Goal: Task Accomplishment & Management: Use online tool/utility

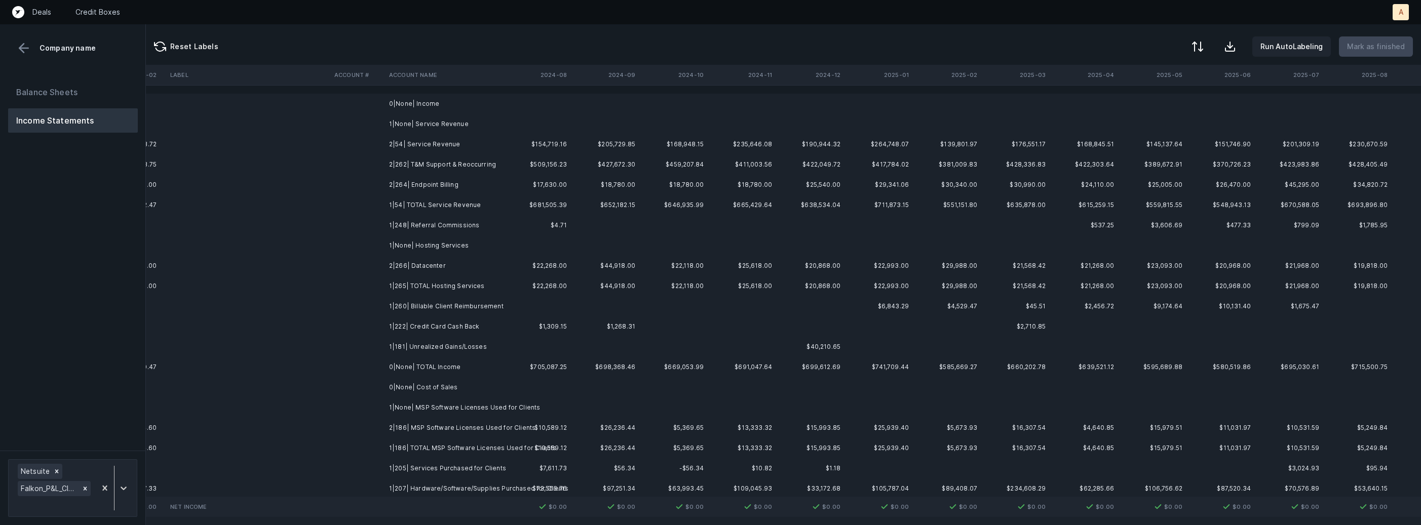
scroll to position [0, 2354]
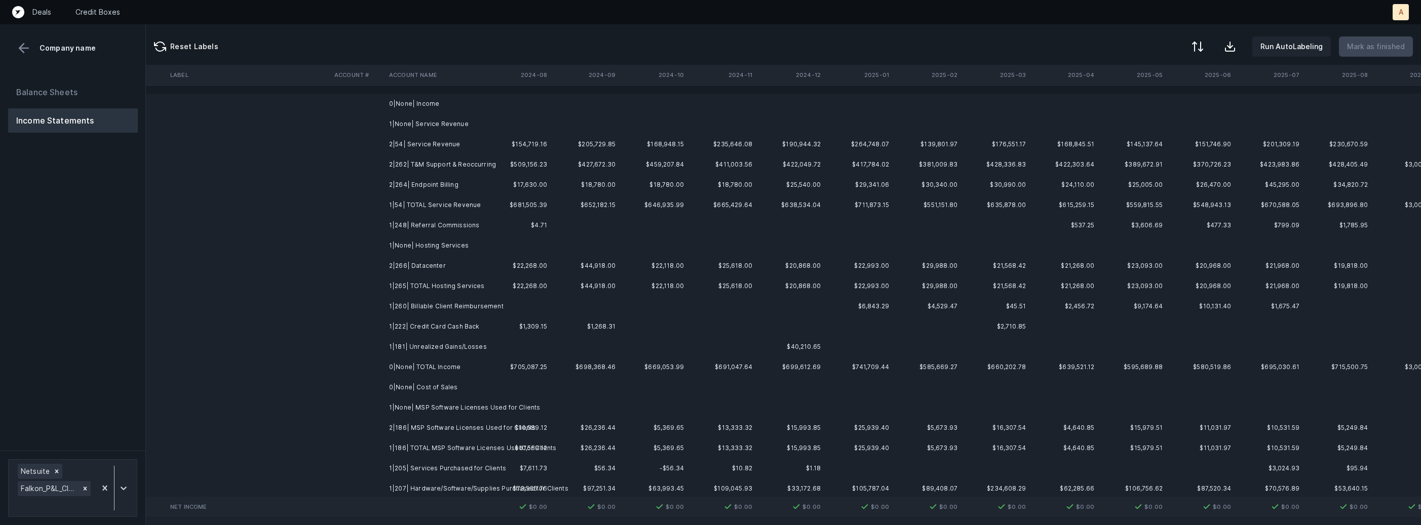
click at [822, 72] on th "2024-12" at bounding box center [790, 75] width 68 height 20
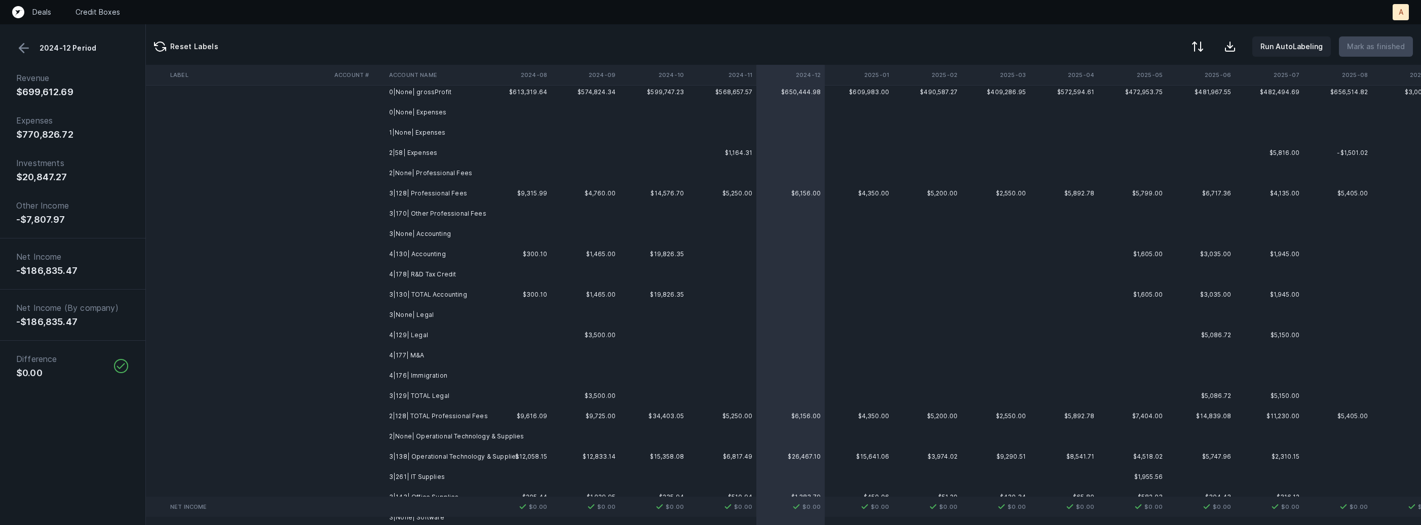
scroll to position [508, 2354]
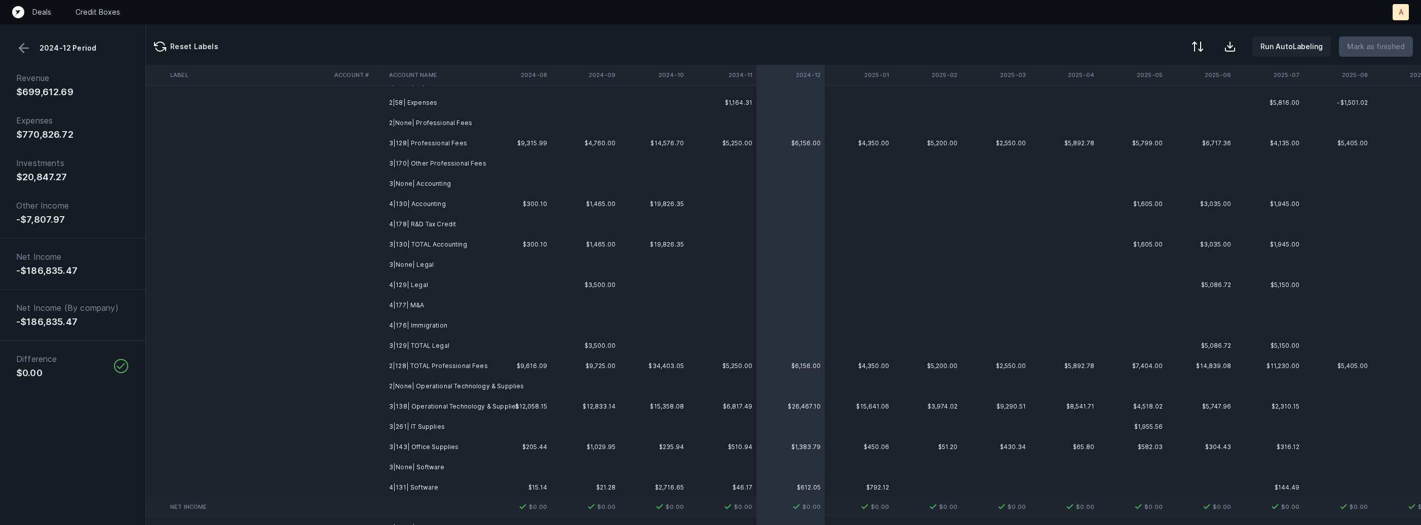
click at [23, 51] on button at bounding box center [23, 48] width 15 height 15
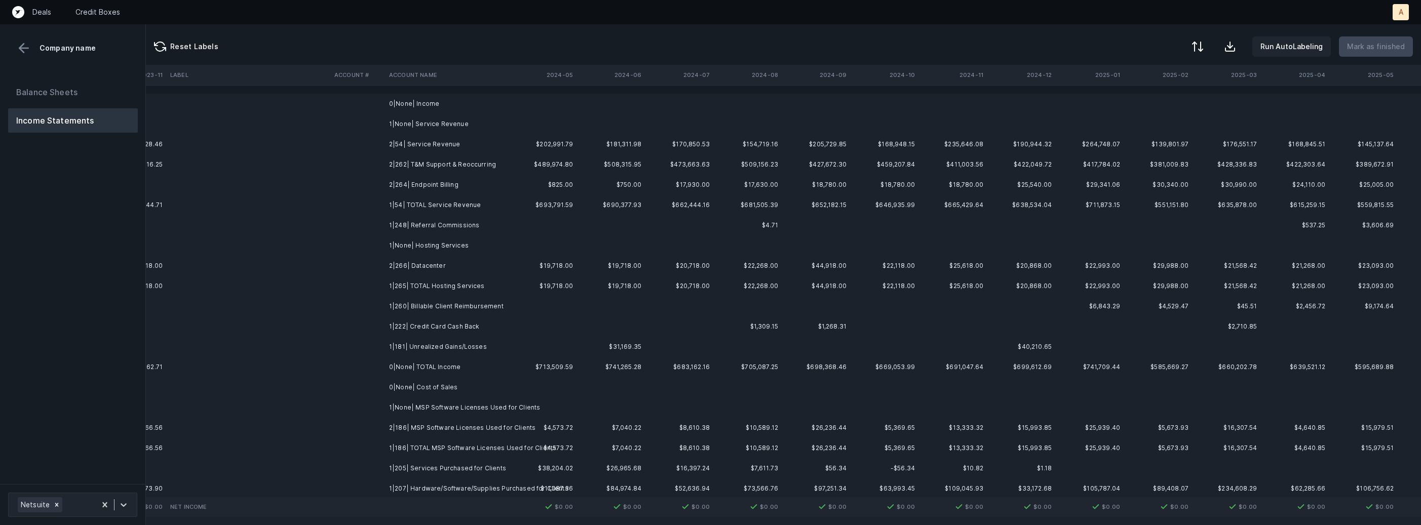
scroll to position [0, 2373]
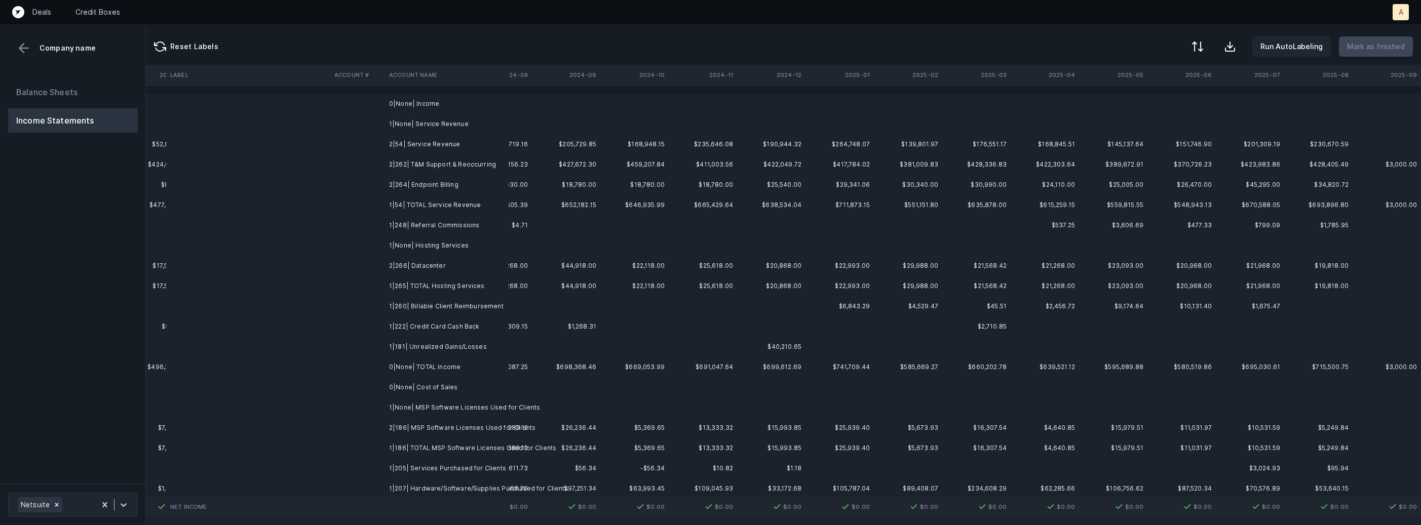
click at [466, 148] on td "2|54| Service Revenue" at bounding box center [447, 144] width 124 height 20
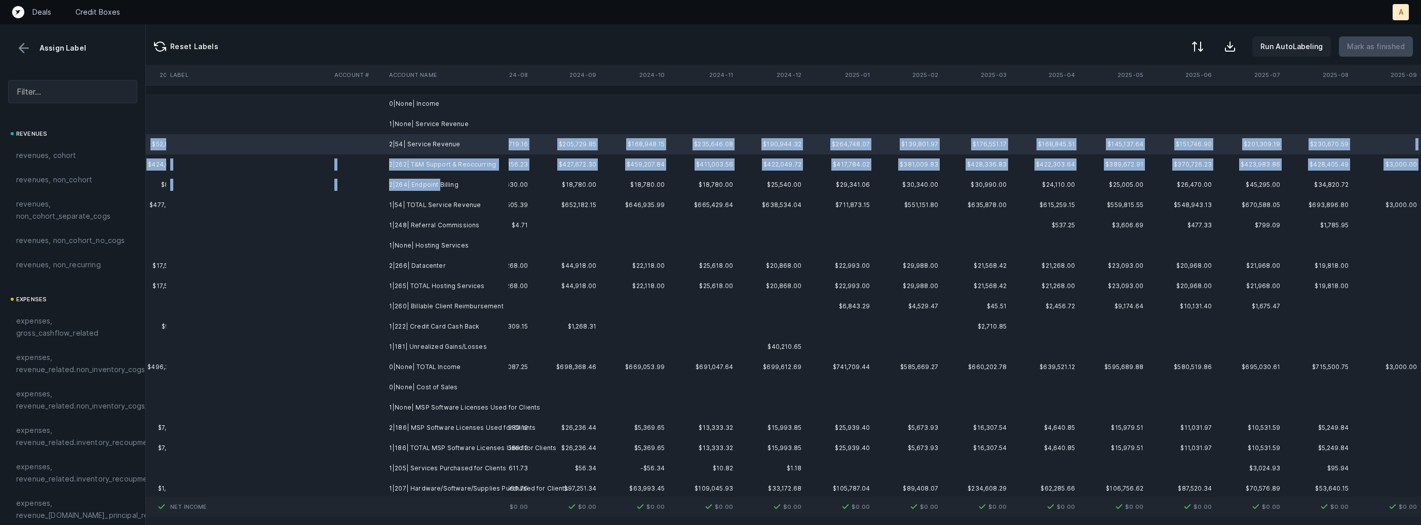
click at [440, 179] on td "2|264| Endpoint Billing" at bounding box center [447, 185] width 124 height 20
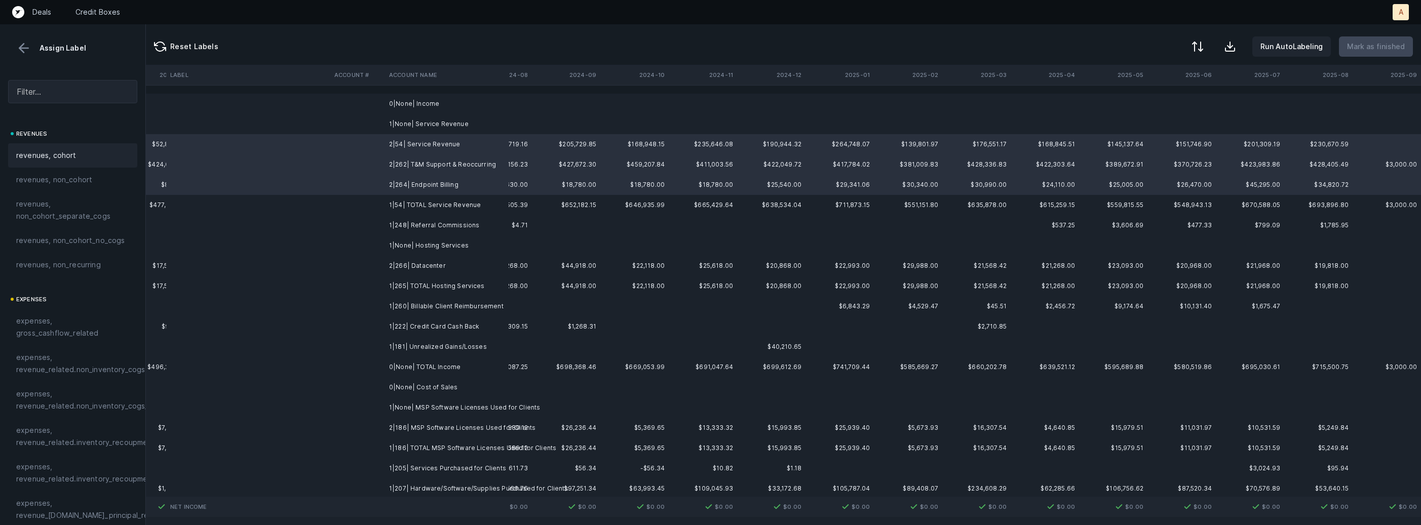
click at [78, 159] on div "revenues, cohort" at bounding box center [72, 155] width 113 height 12
click at [417, 263] on td "2|266| Datacenter" at bounding box center [447, 266] width 124 height 20
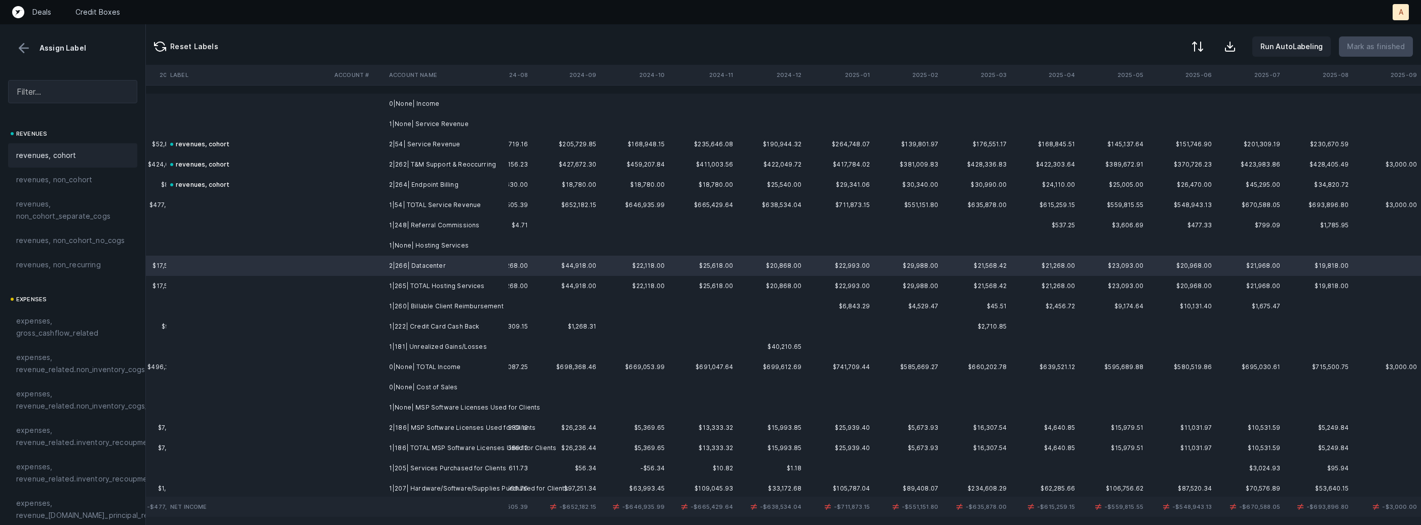
click at [68, 163] on div "revenues, cohort" at bounding box center [72, 155] width 129 height 24
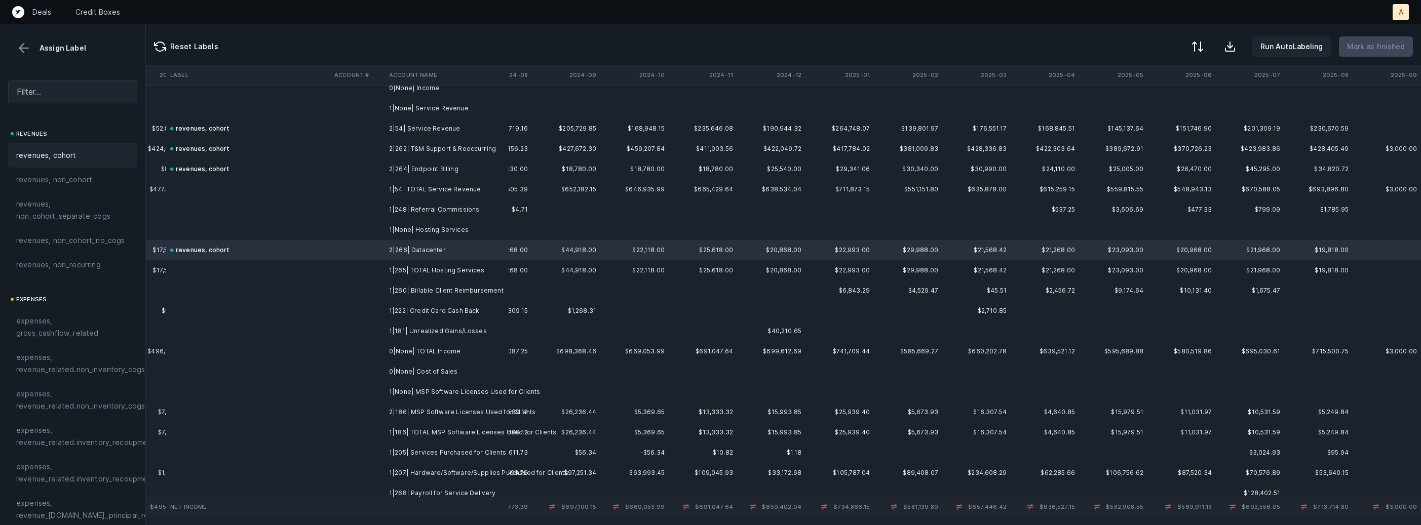
scroll to position [25, 2373]
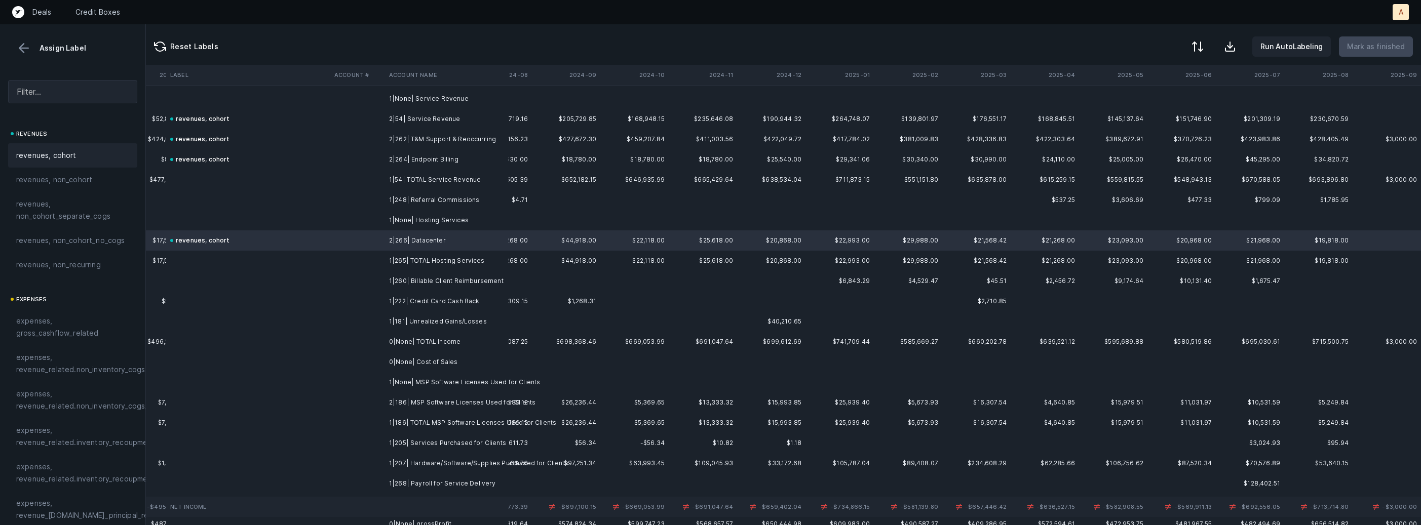
click at [431, 288] on td "1|260| Billable Client Reimbursement" at bounding box center [447, 281] width 124 height 20
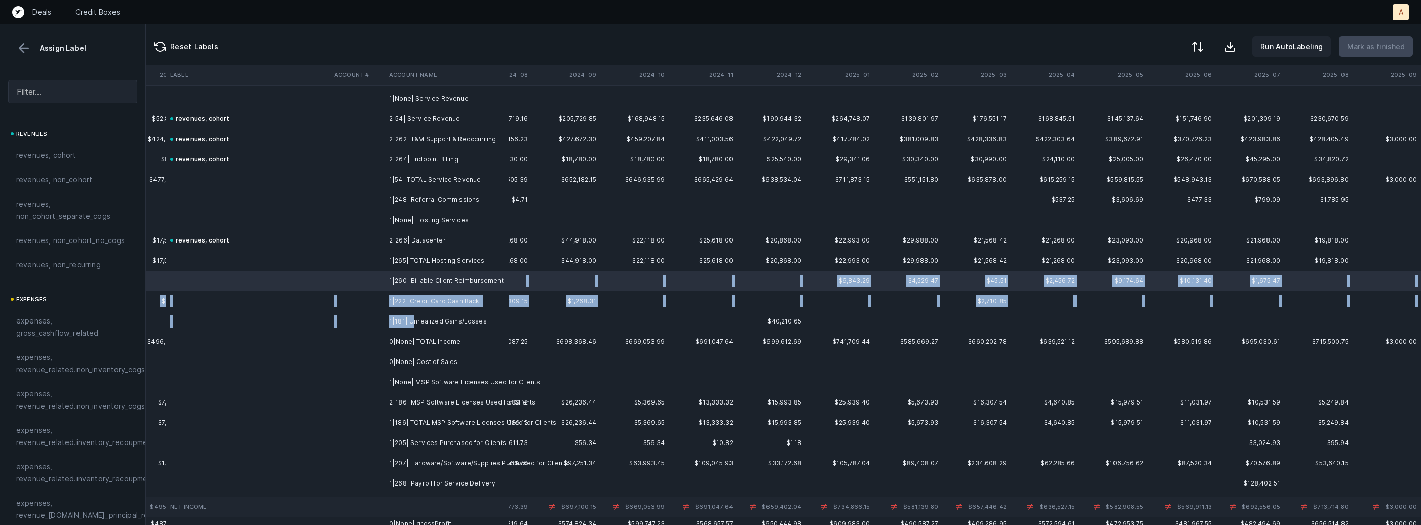
click at [412, 322] on td "1|181| Unrealized Gains/Losses" at bounding box center [447, 321] width 124 height 20
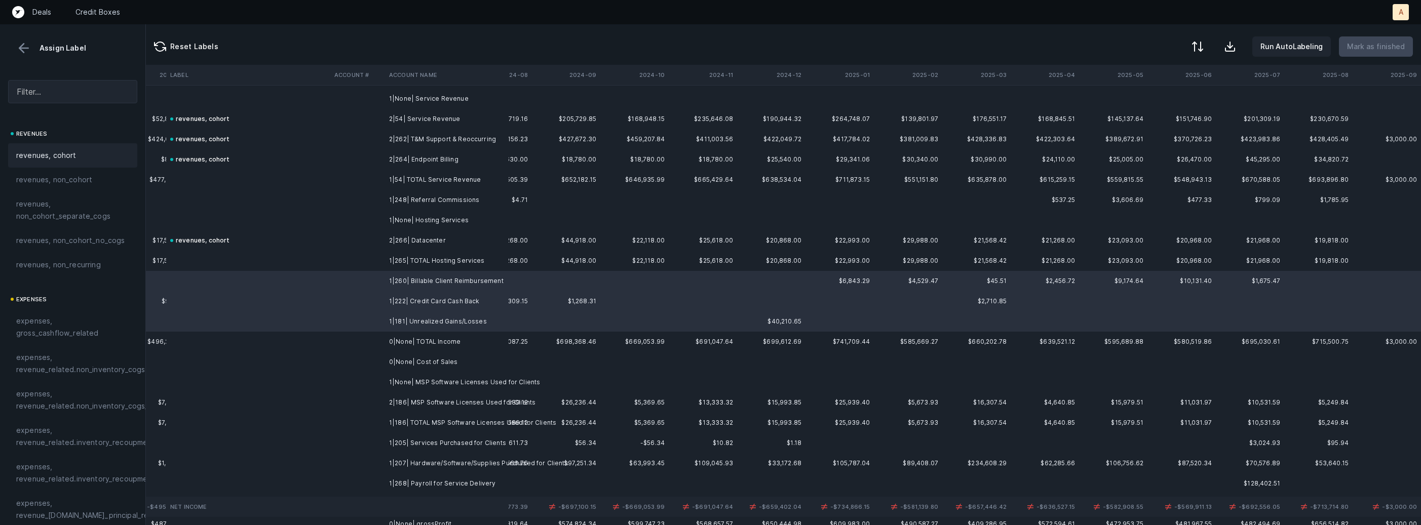
click at [66, 144] on div "revenues, cohort" at bounding box center [72, 155] width 129 height 24
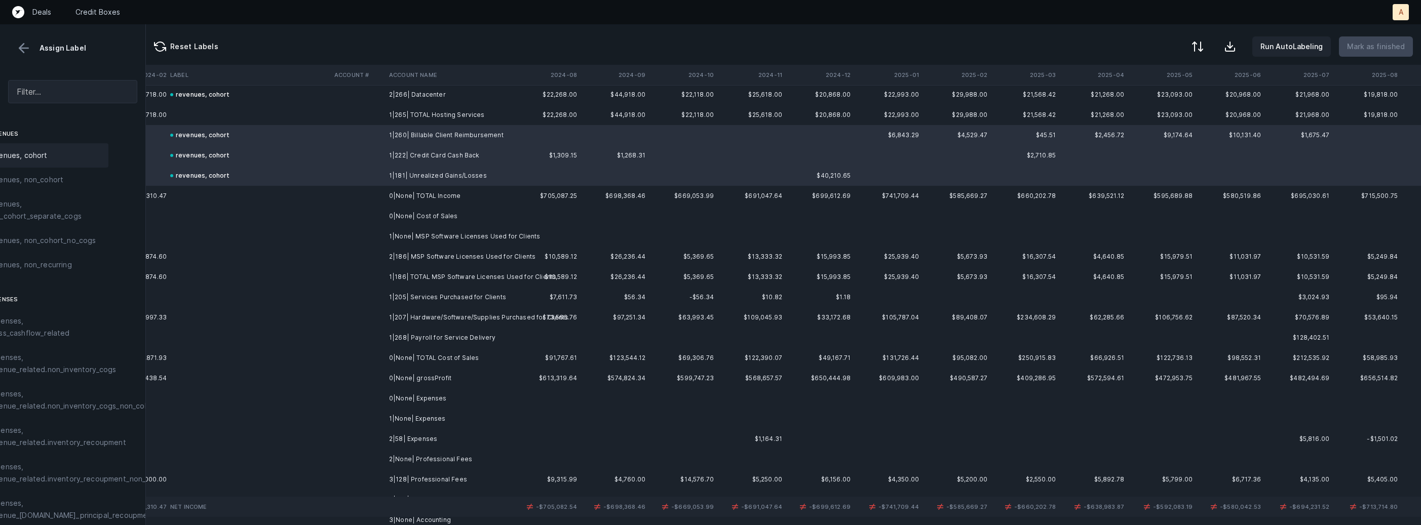
scroll to position [171, 2328]
click at [485, 236] on td "1|None| MSP Software Licenses Used for Clients" at bounding box center [447, 236] width 124 height 20
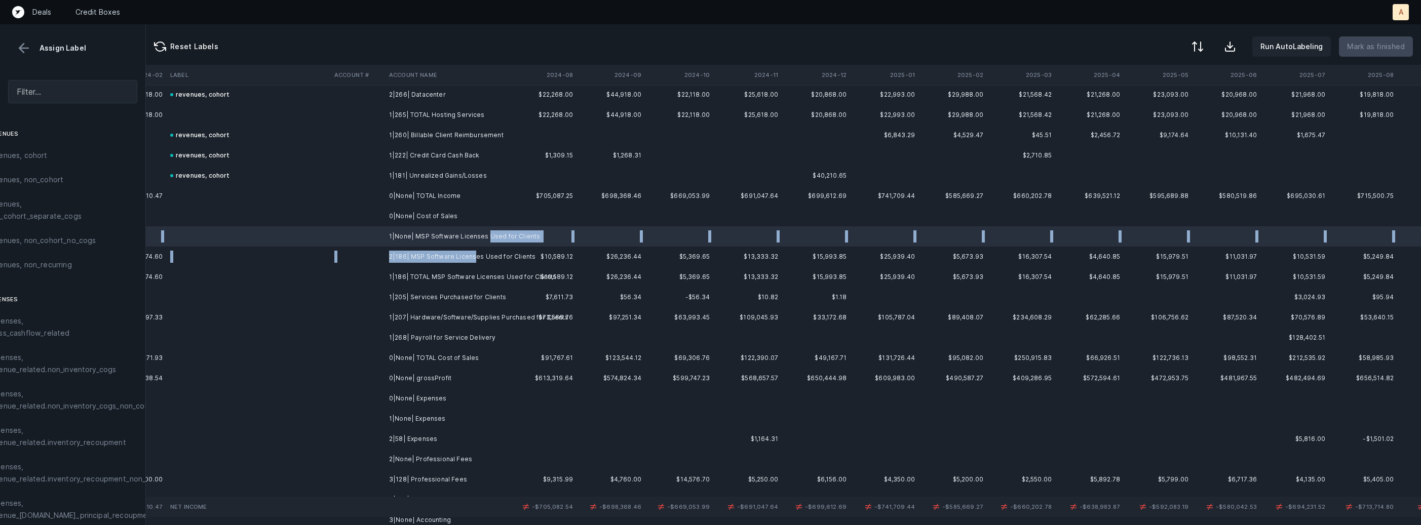
click at [472, 257] on td "2|186| MSP Software Licenses Used for Clients" at bounding box center [447, 257] width 124 height 20
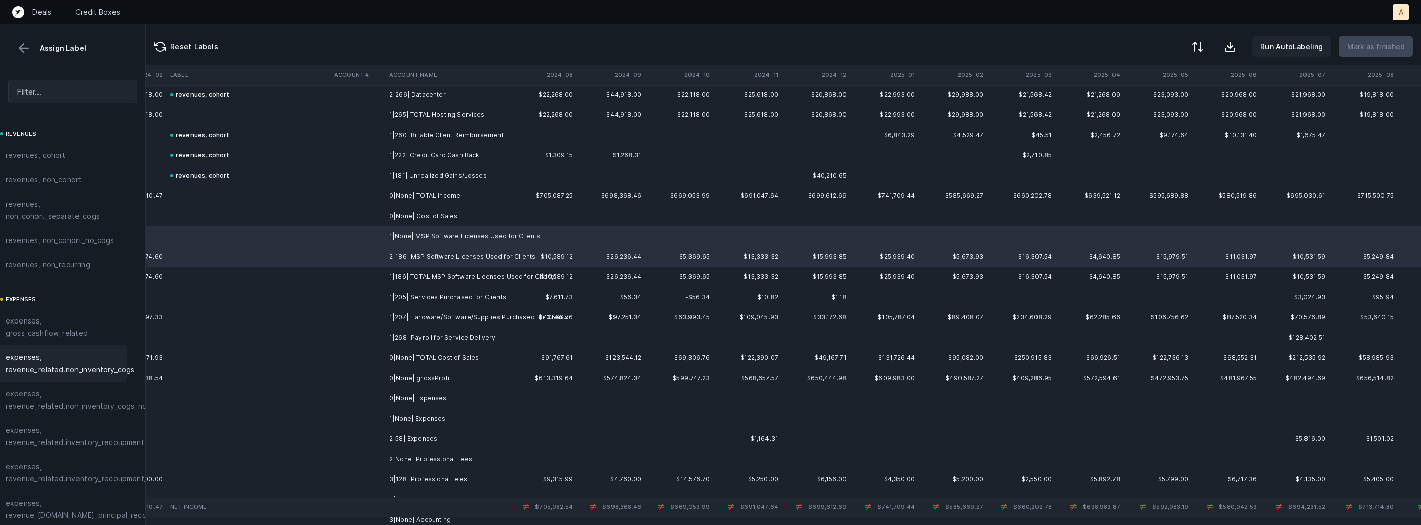
scroll to position [0, 0]
click at [83, 369] on span "expenses, revenue_related.non_inventory_cogs" at bounding box center [80, 364] width 129 height 24
click at [444, 302] on td "1|205| Services Purchased for Clients" at bounding box center [447, 297] width 124 height 20
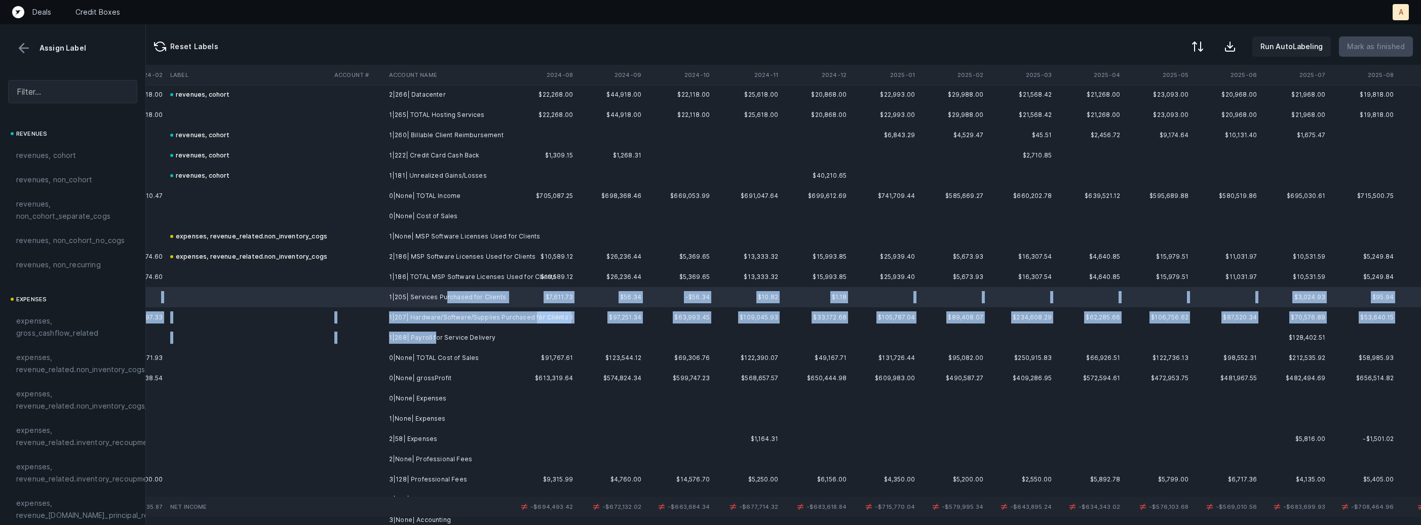
click at [435, 334] on td "1|268| Payroll for Service Delivery" at bounding box center [447, 338] width 124 height 20
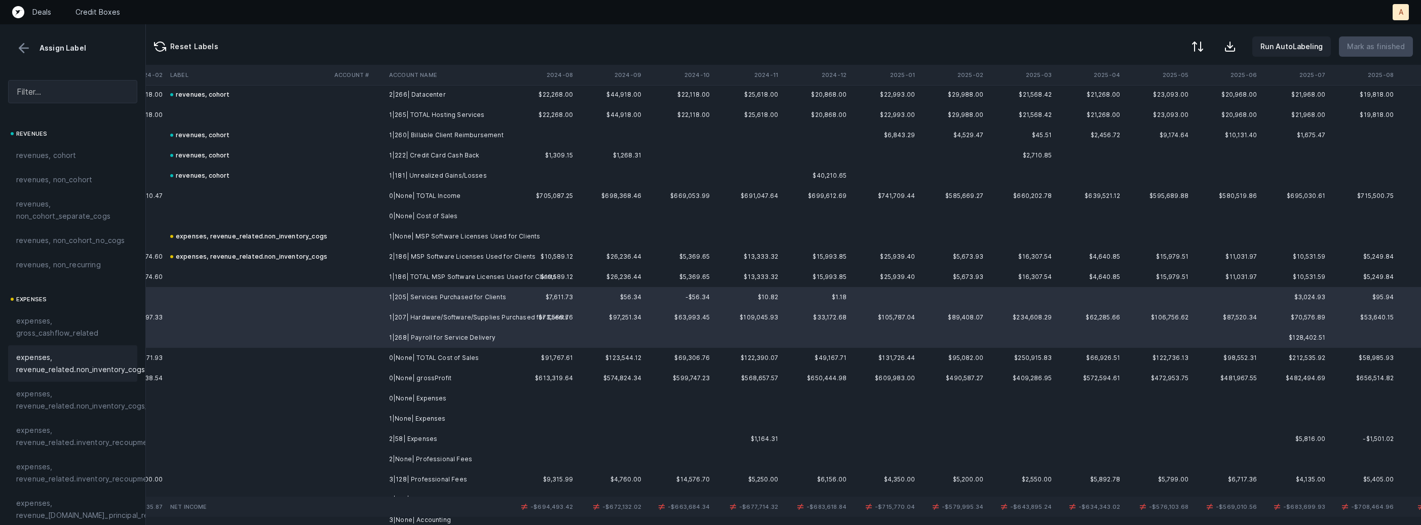
click at [115, 365] on span "expenses, revenue_related.non_inventory_cogs" at bounding box center [80, 364] width 129 height 24
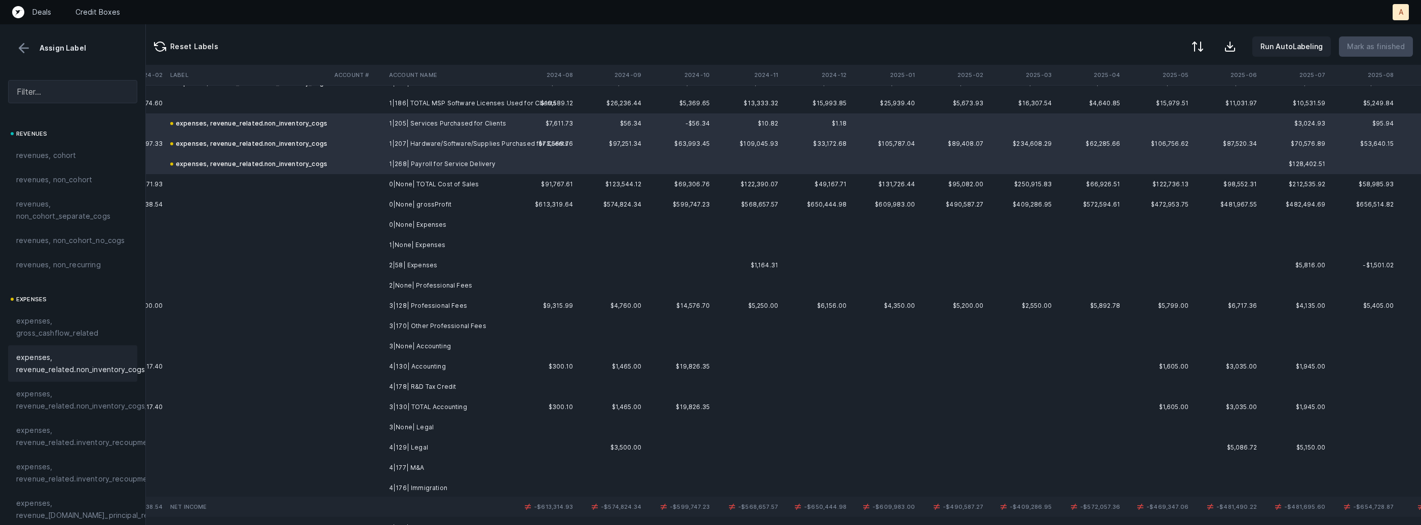
scroll to position [358, 2328]
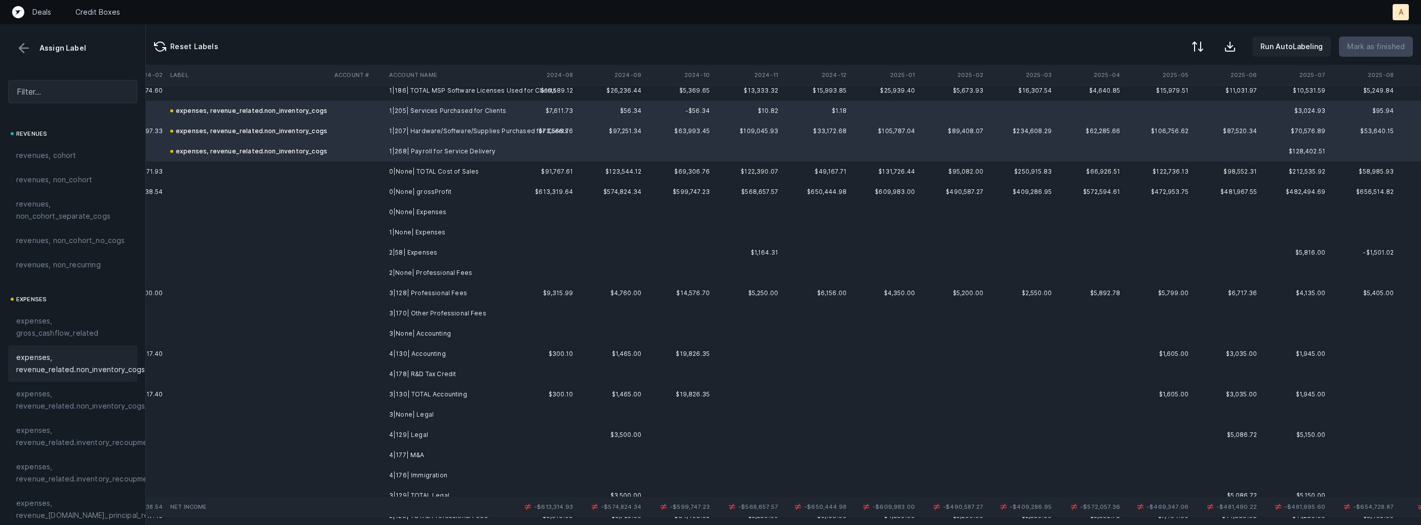
click at [415, 289] on td "3|128| Professional Fees" at bounding box center [447, 293] width 124 height 20
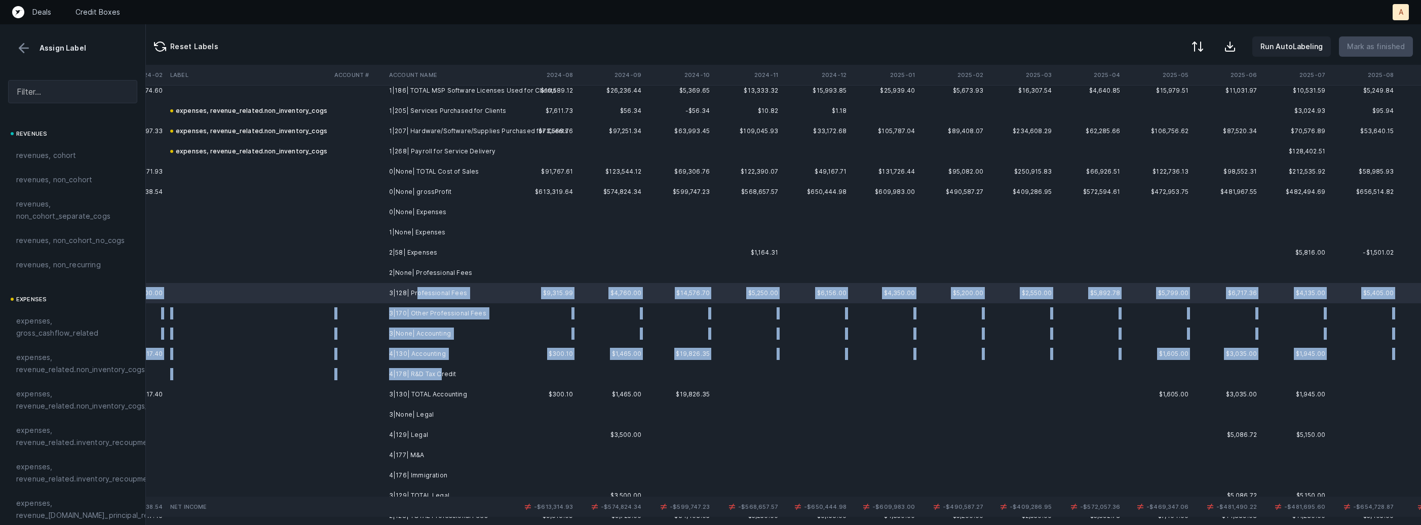
click at [440, 370] on td "4|178| R&D Tax Credit" at bounding box center [447, 374] width 124 height 20
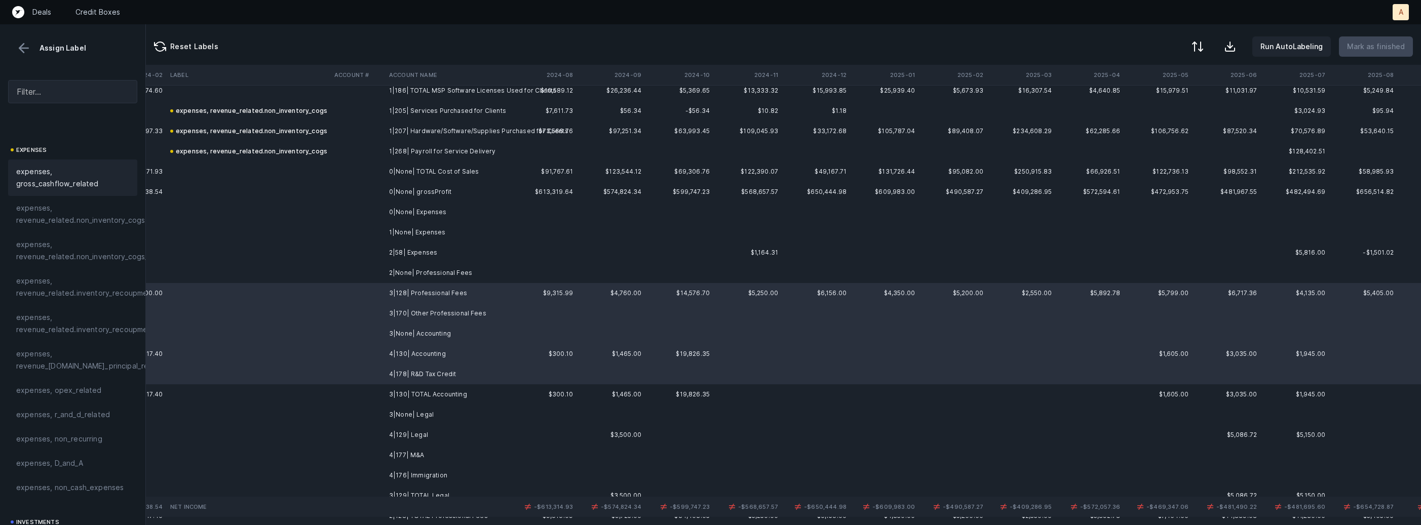
scroll to position [151, 0]
click at [63, 387] on span "expenses, opex_related" at bounding box center [59, 389] width 86 height 12
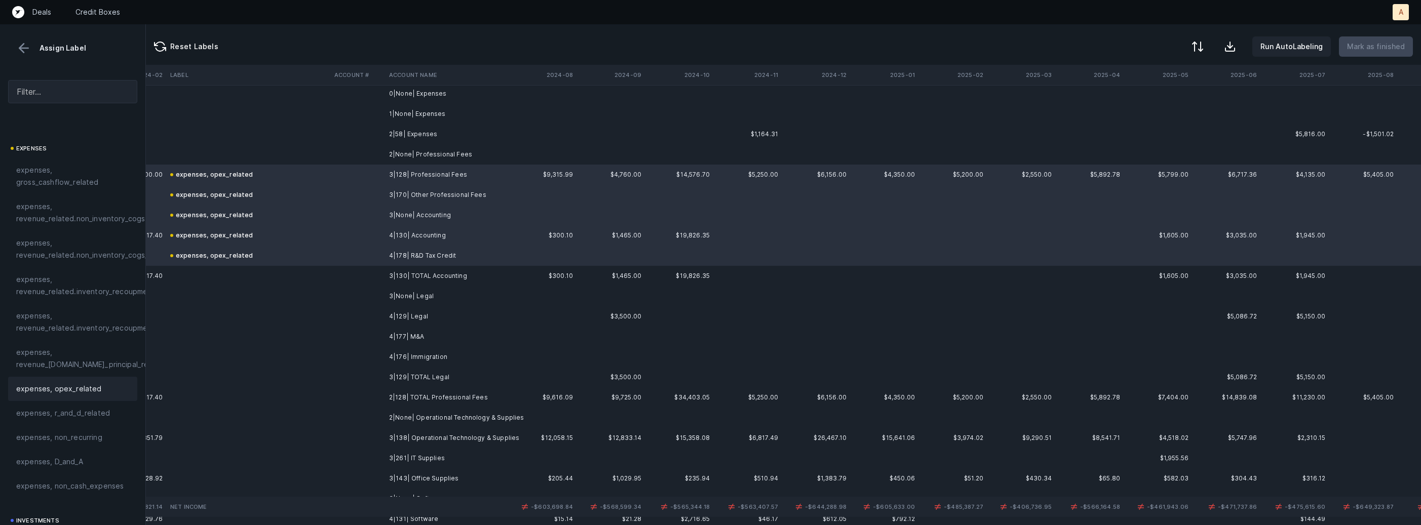
scroll to position [460, 2328]
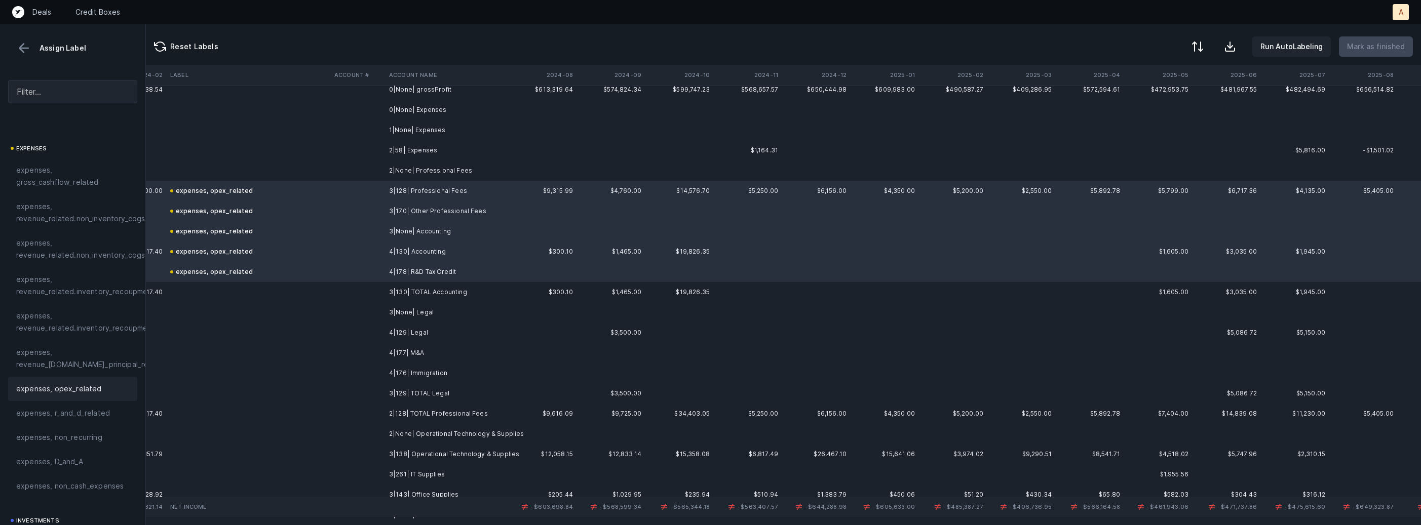
click at [430, 146] on td "2|58| Expenses" at bounding box center [447, 150] width 124 height 20
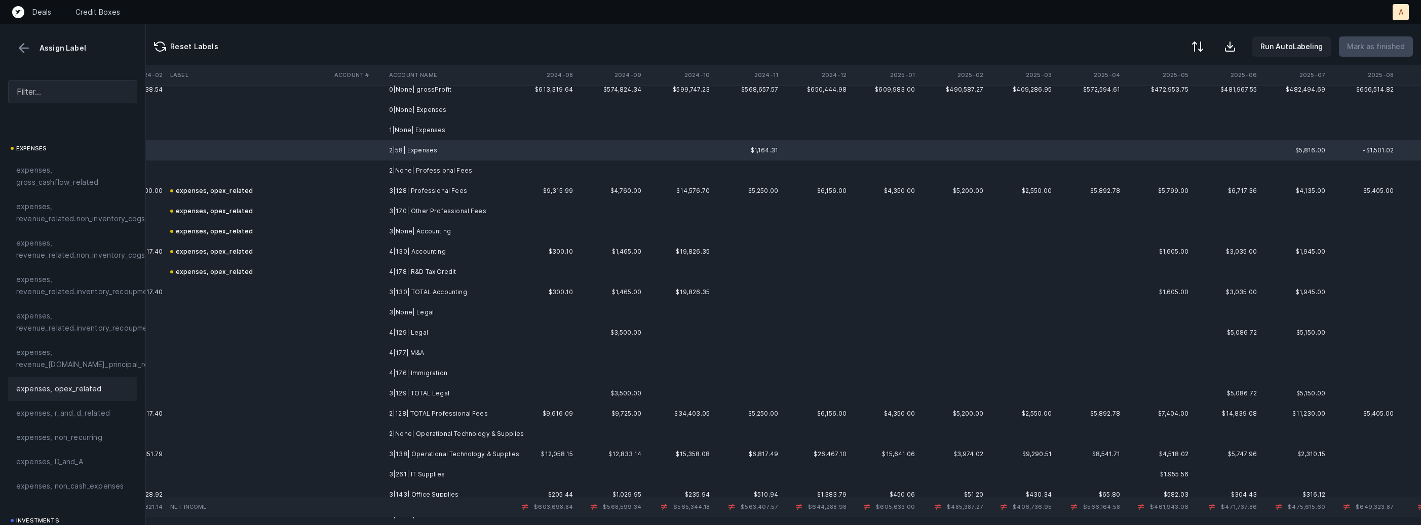
click at [80, 396] on div "expenses, opex_related" at bounding box center [72, 389] width 129 height 24
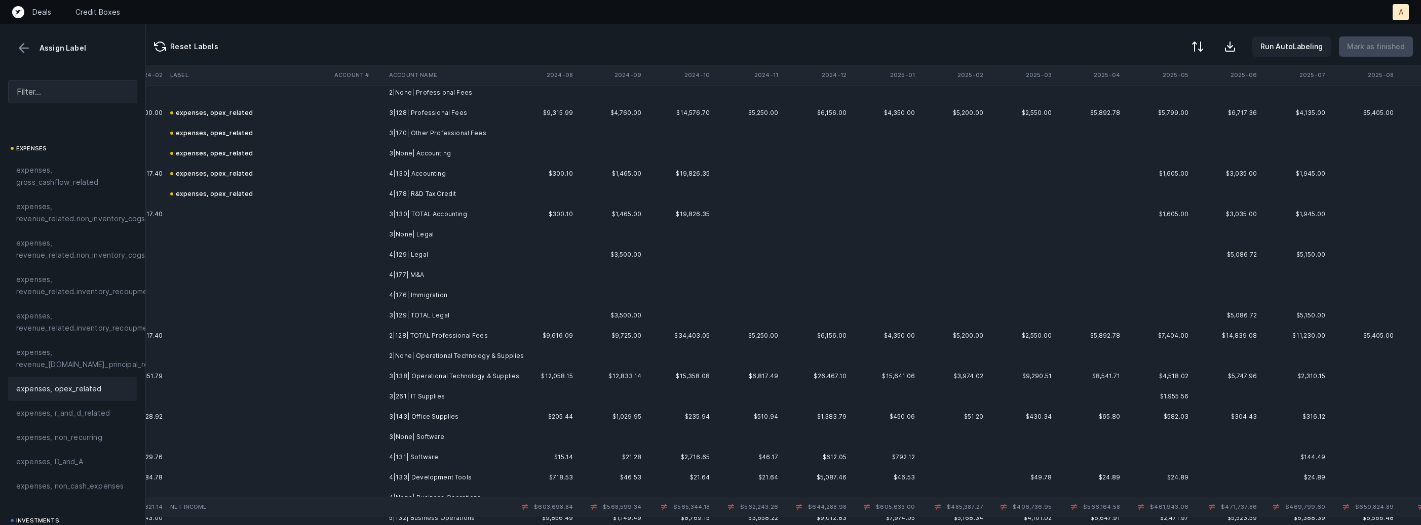
scroll to position [554, 2328]
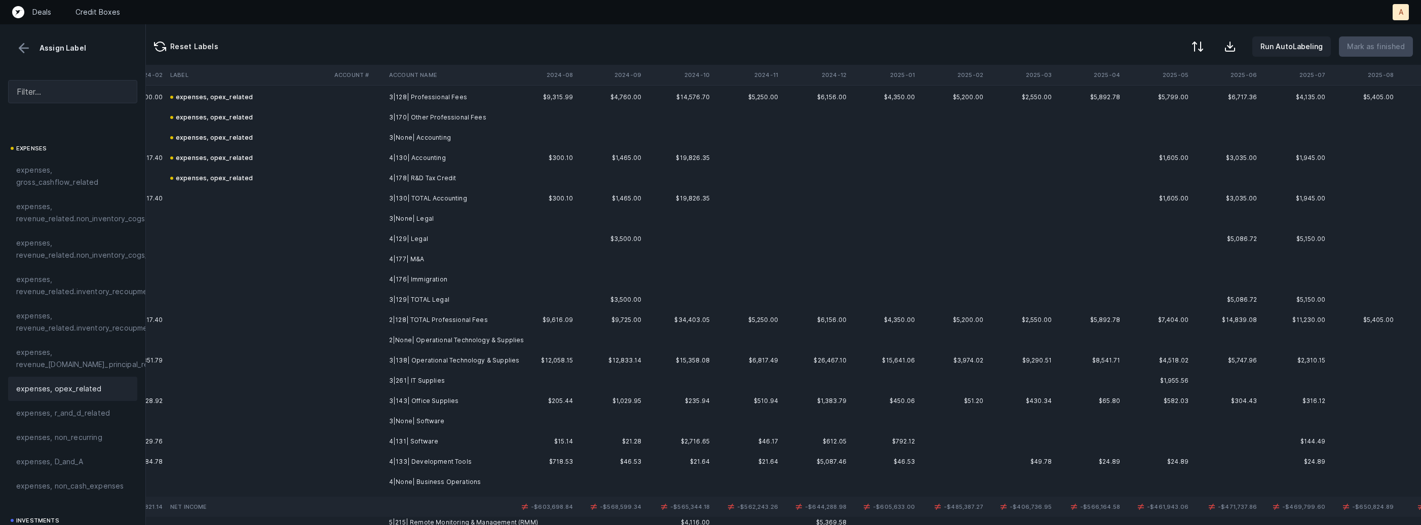
click at [417, 244] on td "4|129| Legal" at bounding box center [447, 239] width 124 height 20
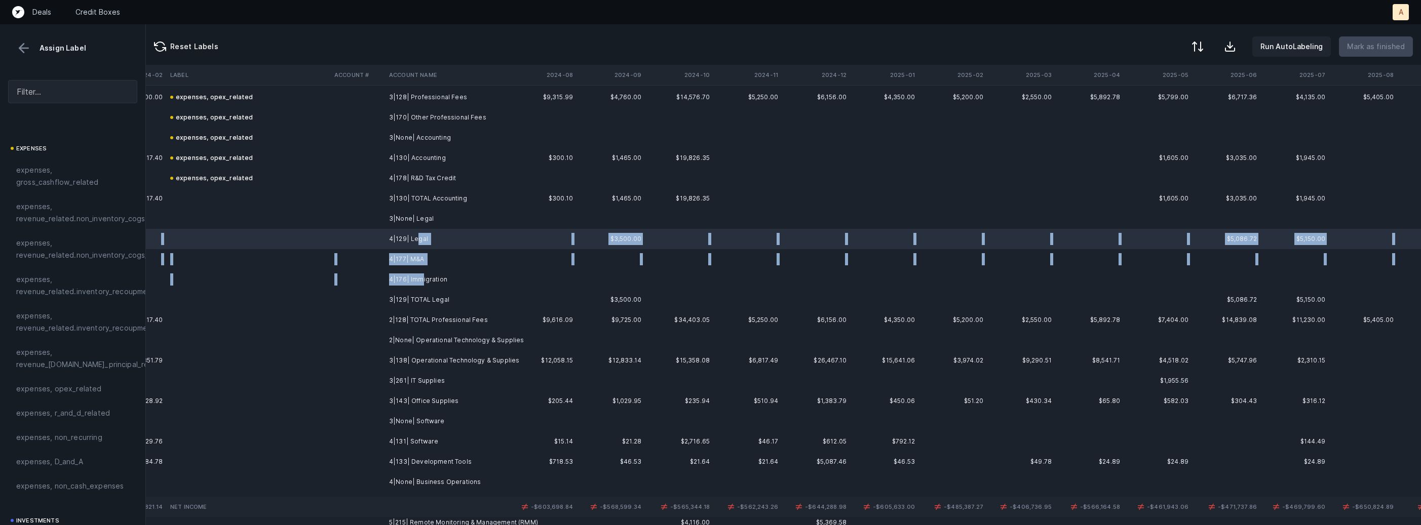
click at [422, 279] on td "4|176| Immigration" at bounding box center [447, 279] width 124 height 20
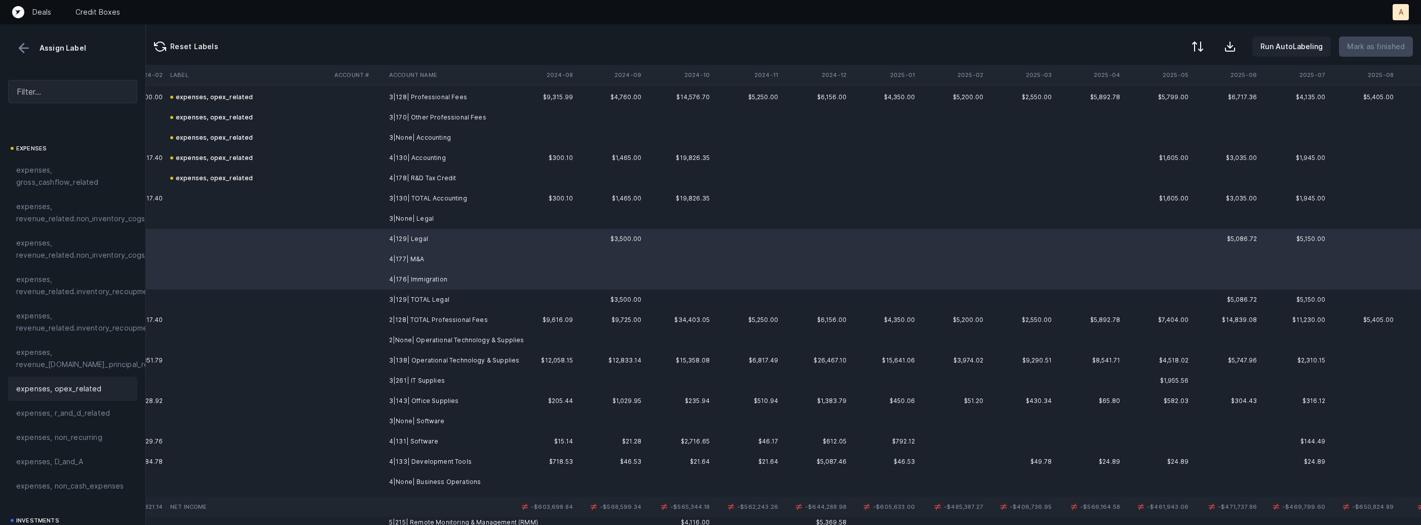
click at [56, 392] on span "expenses, opex_related" at bounding box center [59, 389] width 86 height 12
click at [413, 360] on td "3|138| Operational Technology & Supplies" at bounding box center [447, 361] width 124 height 20
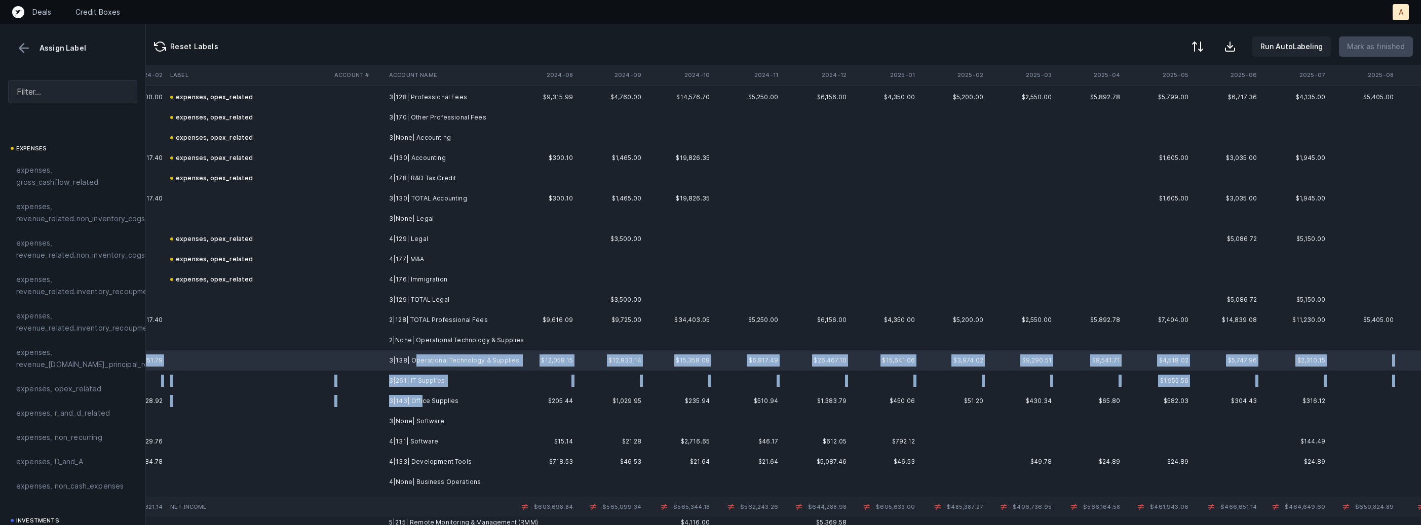
click at [420, 398] on td "3|143| Office Supplies" at bounding box center [447, 401] width 124 height 20
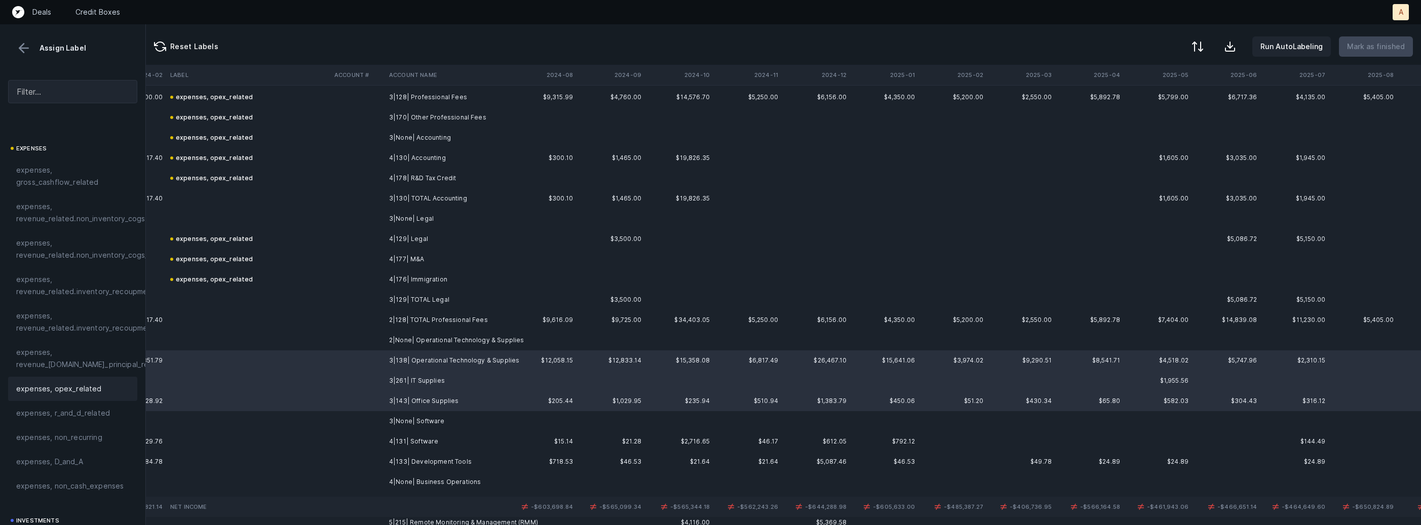
click at [92, 386] on span "expenses, opex_related" at bounding box center [59, 389] width 86 height 12
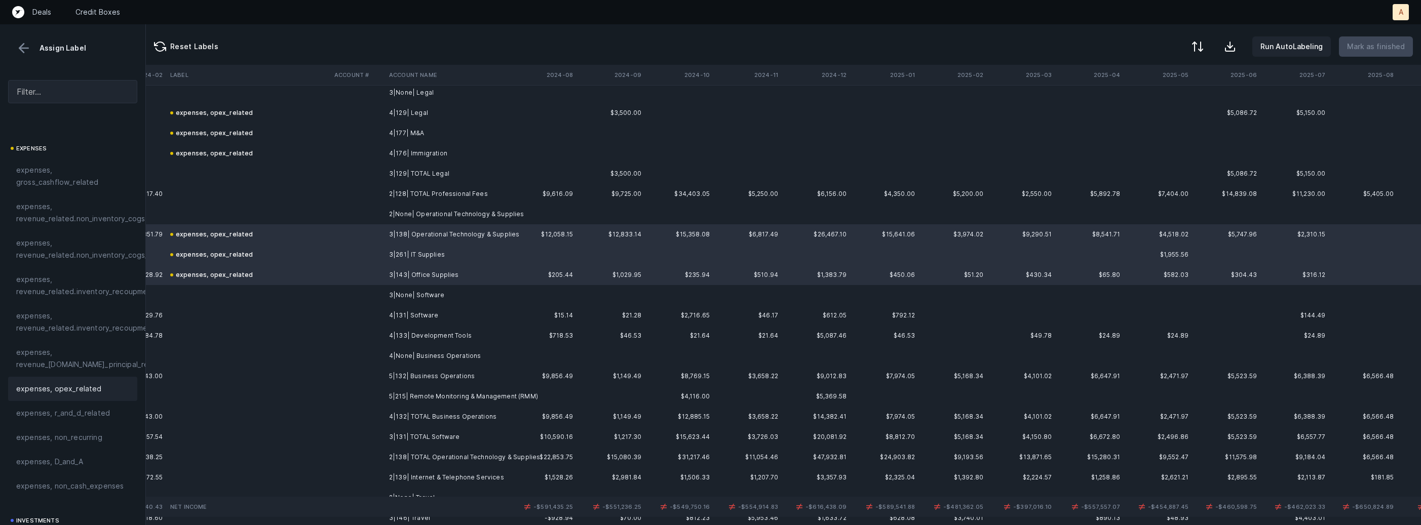
scroll to position [693, 2328]
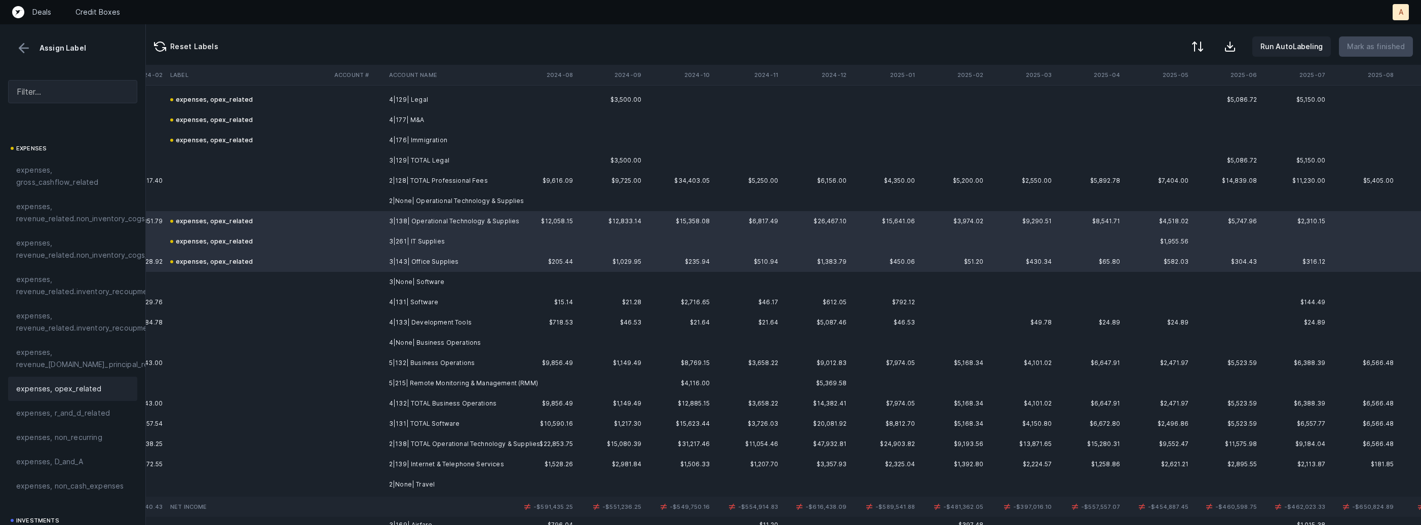
click at [395, 298] on td "4|131| Software" at bounding box center [447, 302] width 124 height 20
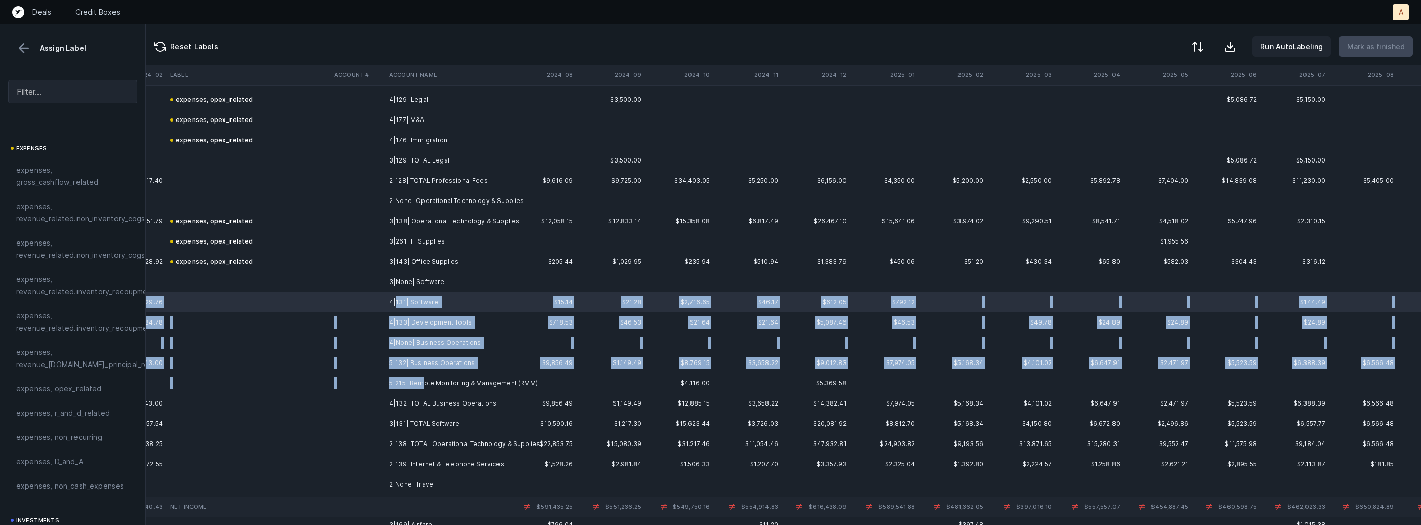
click at [422, 381] on td "5|215| Remote Monitoring & Management (RMM)" at bounding box center [447, 383] width 124 height 20
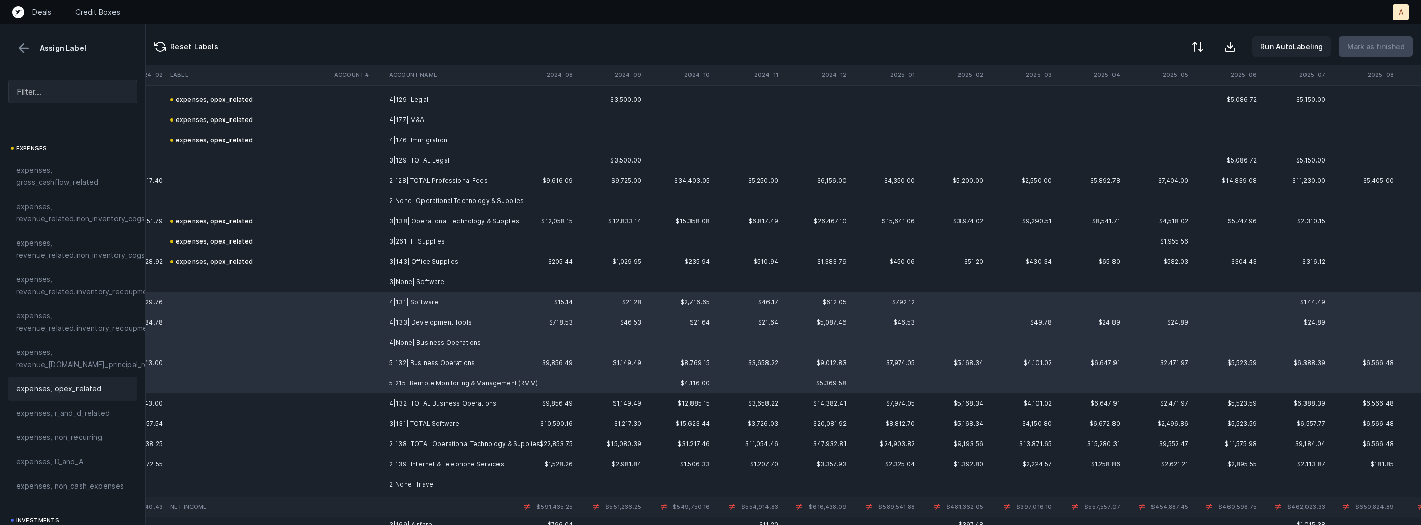
click at [95, 384] on span "expenses, opex_related" at bounding box center [59, 389] width 86 height 12
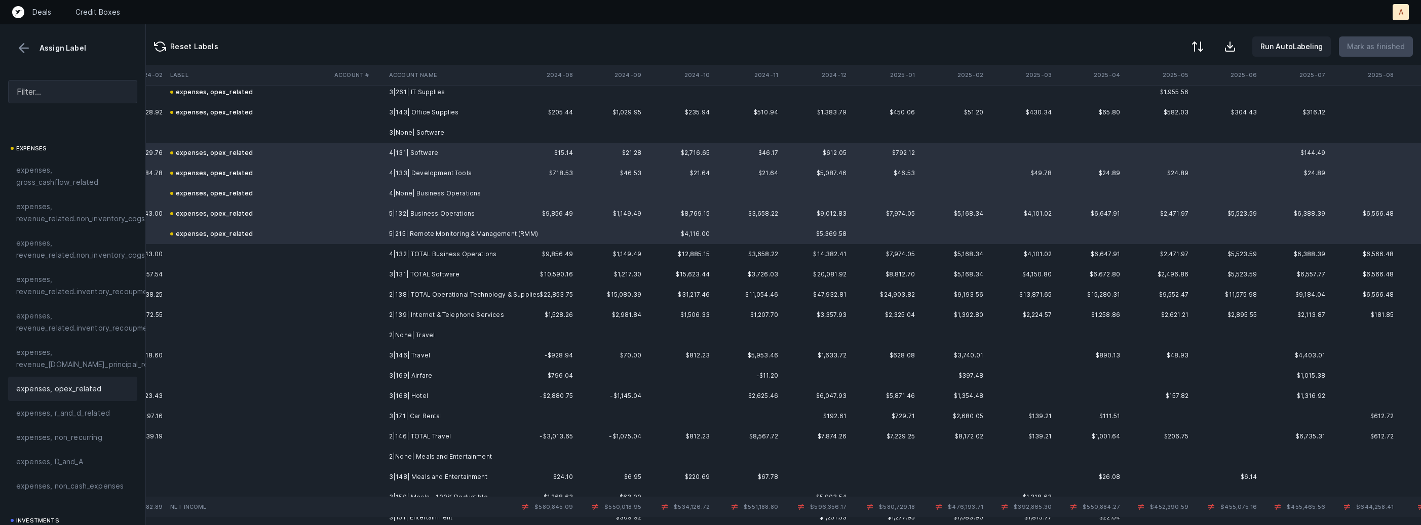
scroll to position [844, 2328]
click at [459, 318] on td "2|139| Internet & Telephone Services" at bounding box center [447, 313] width 124 height 20
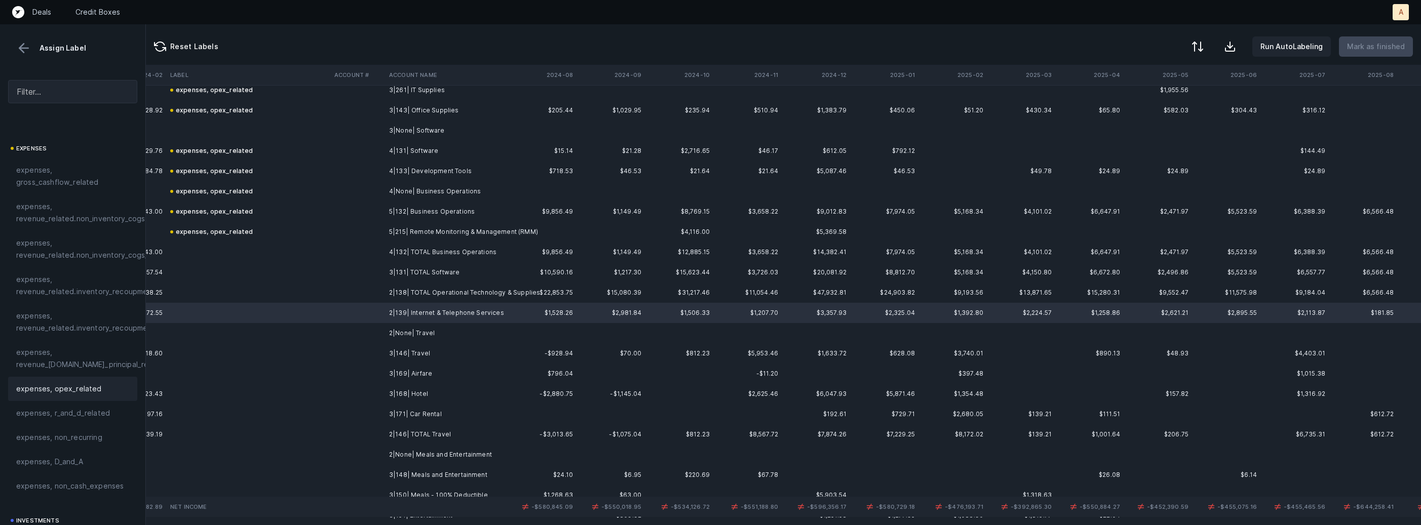
click at [65, 391] on span "expenses, opex_related" at bounding box center [59, 389] width 86 height 12
click at [378, 337] on td at bounding box center [357, 333] width 55 height 20
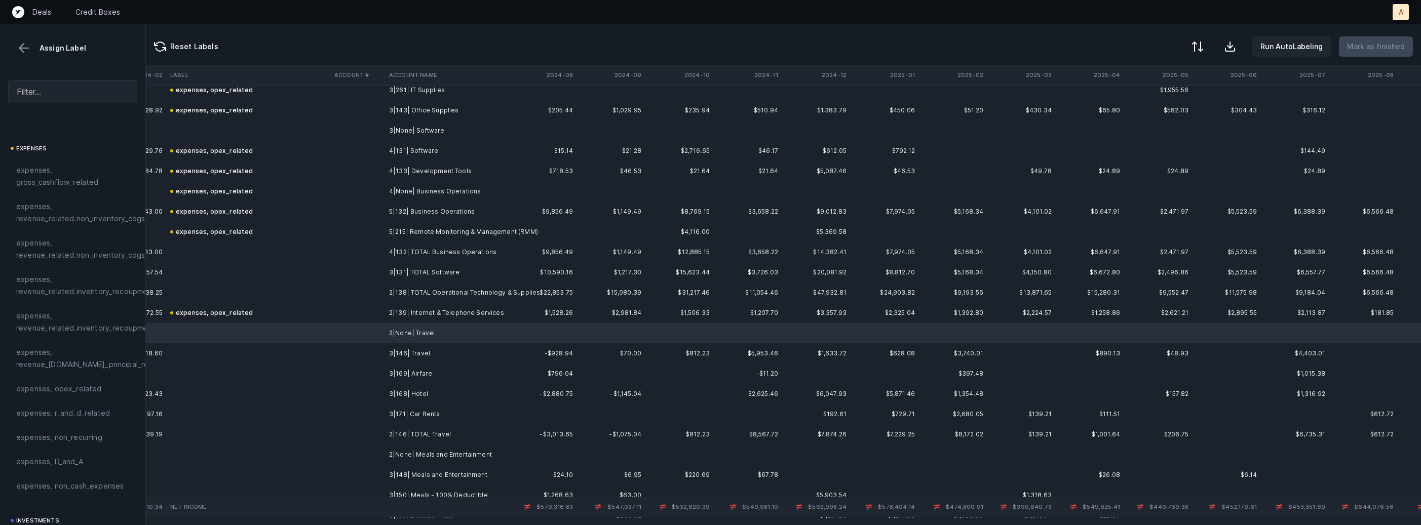
click at [377, 353] on td at bounding box center [357, 353] width 55 height 20
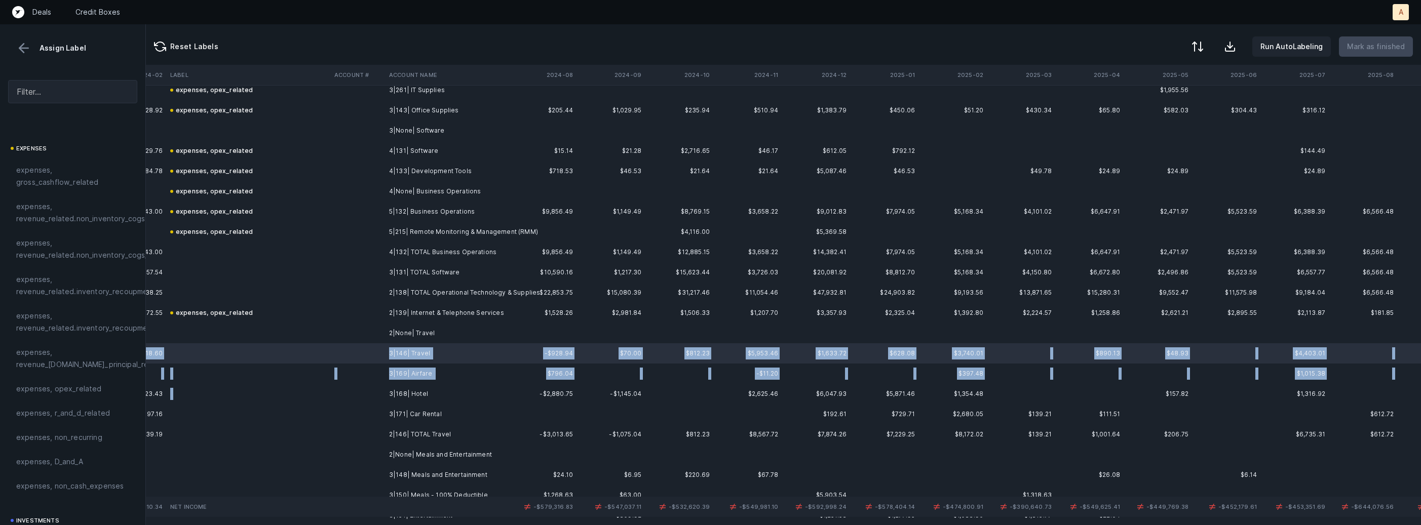
click at [369, 385] on td at bounding box center [357, 394] width 55 height 20
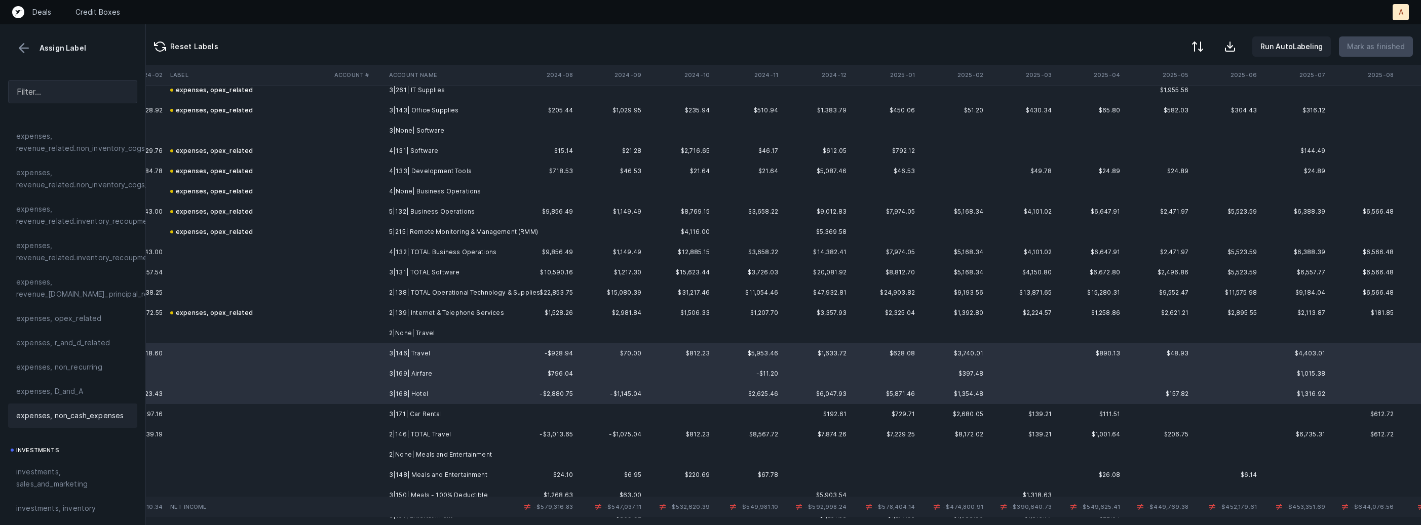
scroll to position [254, 0]
click at [65, 437] on span "investments, sales_and_marketing" at bounding box center [72, 445] width 113 height 24
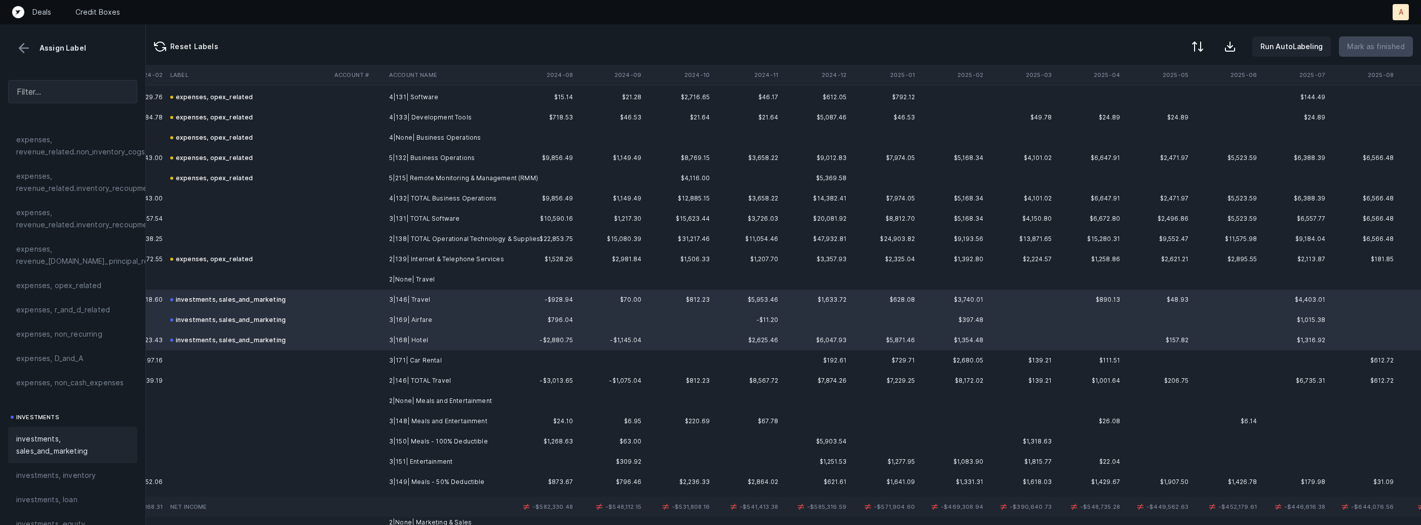
scroll to position [941, 2328]
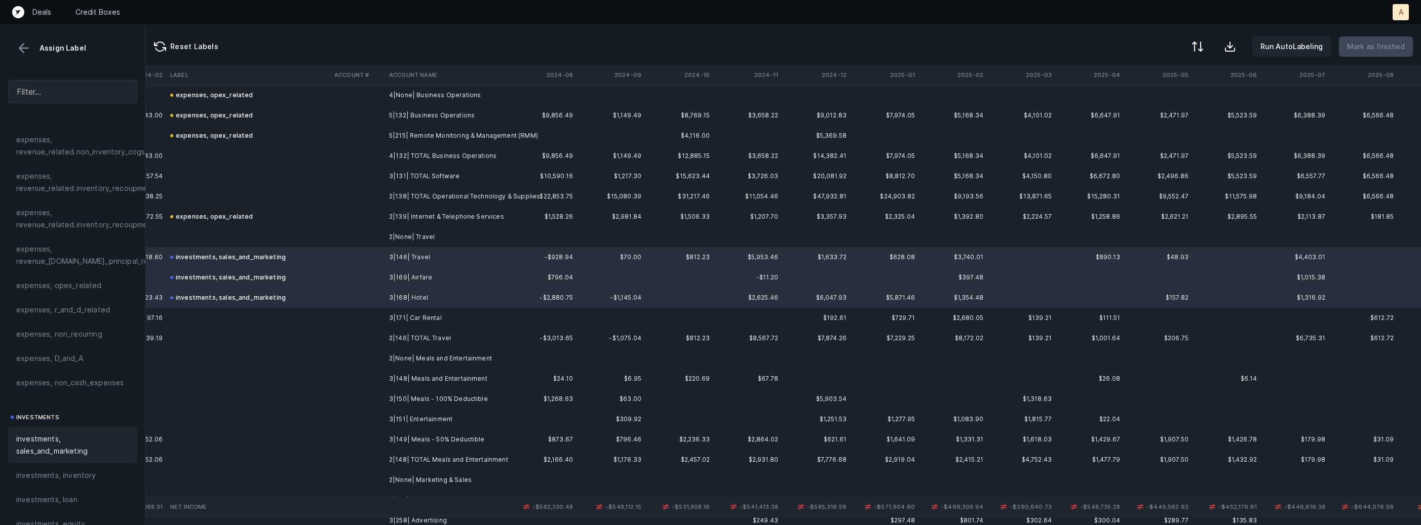
click at [409, 319] on td "3|171| Car Rental" at bounding box center [447, 318] width 124 height 20
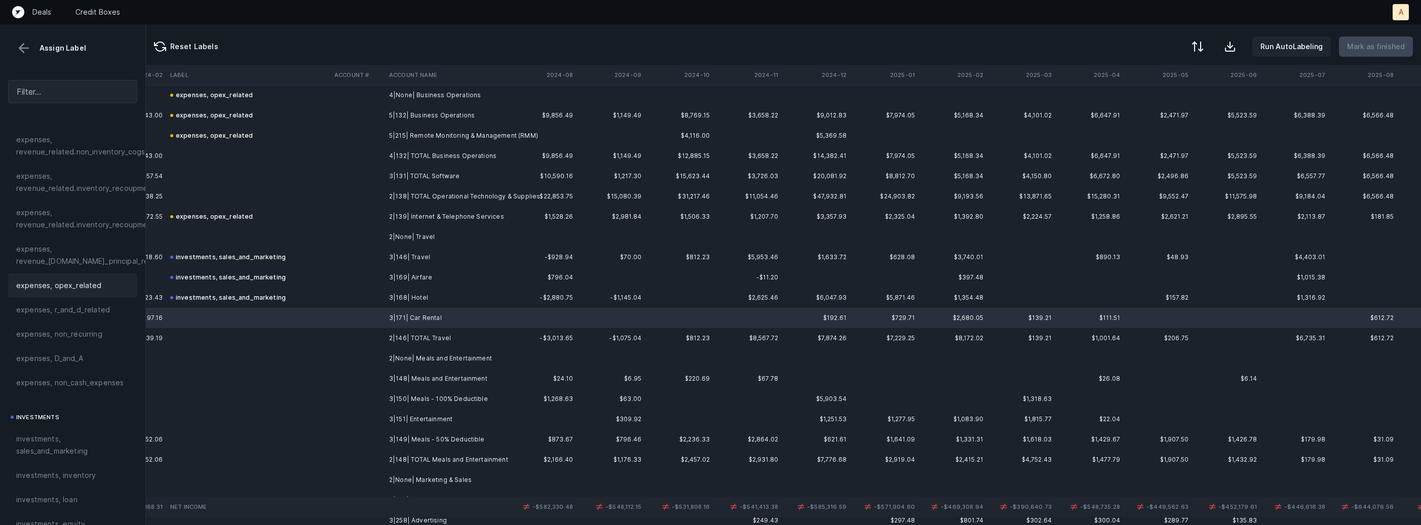
click at [46, 280] on span "expenses, opex_related" at bounding box center [59, 286] width 86 height 12
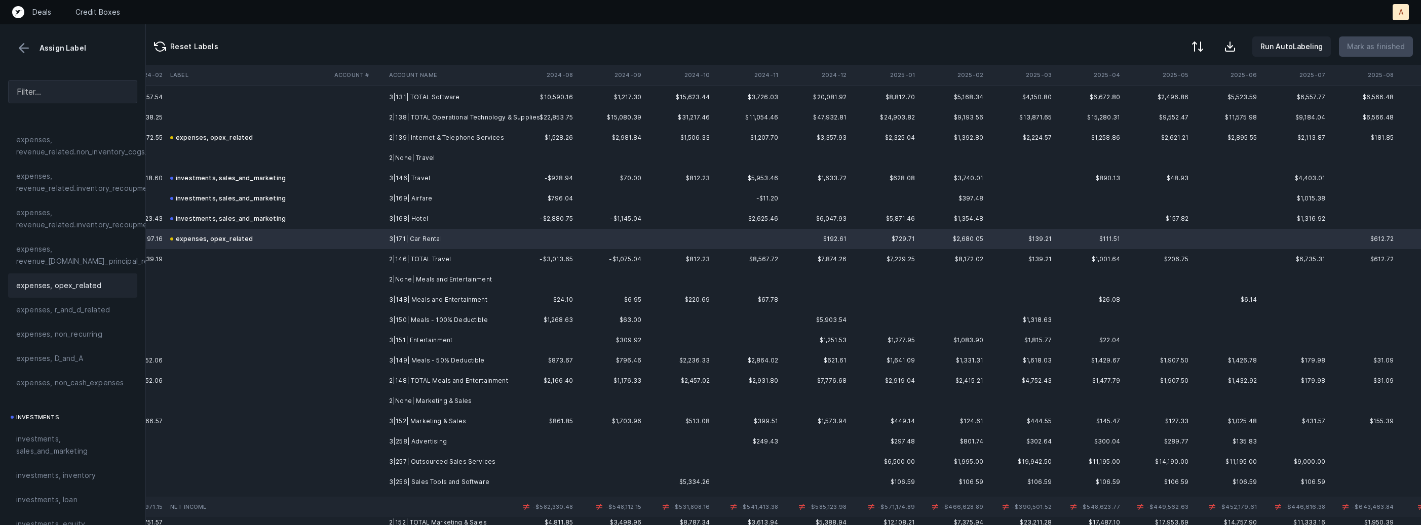
scroll to position [1059, 2328]
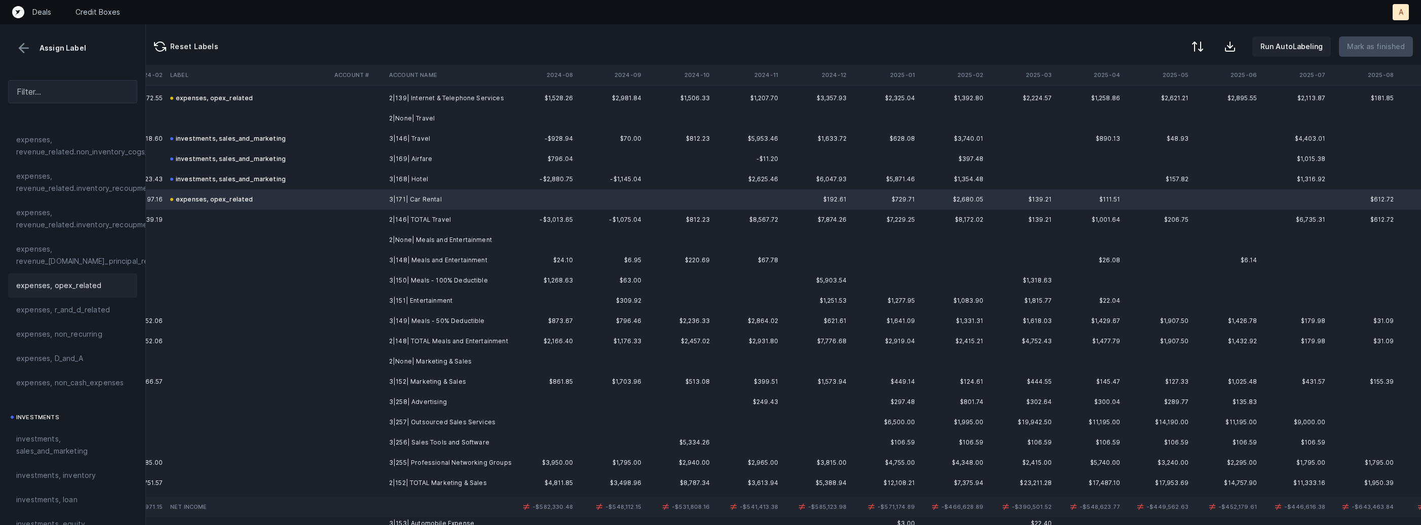
click at [411, 263] on td "3|148| Meals and Entertainment" at bounding box center [447, 260] width 124 height 20
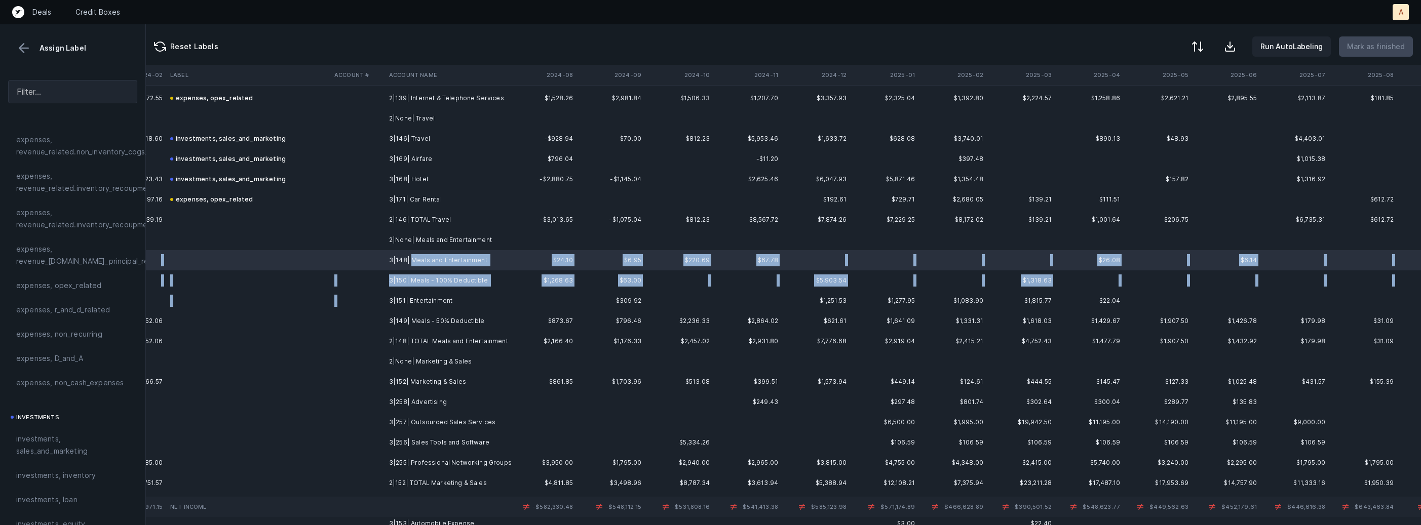
click at [390, 299] on td "3|151| Entertainment" at bounding box center [447, 301] width 124 height 20
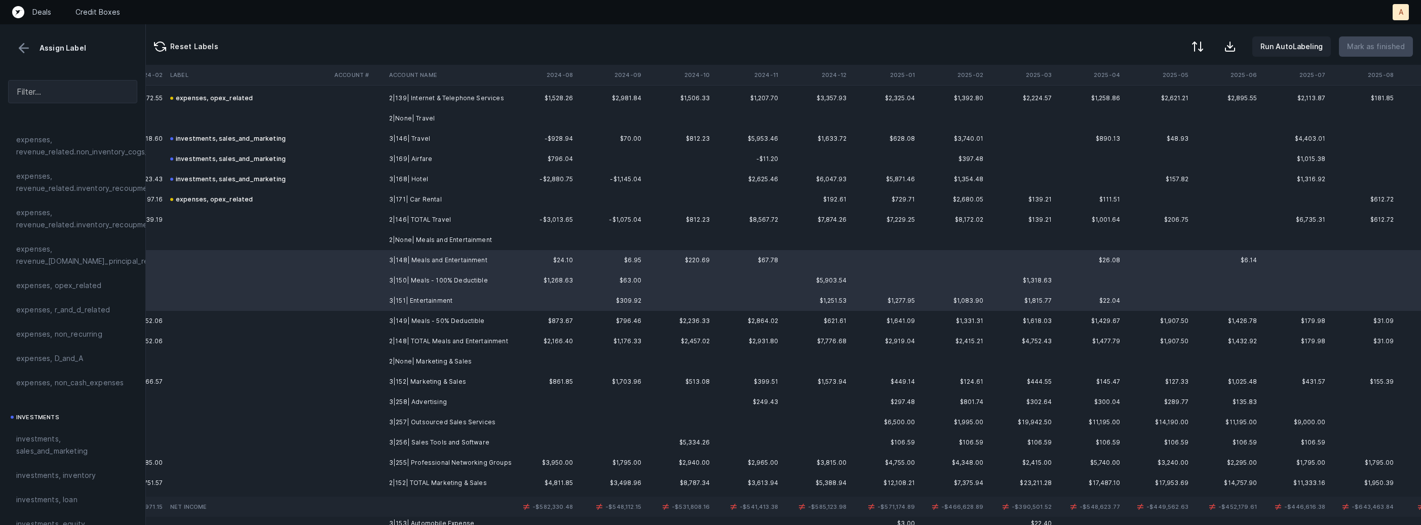
click at [394, 321] on td "3|149| Meals - 50% Deductible" at bounding box center [447, 321] width 124 height 20
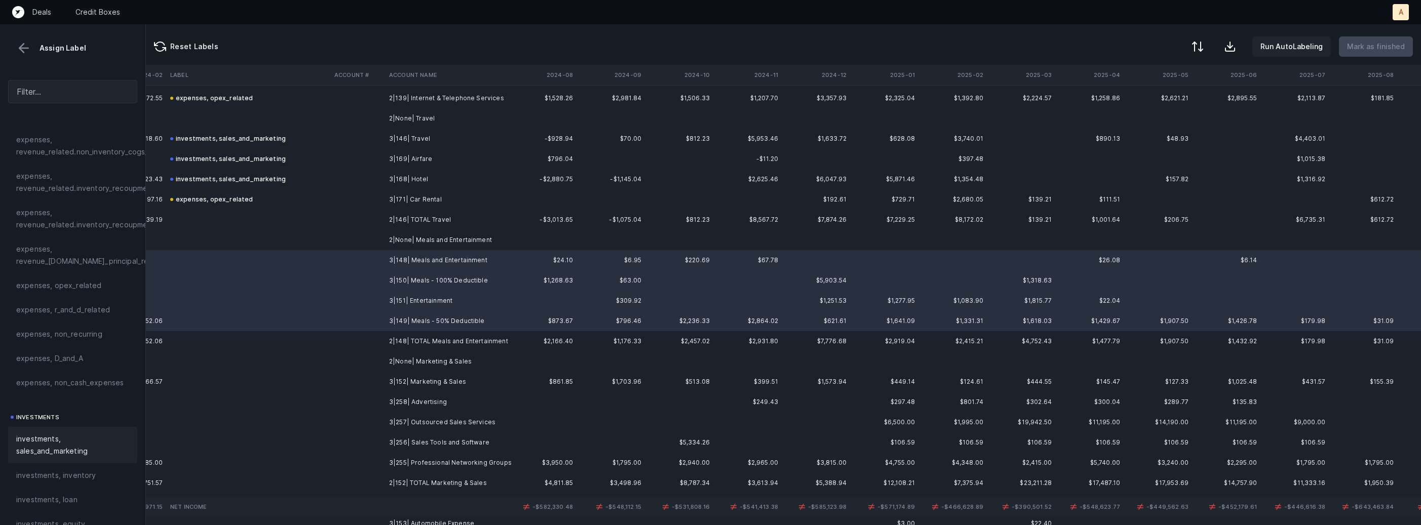
click at [30, 453] on span "investments, sales_and_marketing" at bounding box center [72, 445] width 113 height 24
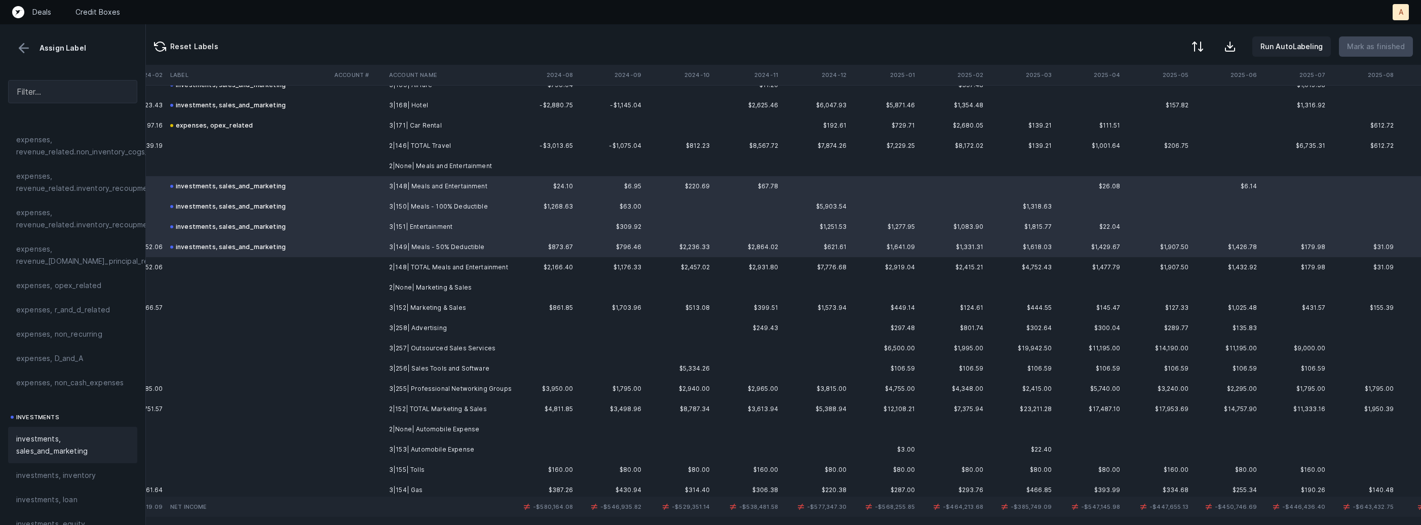
scroll to position [1180, 2328]
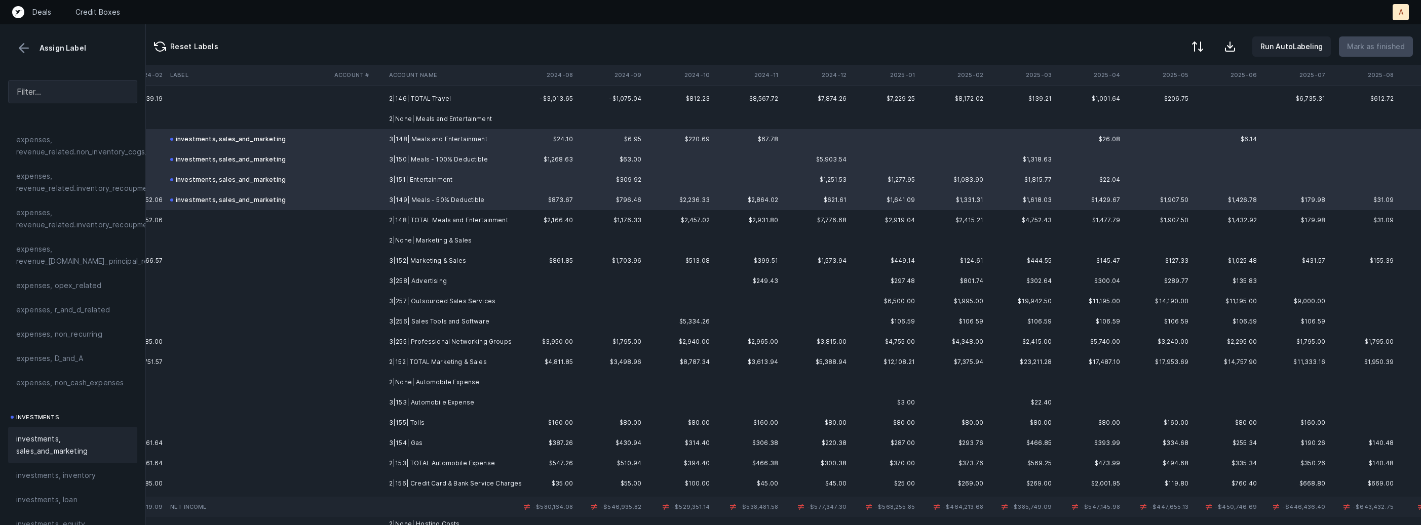
click at [396, 260] on td "3|152| Marketing & Sales" at bounding box center [447, 261] width 124 height 20
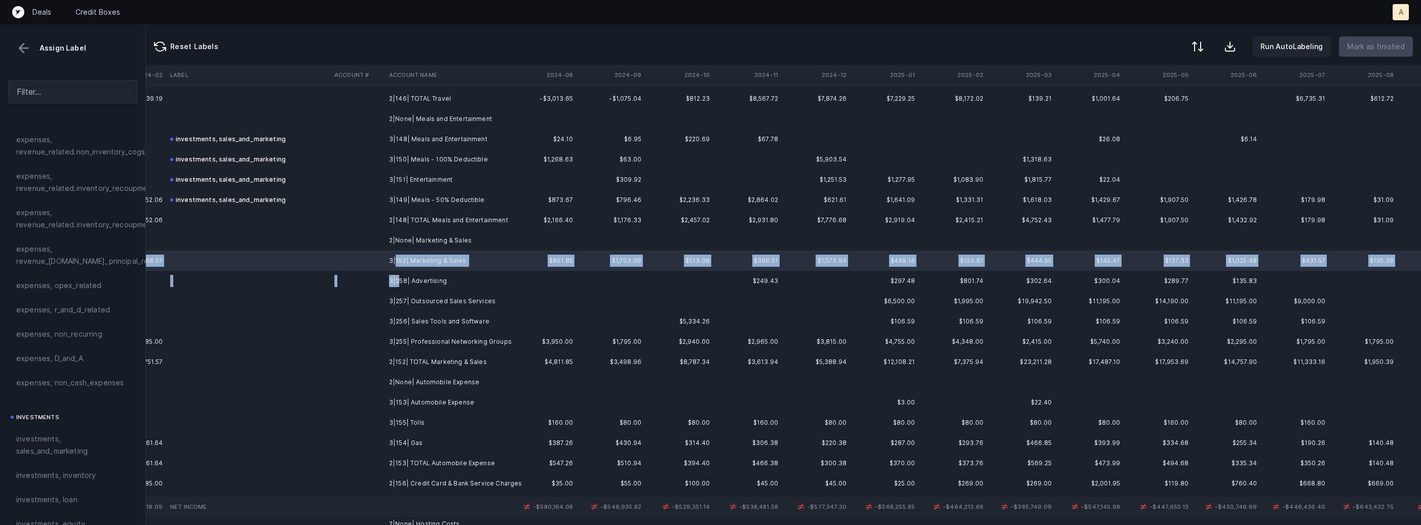
click at [399, 275] on td "3|258| Advertising" at bounding box center [447, 281] width 124 height 20
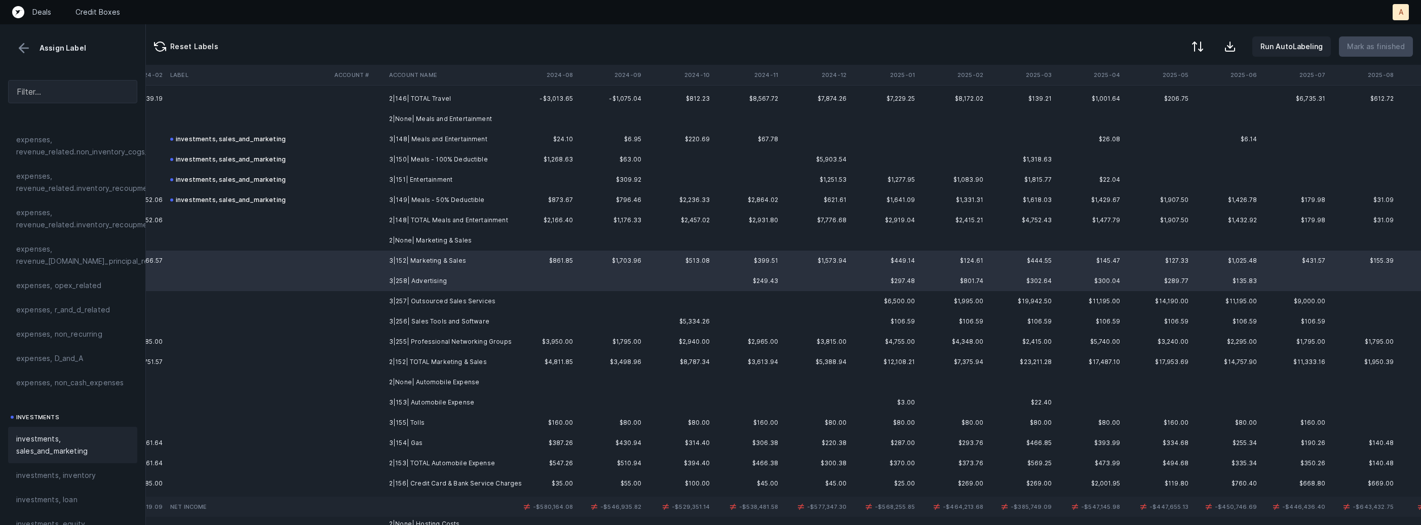
click at [51, 432] on div "investments, sales_and_marketing" at bounding box center [72, 445] width 129 height 36
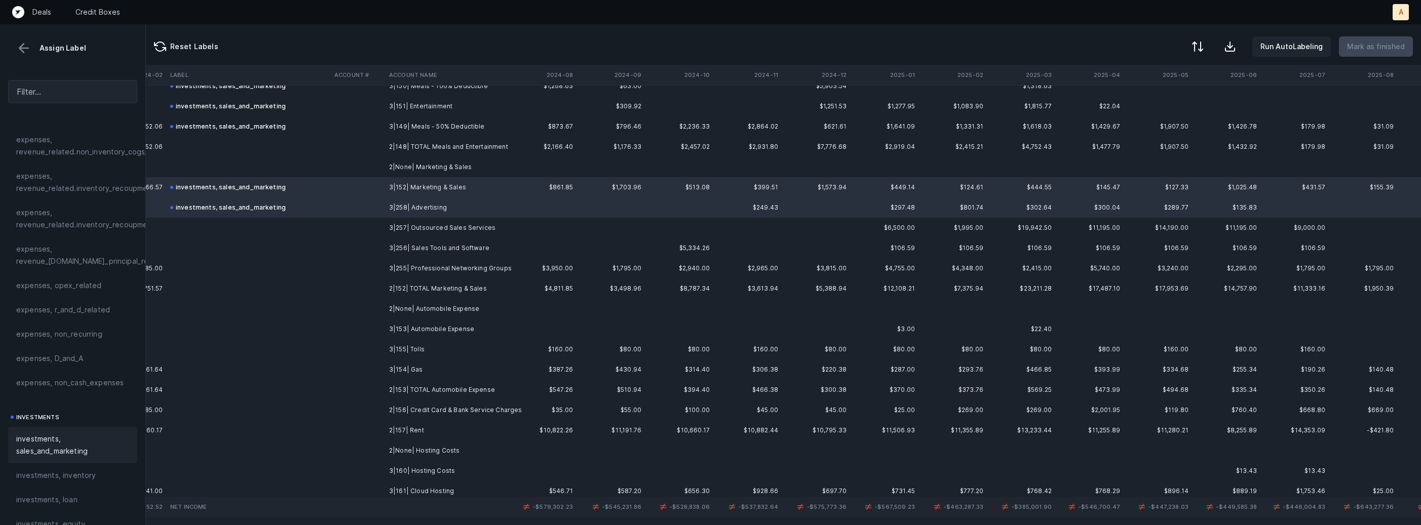
scroll to position [1270, 2328]
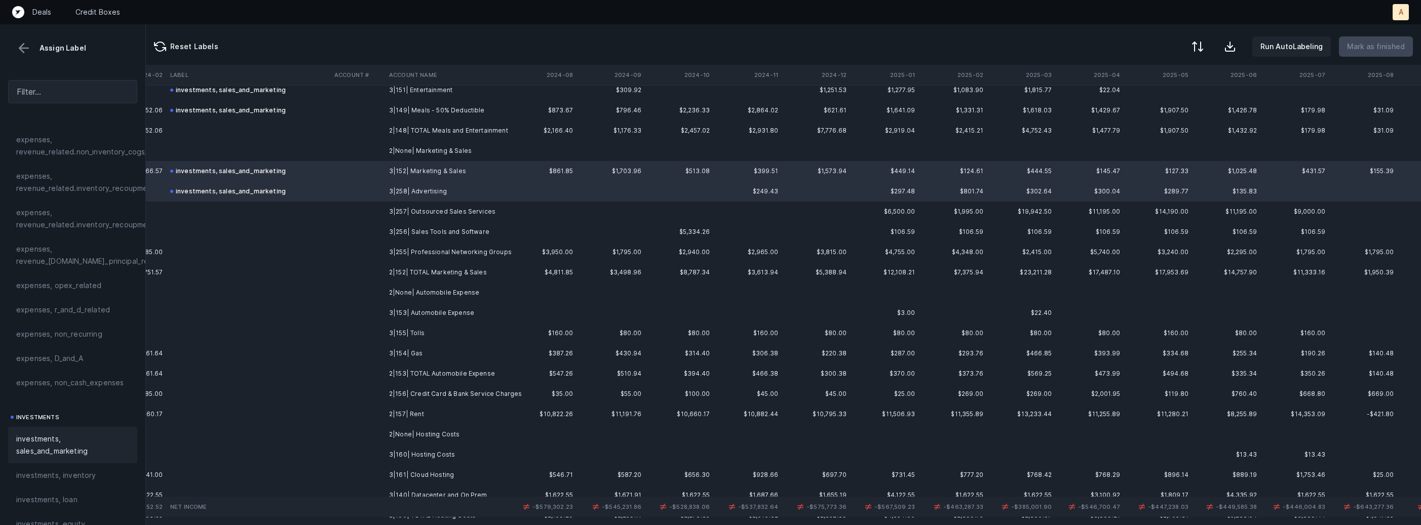
click at [476, 214] on td "3|257| Outsourced Sales Services" at bounding box center [447, 212] width 124 height 20
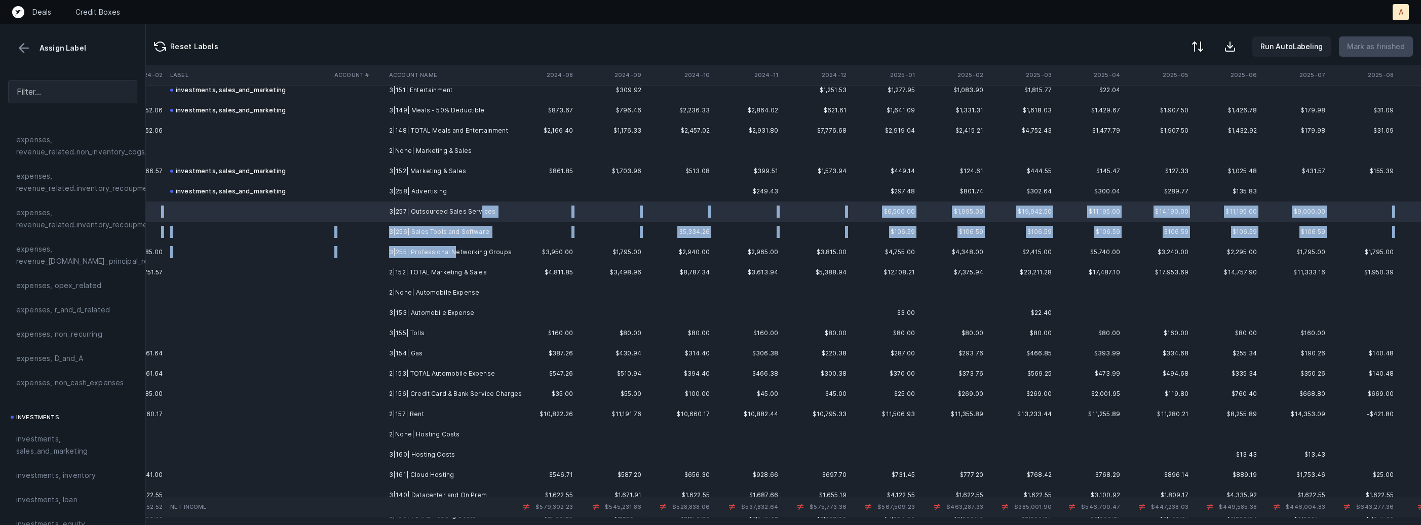
click at [454, 250] on td "3|255| Professional Networking Groups" at bounding box center [447, 252] width 124 height 20
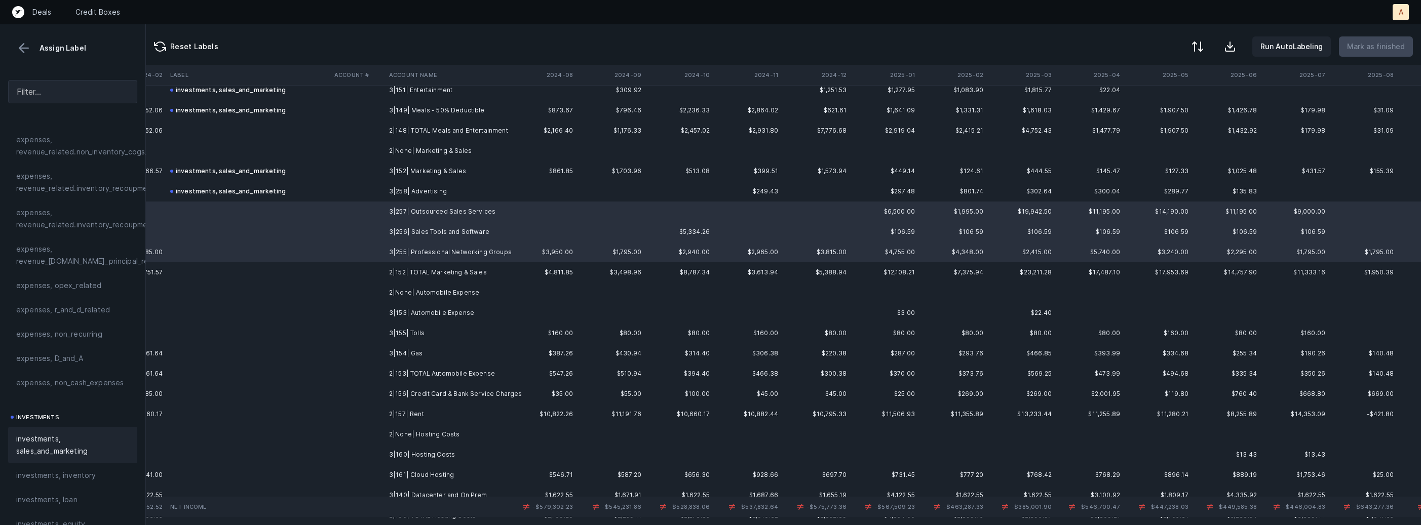
click at [48, 441] on span "investments, sales_and_marketing" at bounding box center [72, 445] width 113 height 24
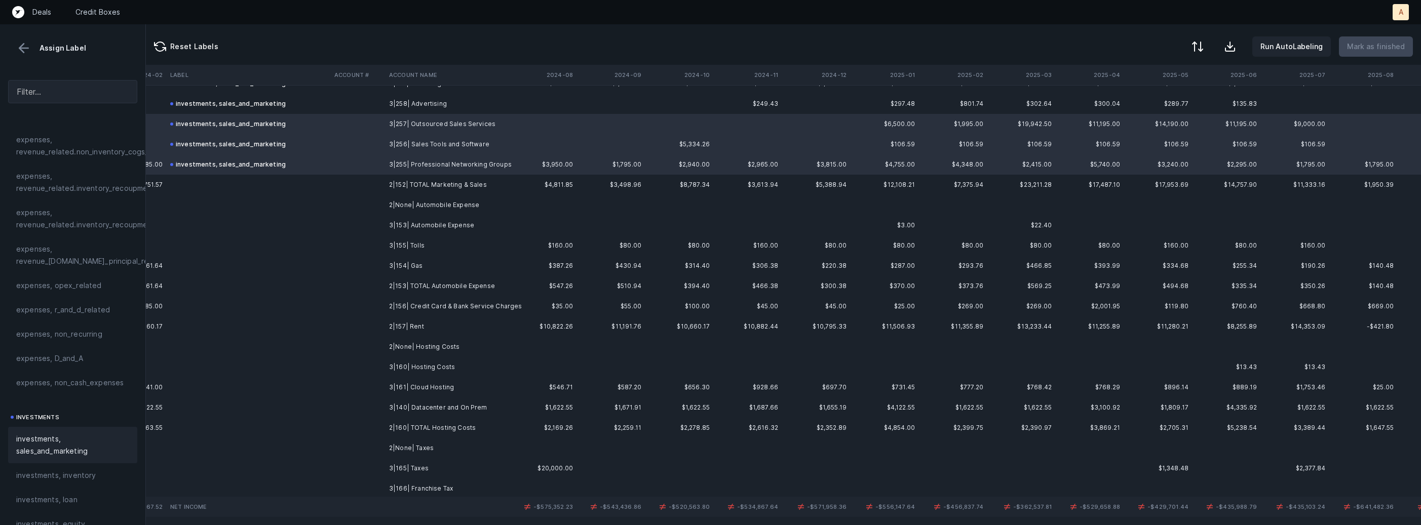
scroll to position [1360, 2328]
click at [426, 224] on td "3|153| Automobile Expense" at bounding box center [447, 222] width 124 height 20
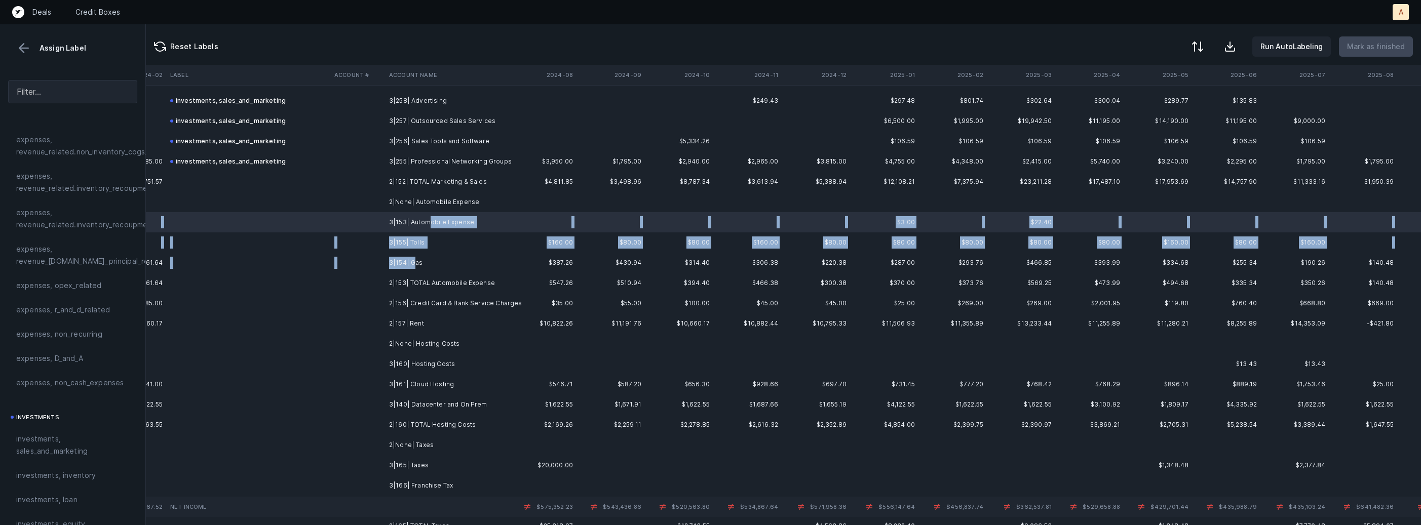
click at [412, 258] on td "3|154| Gas" at bounding box center [447, 263] width 124 height 20
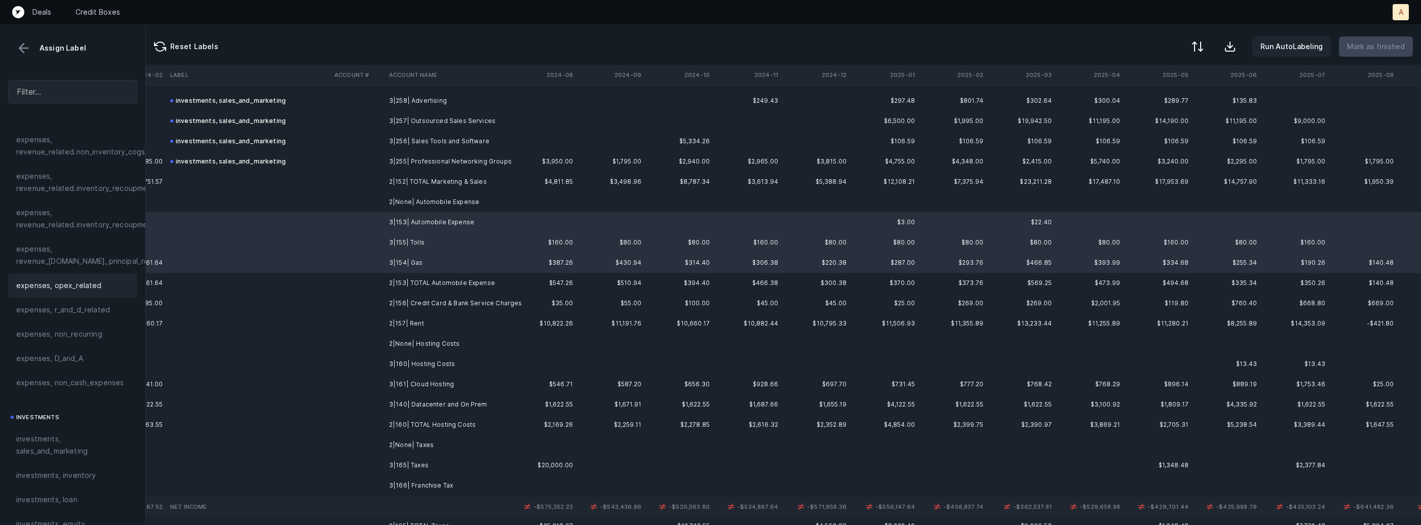
click at [99, 285] on div "expenses, opex_related" at bounding box center [72, 286] width 113 height 12
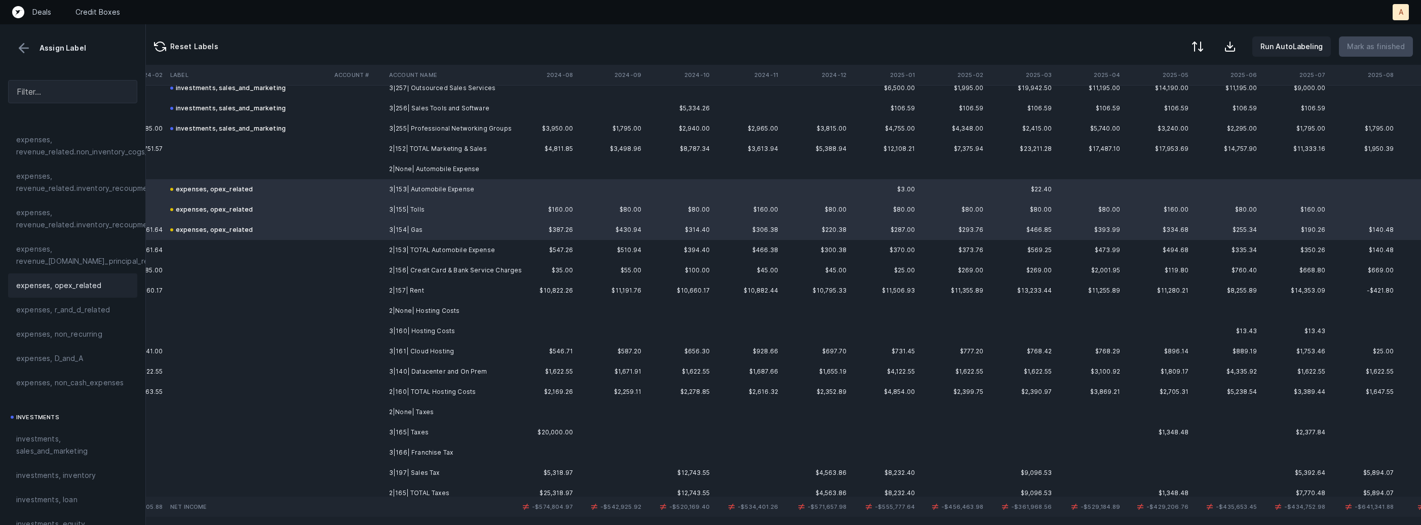
scroll to position [1409, 2328]
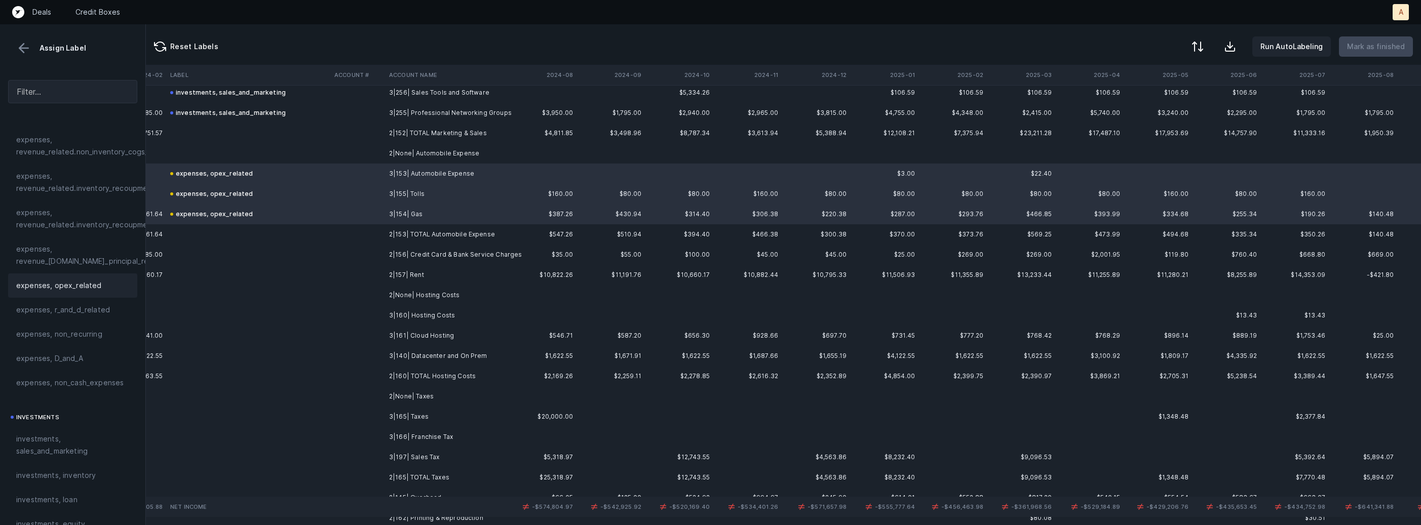
click at [451, 258] on td "2|156| Credit Card & Bank Service Charges" at bounding box center [447, 255] width 124 height 20
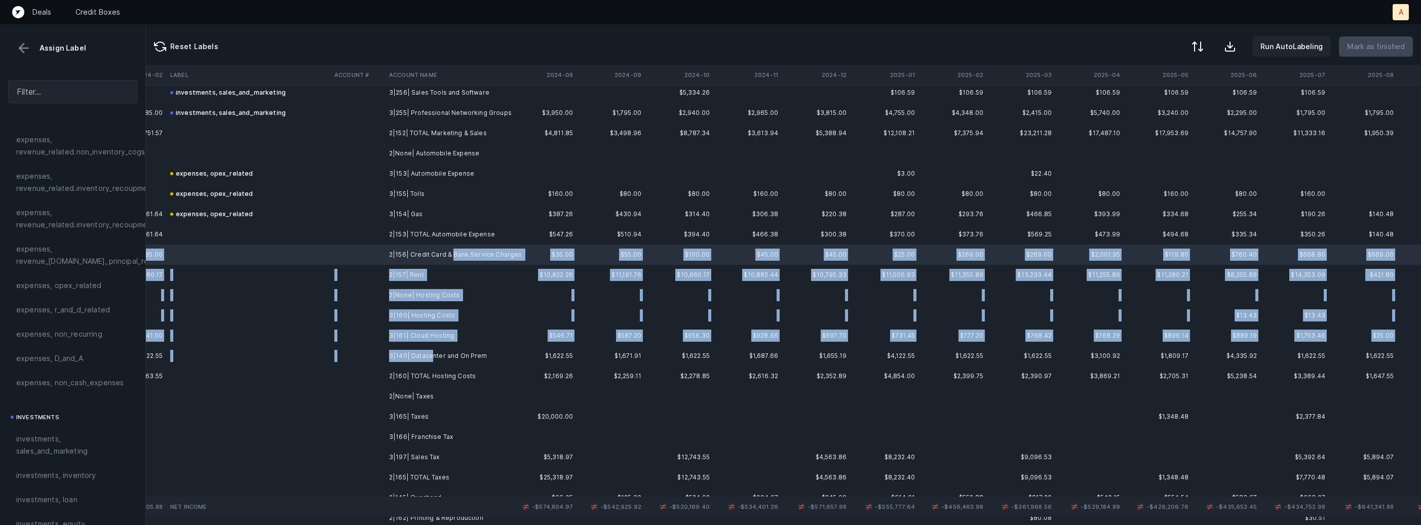
click at [430, 352] on td "3|140| Datacenter and On Prem" at bounding box center [447, 356] width 124 height 20
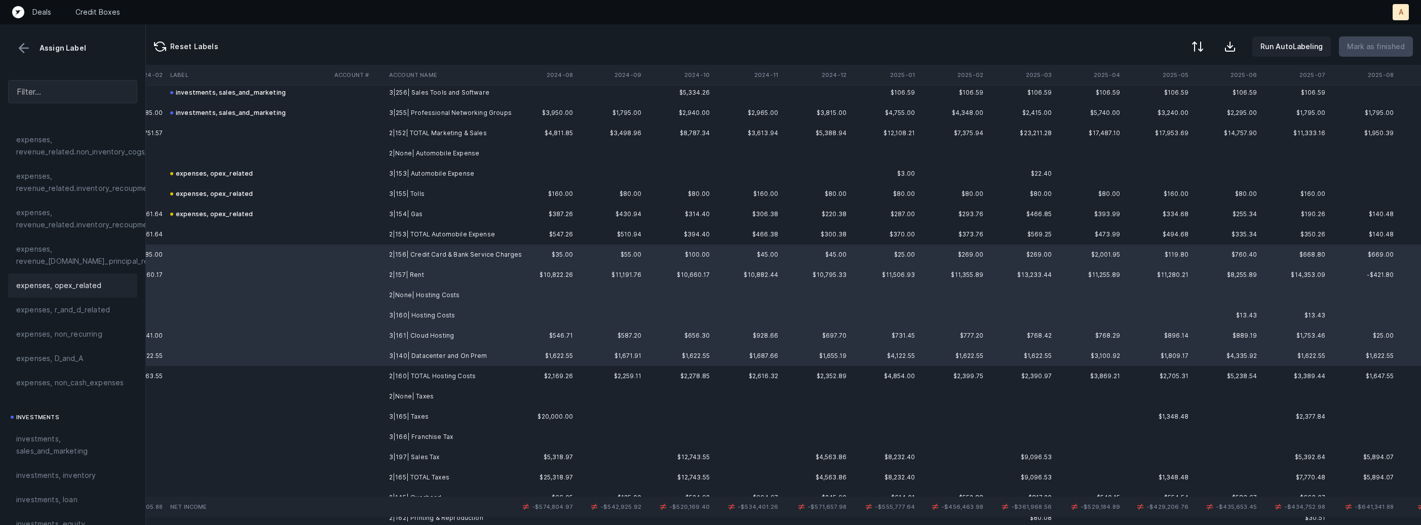
click at [69, 287] on span "expenses, opex_related" at bounding box center [59, 286] width 86 height 12
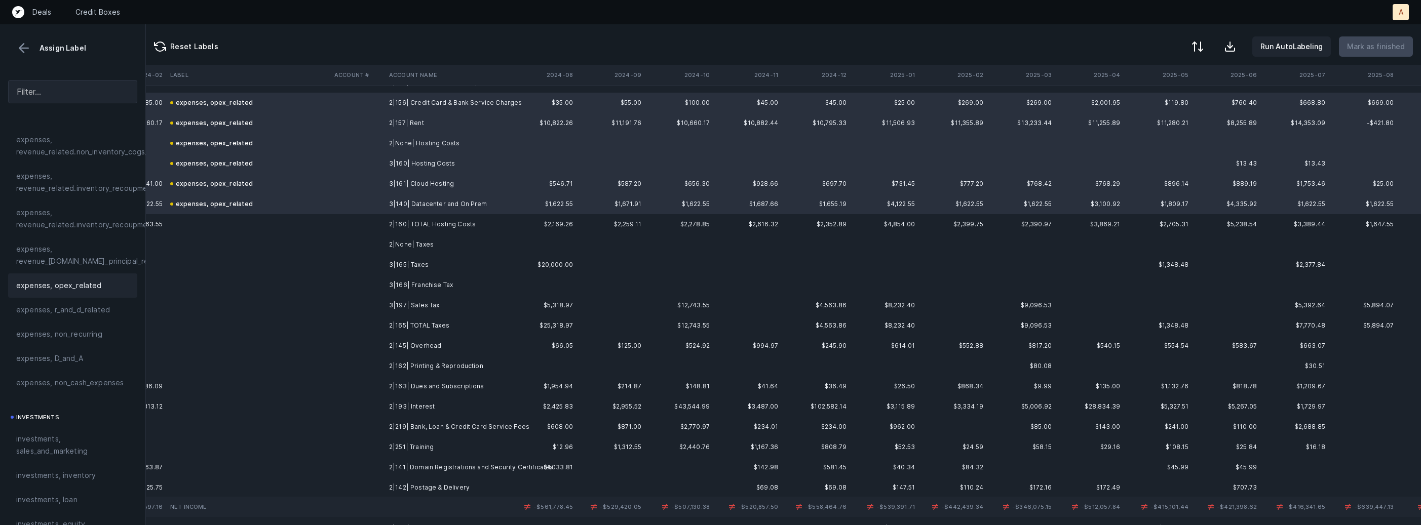
scroll to position [1574, 2328]
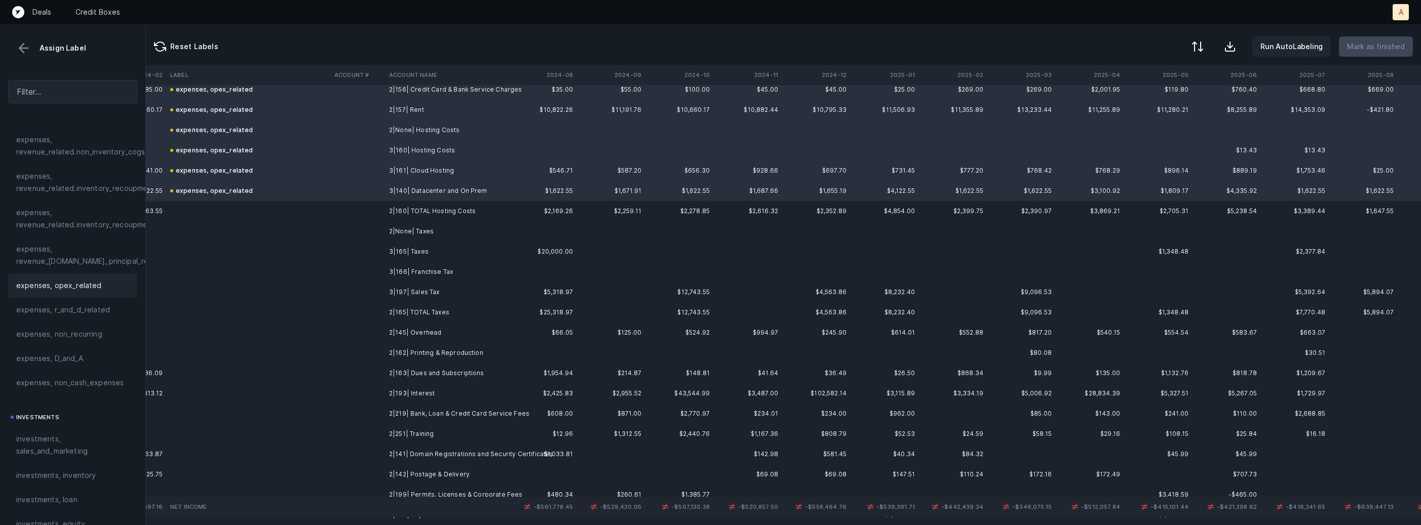
click at [442, 254] on td "3|165| Taxes" at bounding box center [447, 252] width 124 height 20
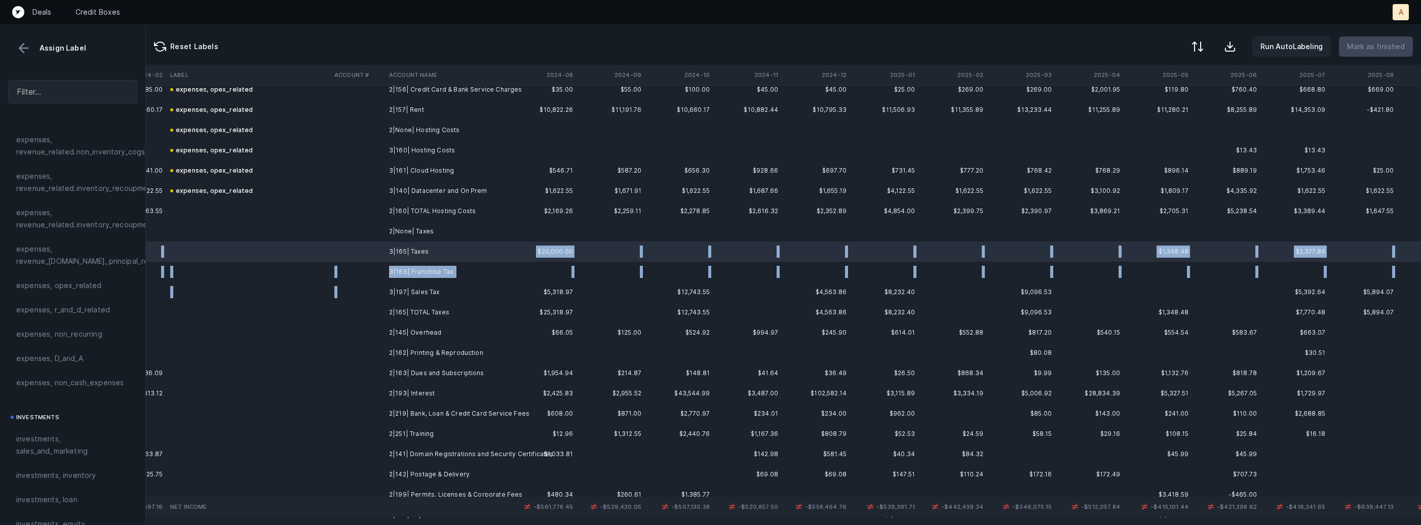
click at [425, 285] on td "3|197| Sales Tax" at bounding box center [447, 292] width 124 height 20
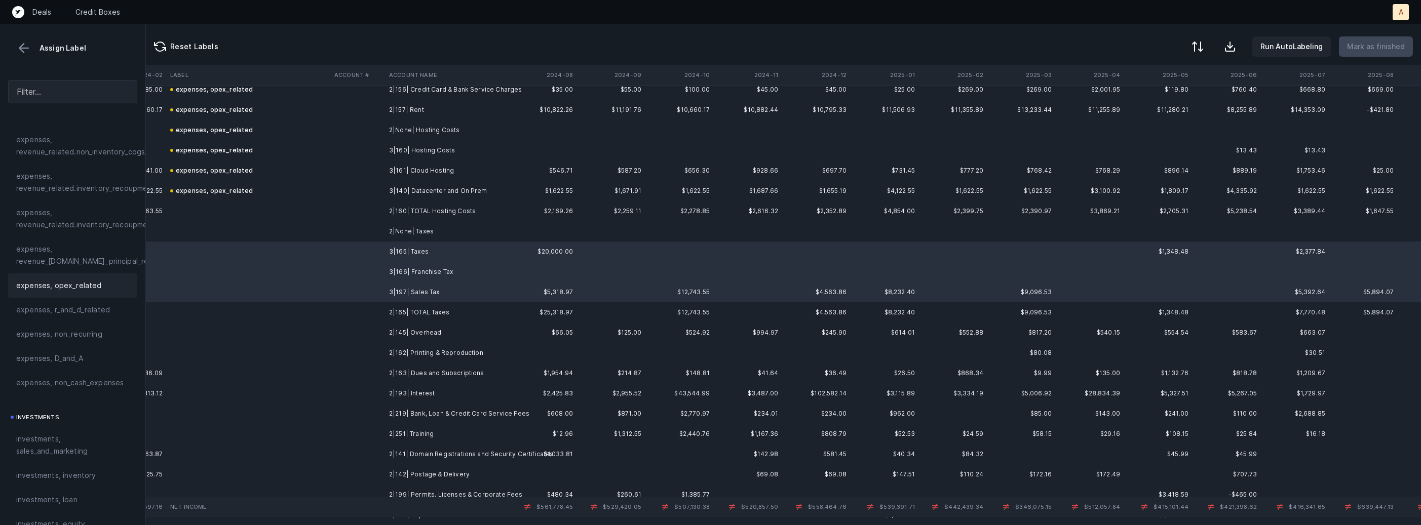
click at [72, 280] on span "expenses, opex_related" at bounding box center [59, 286] width 86 height 12
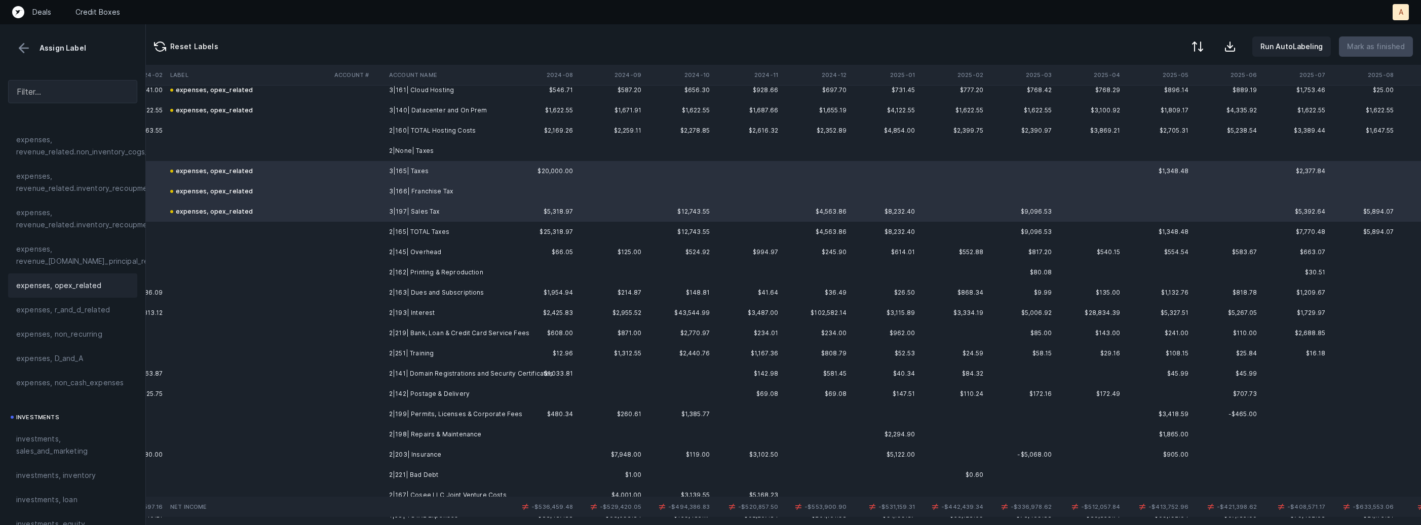
scroll to position [1678, 2328]
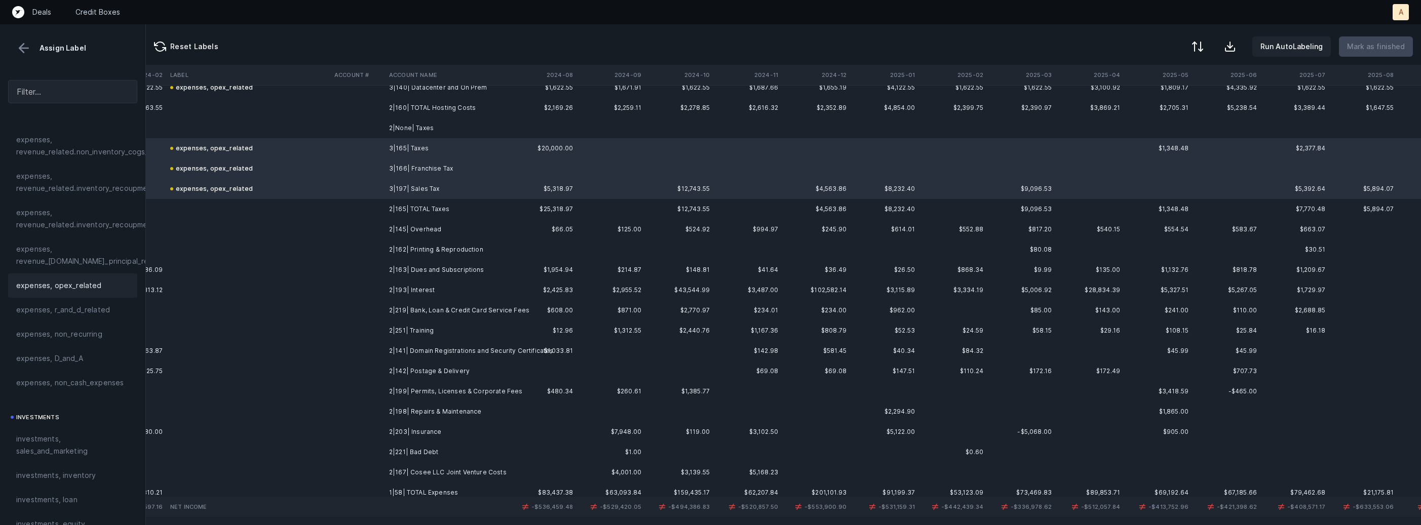
click at [416, 228] on td "2|145| Overhead" at bounding box center [447, 229] width 124 height 20
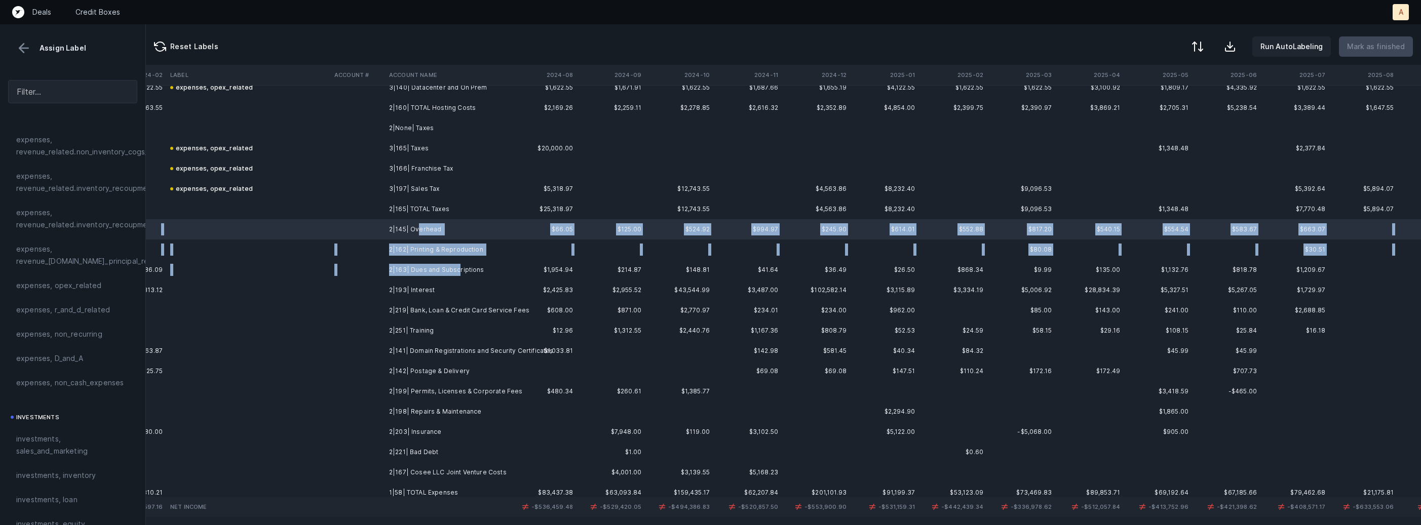
click at [456, 263] on td "2|163| Dues and Subscriptions" at bounding box center [447, 270] width 124 height 20
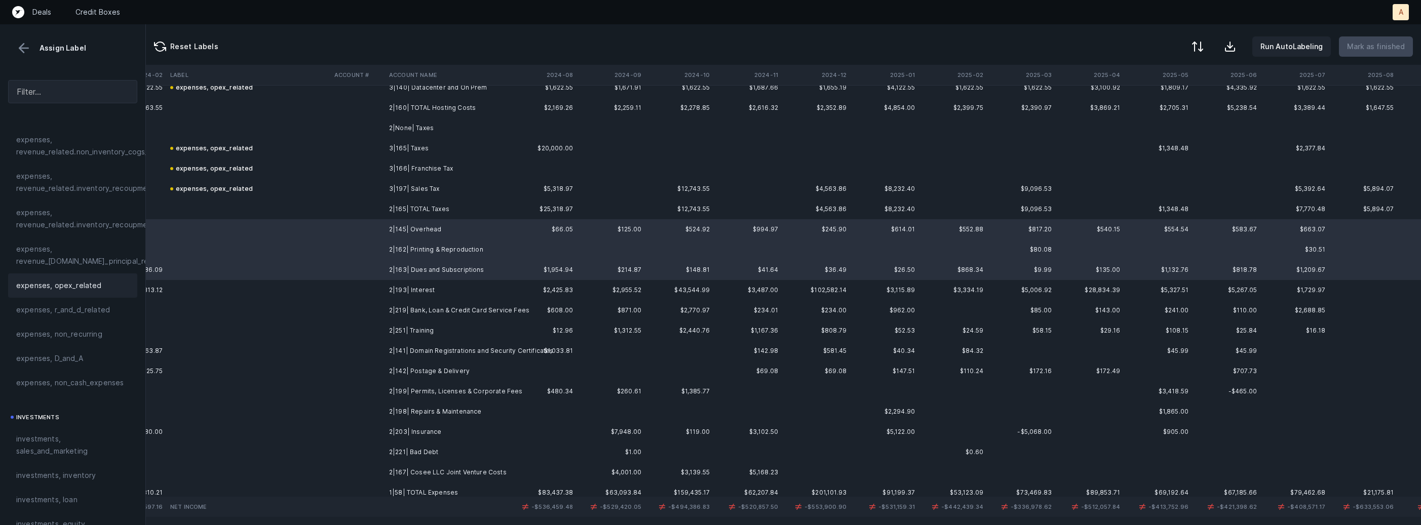
click at [92, 280] on span "expenses, opex_related" at bounding box center [59, 286] width 86 height 12
click at [245, 286] on td at bounding box center [248, 290] width 164 height 20
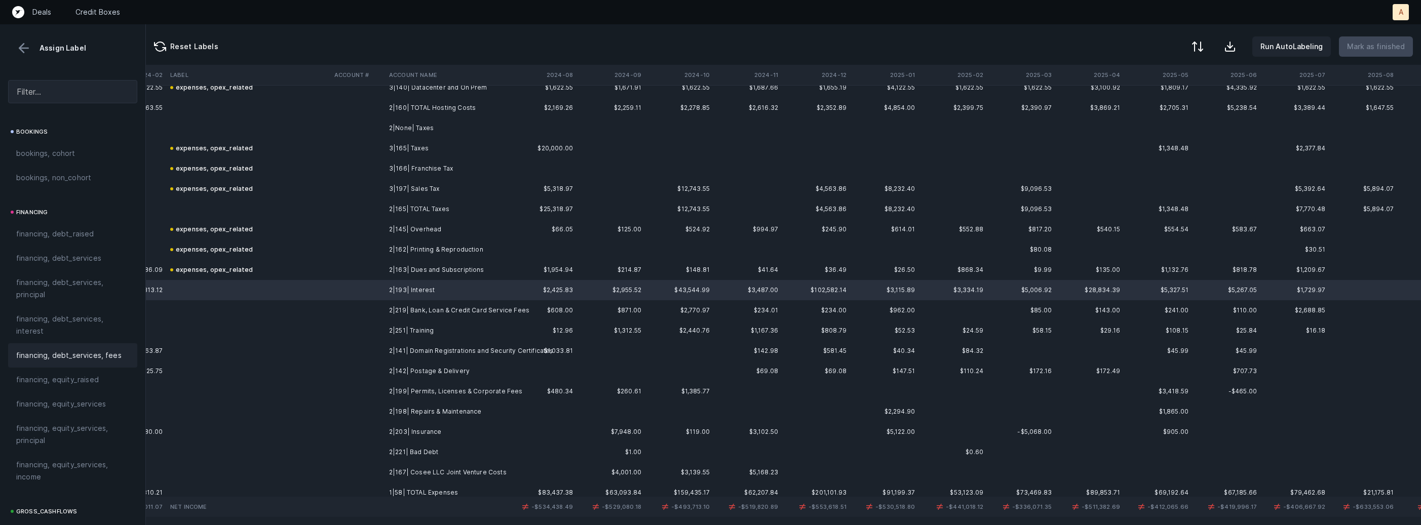
scroll to position [705, 0]
click at [55, 324] on span "financing, debt_services, interest" at bounding box center [72, 326] width 113 height 24
click at [353, 310] on td at bounding box center [357, 310] width 55 height 20
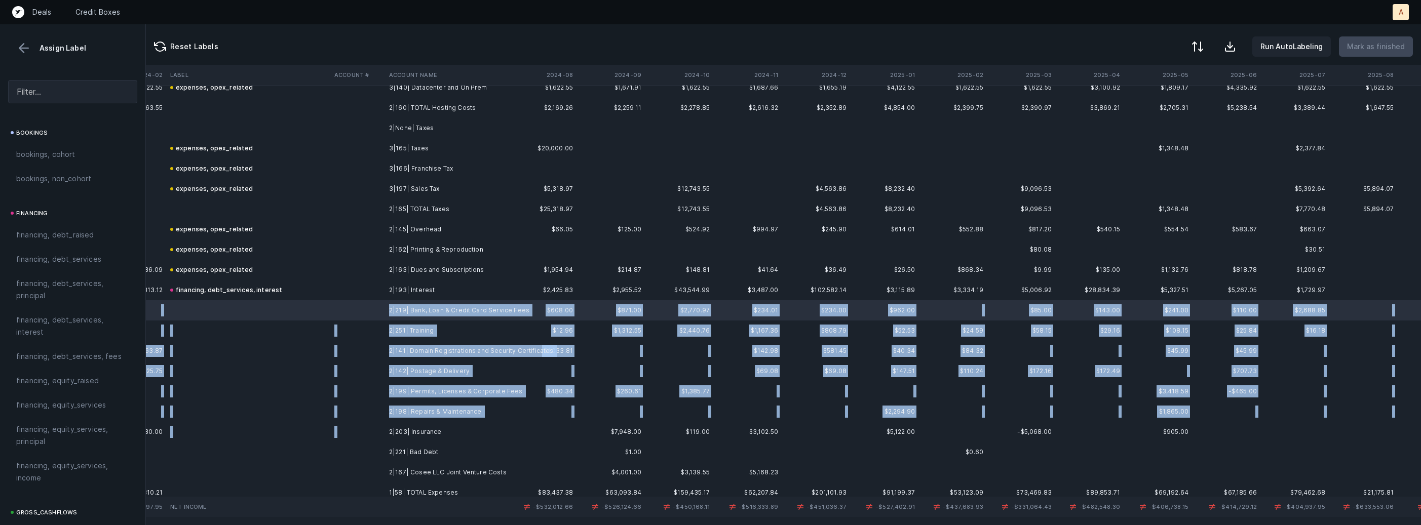
click at [420, 422] on td "2|203| Insurance" at bounding box center [447, 432] width 124 height 20
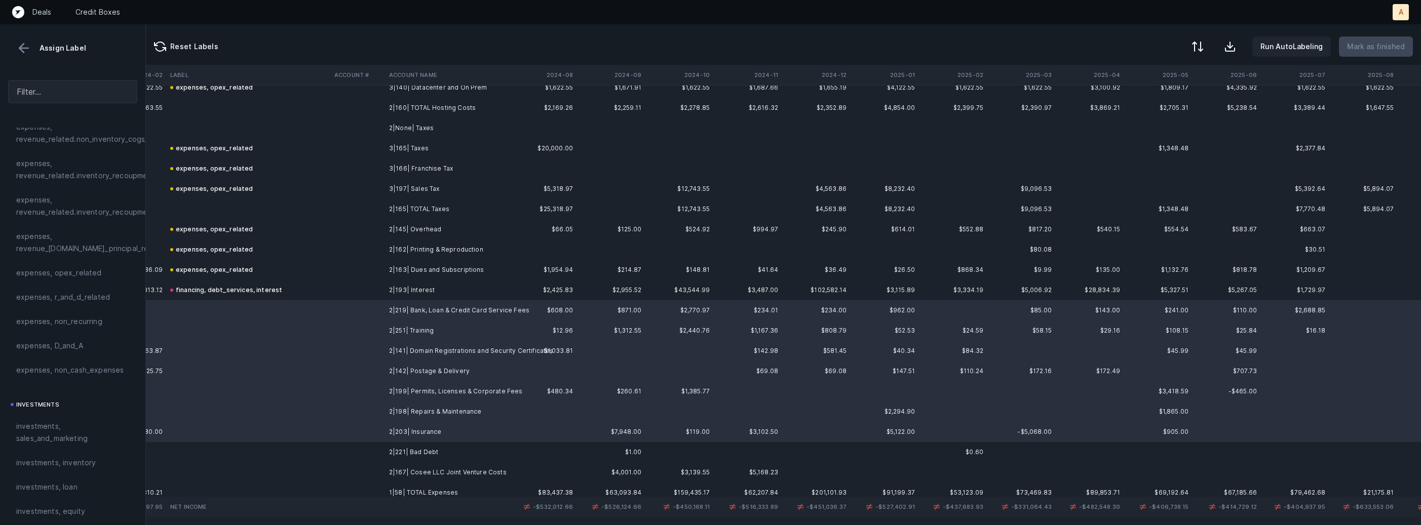
scroll to position [259, 0]
click at [91, 277] on span "expenses, opex_related" at bounding box center [59, 281] width 86 height 12
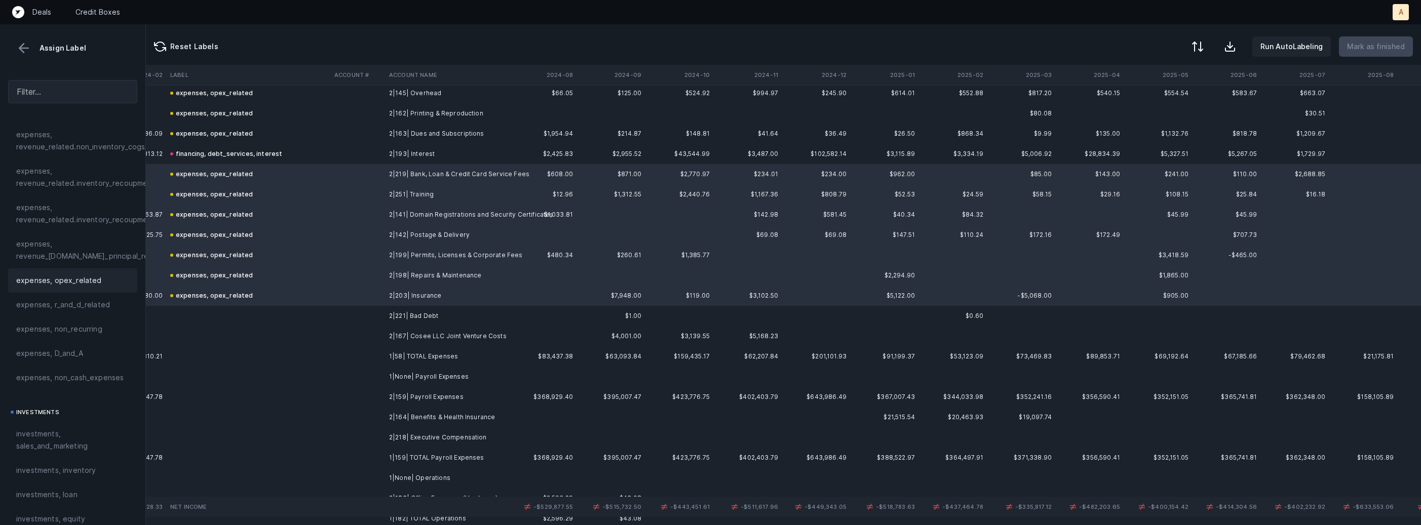
scroll to position [1866, 2328]
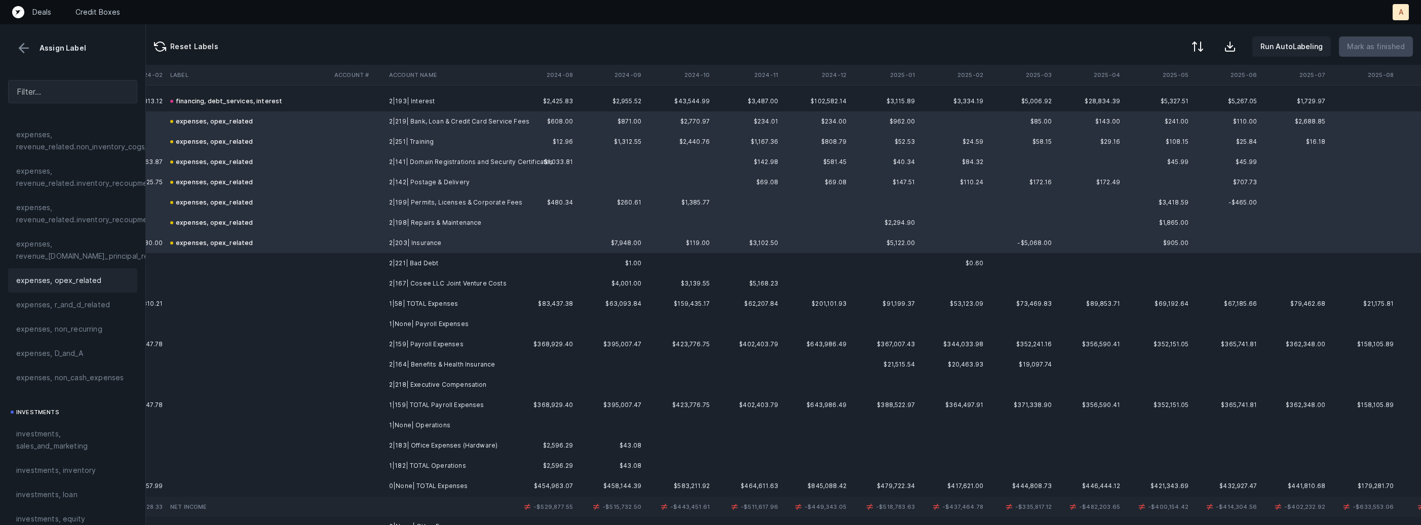
click at [411, 267] on td "2|221| Bad Debt" at bounding box center [447, 263] width 124 height 20
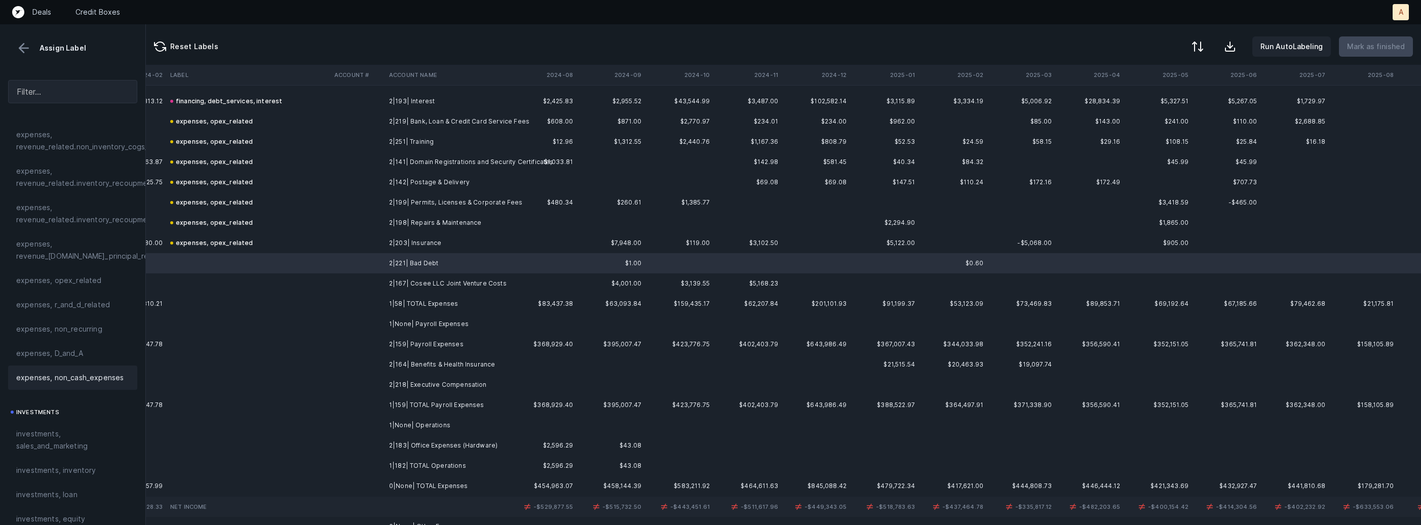
click at [94, 372] on span "expenses, non_cash_expenses" at bounding box center [69, 378] width 107 height 12
click at [387, 288] on td "2|167| Cosee LLC Joint Venture Costs" at bounding box center [447, 284] width 124 height 20
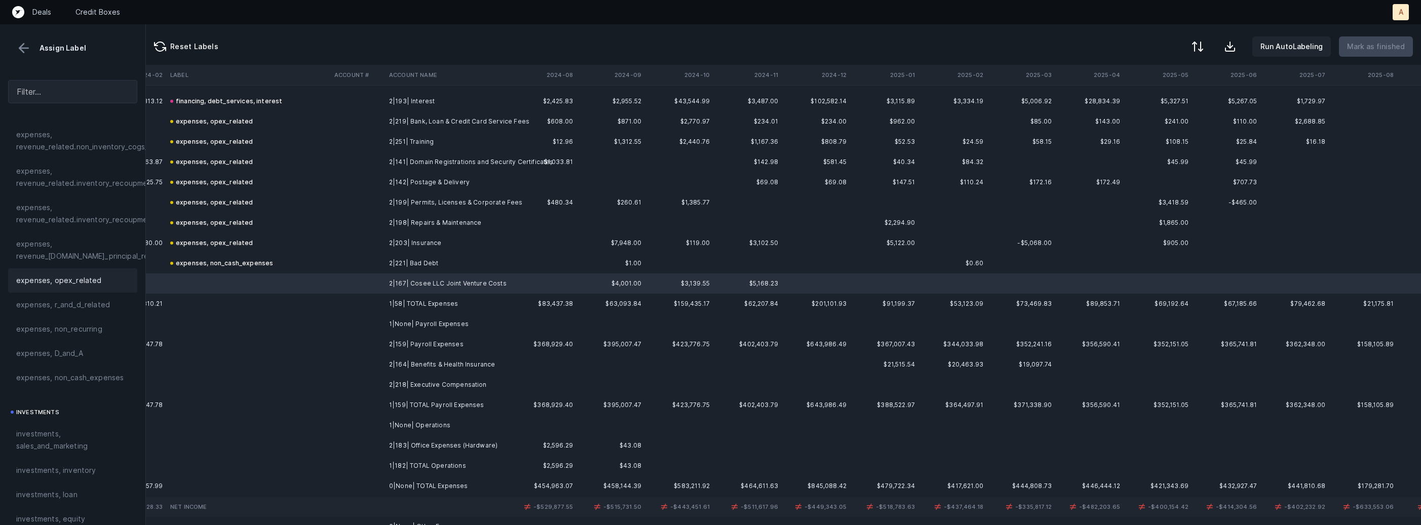
click at [65, 279] on span "expenses, opex_related" at bounding box center [59, 281] width 86 height 12
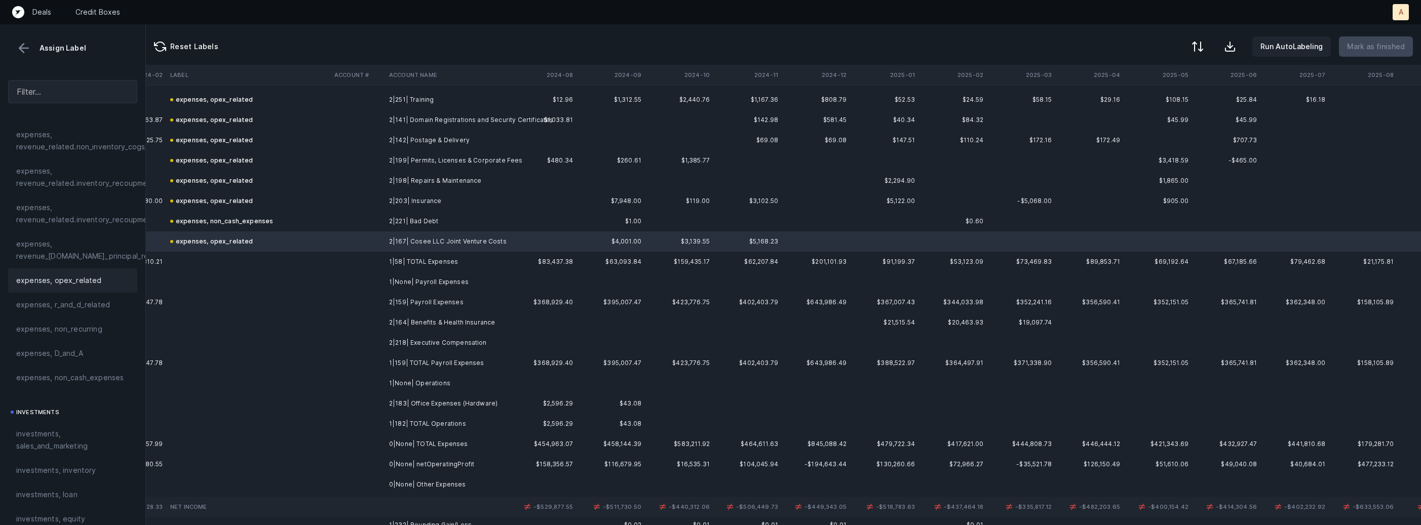
scroll to position [1952, 2328]
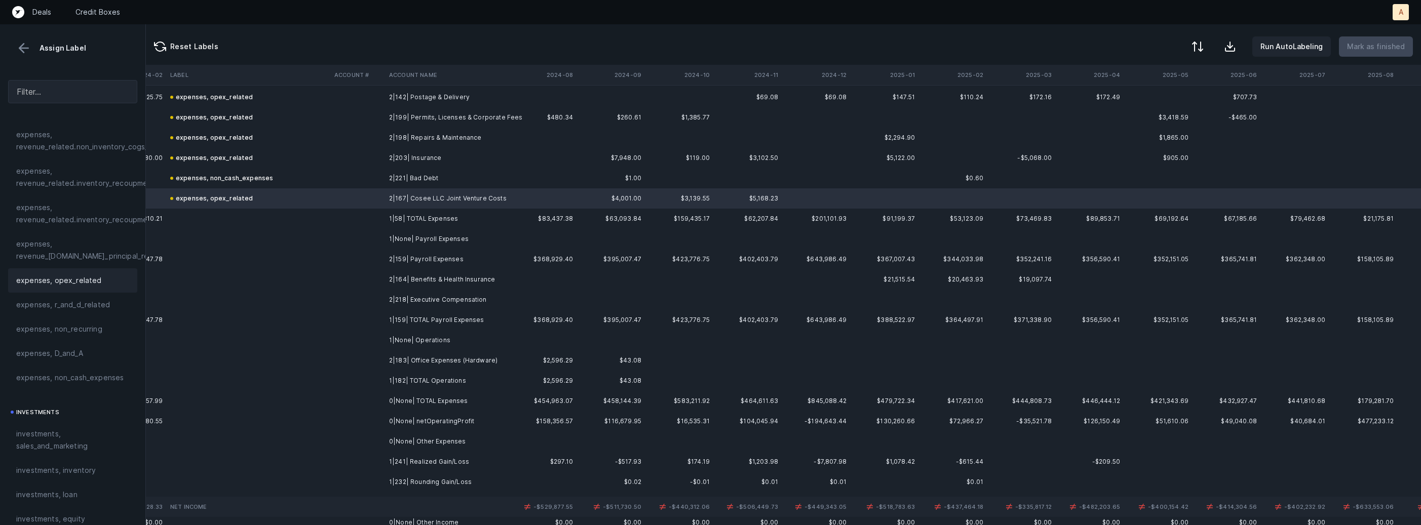
click at [431, 261] on td "2|159| Payroll Expenses" at bounding box center [447, 259] width 124 height 20
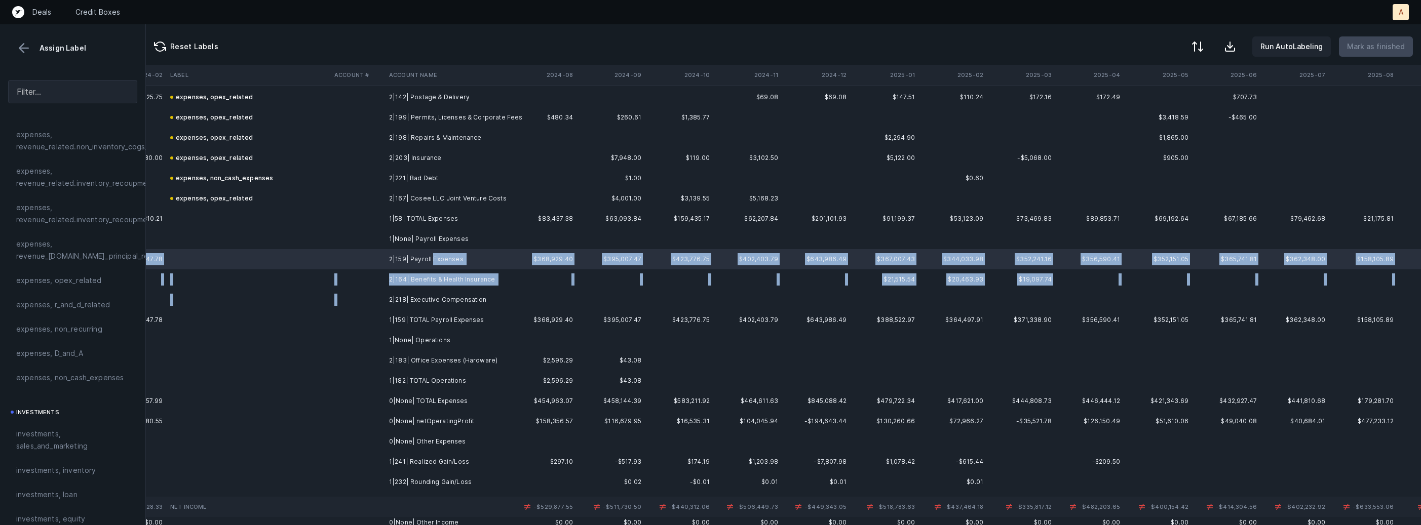
click at [423, 292] on td "2|218| Executive Compensation" at bounding box center [447, 300] width 124 height 20
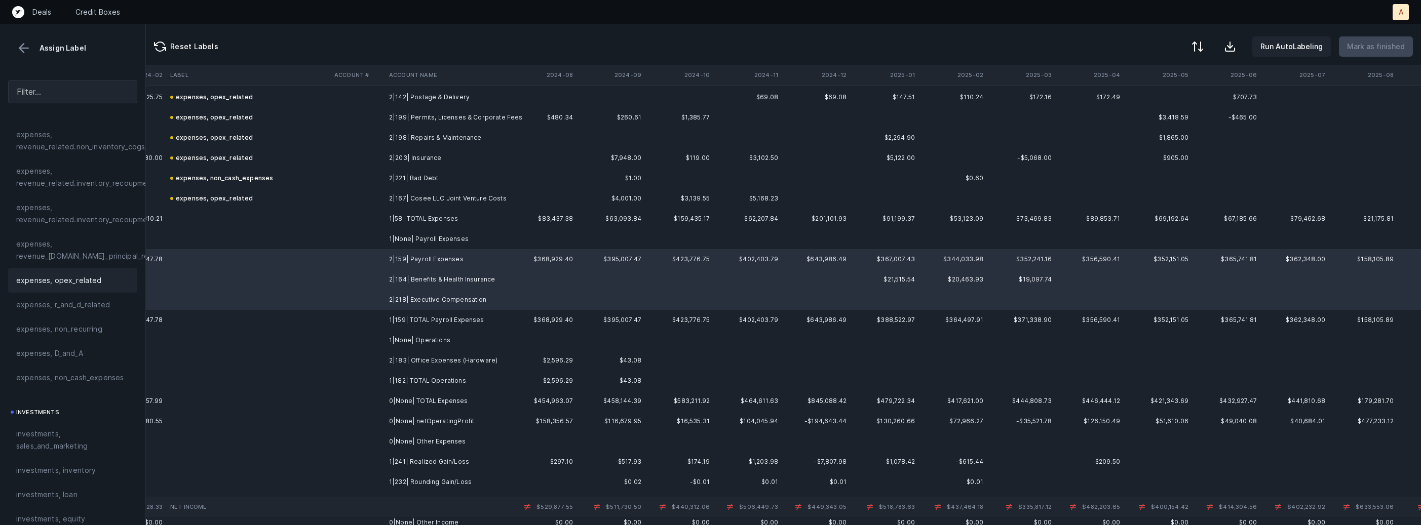
click at [59, 280] on span "expenses, opex_related" at bounding box center [59, 281] width 86 height 12
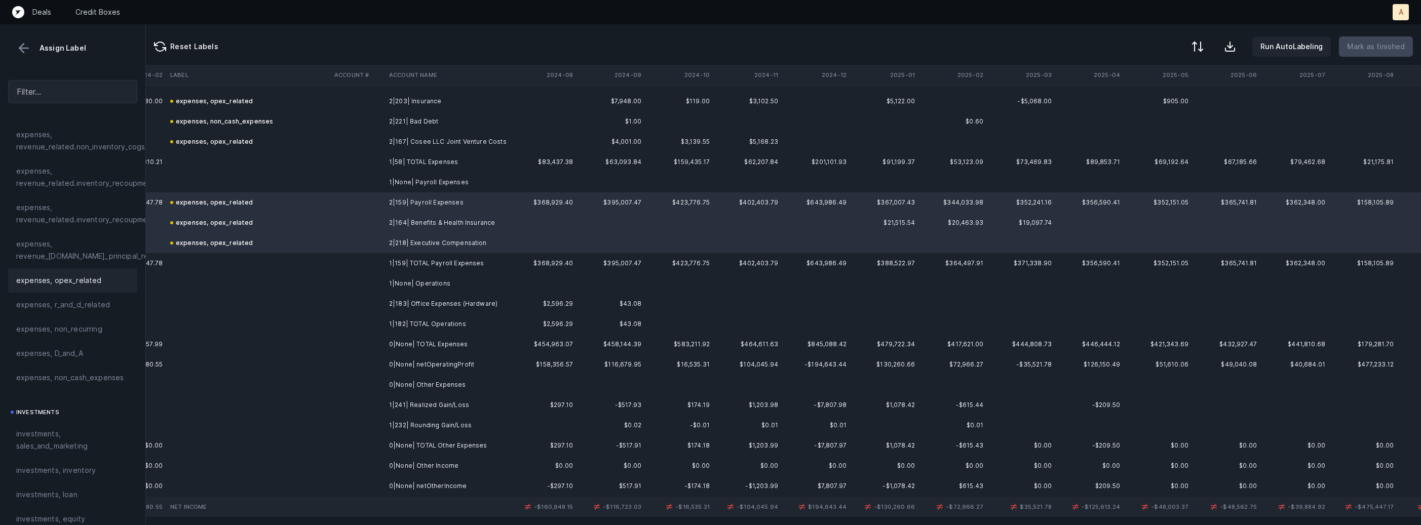
scroll to position [2035, 2328]
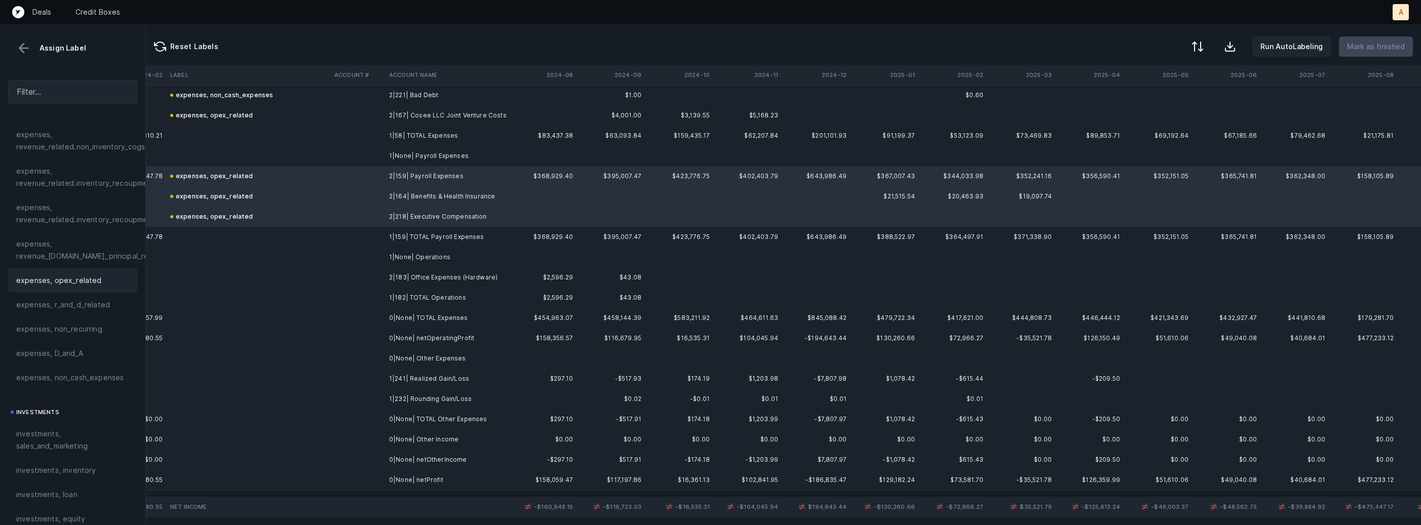
click at [425, 273] on td "2|183| Office Expenses (Hardware)" at bounding box center [447, 277] width 124 height 20
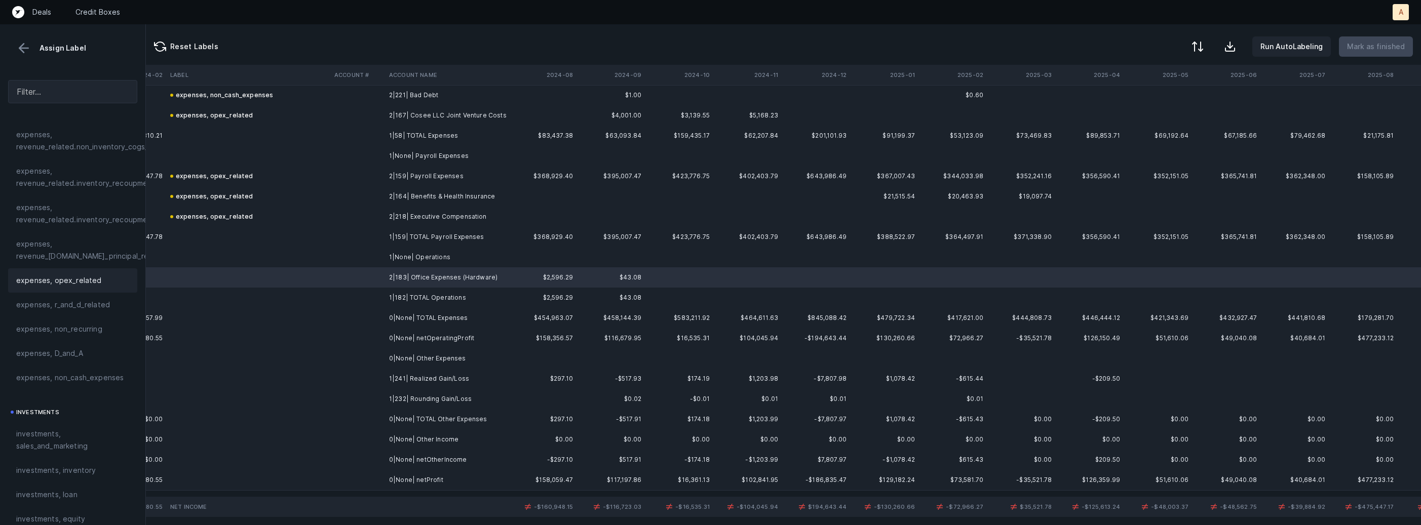
click at [66, 268] on div "expenses, opex_related" at bounding box center [72, 280] width 129 height 24
click at [443, 376] on td "1|241| Realized Gain/Loss" at bounding box center [447, 379] width 124 height 20
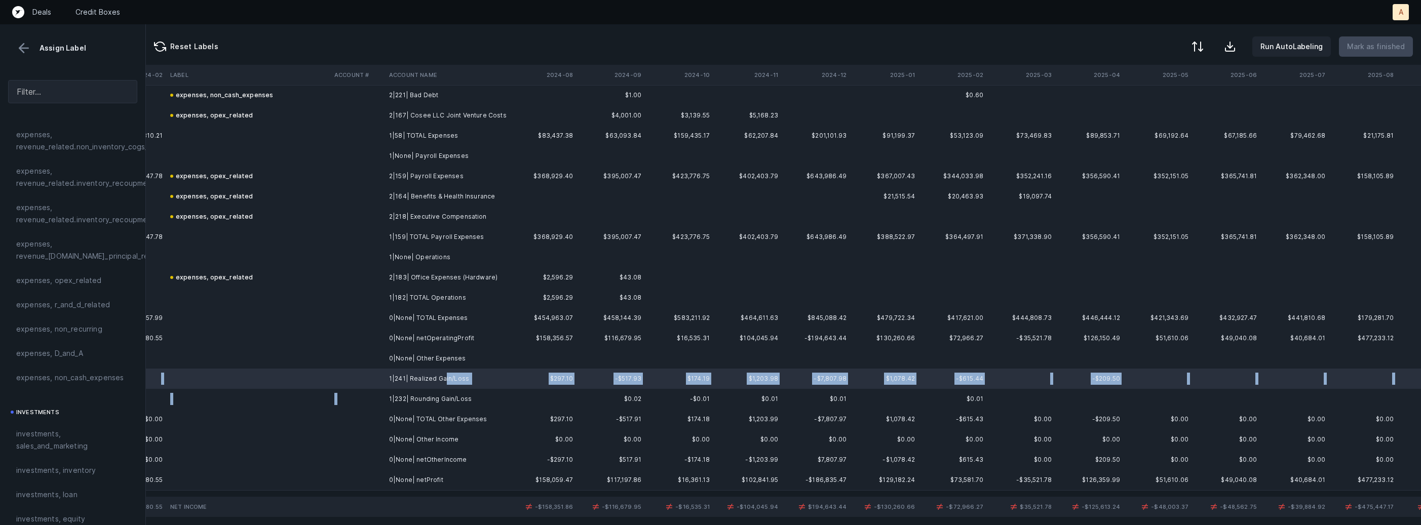
click at [427, 391] on td "1|232| Rounding Gain/Loss" at bounding box center [447, 399] width 124 height 20
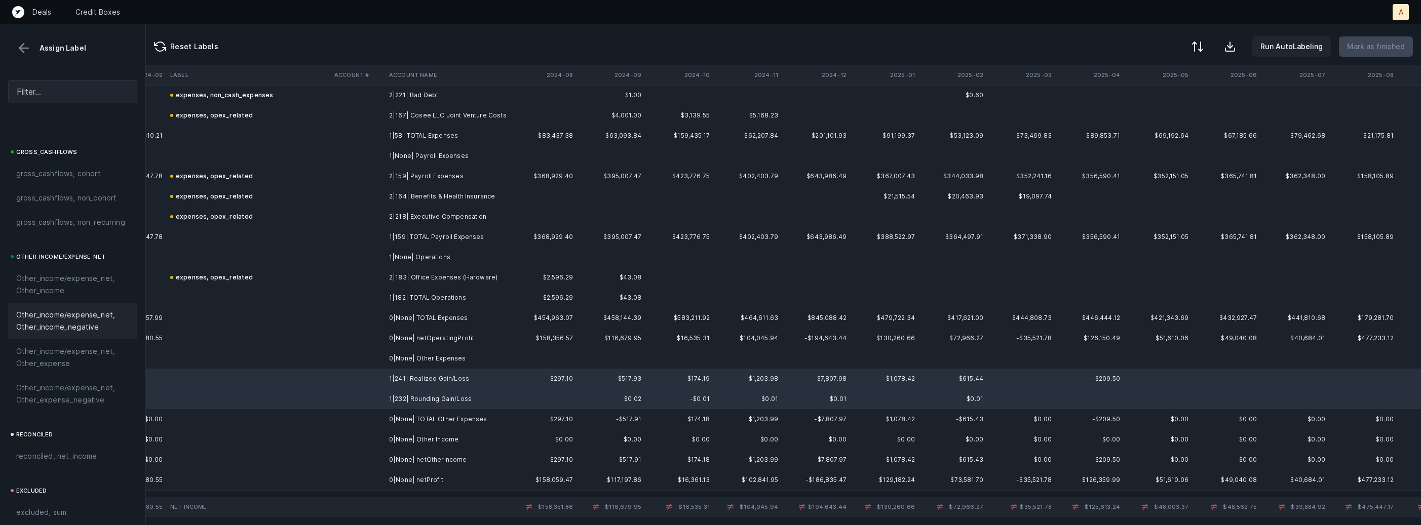
scroll to position [1148, 0]
click at [80, 276] on span "Other_income/expense_net, Other_expense" at bounding box center [72, 277] width 113 height 24
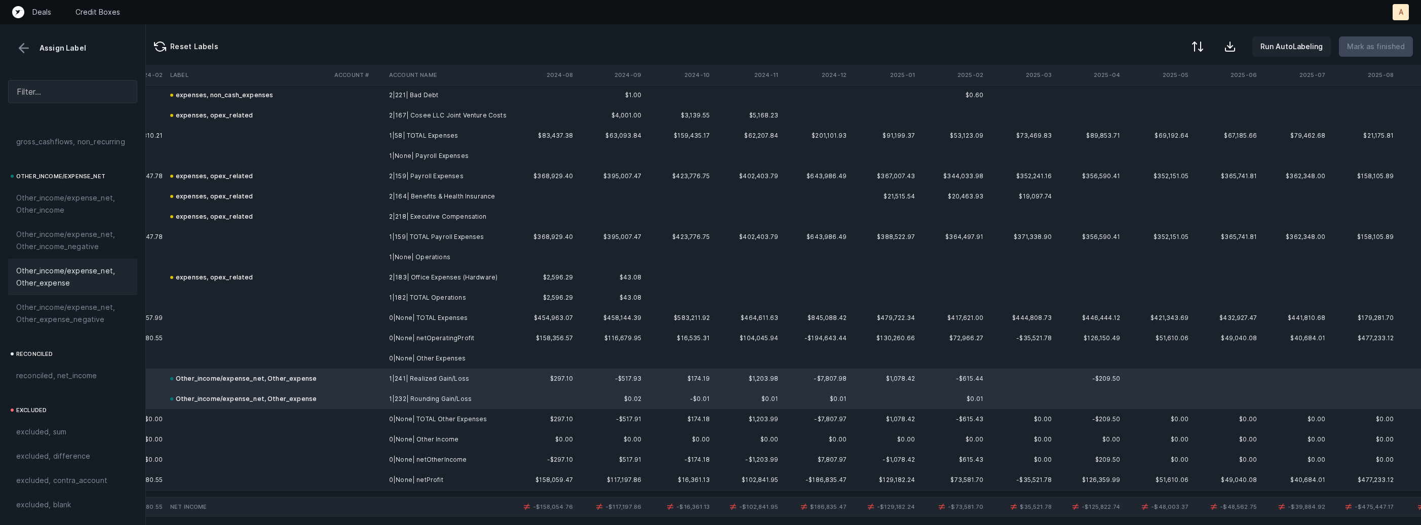
click at [402, 486] on td "0|None| netProfit" at bounding box center [447, 480] width 124 height 20
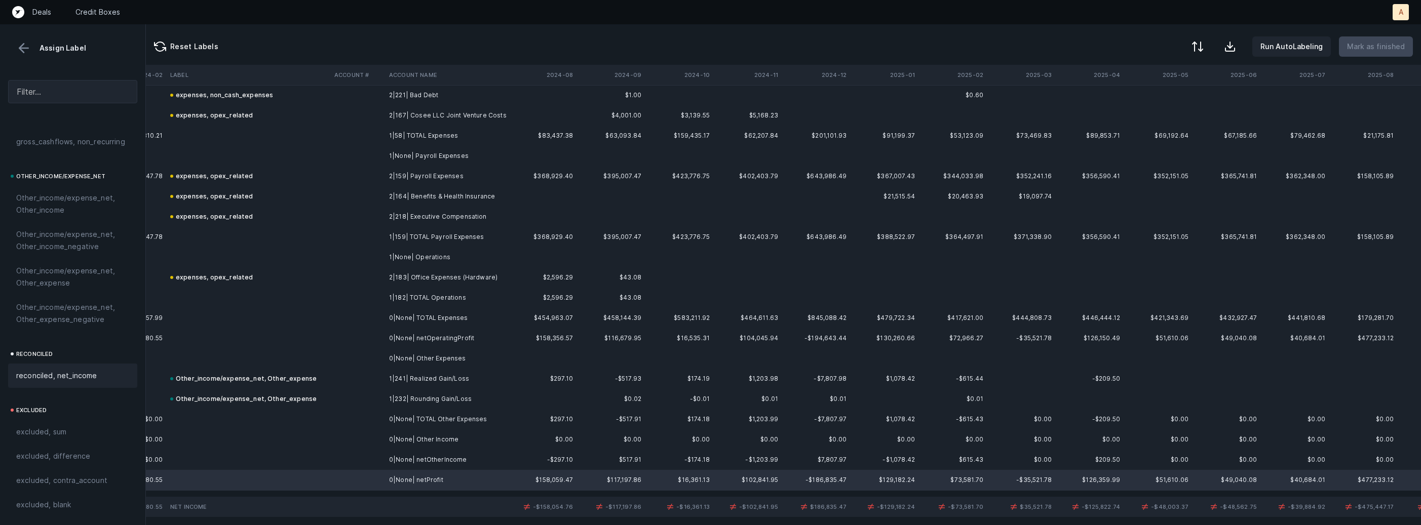
click at [51, 379] on span "reconciled, net_income" at bounding box center [56, 376] width 81 height 12
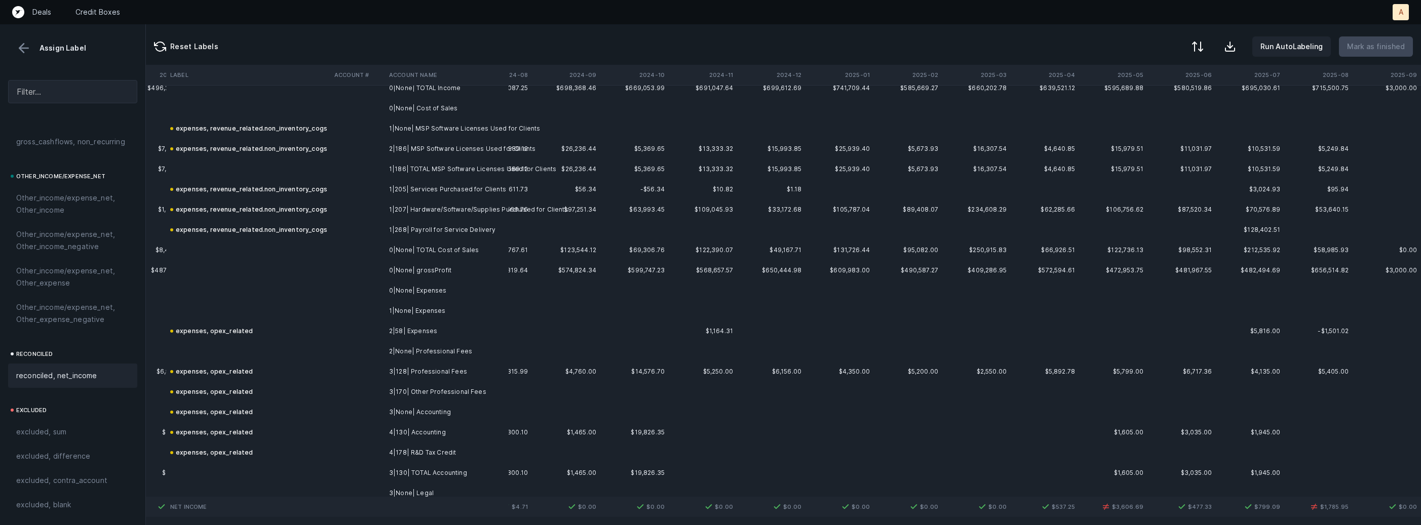
scroll to position [0, 2373]
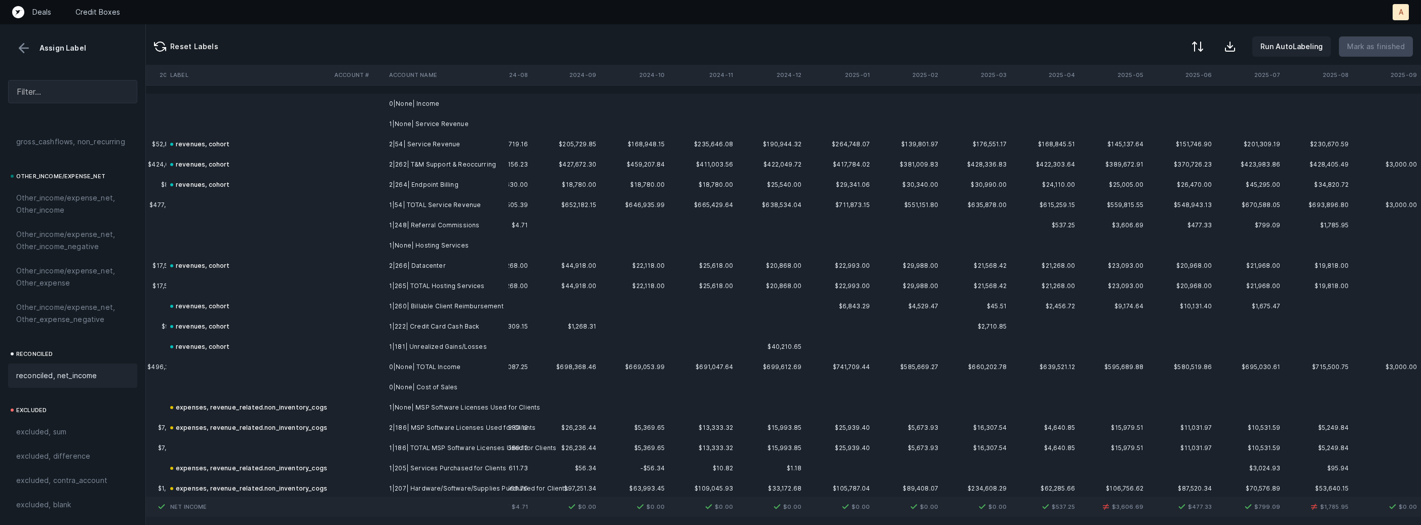
click at [529, 224] on td "$4.71" at bounding box center [497, 225] width 68 height 20
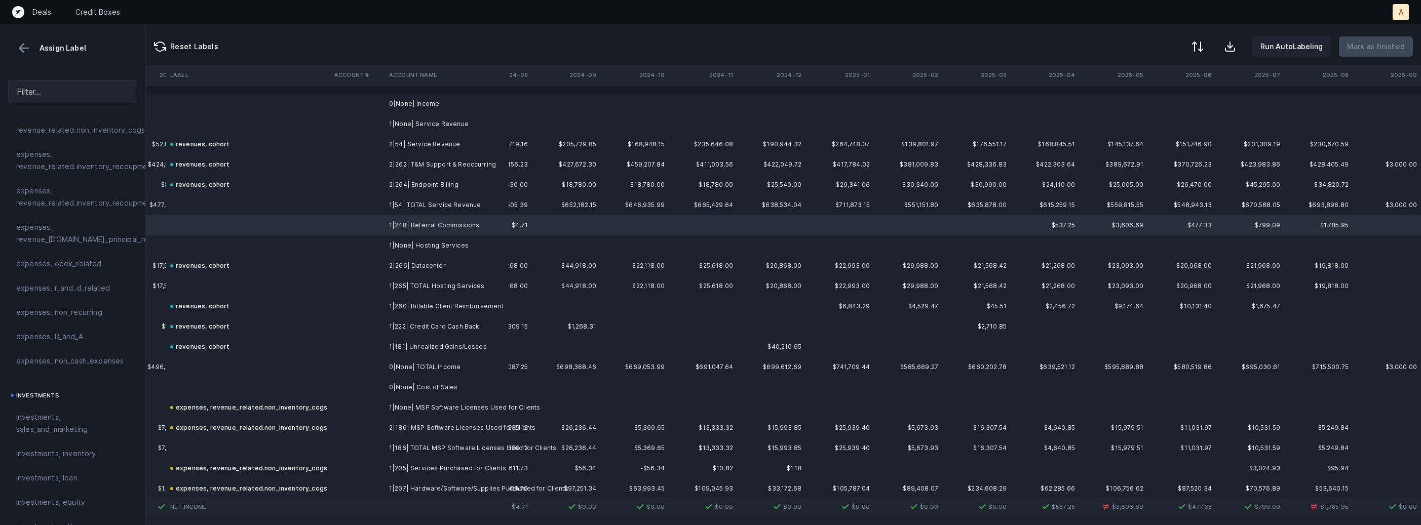
scroll to position [0, 0]
click at [85, 162] on div "revenues, cohort" at bounding box center [72, 155] width 129 height 24
click at [1199, 48] on div at bounding box center [1196, 48] width 12 height 12
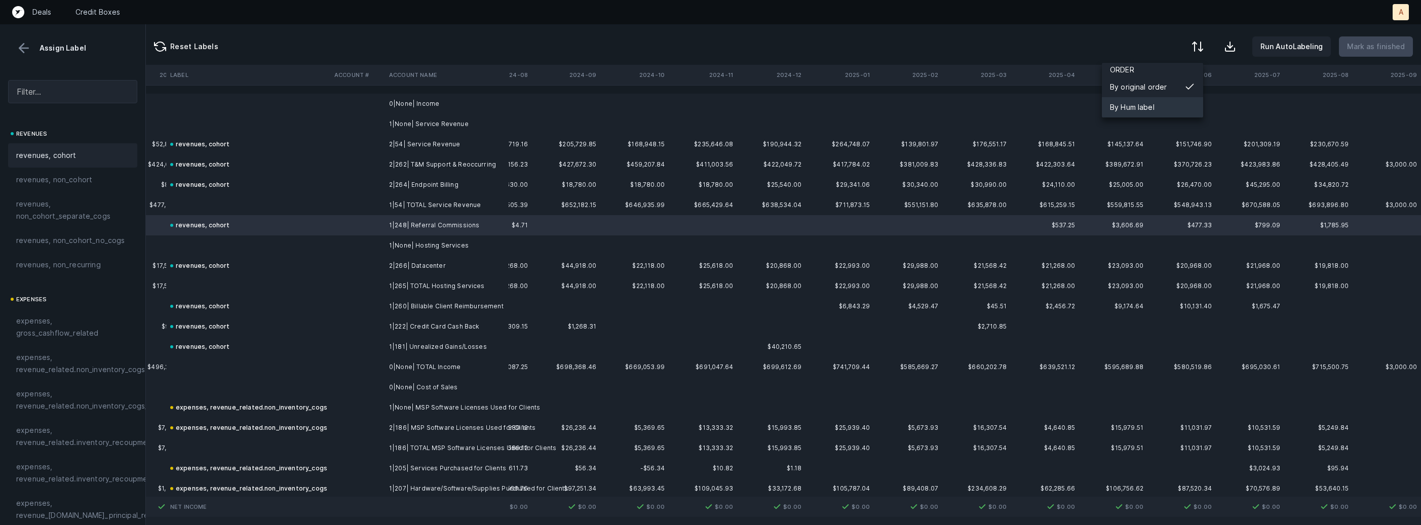
click at [1145, 104] on div "By Hum label" at bounding box center [1132, 107] width 45 height 12
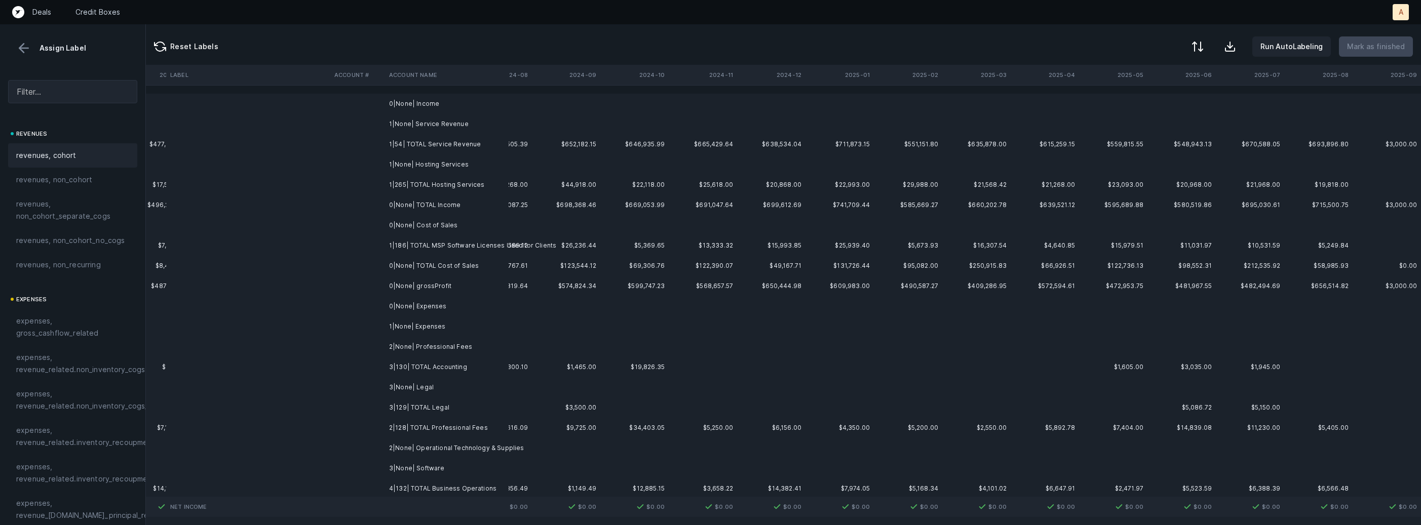
click at [454, 105] on td "0|None| Income" at bounding box center [447, 104] width 124 height 20
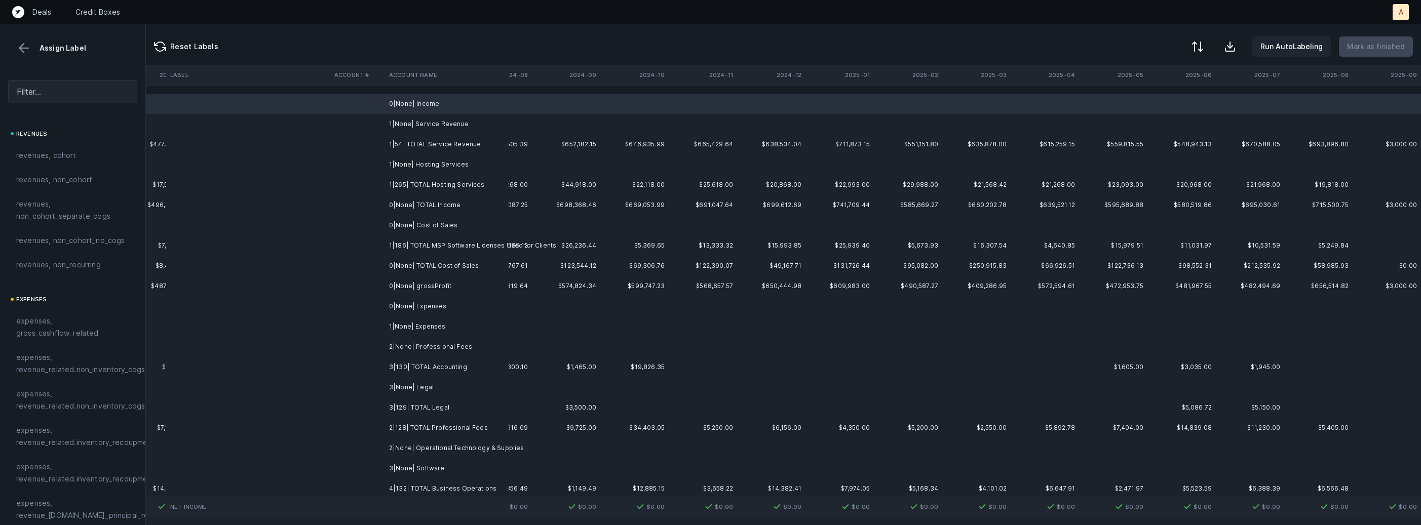
click at [449, 114] on td "1|None| Service Revenue" at bounding box center [447, 124] width 124 height 20
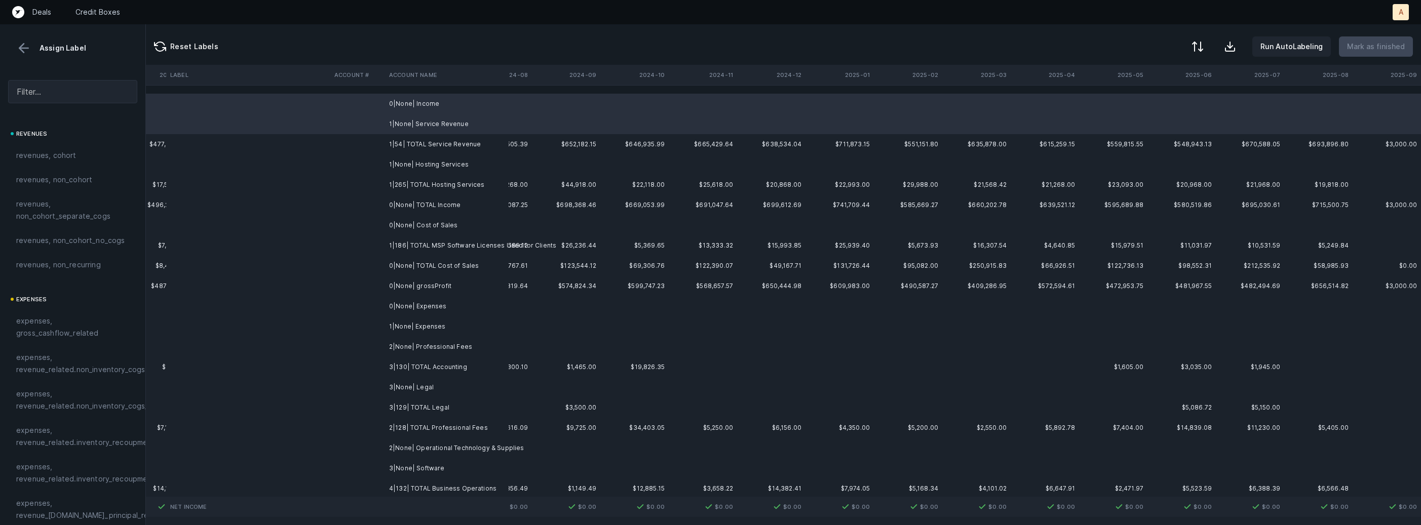
click at [446, 164] on td "1|None| Hosting Services" at bounding box center [447, 164] width 124 height 20
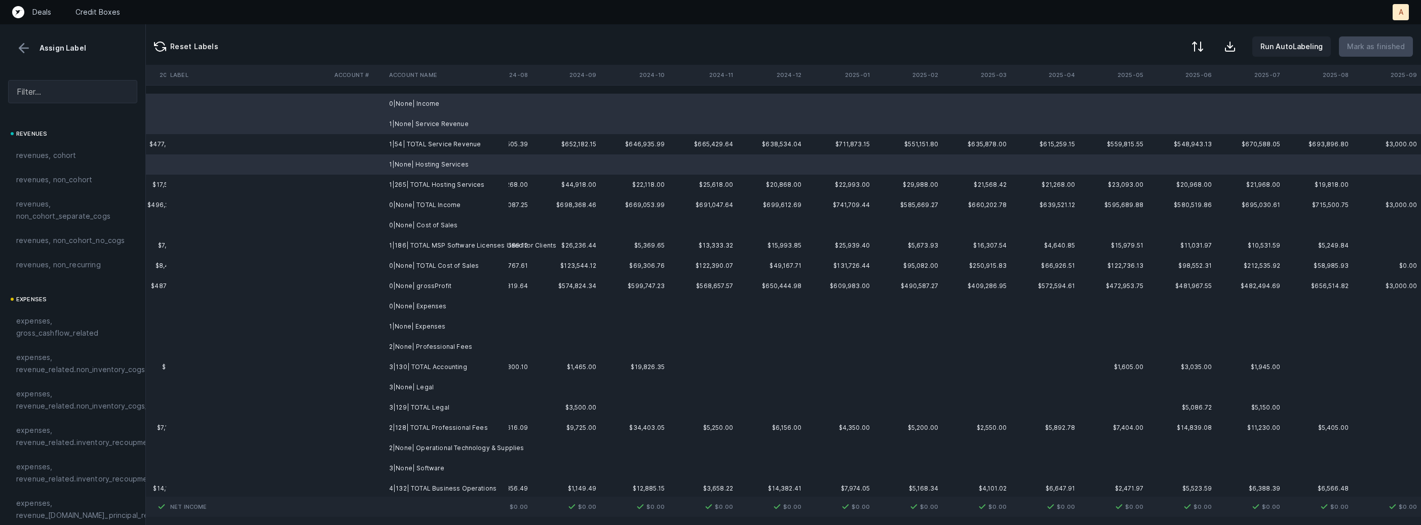
click at [443, 227] on td "0|None| Cost of Sales" at bounding box center [447, 225] width 124 height 20
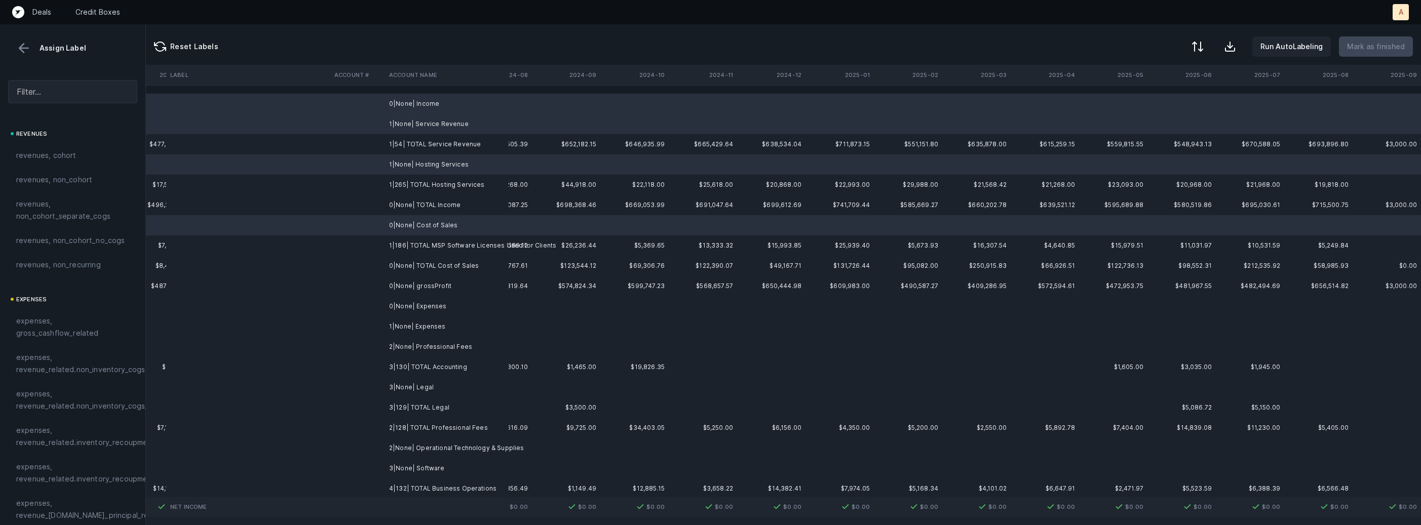
click at [433, 312] on td "0|None| Expenses" at bounding box center [447, 306] width 124 height 20
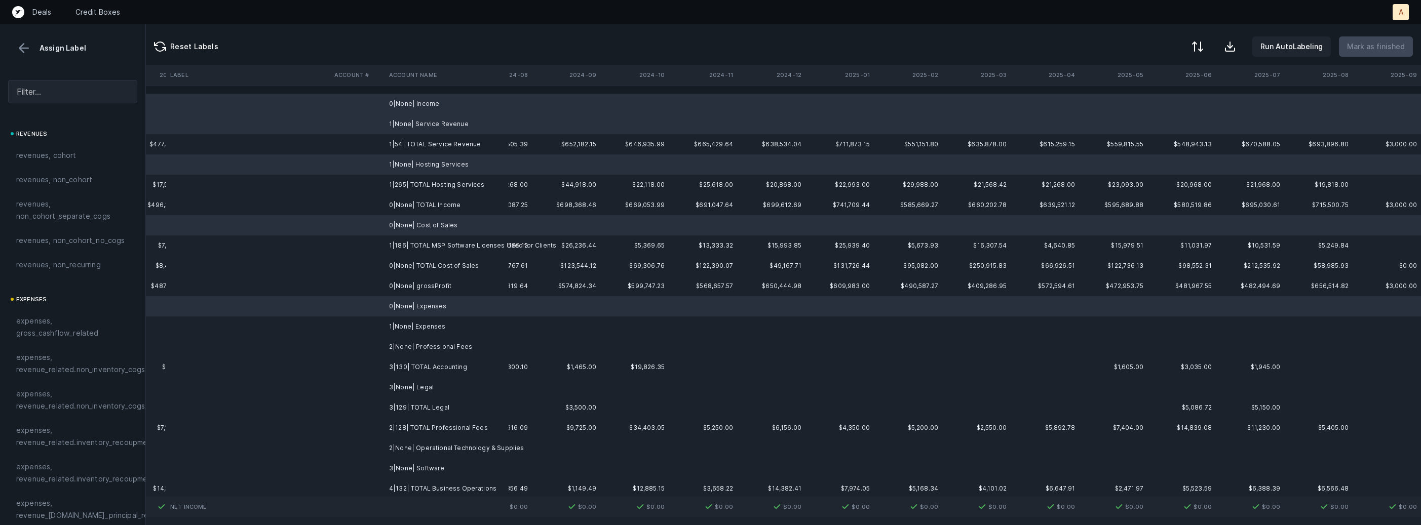
click at [422, 335] on td "1|None| Expenses" at bounding box center [447, 327] width 124 height 20
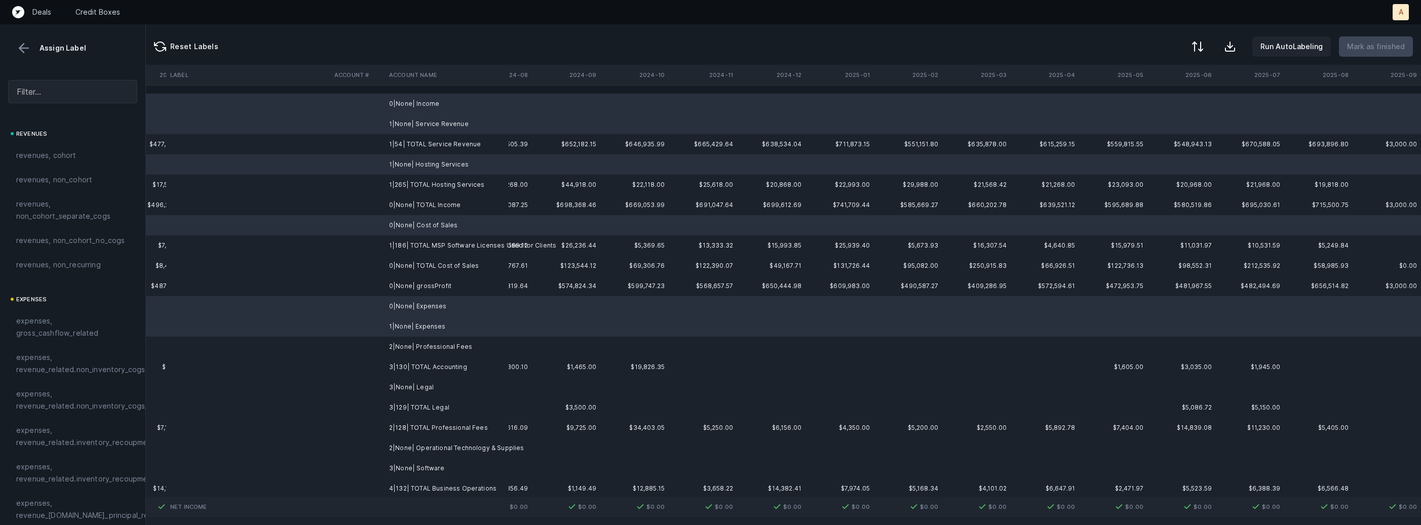
click at [420, 346] on td "2|None| Professional Fees" at bounding box center [447, 347] width 124 height 20
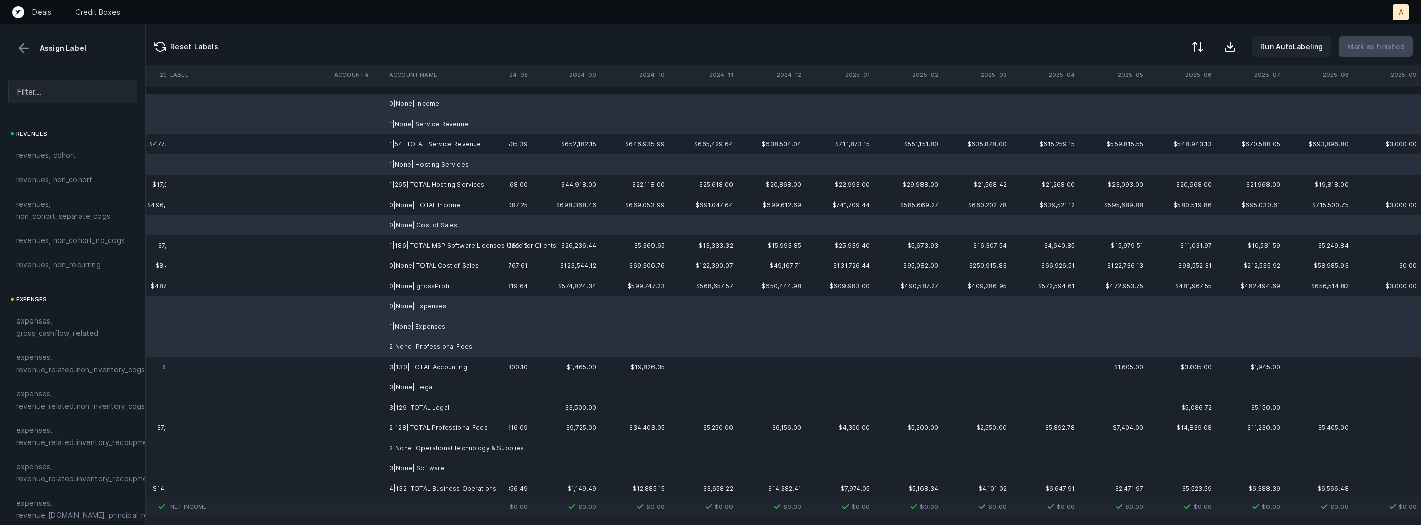
click at [414, 391] on td "3|None| Legal" at bounding box center [447, 387] width 124 height 20
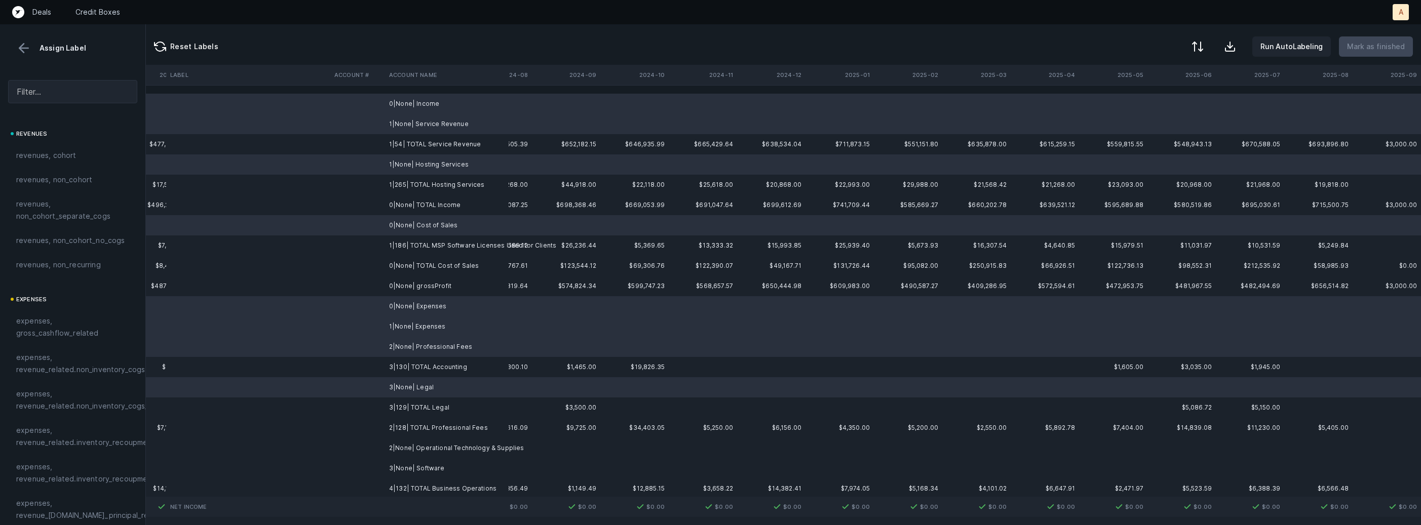
click at [414, 471] on td "3|None| Software" at bounding box center [447, 468] width 124 height 20
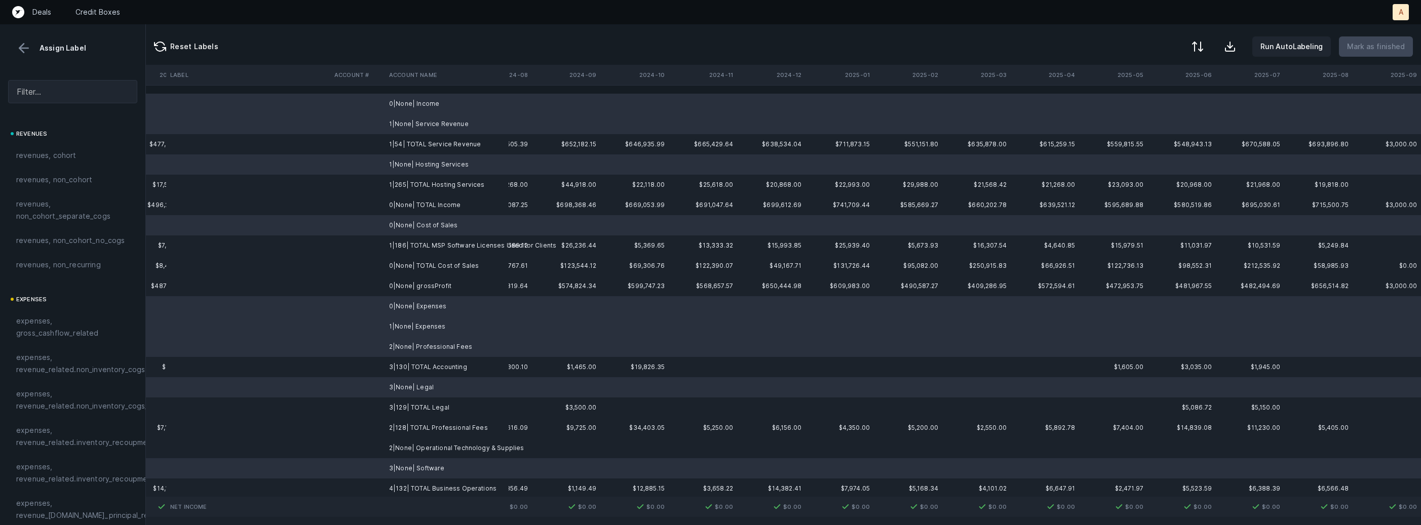
click at [418, 448] on td "2|None| Operational Technology & Supplies" at bounding box center [447, 448] width 124 height 20
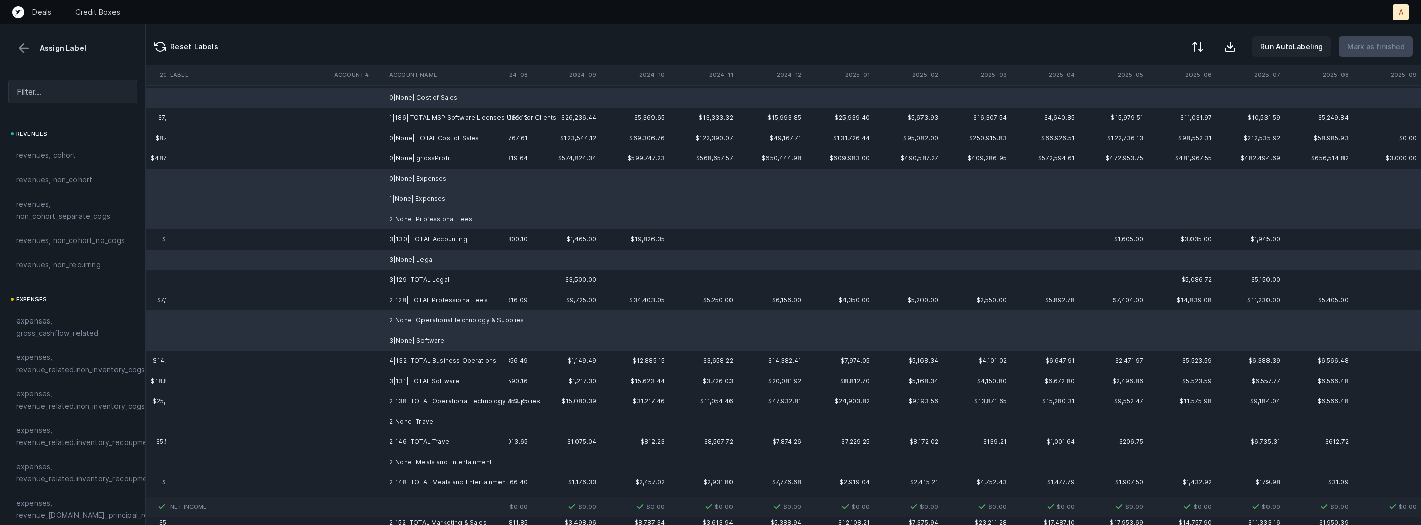
scroll to position [137, 2373]
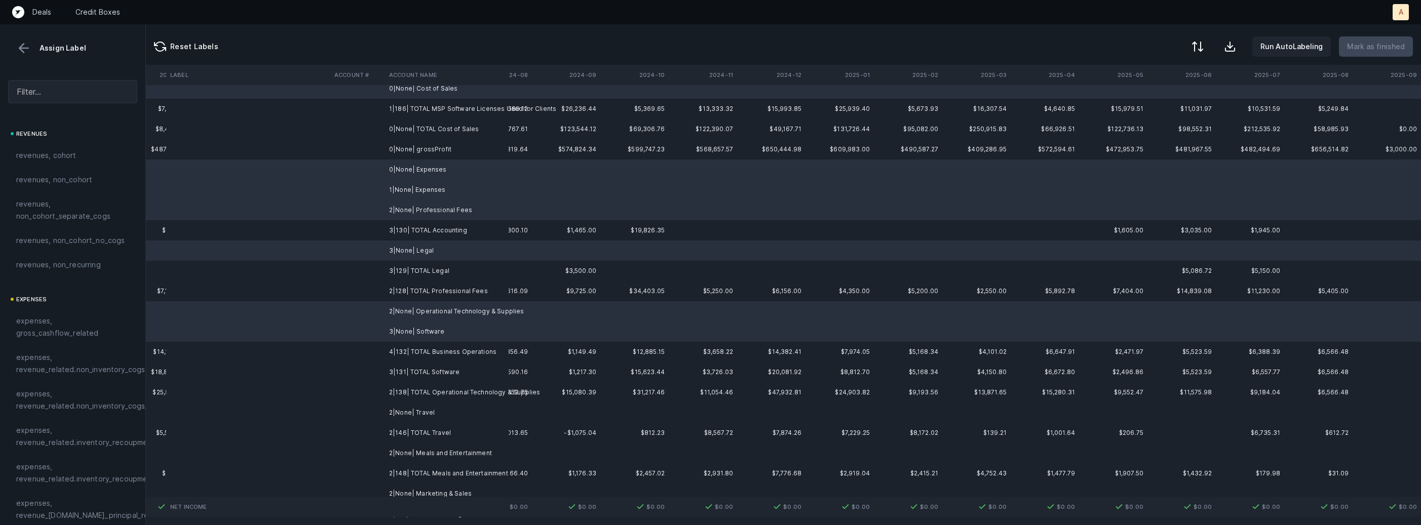
click at [421, 416] on td "2|None| Travel" at bounding box center [447, 413] width 124 height 20
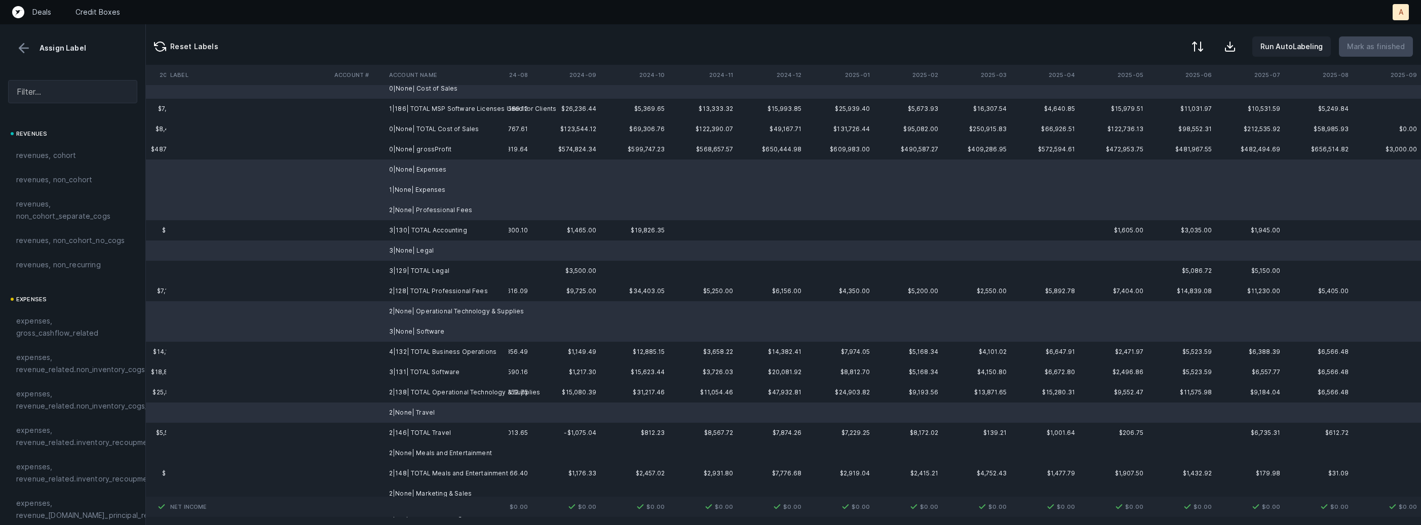
click at [420, 451] on td "2|None| Meals and Entertainment" at bounding box center [447, 453] width 124 height 20
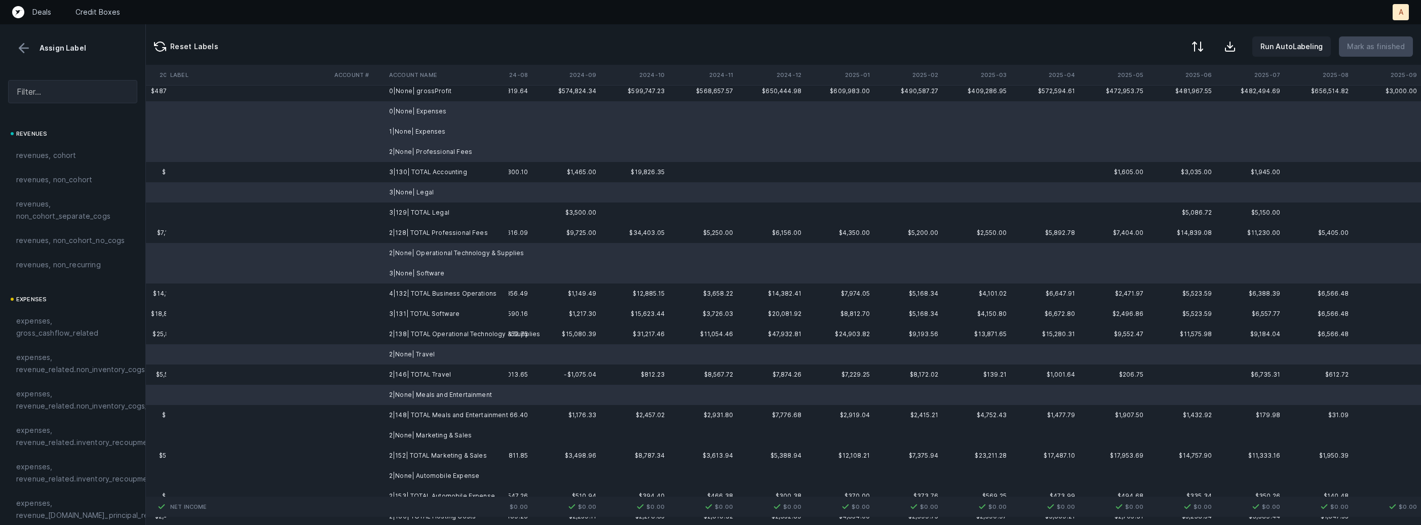
scroll to position [236, 2373]
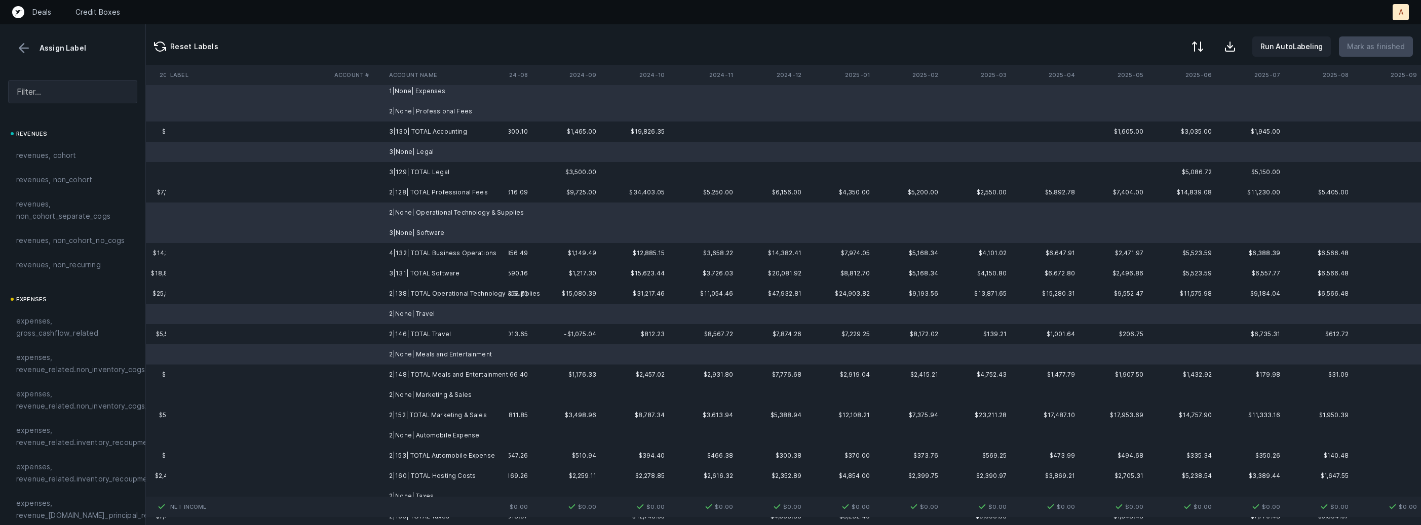
click at [431, 394] on td "2|None| Marketing & Sales" at bounding box center [447, 395] width 124 height 20
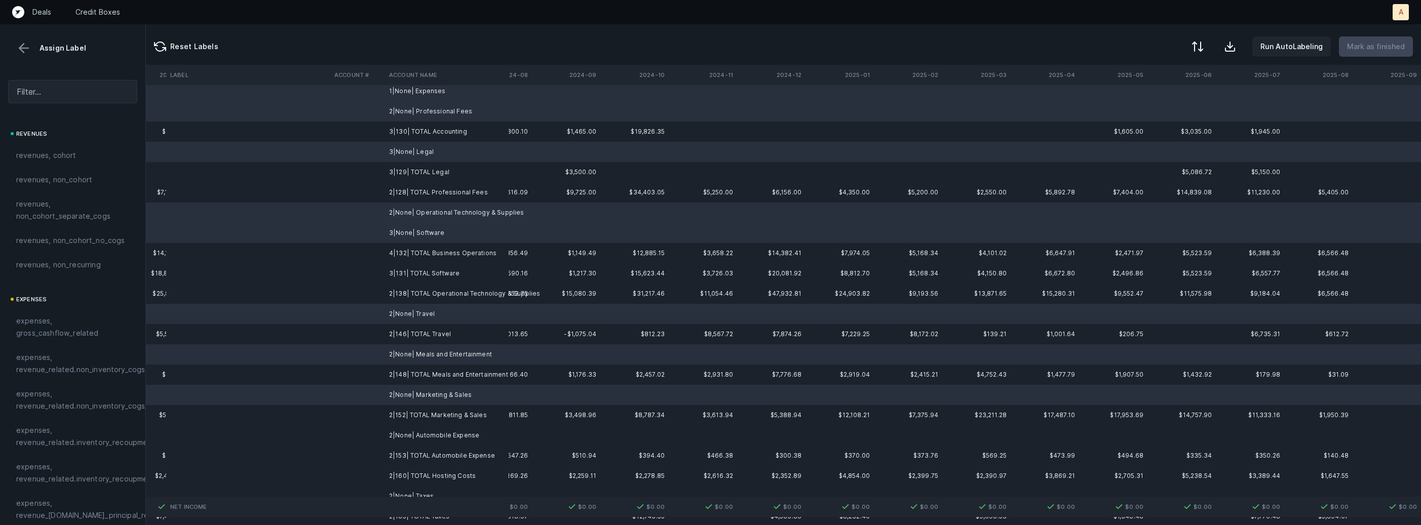
click at [422, 431] on td "2|None| Automobile Expense" at bounding box center [447, 435] width 124 height 20
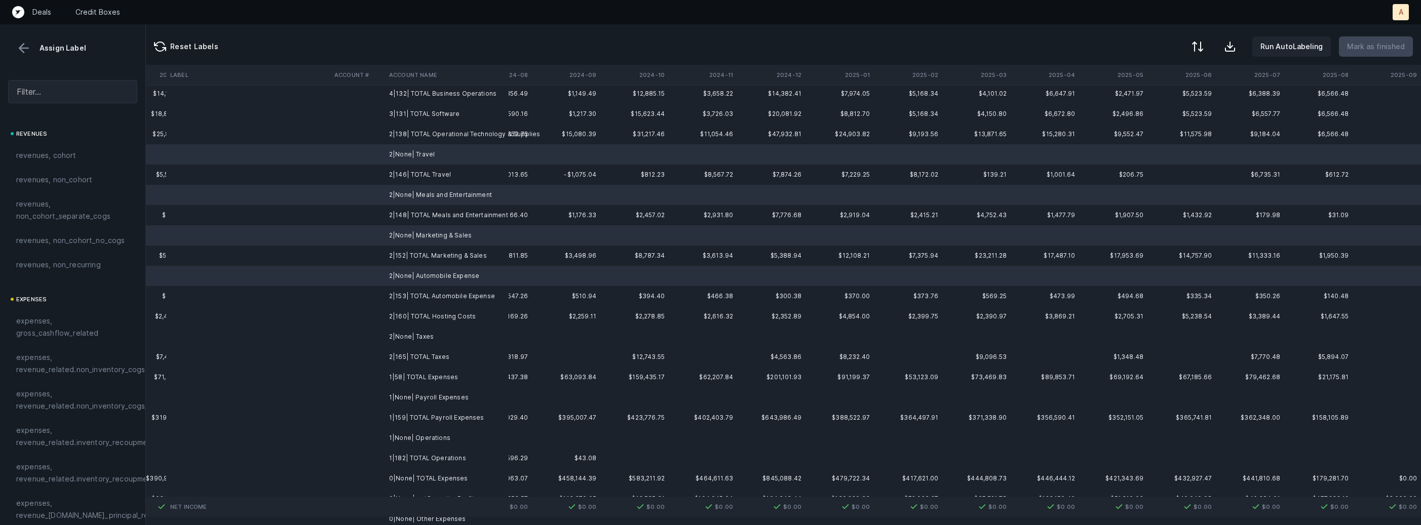
scroll to position [419, 2373]
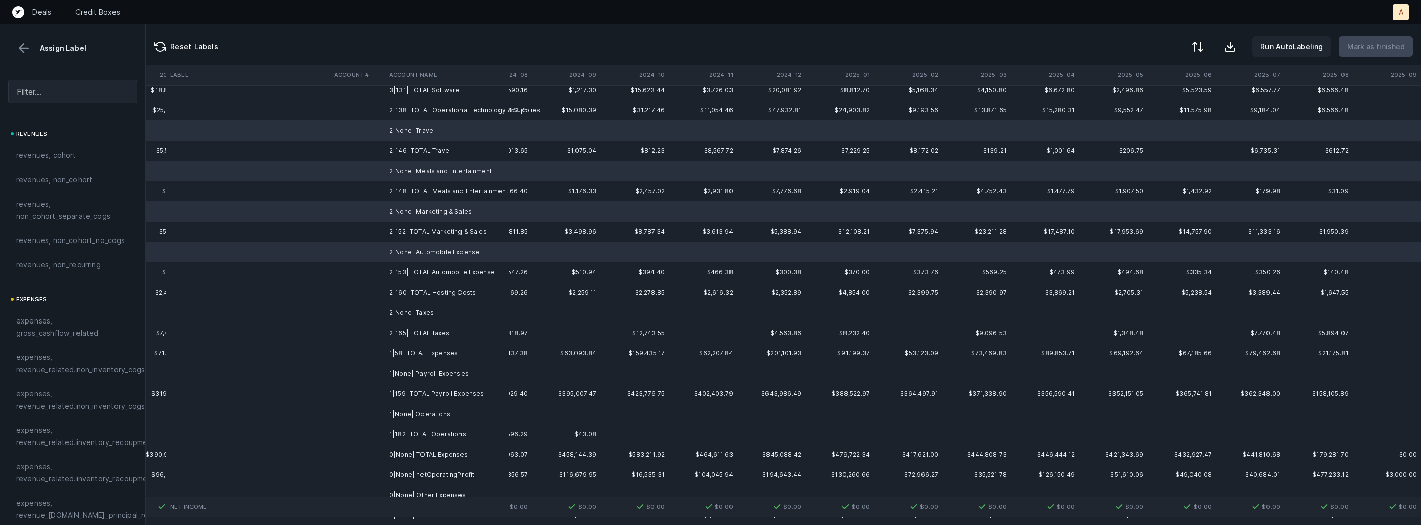
click at [432, 307] on td "2|None| Taxes" at bounding box center [447, 313] width 124 height 20
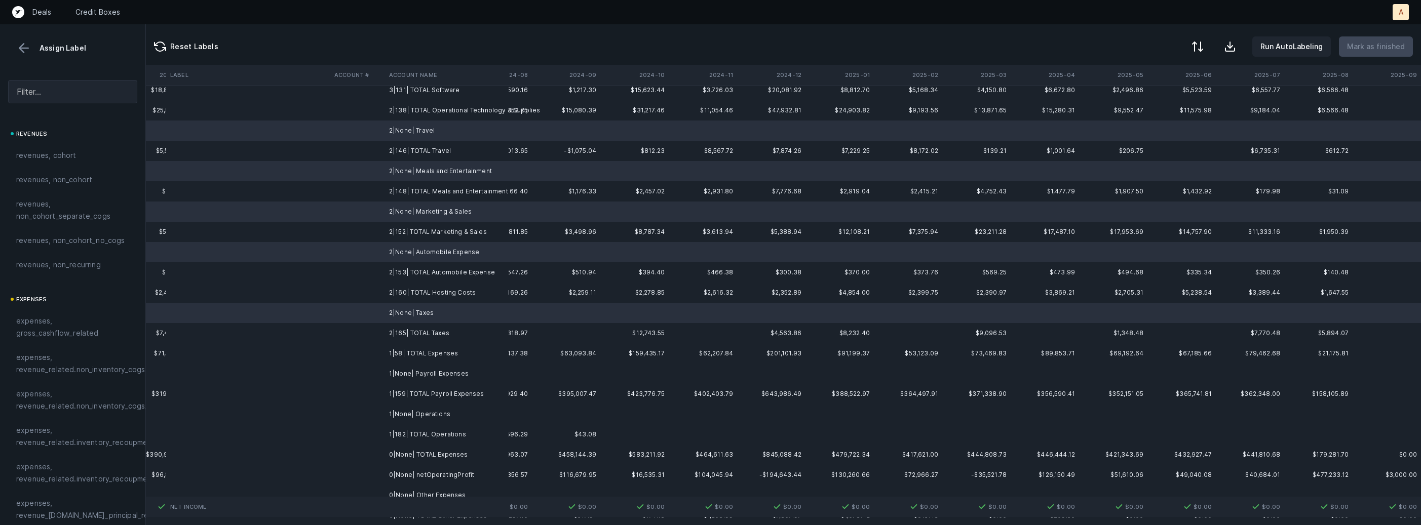
click at [430, 373] on td "1|None| Payroll Expenses" at bounding box center [447, 374] width 124 height 20
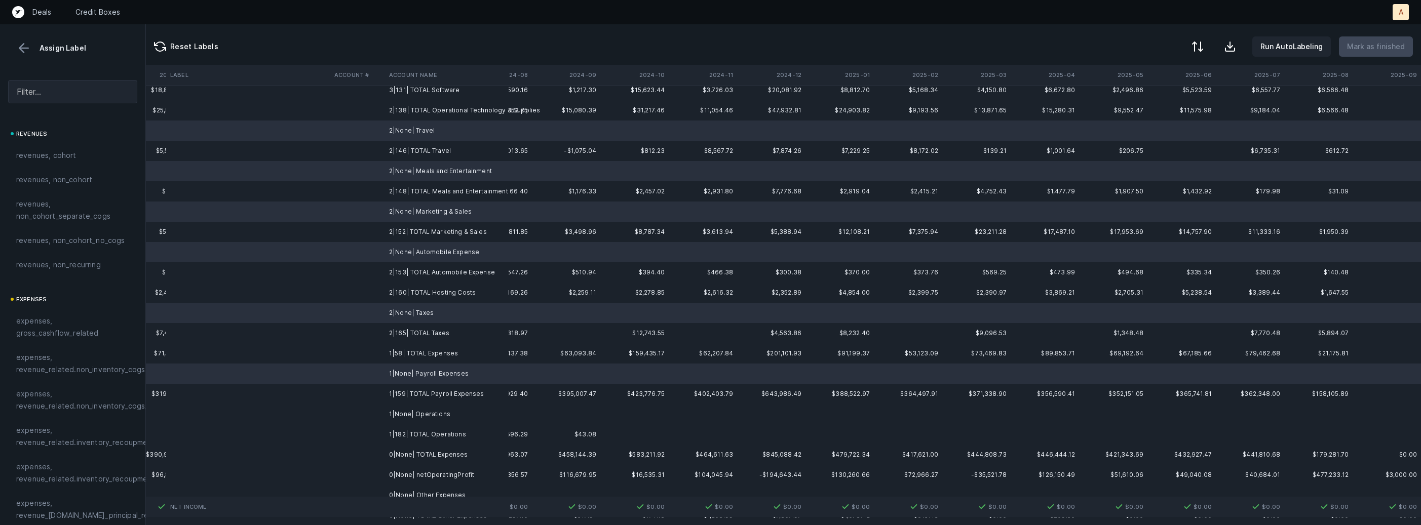
click at [427, 413] on td "1|None| Operations" at bounding box center [447, 414] width 124 height 20
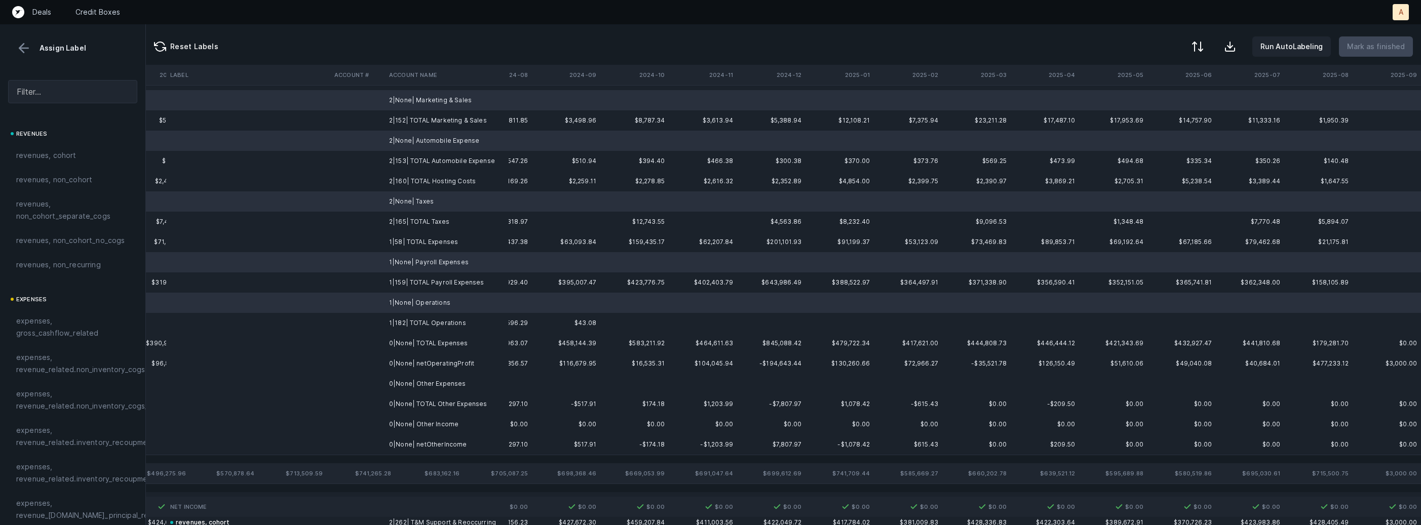
scroll to position [547, 2373]
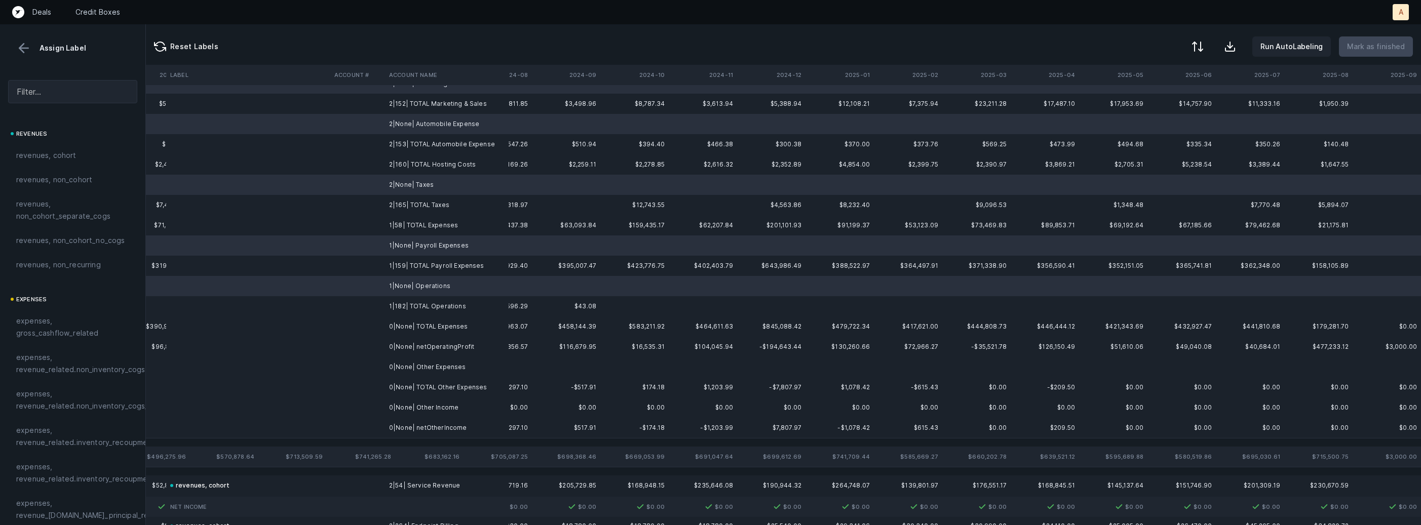
click at [434, 357] on td "0|None| Other Expenses" at bounding box center [447, 367] width 124 height 20
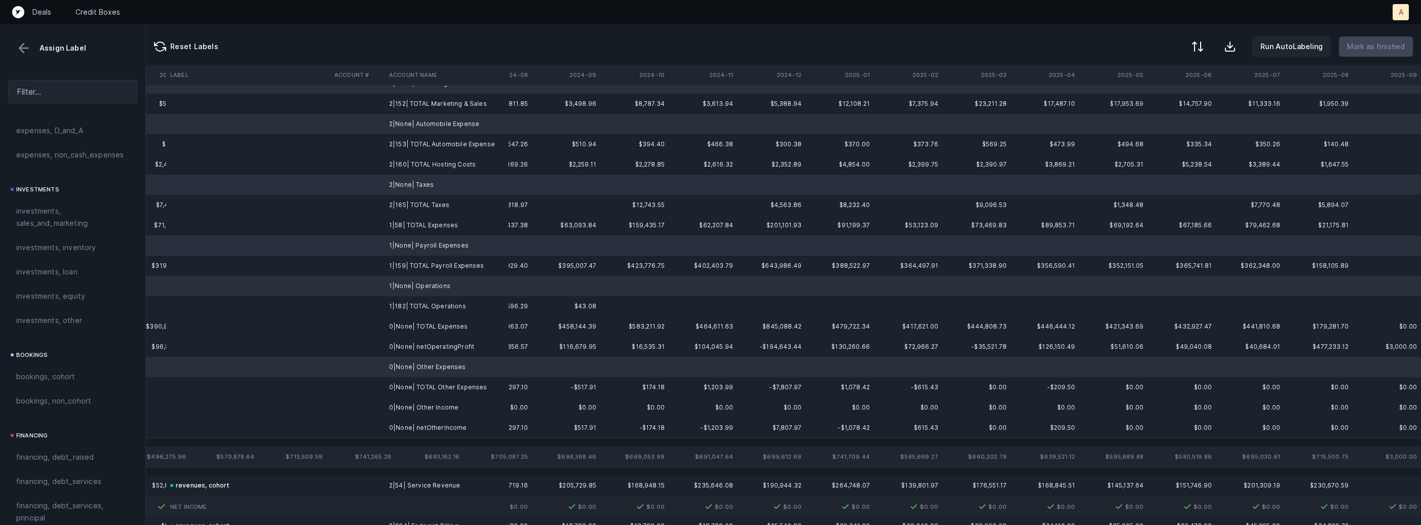
scroll to position [1148, 0]
click at [65, 501] on span "excluded, blank" at bounding box center [43, 505] width 55 height 12
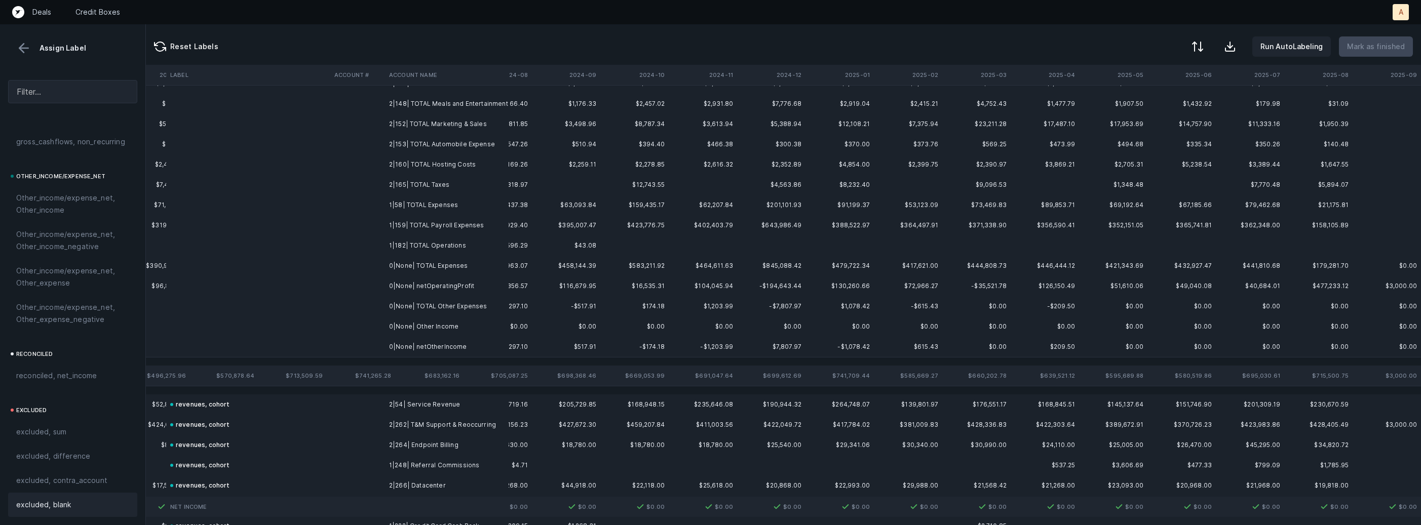
scroll to position [0, 2373]
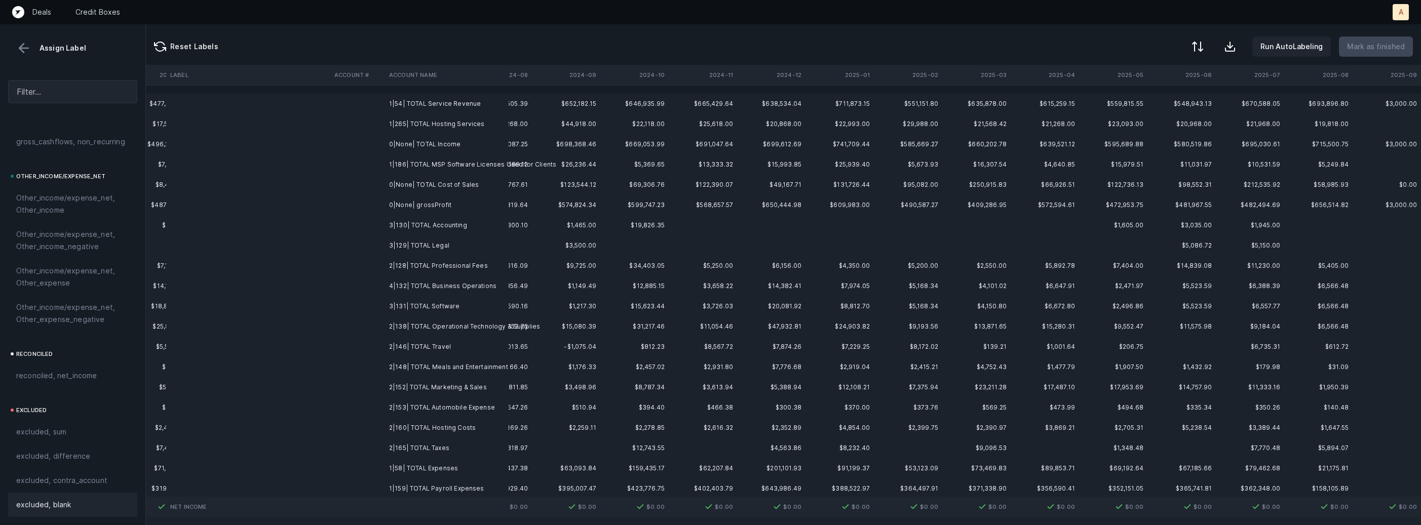
click at [435, 204] on td "0|None| grossProfit" at bounding box center [447, 205] width 124 height 20
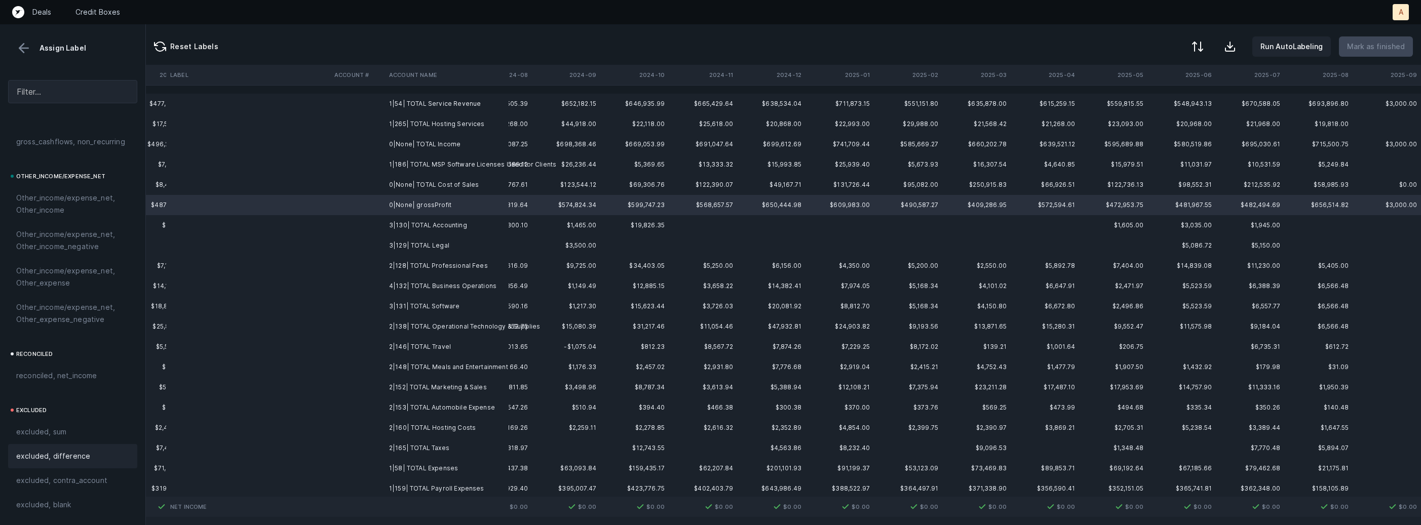
click at [89, 451] on div "excluded, difference" at bounding box center [72, 456] width 113 height 12
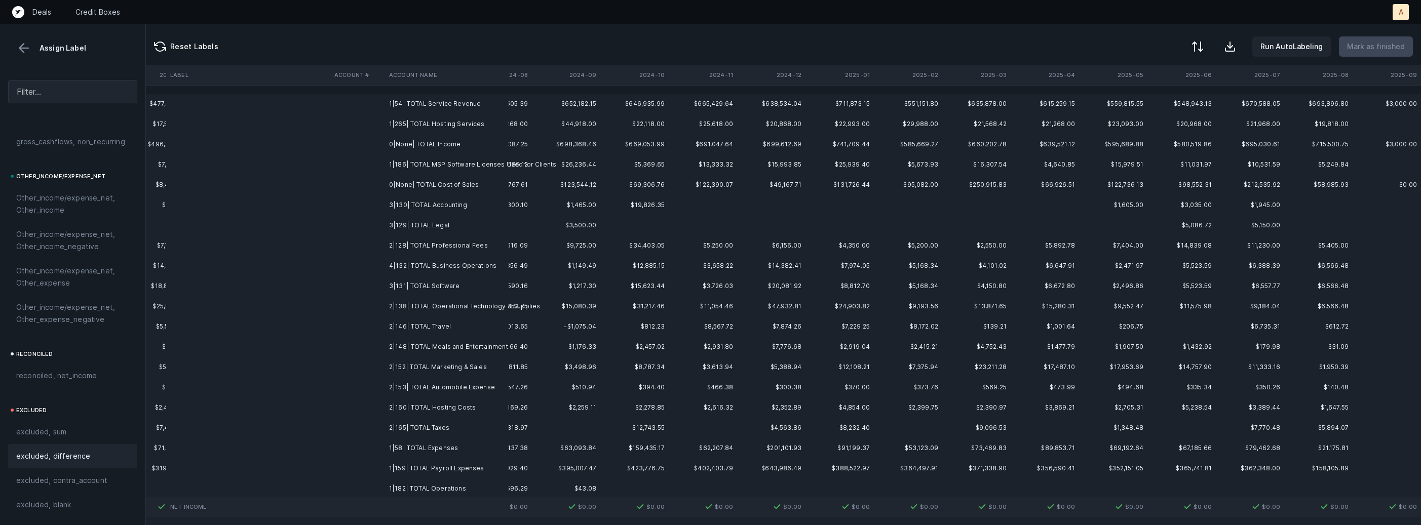
click at [448, 108] on td "1|54| TOTAL Service Revenue" at bounding box center [447, 104] width 124 height 20
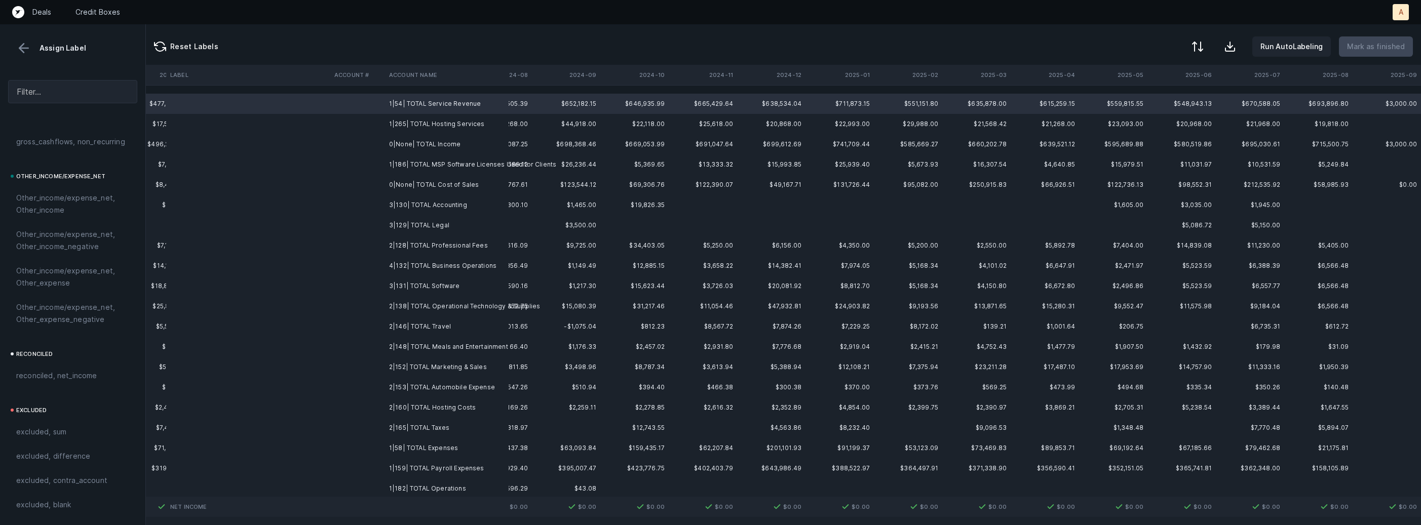
click at [434, 401] on td "2|160| TOTAL Hosting Costs" at bounding box center [447, 408] width 124 height 20
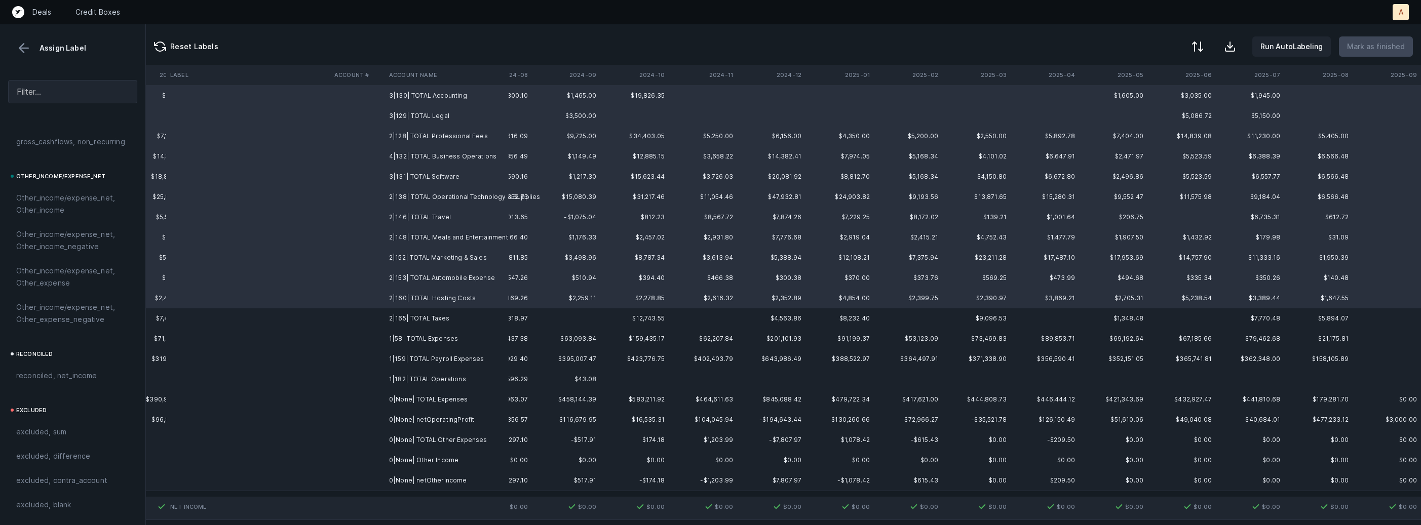
scroll to position [153, 2373]
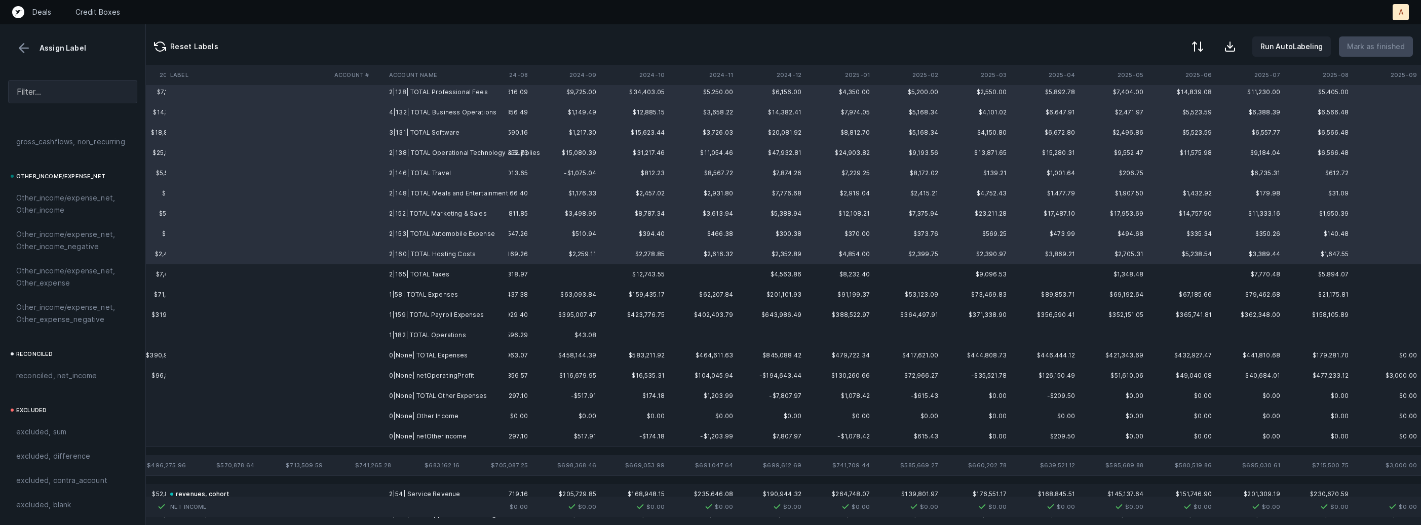
click at [454, 355] on td "0|None| TOTAL Expenses" at bounding box center [447, 355] width 124 height 20
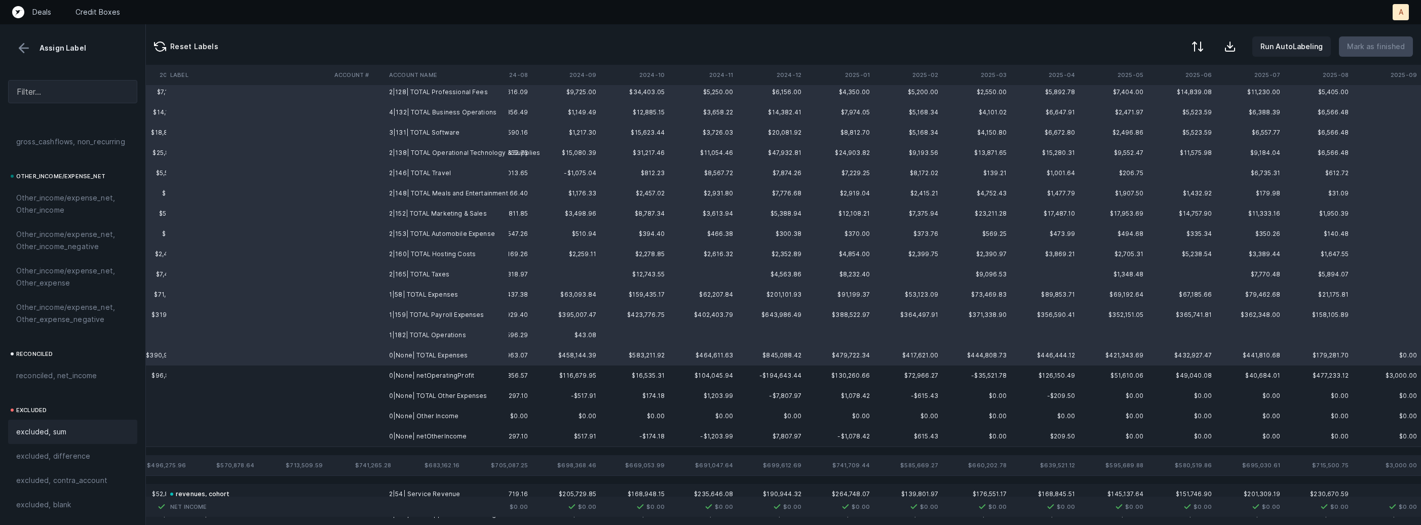
click at [87, 429] on div "excluded, sum" at bounding box center [72, 432] width 113 height 12
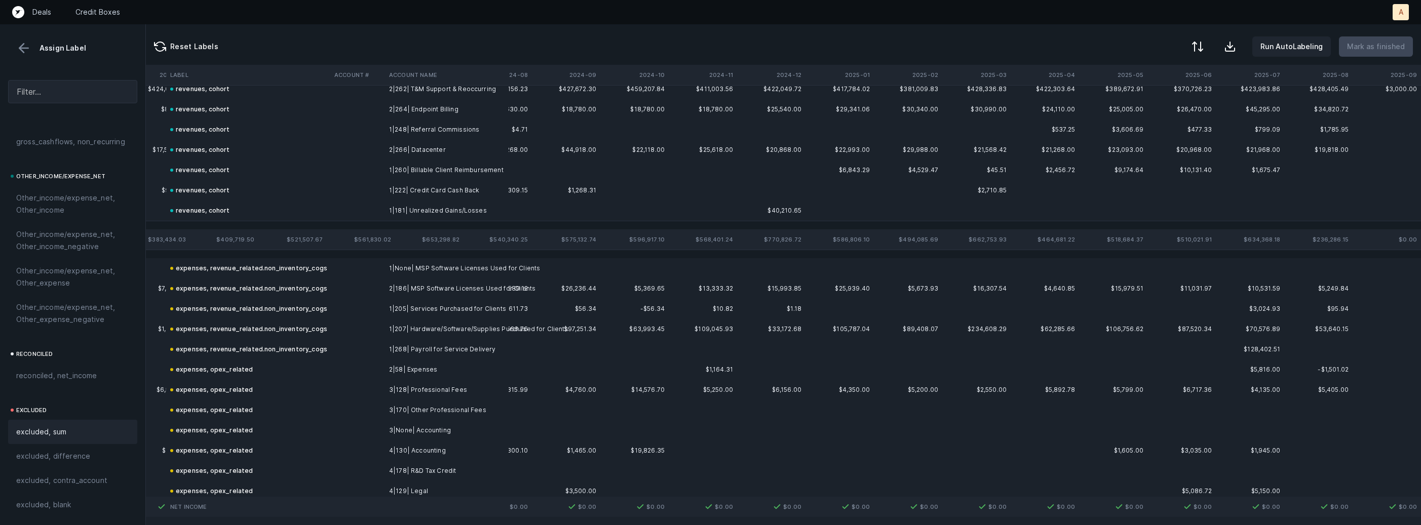
scroll to position [0, 2373]
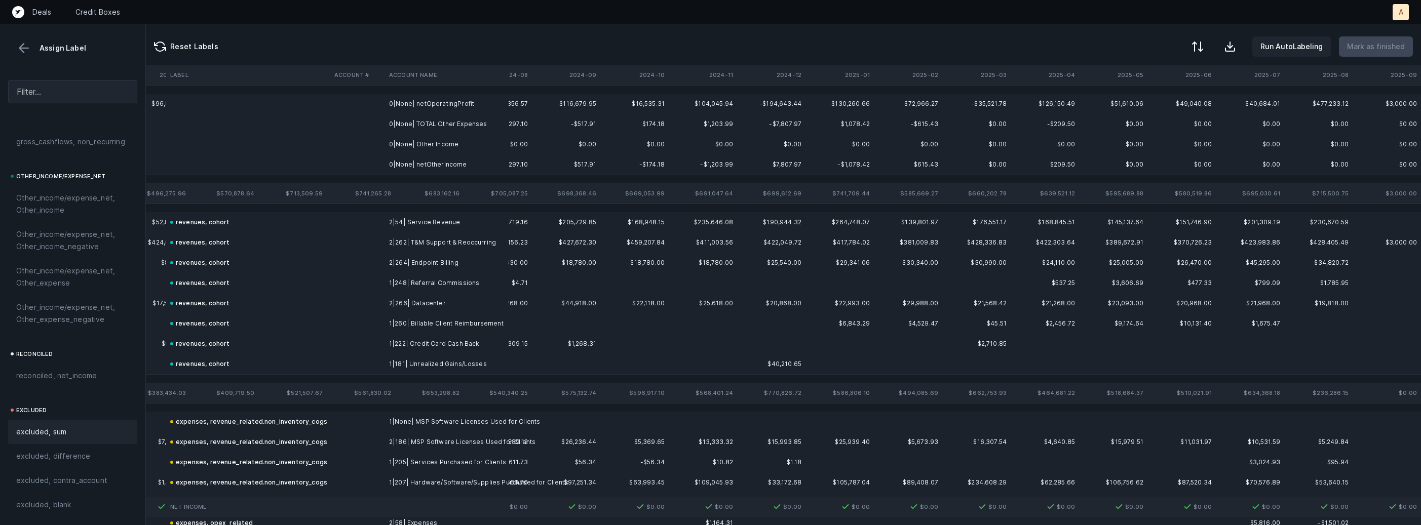
click at [452, 129] on td "0|None| TOTAL Other Expenses" at bounding box center [447, 124] width 124 height 20
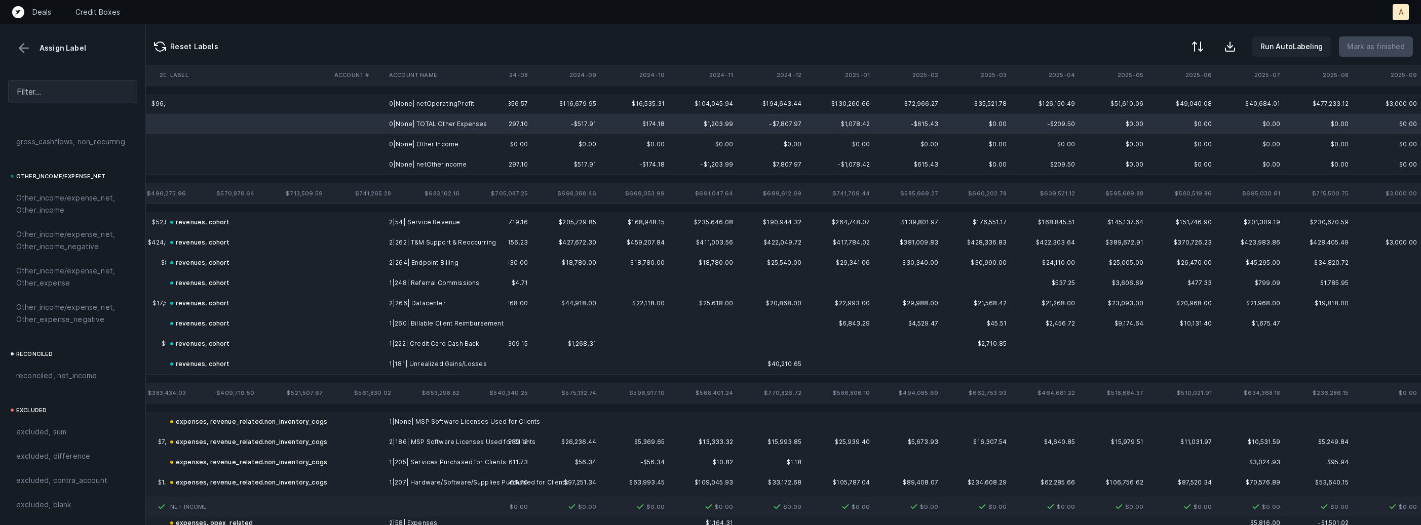
click at [451, 97] on td "0|None| netOperatingProfit" at bounding box center [447, 104] width 124 height 20
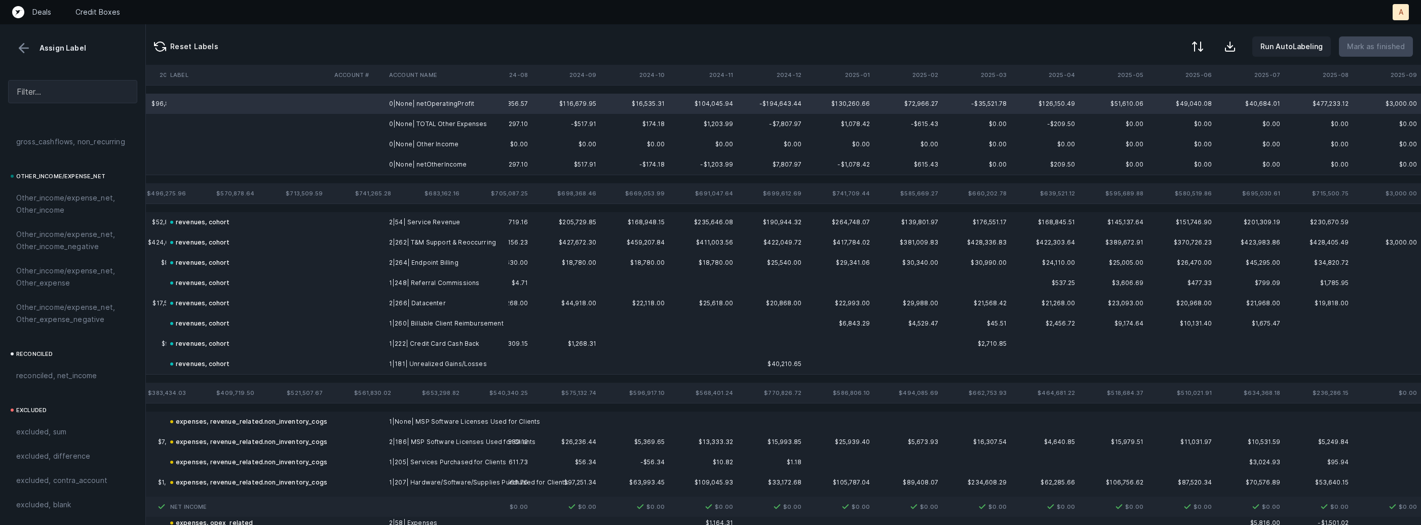
click at [412, 163] on td "0|None| netOtherIncome" at bounding box center [447, 164] width 124 height 20
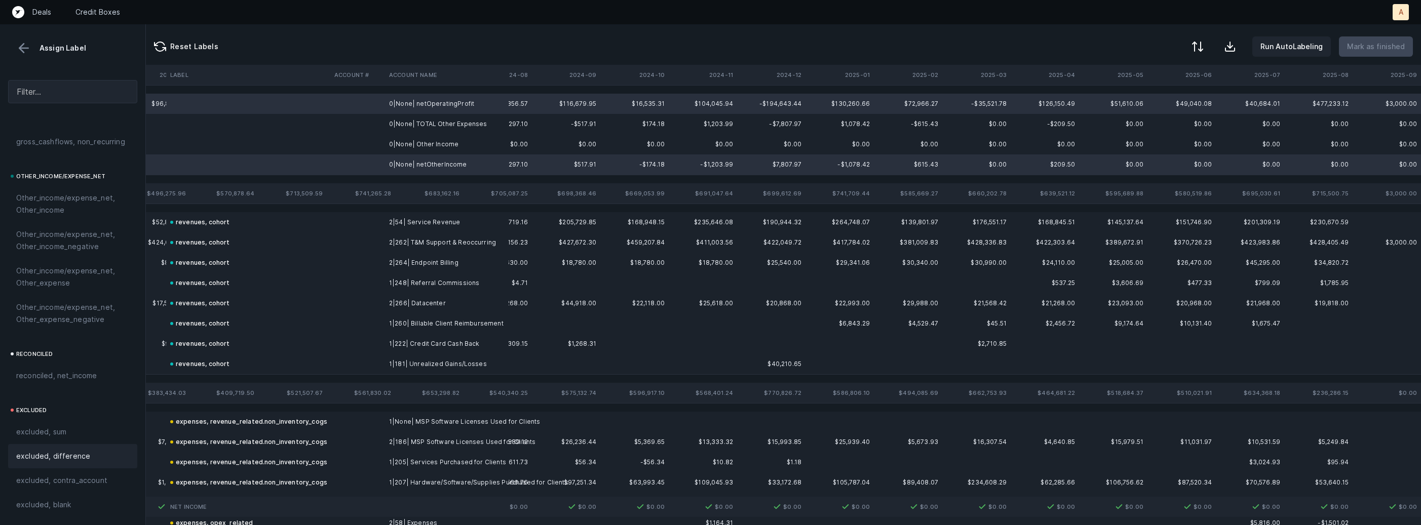
click at [62, 457] on span "excluded, difference" at bounding box center [53, 456] width 74 height 12
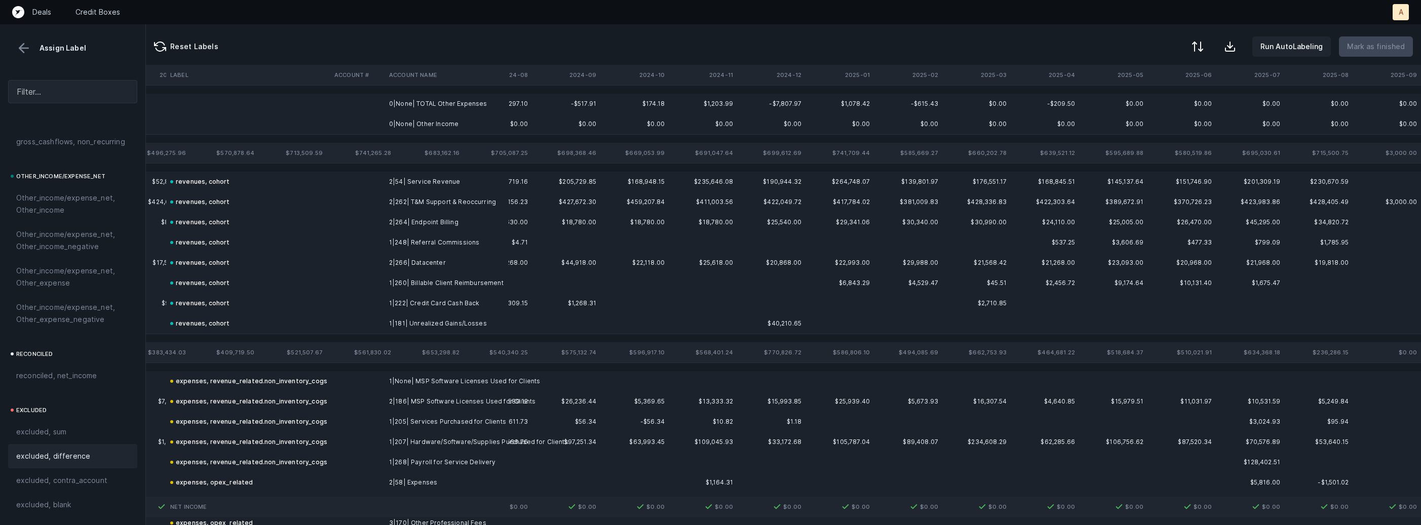
click at [386, 131] on td "0|None| Other Income" at bounding box center [447, 124] width 124 height 20
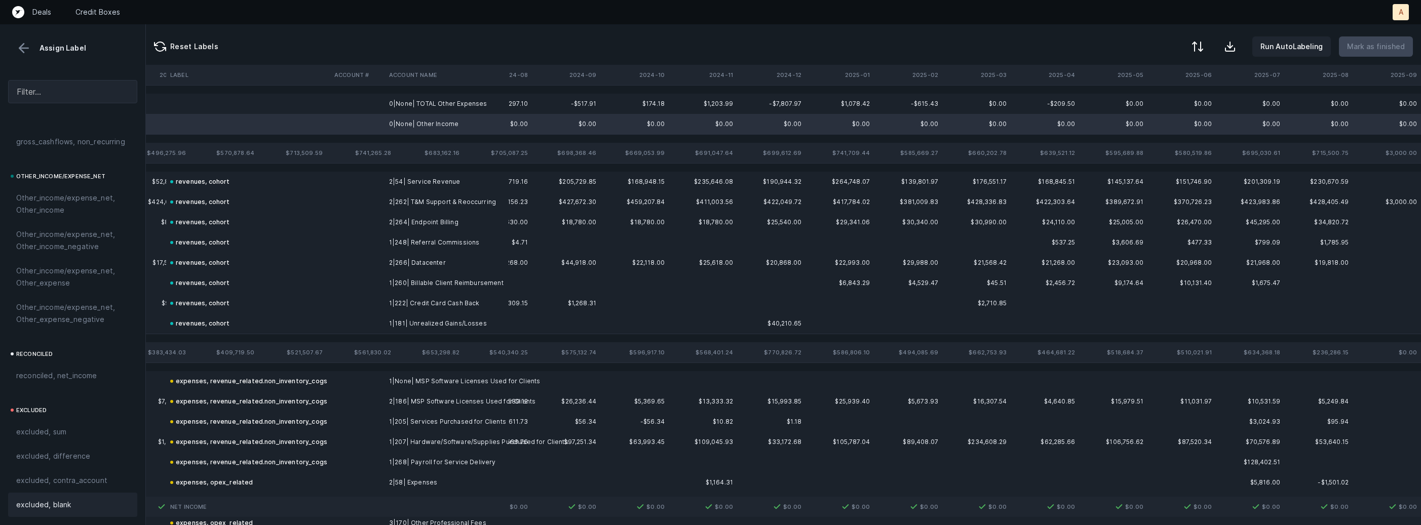
click at [41, 504] on span "excluded, blank" at bounding box center [43, 505] width 55 height 12
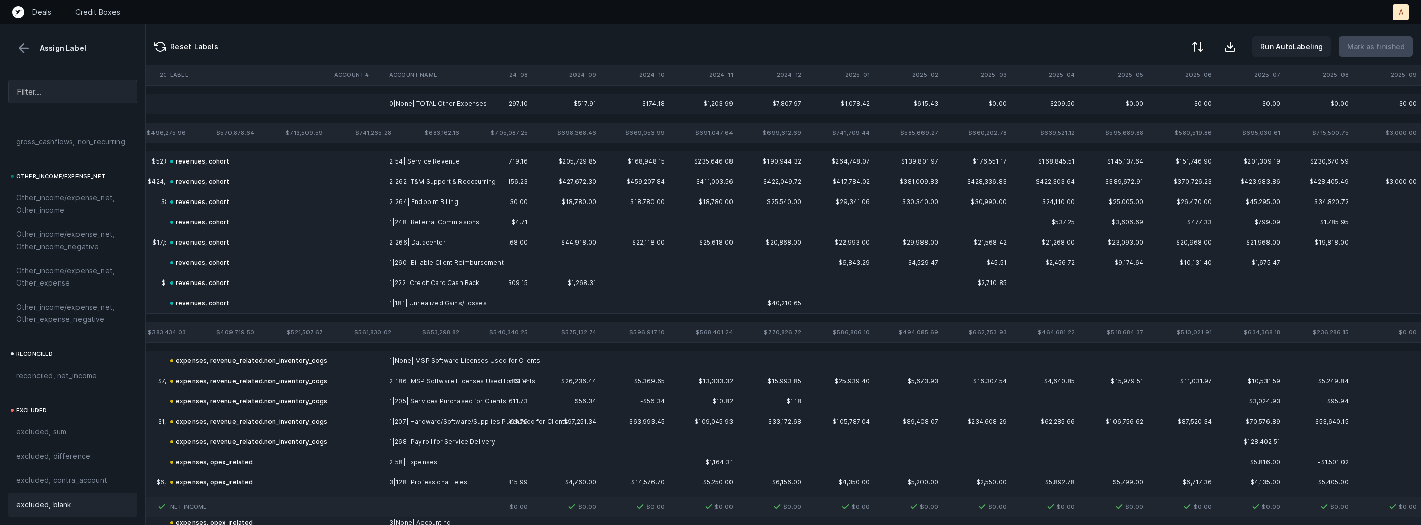
click at [390, 112] on td "0|None| TOTAL Other Expenses" at bounding box center [447, 104] width 124 height 20
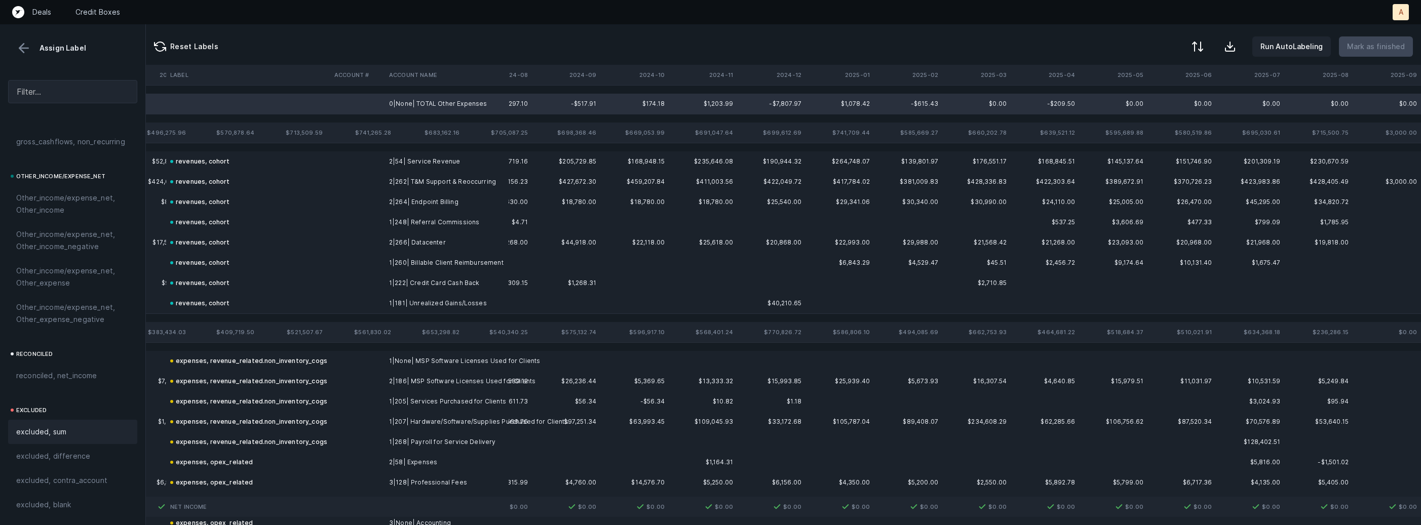
click at [63, 429] on span "excluded, sum" at bounding box center [41, 432] width 50 height 12
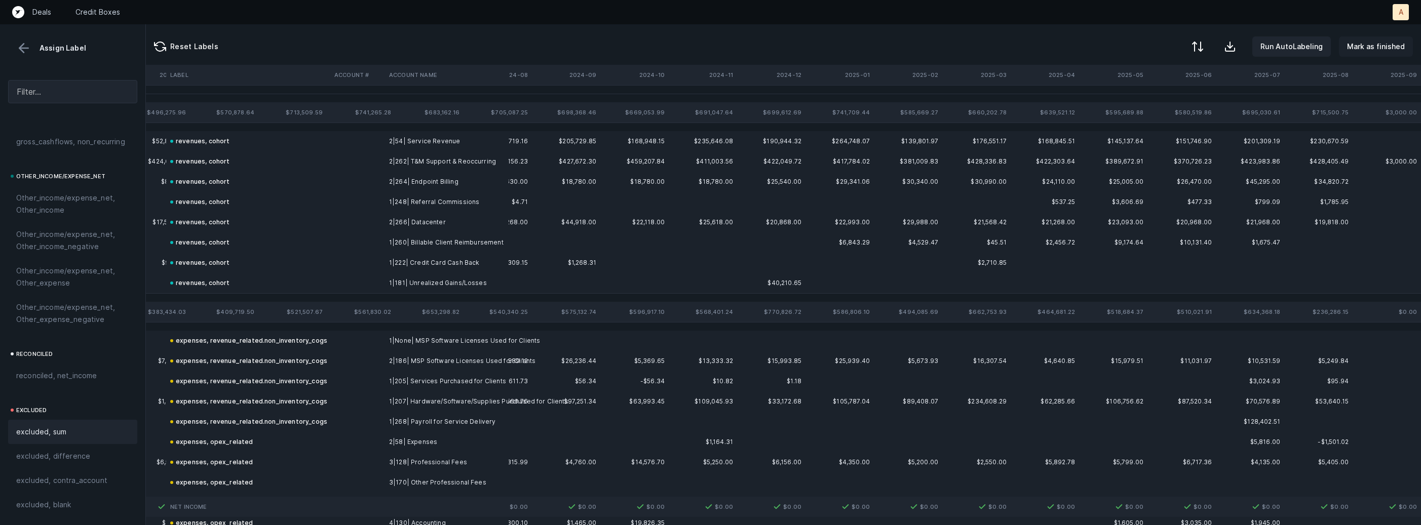
click at [1376, 44] on p "Mark as finished" at bounding box center [1376, 47] width 58 height 12
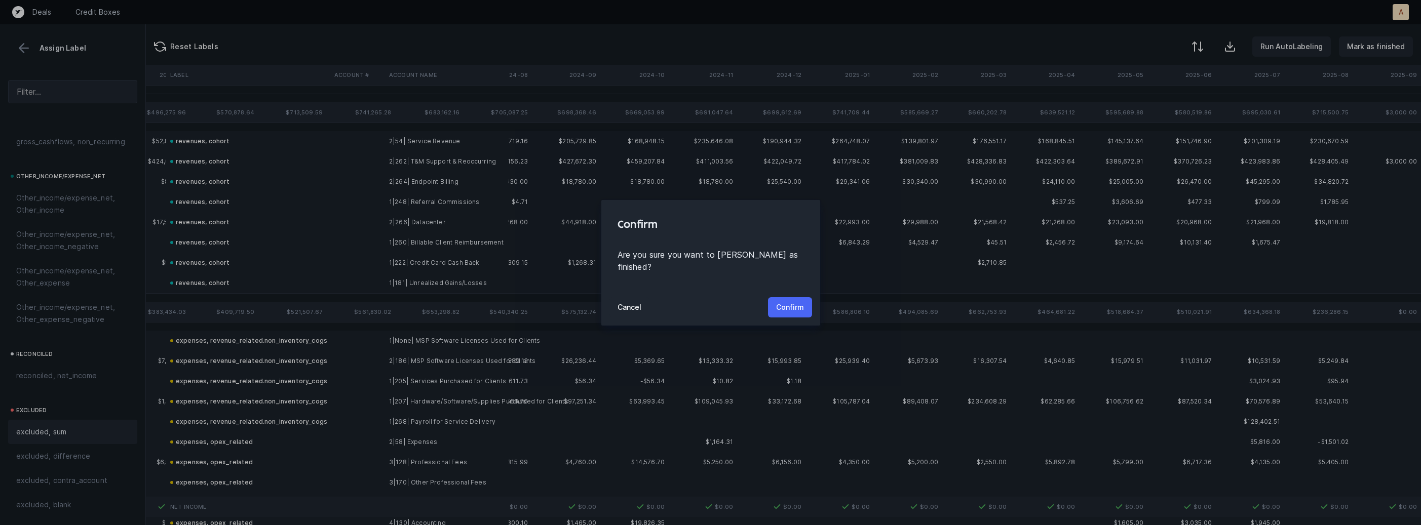
click at [791, 301] on p "Confirm" at bounding box center [790, 307] width 28 height 12
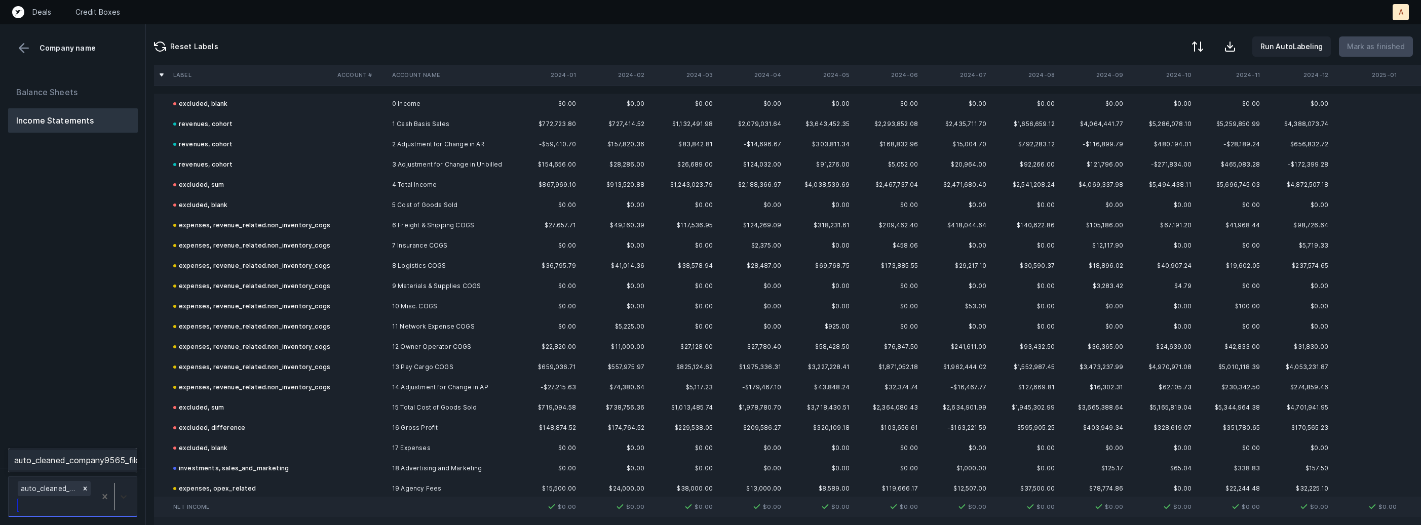
click at [128, 496] on icon at bounding box center [124, 497] width 10 height 10
click at [128, 463] on div "auto_cleaned_company9565_fileID_33139_tabP&L.csv" at bounding box center [72, 460] width 129 height 20
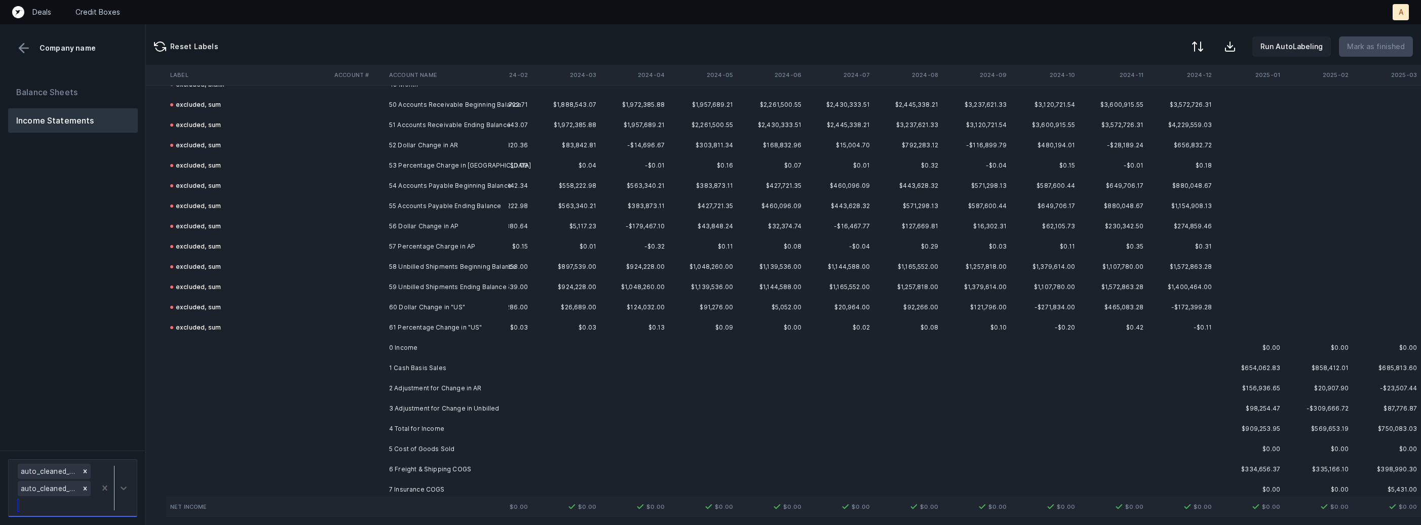
scroll to position [1008, 116]
click at [94, 99] on button "Balance Sheets" at bounding box center [73, 92] width 130 height 24
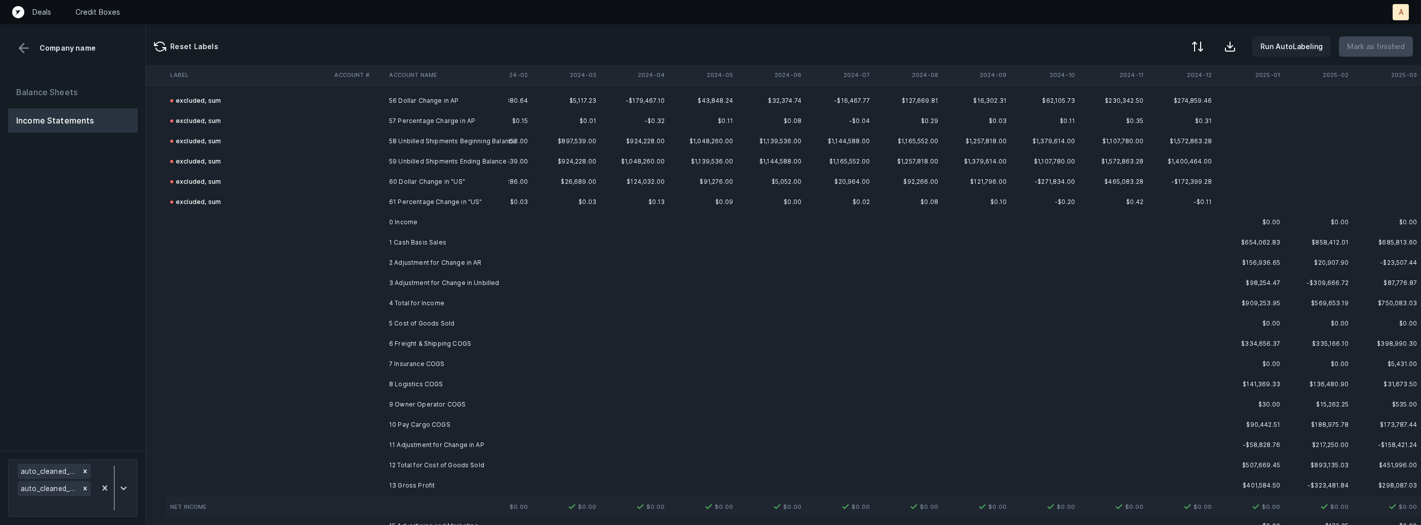
scroll to position [1136, 116]
click at [433, 247] on td "1 Cash Basis Sales" at bounding box center [447, 245] width 124 height 20
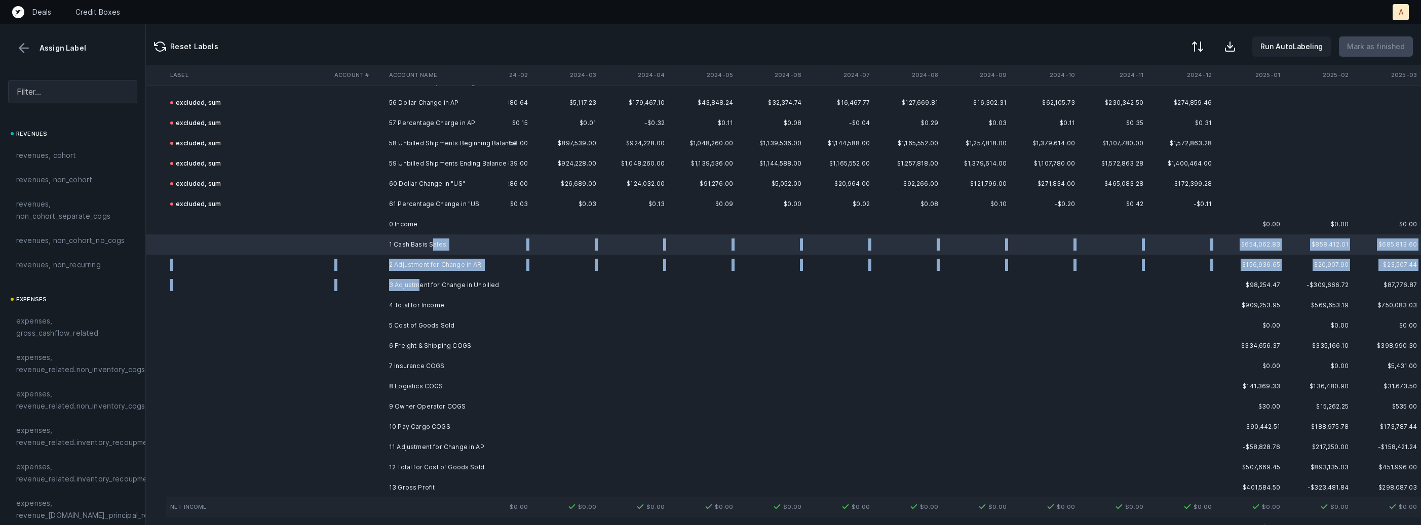
click at [417, 287] on td "3 Adjustment for Change in Unbilled" at bounding box center [447, 285] width 124 height 20
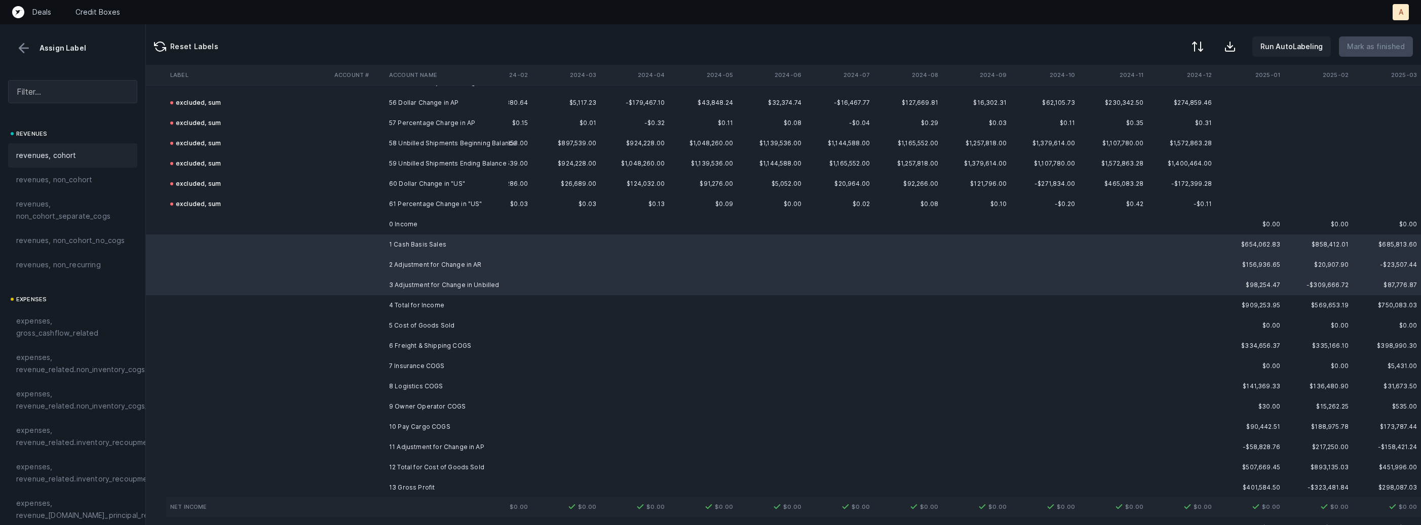
click at [83, 148] on div "revenues, cohort" at bounding box center [72, 155] width 129 height 24
click at [423, 347] on td "6 Freight & Shipping COGS" at bounding box center [447, 346] width 124 height 20
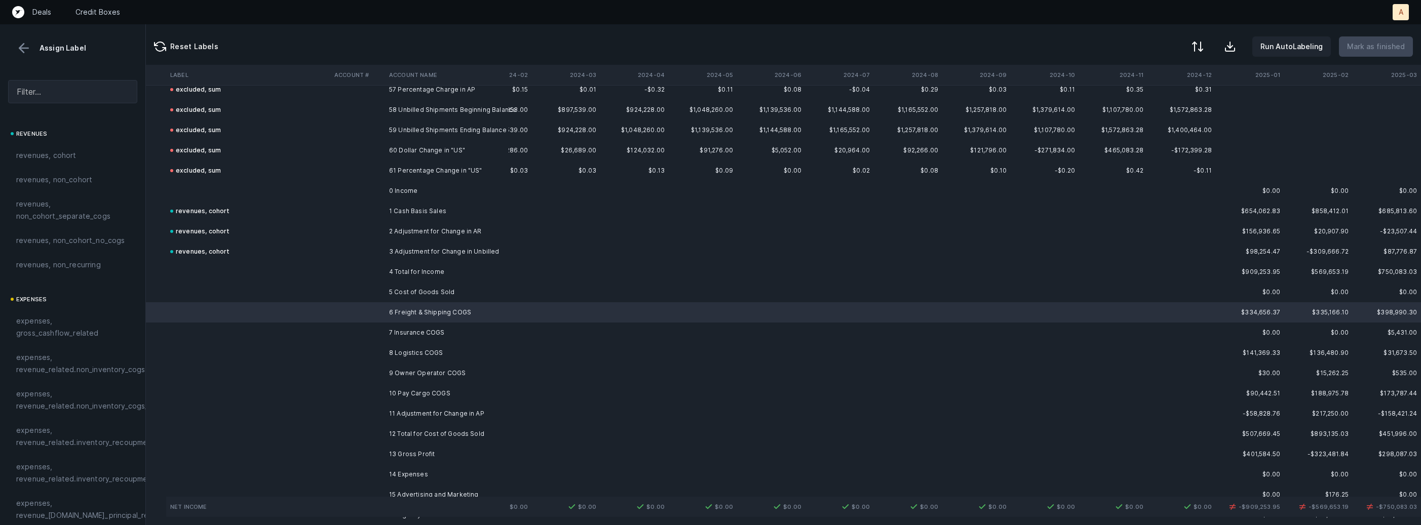
scroll to position [1174, 116]
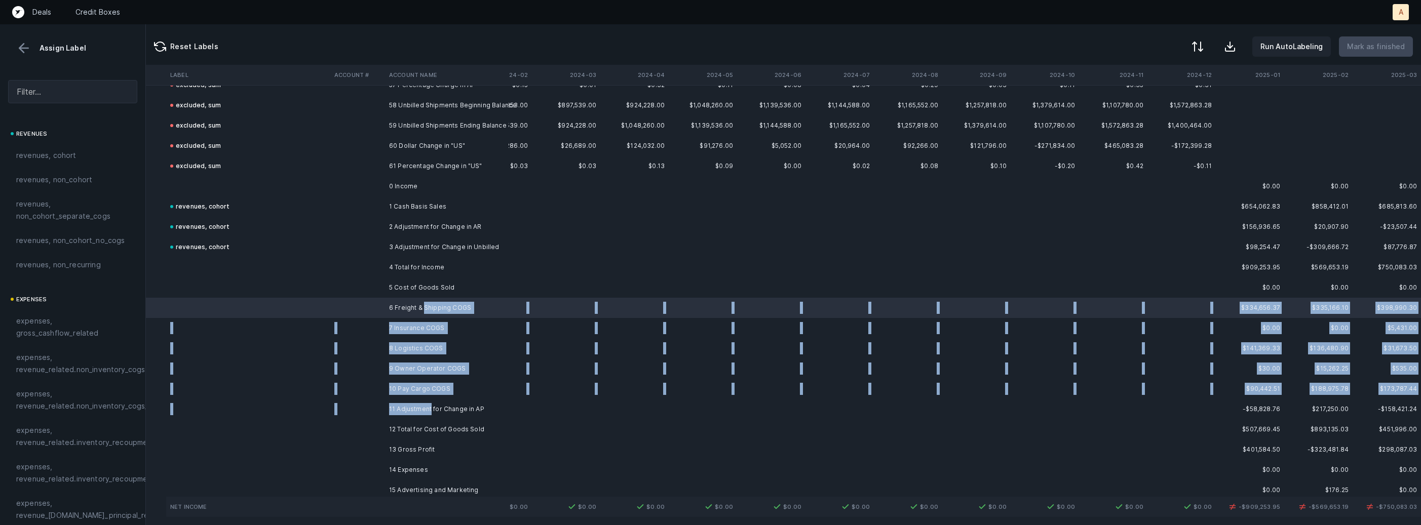
click at [429, 406] on td "11 Adjustment for Change in AP" at bounding box center [447, 409] width 124 height 20
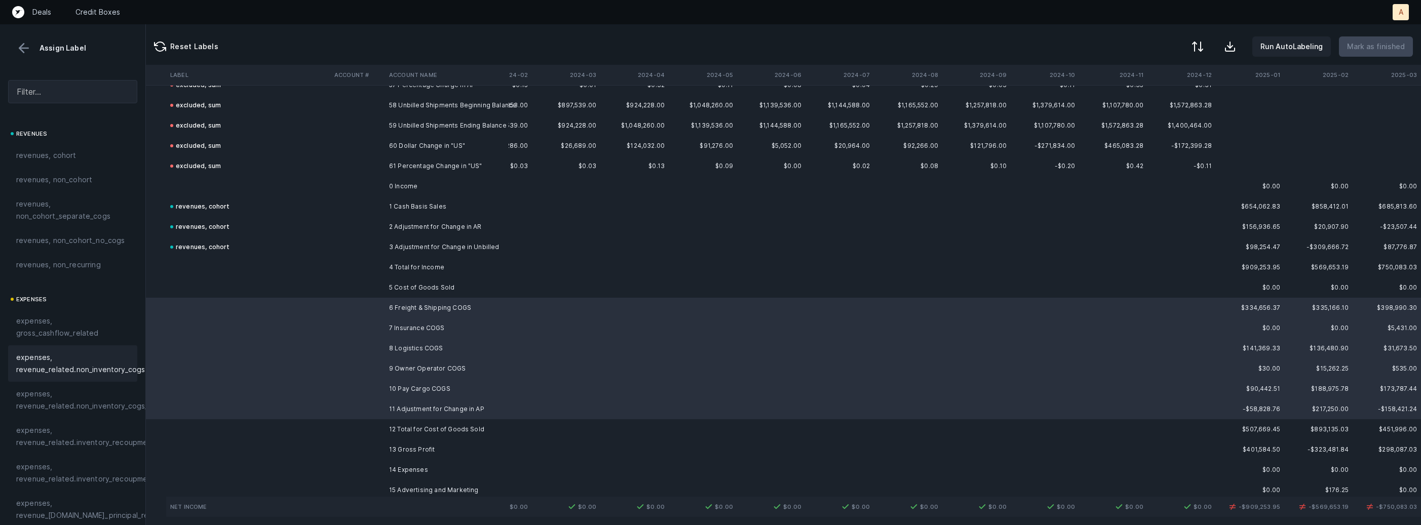
click at [56, 357] on span "expenses, revenue_related.non_inventory_cogs" at bounding box center [80, 364] width 129 height 24
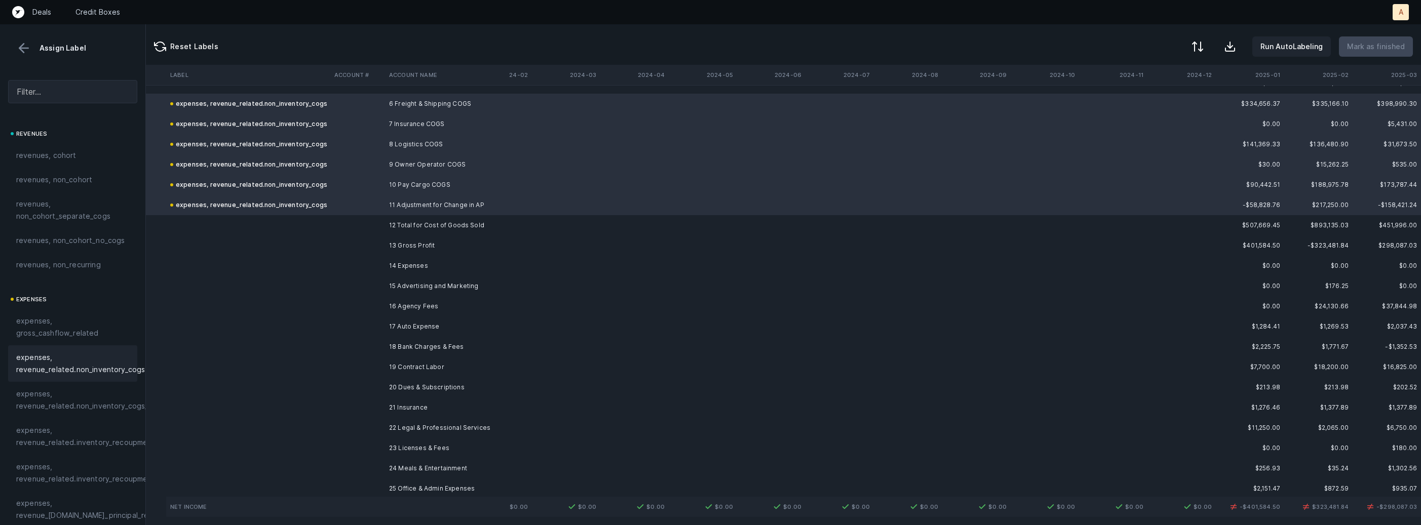
scroll to position [1383, 116]
click at [439, 280] on td "15 Advertising and Marketing" at bounding box center [447, 280] width 124 height 20
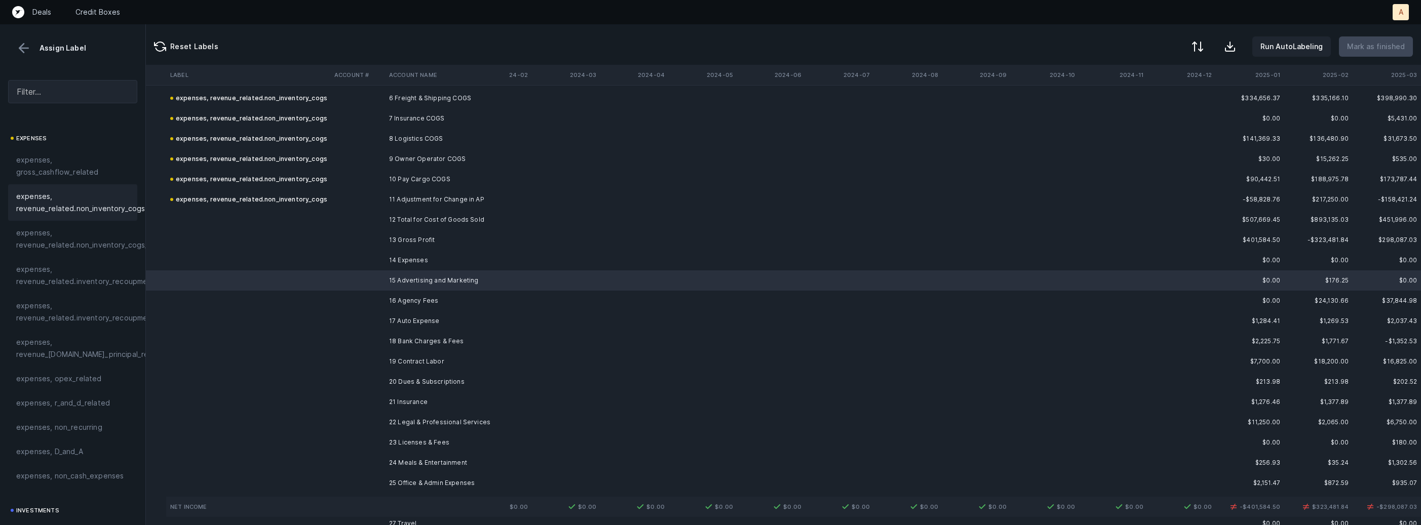
scroll to position [238, 0]
click at [73, 446] on div "investments, sales_and_marketing" at bounding box center [72, 461] width 129 height 36
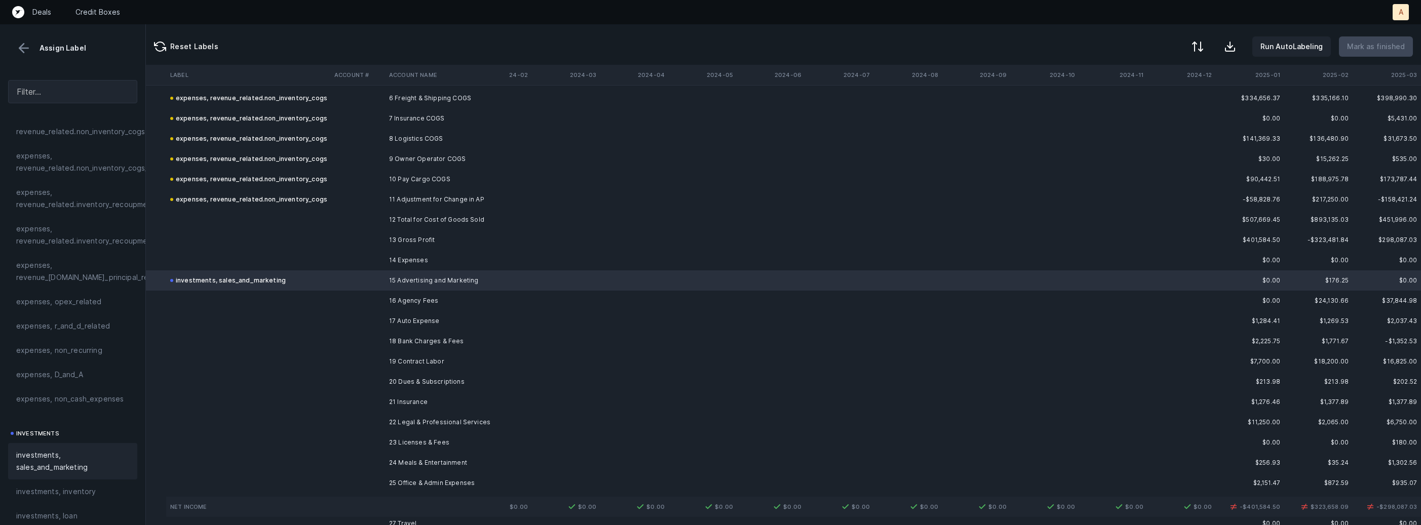
click at [380, 299] on td at bounding box center [357, 301] width 55 height 20
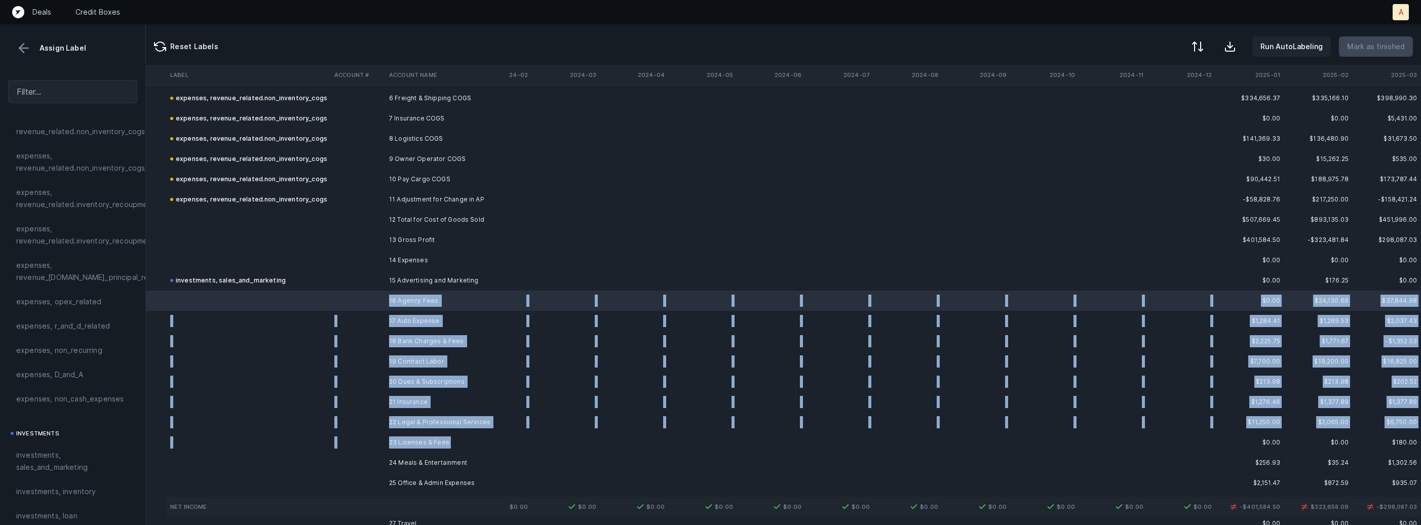
click at [453, 437] on td "23 Licenses & Fees" at bounding box center [447, 443] width 124 height 20
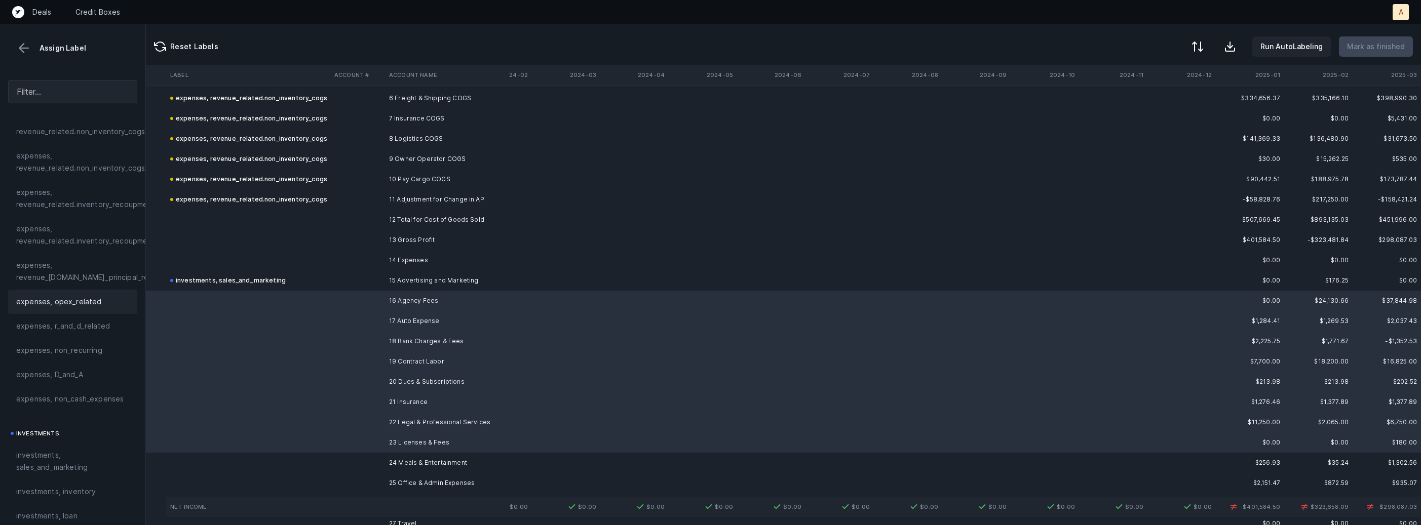
click at [83, 302] on span "expenses, opex_related" at bounding box center [59, 302] width 86 height 12
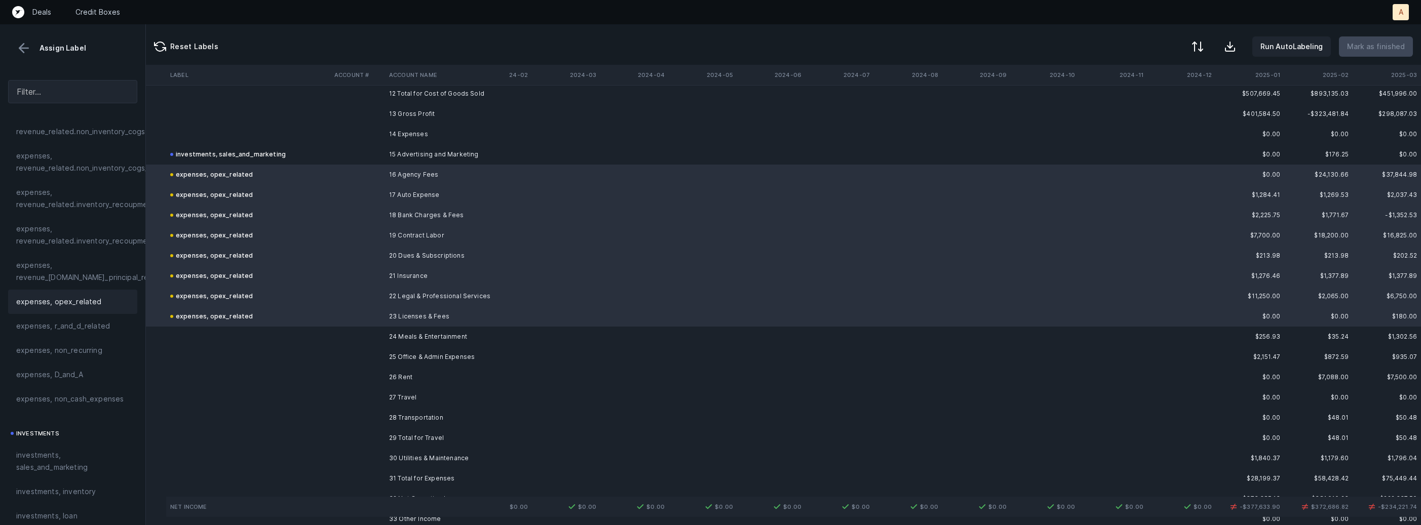
scroll to position [1544, 116]
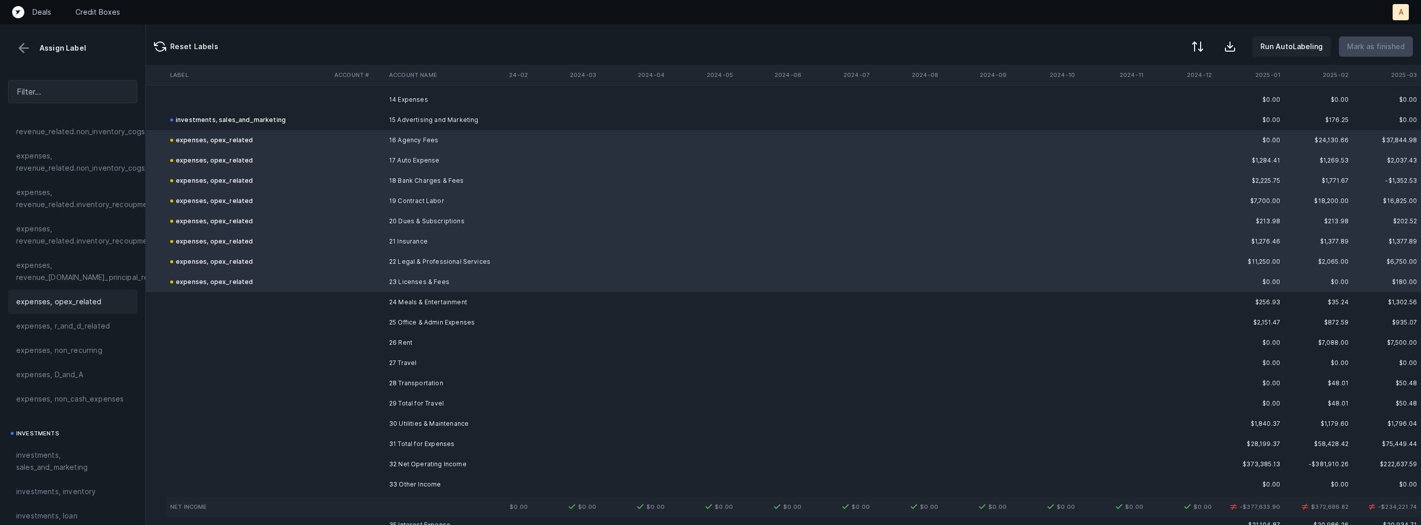
click at [389, 300] on td "24 Meals & Entertainment" at bounding box center [447, 302] width 124 height 20
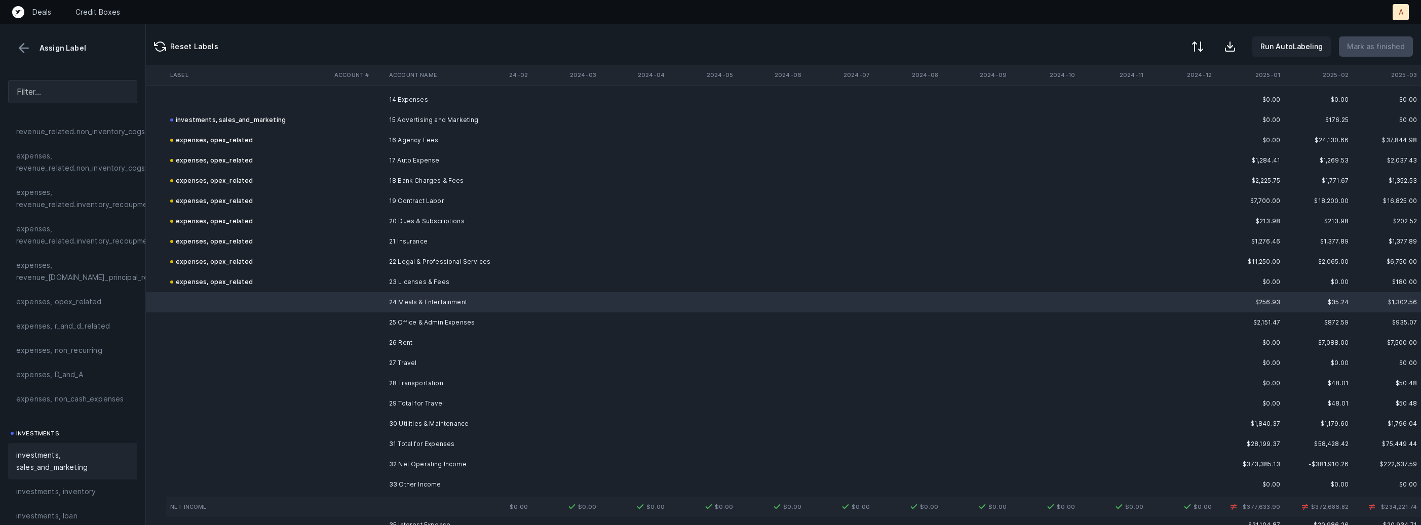
click at [41, 449] on div "investments, sales_and_marketing" at bounding box center [72, 461] width 129 height 36
click at [416, 319] on td "25 Office & Admin Expenses" at bounding box center [447, 323] width 124 height 20
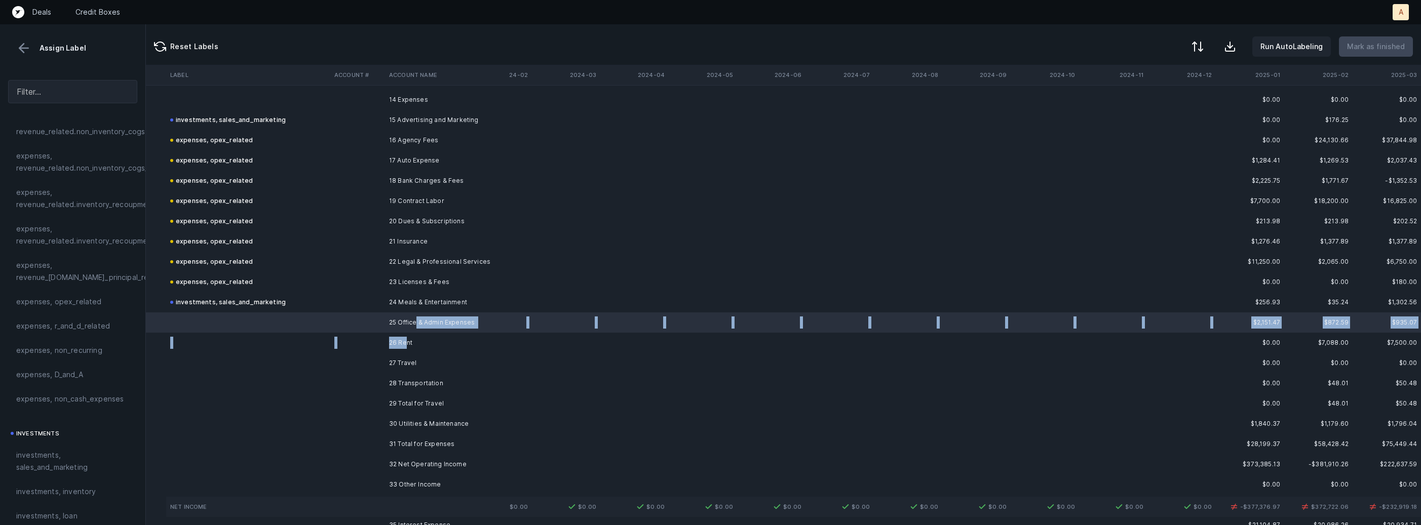
click at [407, 336] on td "26 Rent" at bounding box center [447, 343] width 124 height 20
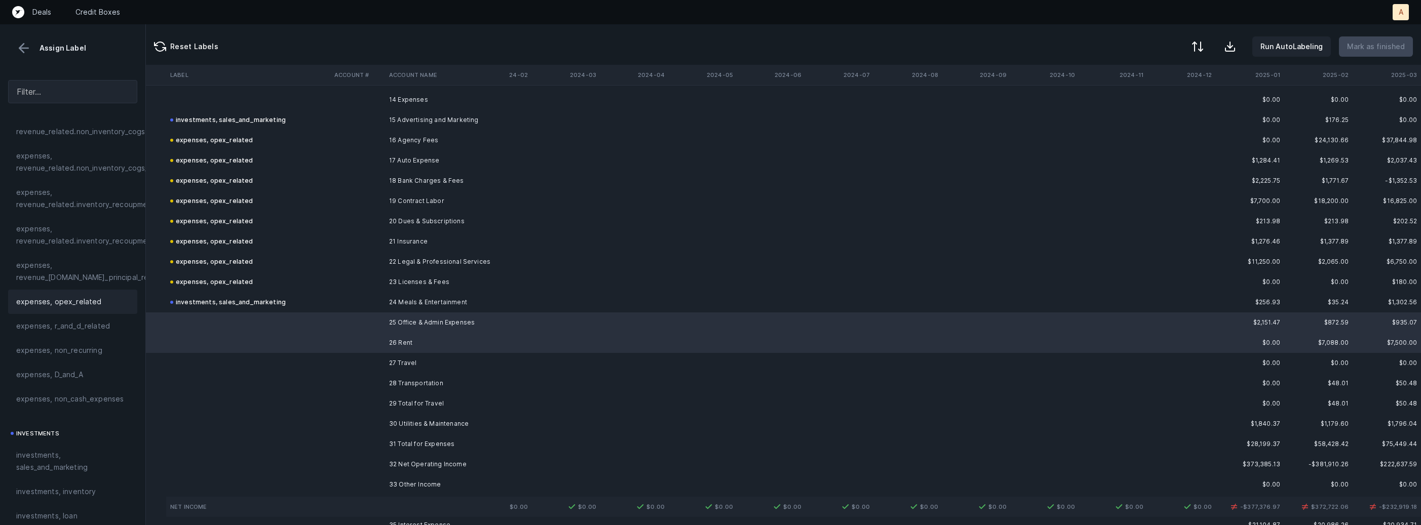
click at [64, 292] on div "expenses, opex_related" at bounding box center [72, 302] width 129 height 24
click at [403, 359] on td "27 Travel" at bounding box center [447, 363] width 124 height 20
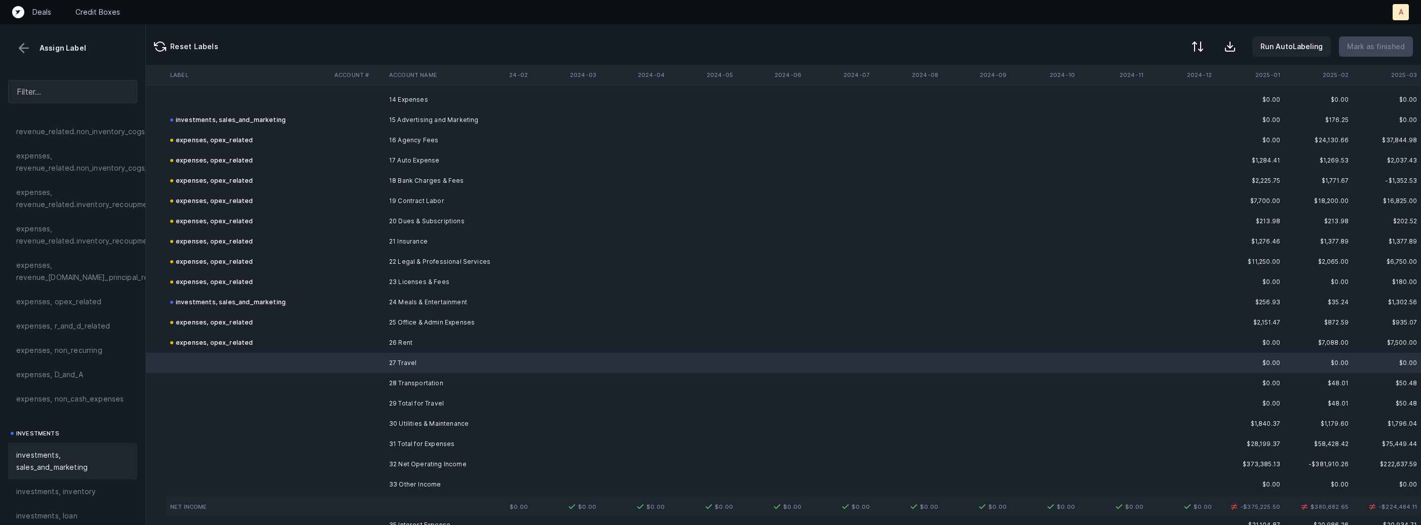
click at [57, 455] on span "investments, sales_and_marketing" at bounding box center [72, 461] width 113 height 24
click at [393, 387] on td "28 Transportation" at bounding box center [447, 383] width 124 height 20
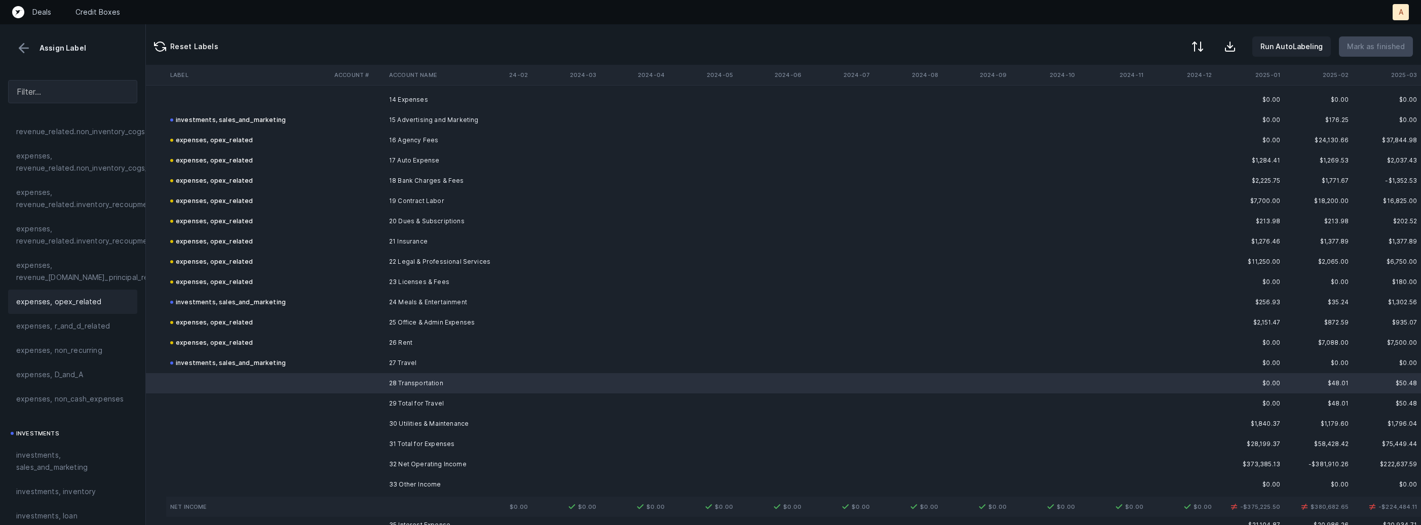
click at [66, 305] on span "expenses, opex_related" at bounding box center [59, 302] width 86 height 12
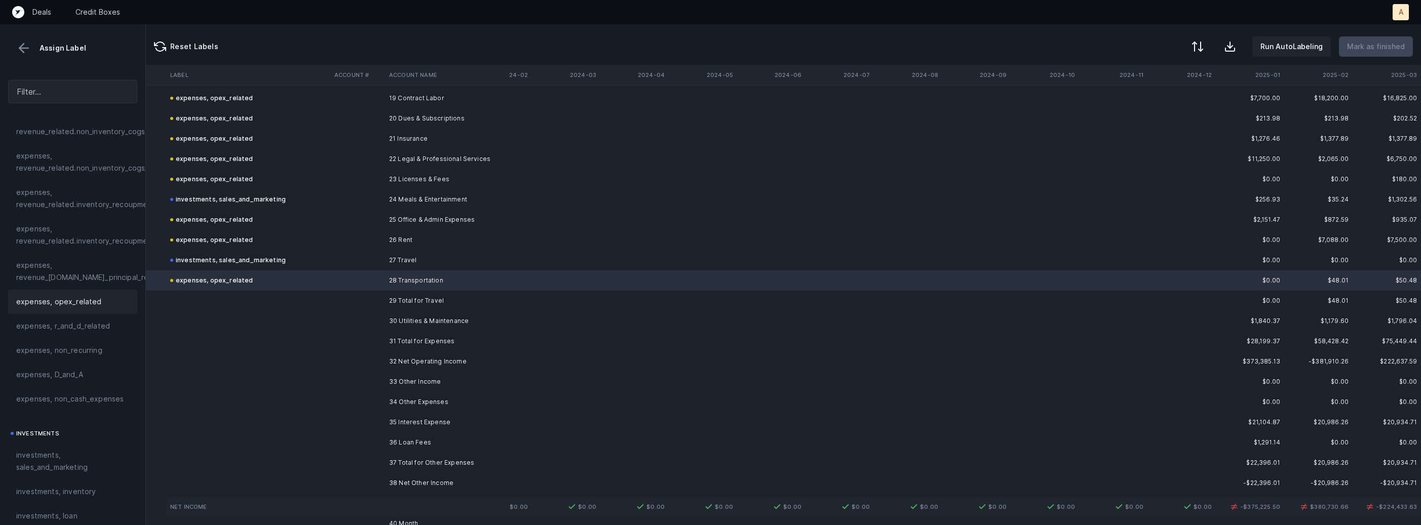
scroll to position [1650, 116]
click at [412, 317] on td "30 Utilities & Maintenance" at bounding box center [447, 317] width 124 height 20
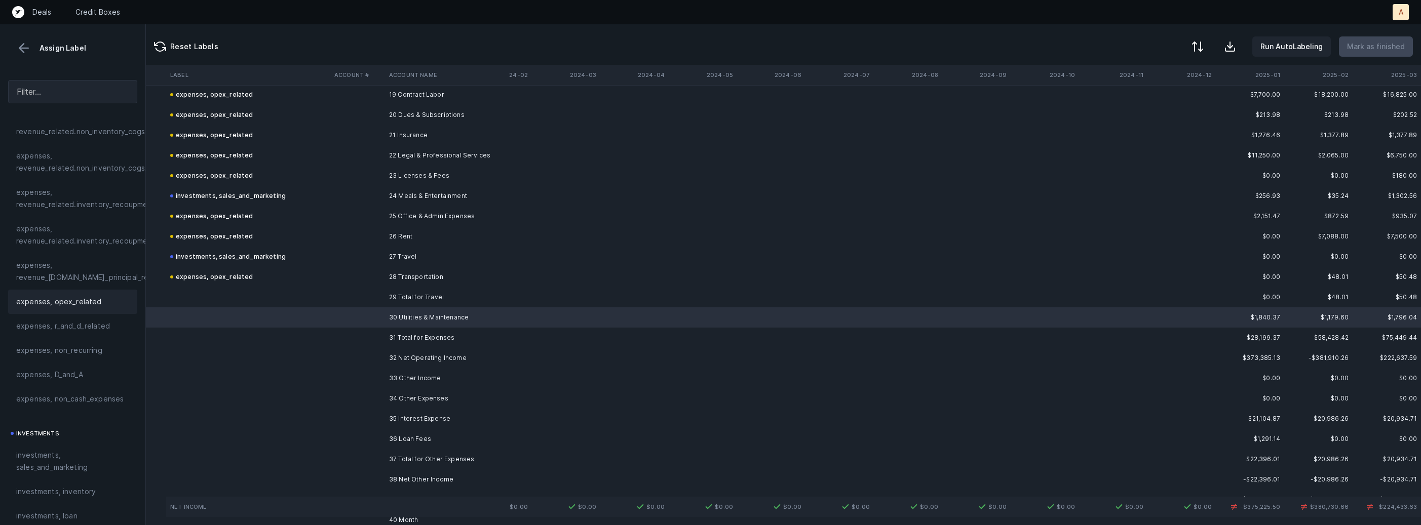
click at [57, 305] on span "expenses, opex_related" at bounding box center [59, 302] width 86 height 12
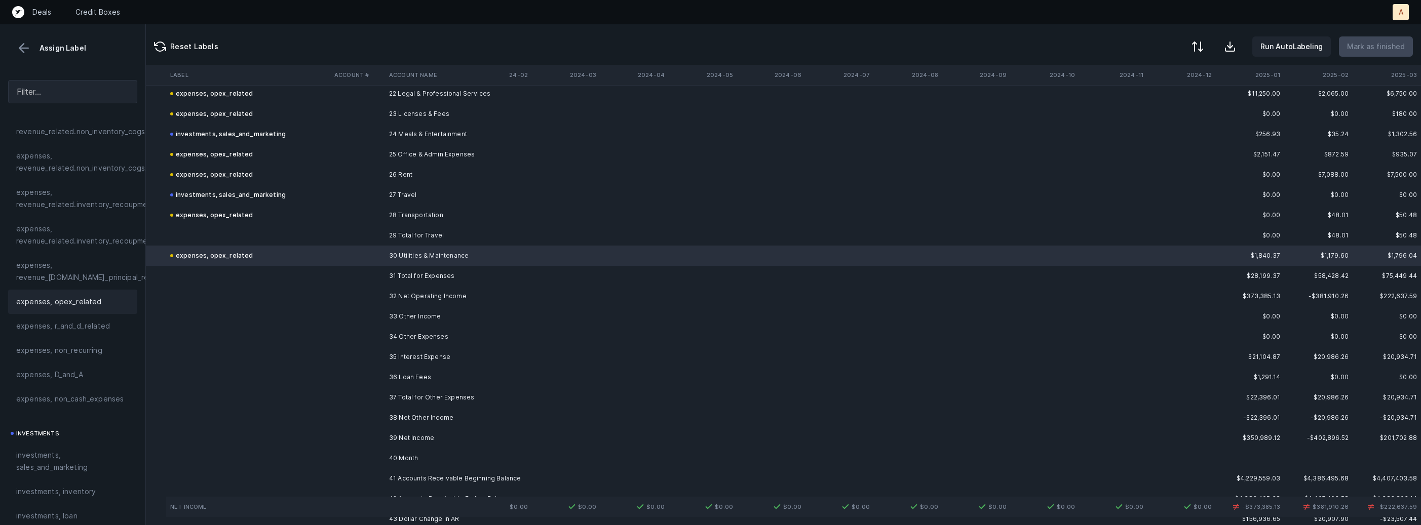
scroll to position [1748, 116]
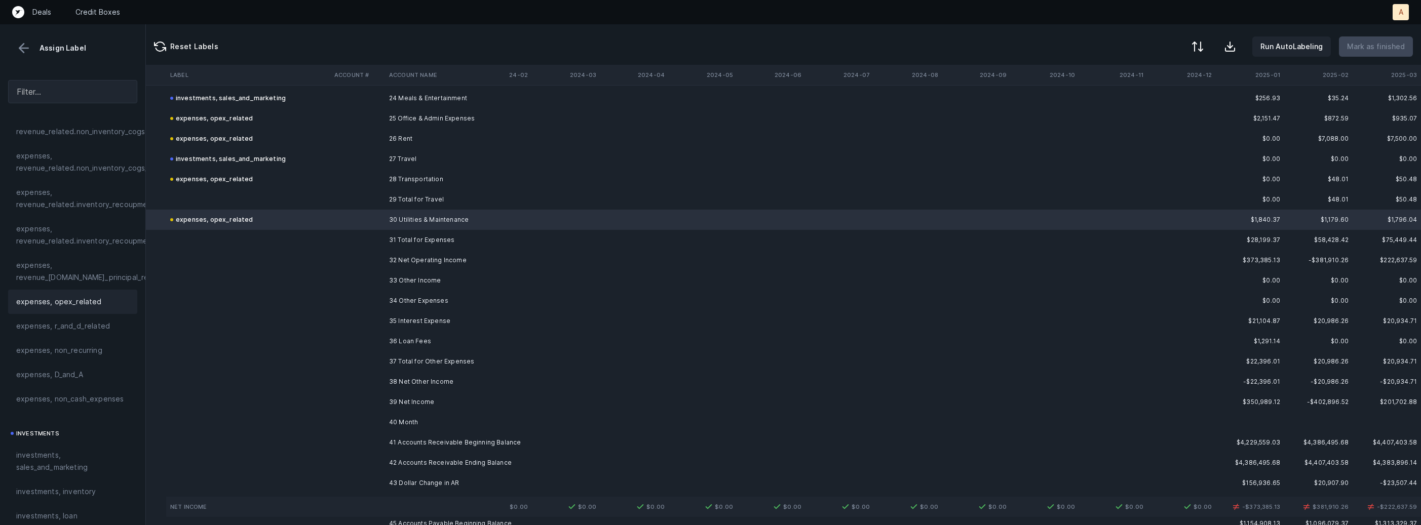
click at [380, 325] on td at bounding box center [357, 321] width 55 height 20
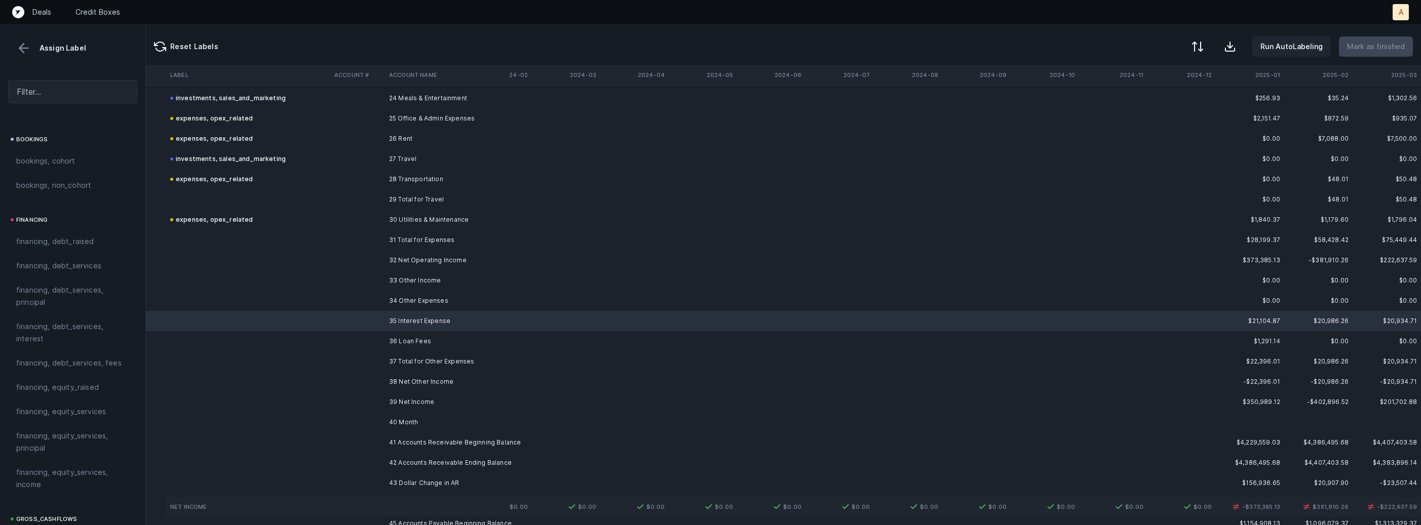
scroll to position [693, 0]
click at [60, 326] on span "financing, debt_services, interest" at bounding box center [72, 338] width 113 height 24
click at [376, 341] on td at bounding box center [357, 341] width 55 height 20
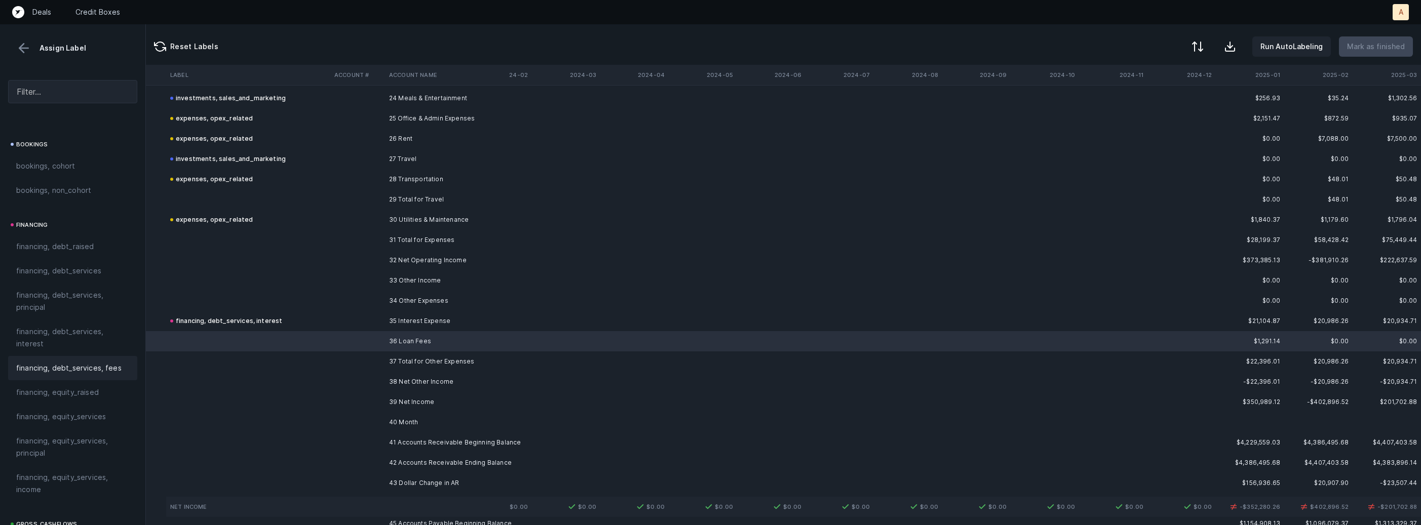
click at [70, 369] on span "financing, debt_services, fees" at bounding box center [68, 368] width 105 height 12
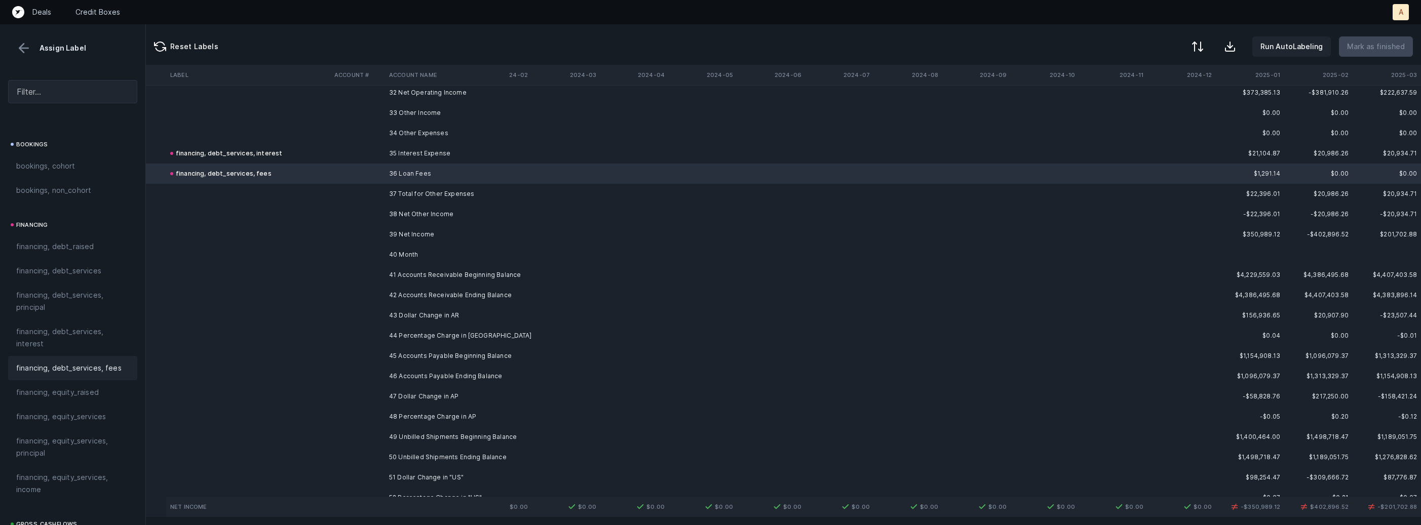
scroll to position [1912, 116]
click at [398, 230] on td "39 Net Income" at bounding box center [447, 238] width 124 height 20
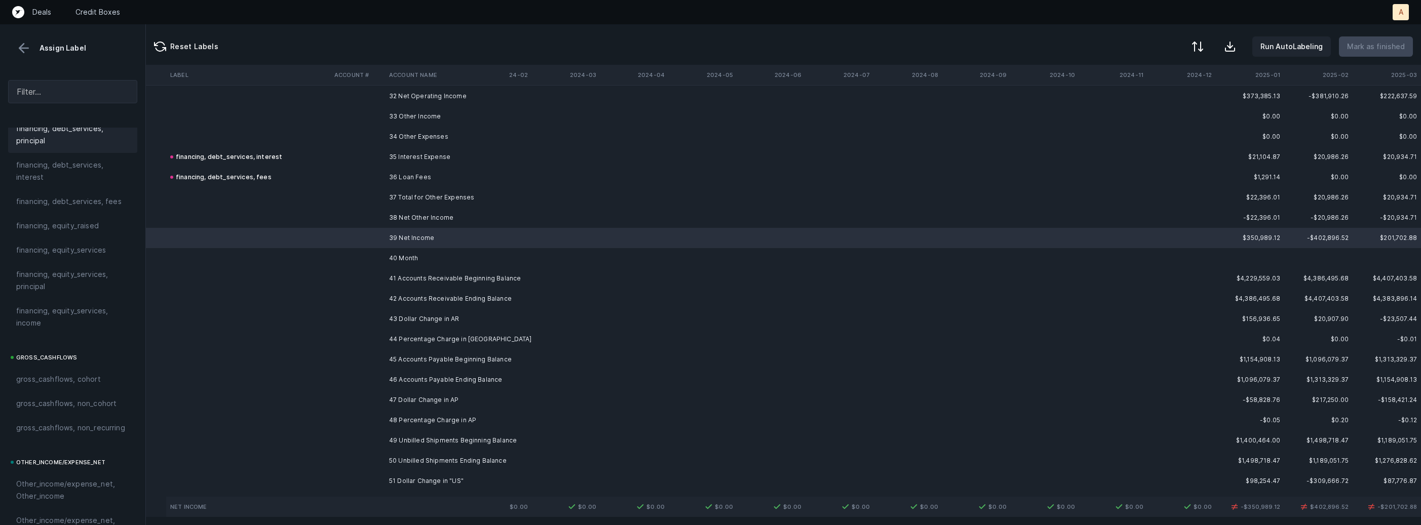
scroll to position [1148, 0]
click at [67, 374] on span "reconciled, net_income" at bounding box center [56, 376] width 81 height 12
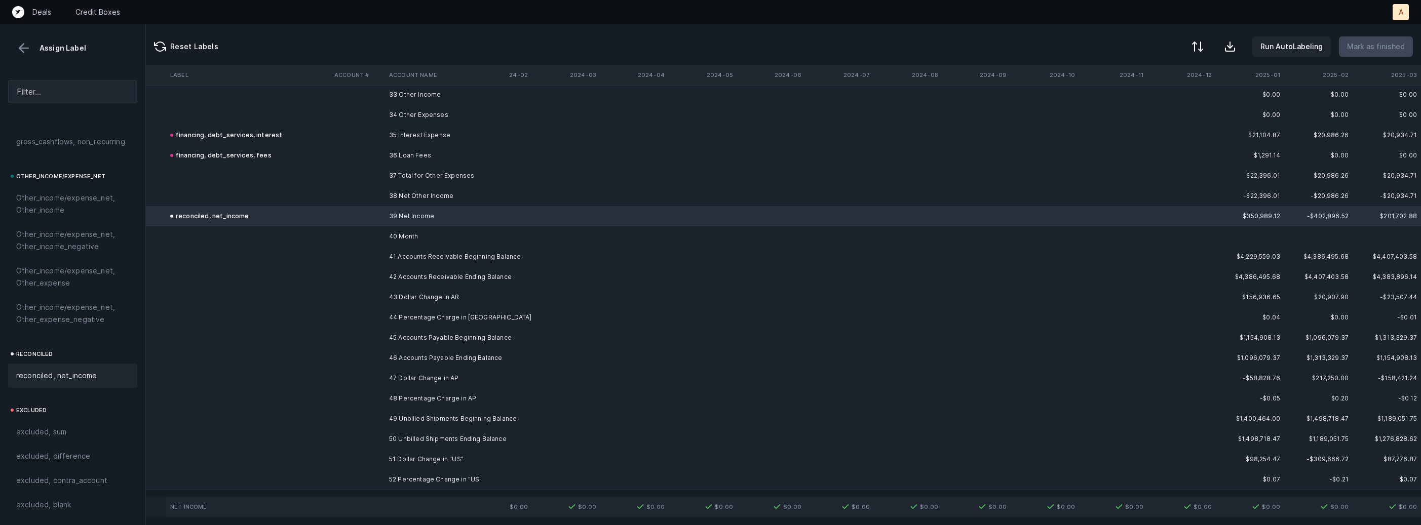
click at [466, 234] on td "40 Month" at bounding box center [447, 236] width 124 height 20
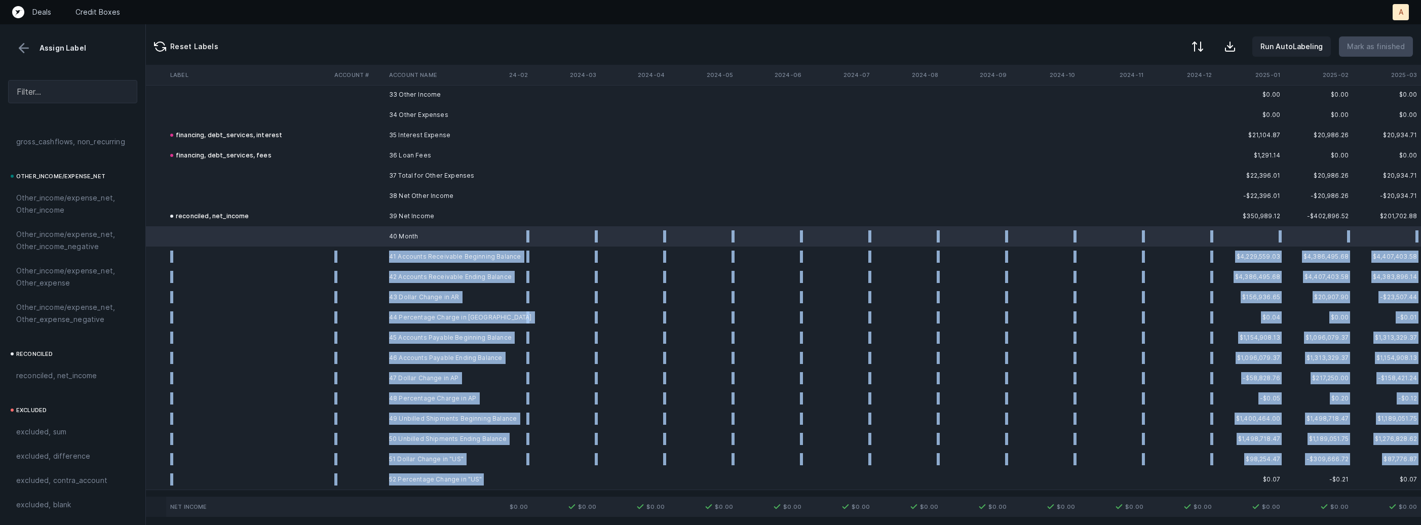
click at [413, 485] on td "52 Percentage Change in "US"" at bounding box center [447, 480] width 124 height 20
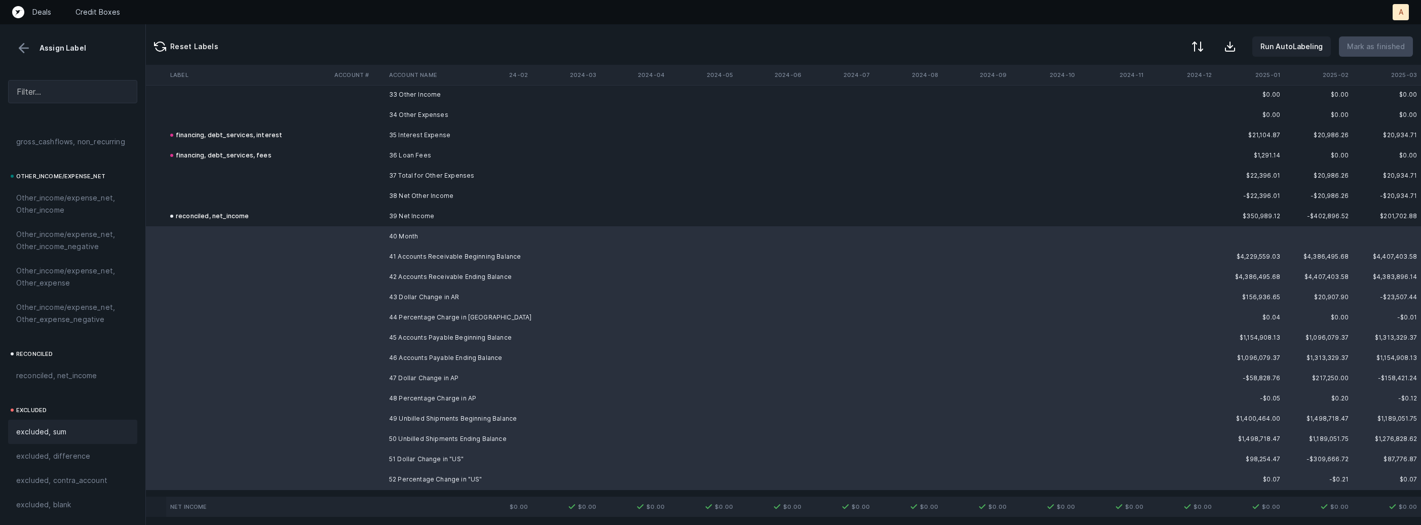
click at [50, 435] on span "excluded, sum" at bounding box center [41, 432] width 50 height 12
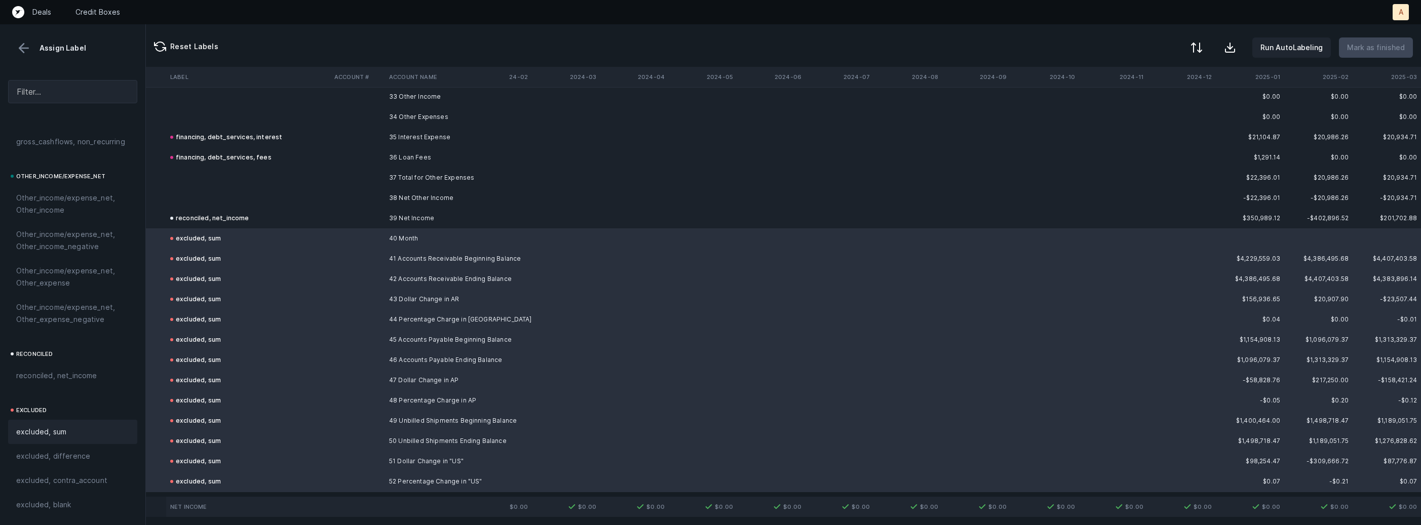
click at [1201, 49] on div at bounding box center [1196, 48] width 12 height 12
click at [1168, 104] on div "By Hum label" at bounding box center [1152, 107] width 101 height 20
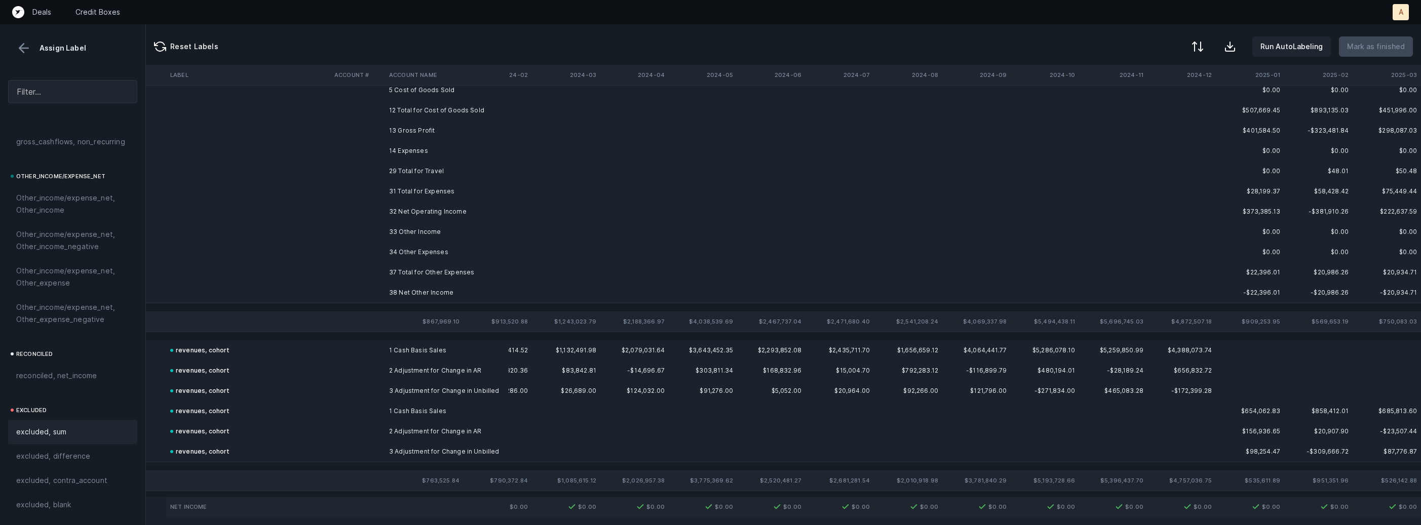
scroll to position [0, 116]
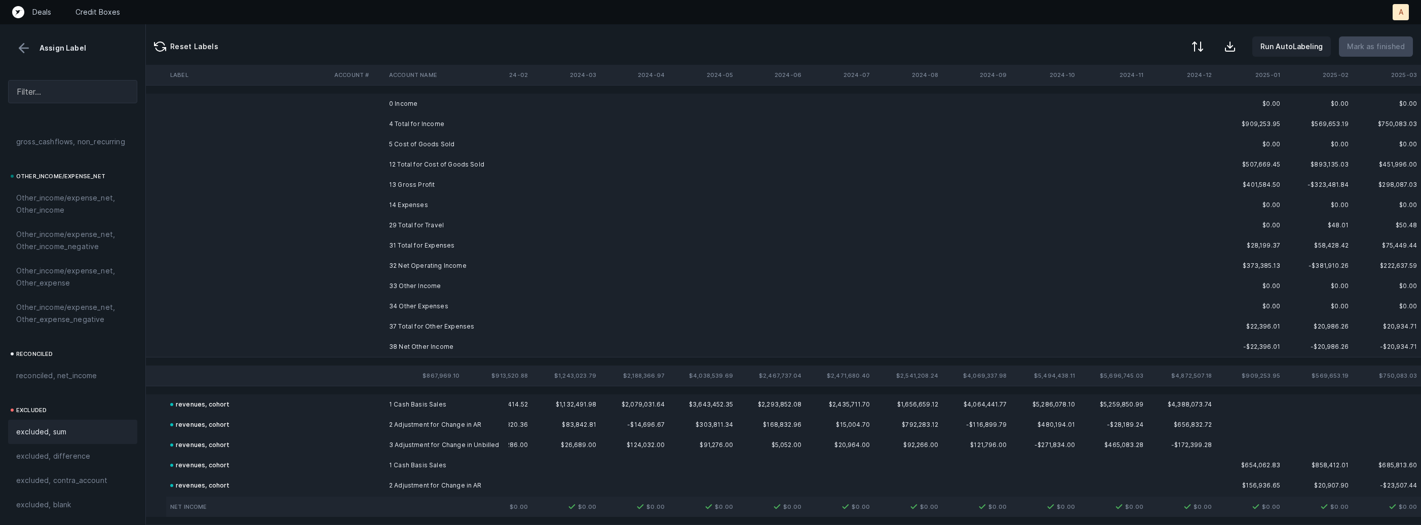
click at [439, 104] on td "0 Income" at bounding box center [447, 104] width 124 height 20
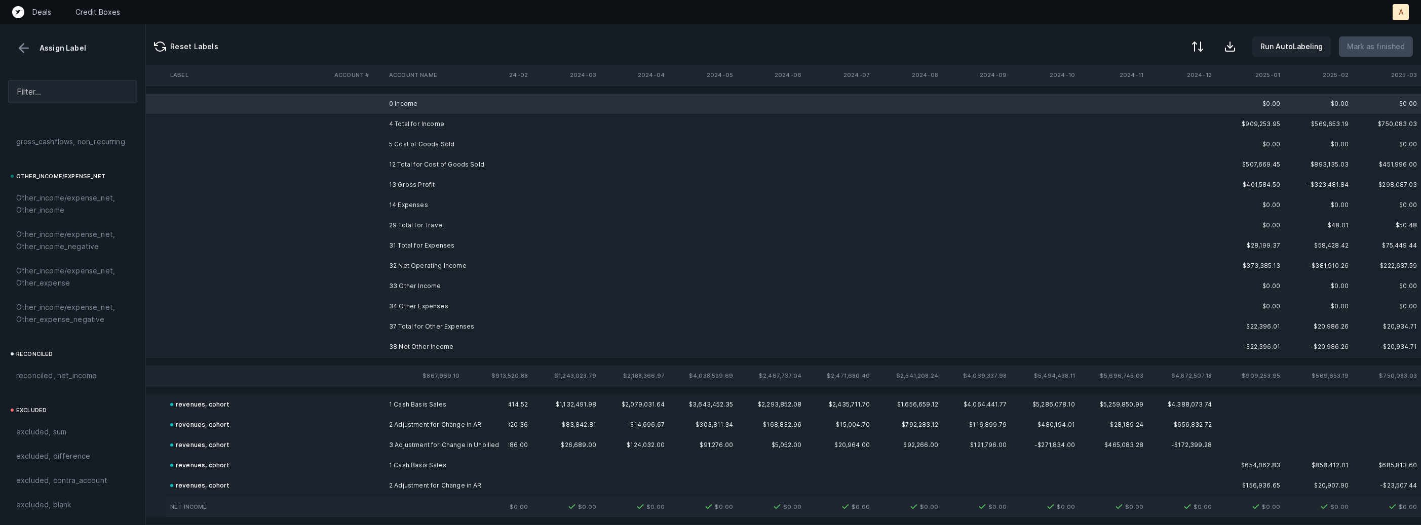
click at [416, 143] on td "5 Cost of Goods Sold" at bounding box center [447, 144] width 124 height 20
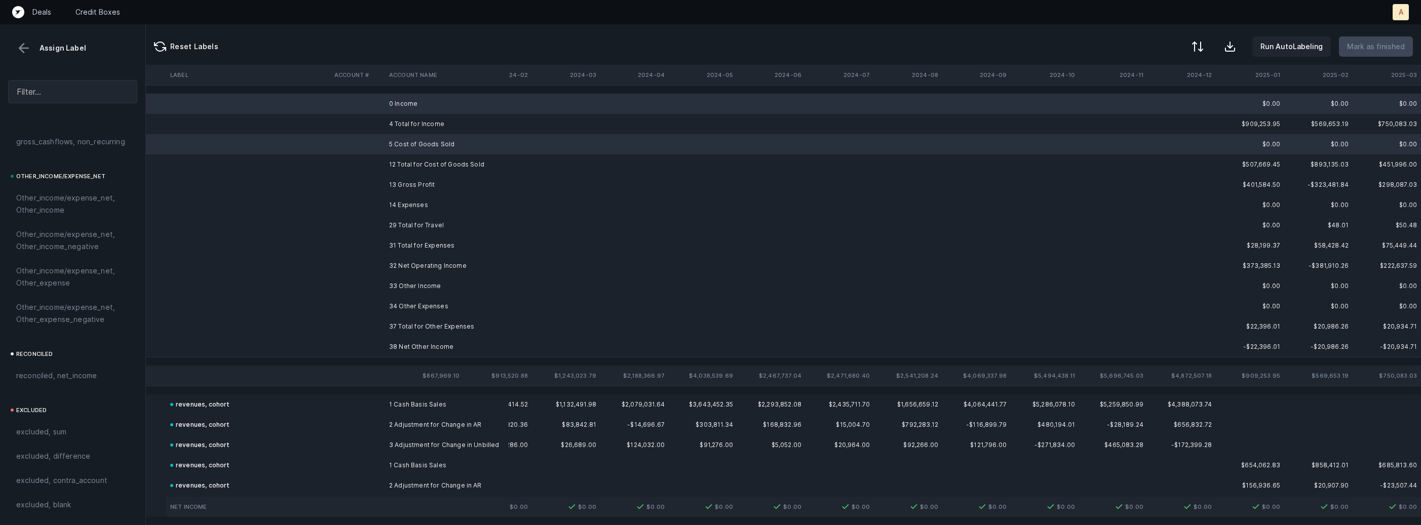
click at [407, 205] on td "14 Expenses" at bounding box center [447, 205] width 124 height 20
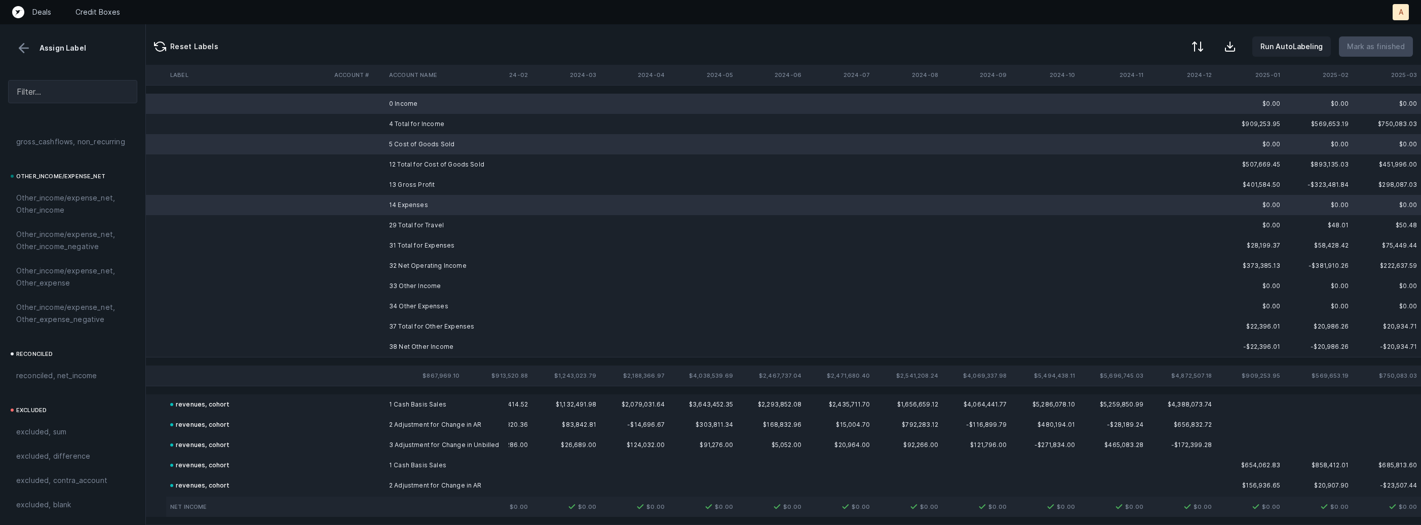
click at [393, 279] on td "33 Other Income" at bounding box center [447, 286] width 124 height 20
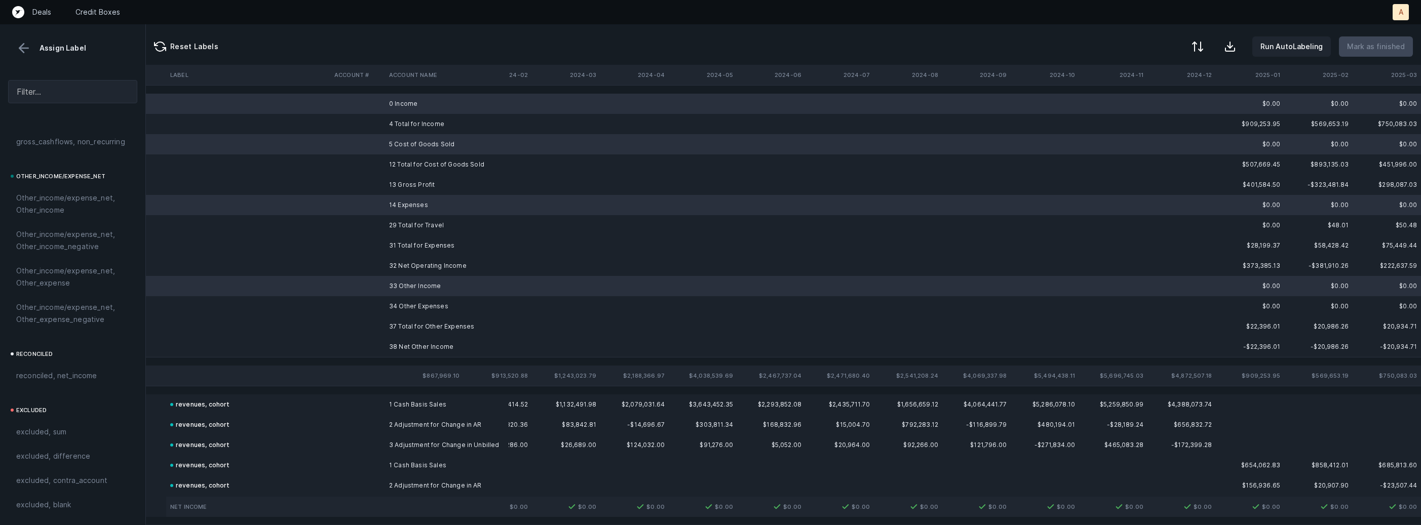
click at [398, 311] on td "34 Other Expenses" at bounding box center [447, 306] width 124 height 20
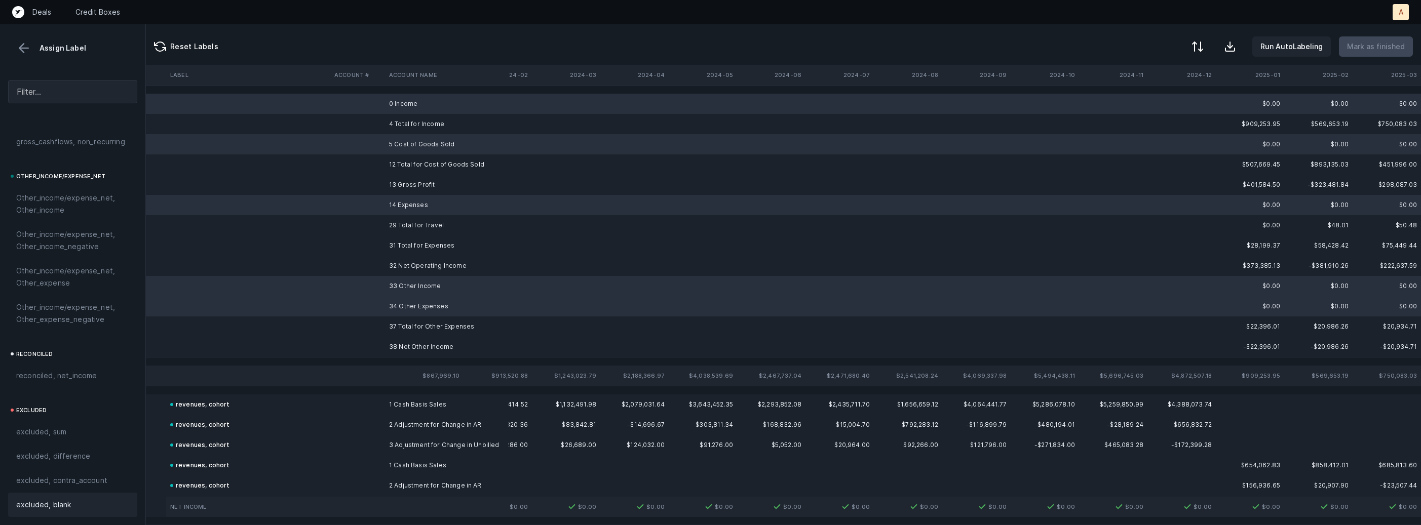
click at [76, 502] on div "excluded, blank" at bounding box center [72, 505] width 113 height 12
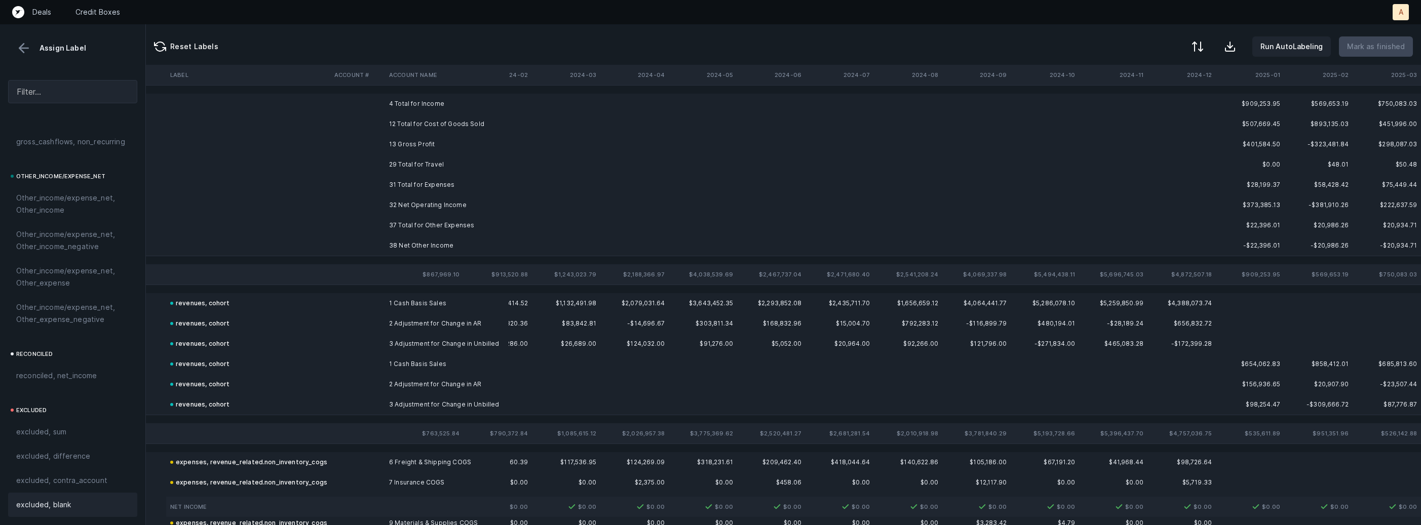
click at [421, 139] on td "13 Gross Profit" at bounding box center [447, 144] width 124 height 20
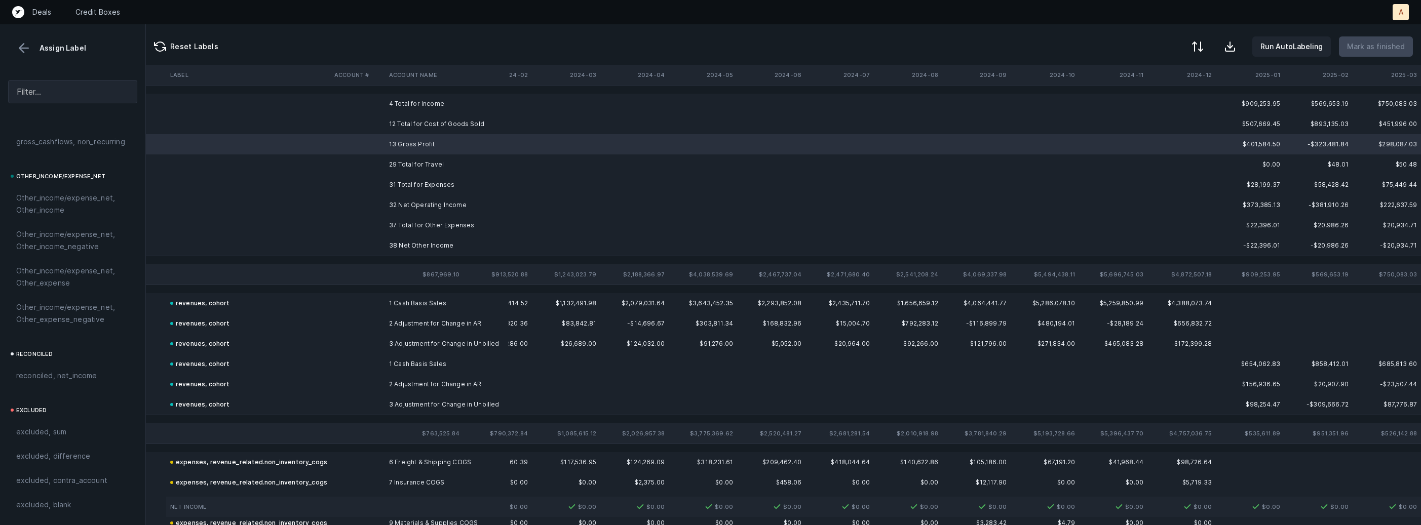
click at [409, 198] on td "32 Net Operating Income" at bounding box center [447, 205] width 124 height 20
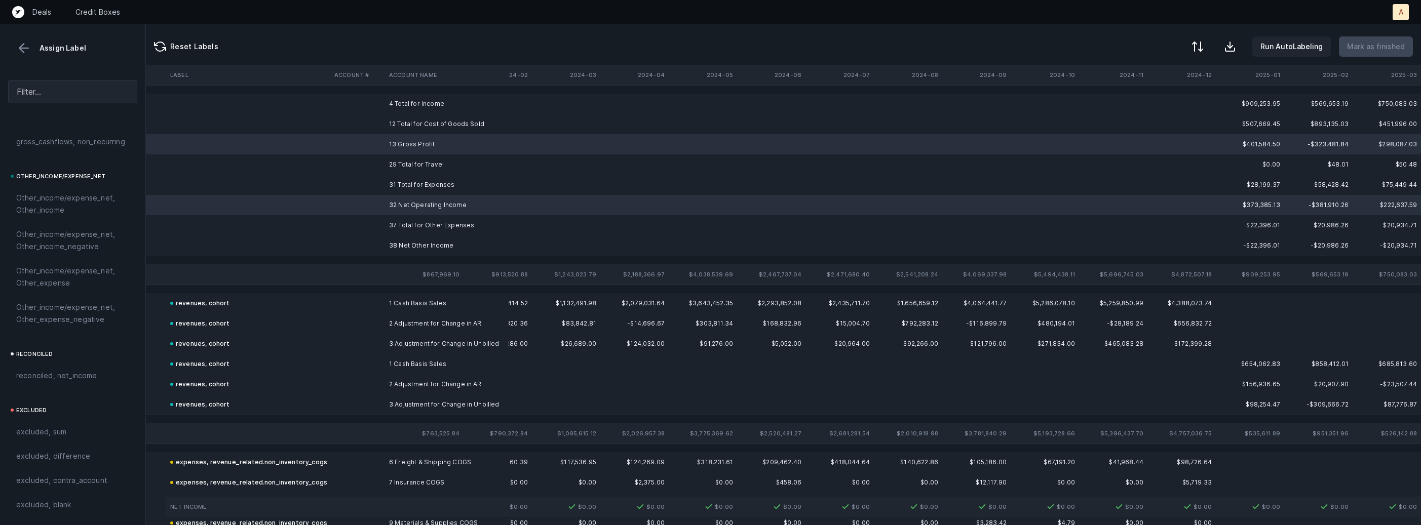
click at [393, 237] on td "38 Net Other Income" at bounding box center [447, 246] width 124 height 20
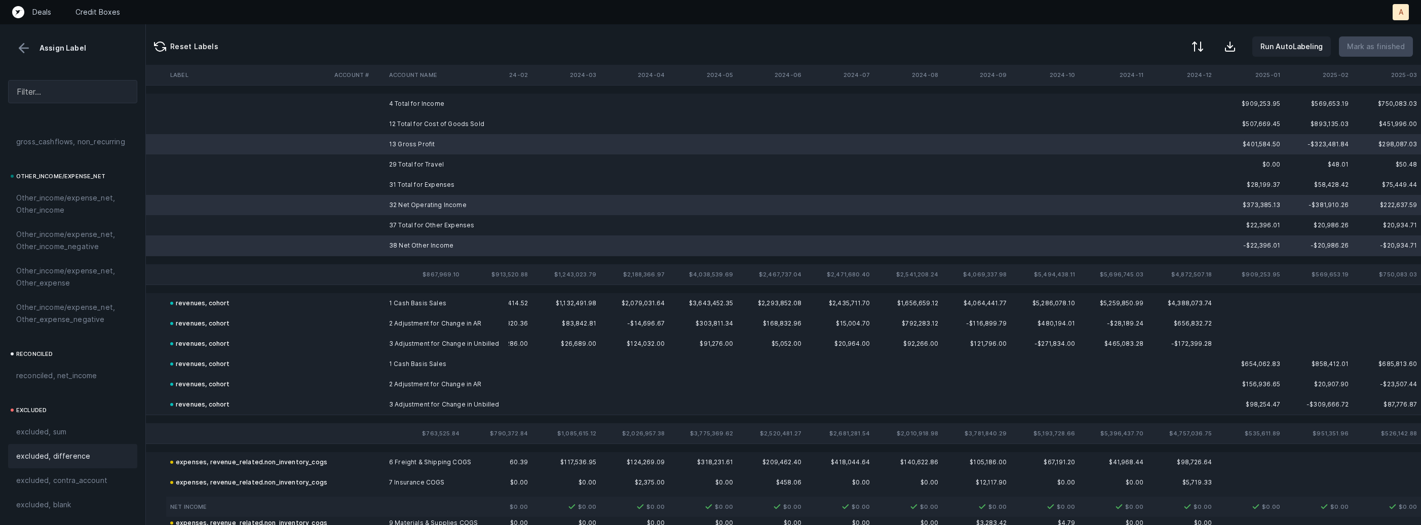
click at [48, 462] on div "excluded, difference" at bounding box center [72, 456] width 129 height 24
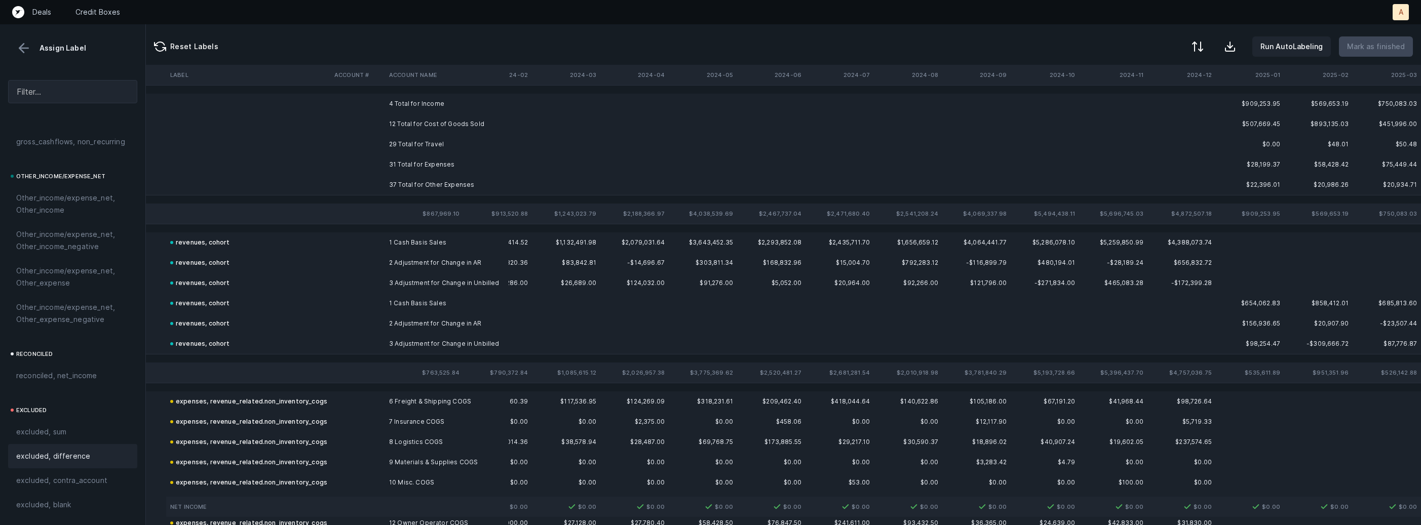
click at [406, 114] on td "12 Total for Cost of Goods Sold" at bounding box center [447, 124] width 124 height 20
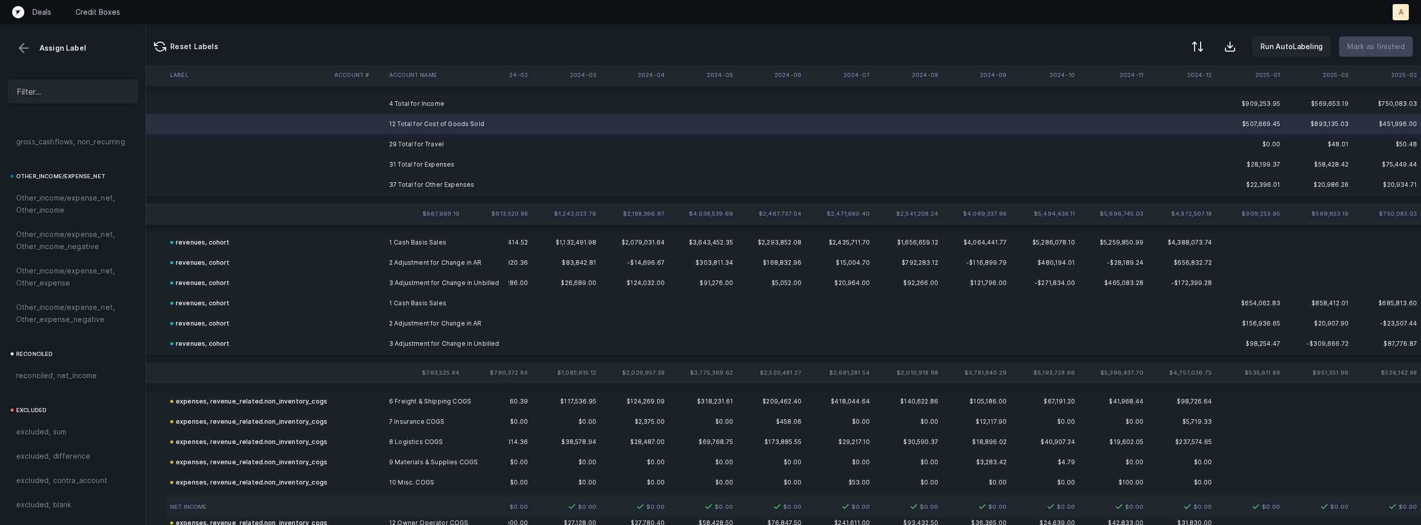
click at [412, 109] on td "4 Total for Income" at bounding box center [447, 104] width 124 height 20
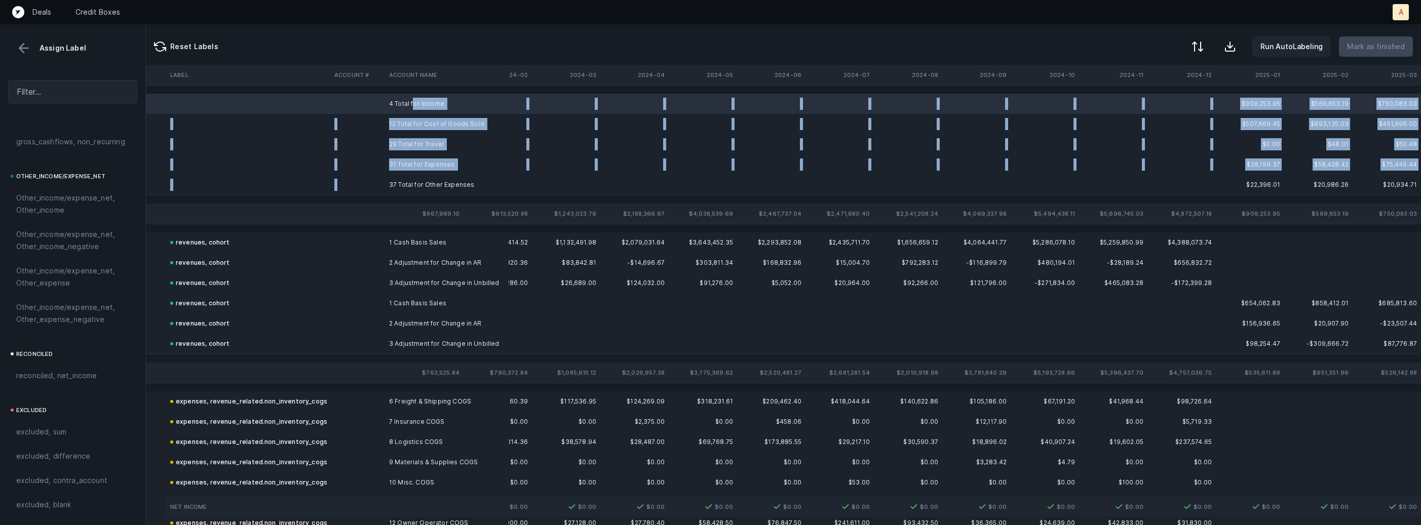
click at [406, 177] on td "37 Total for Other Expenses" at bounding box center [447, 185] width 124 height 20
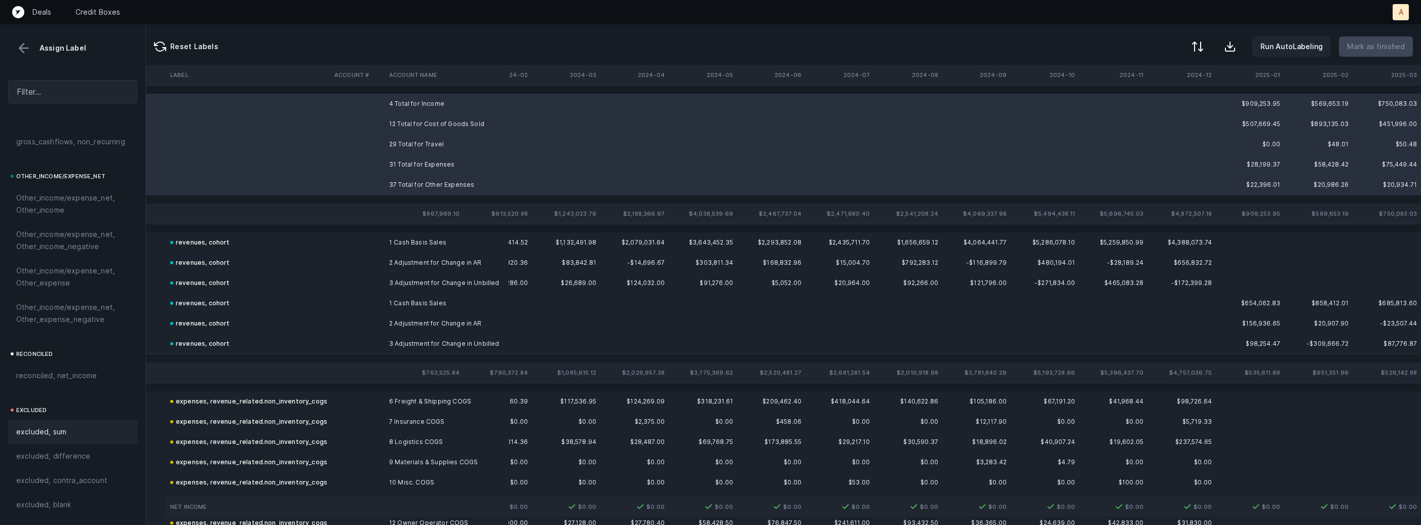
click at [54, 424] on div "excluded, sum" at bounding box center [72, 432] width 129 height 24
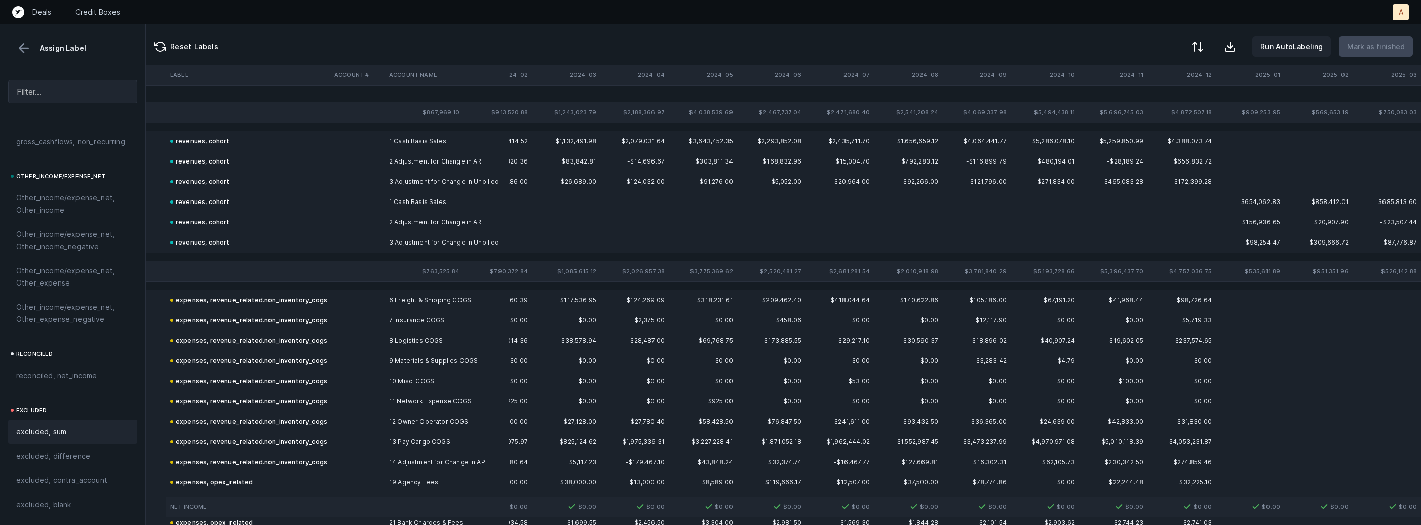
click at [27, 47] on button at bounding box center [23, 48] width 15 height 15
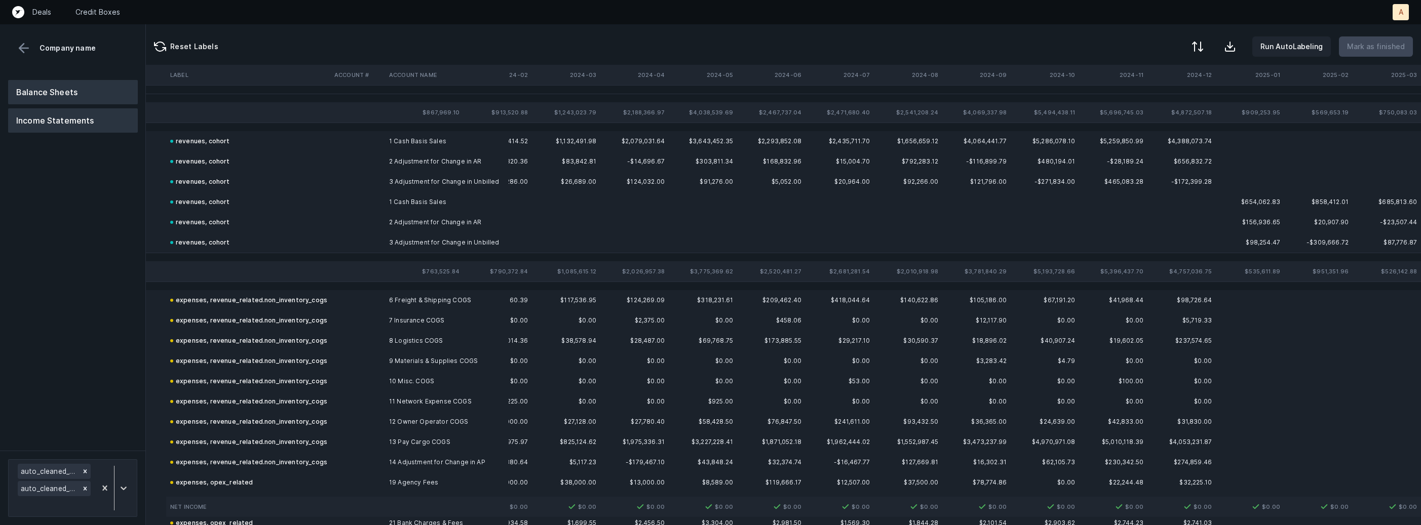
click at [50, 88] on button "Balance Sheets" at bounding box center [73, 92] width 130 height 24
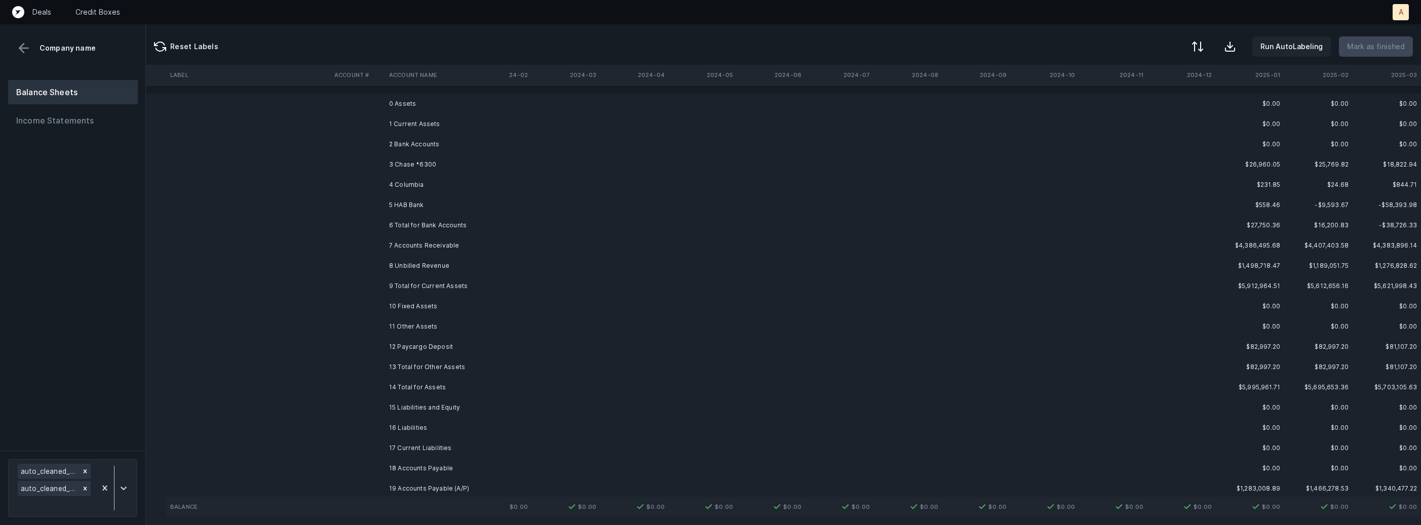
click at [442, 164] on td "3 Chase *6300" at bounding box center [447, 164] width 124 height 20
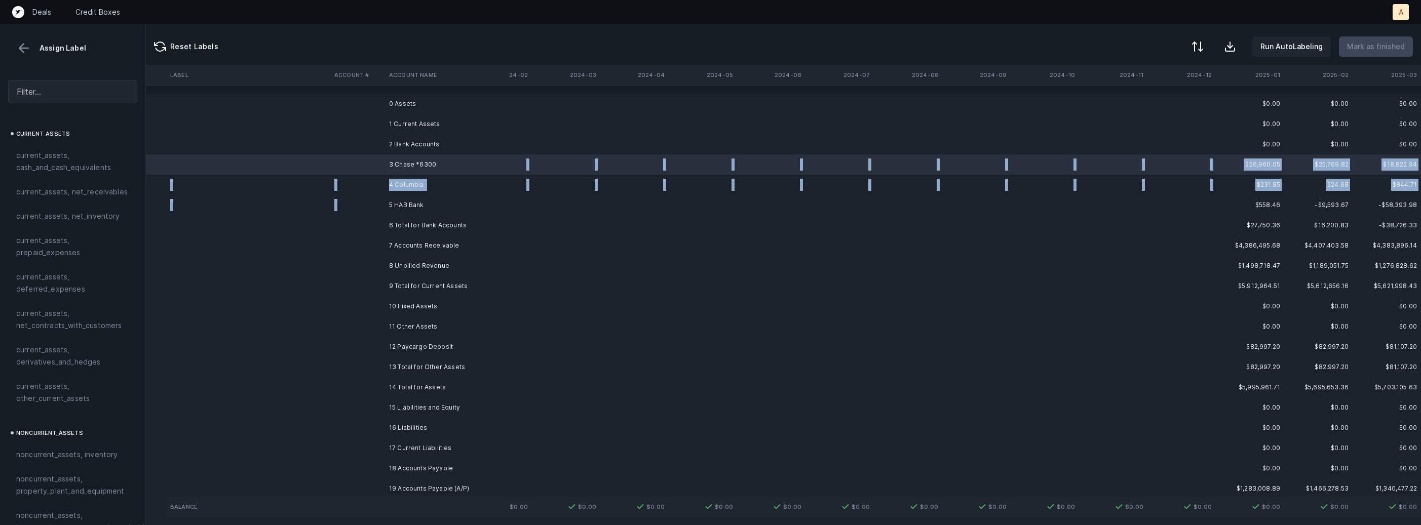
click at [428, 195] on td "5 HAB Bank" at bounding box center [447, 205] width 124 height 20
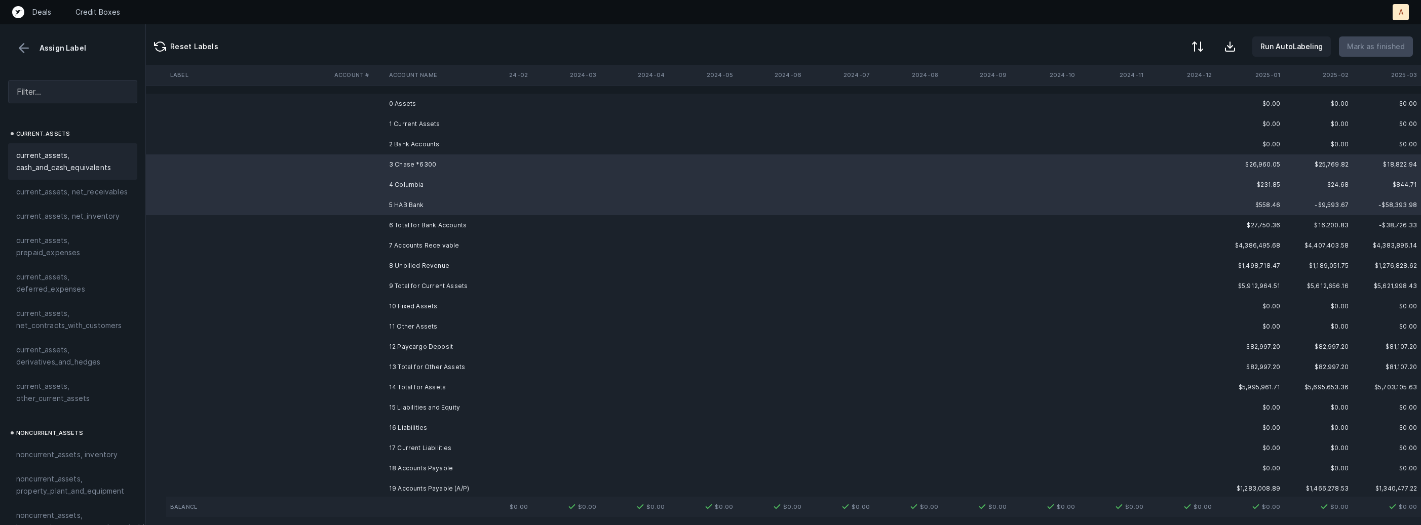
click at [116, 158] on span "current_assets, cash_and_cash_equivalents" at bounding box center [72, 161] width 113 height 24
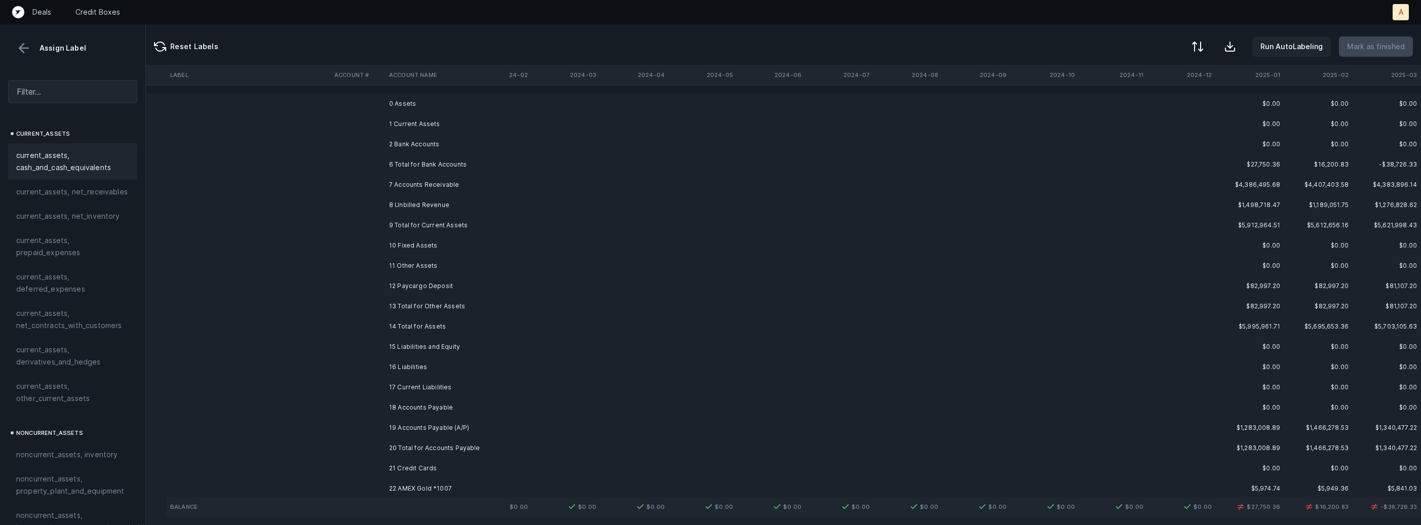
click at [364, 211] on td at bounding box center [357, 205] width 55 height 20
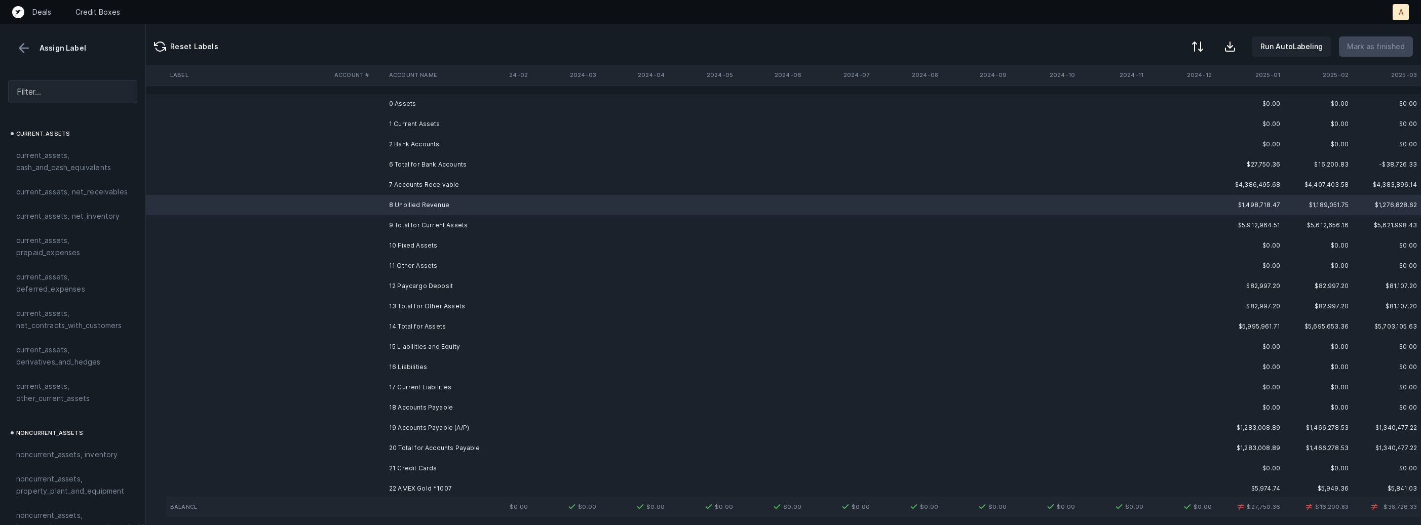
click at [386, 190] on td "7 Accounts Receivable" at bounding box center [447, 185] width 124 height 20
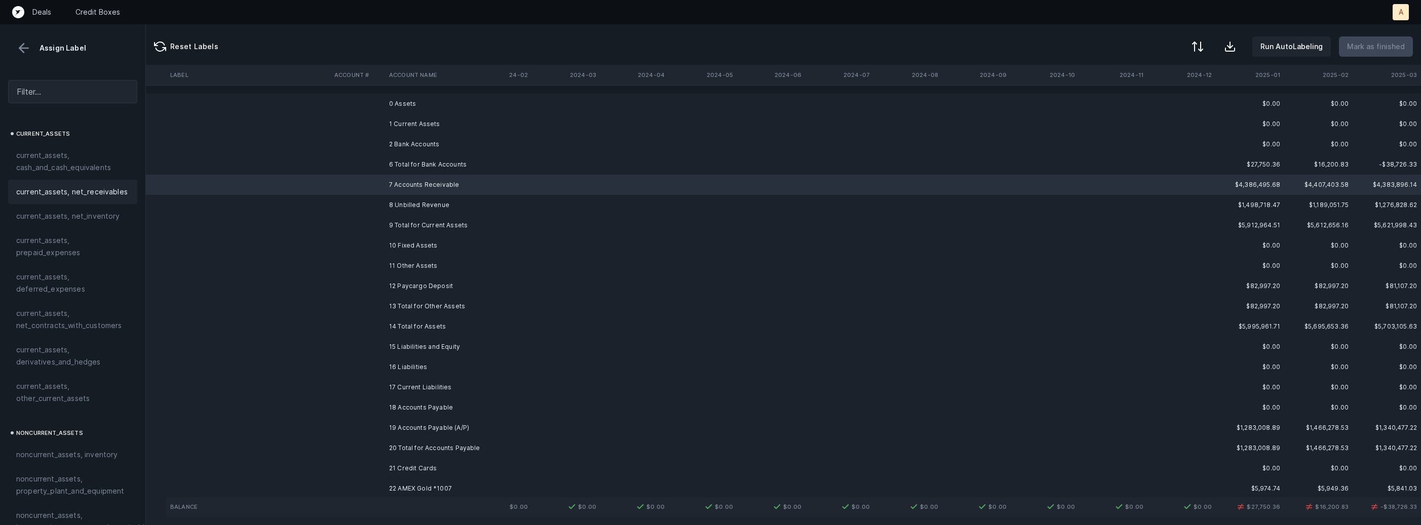
click at [61, 188] on span "current_assets, net_receivables" at bounding box center [71, 192] width 111 height 12
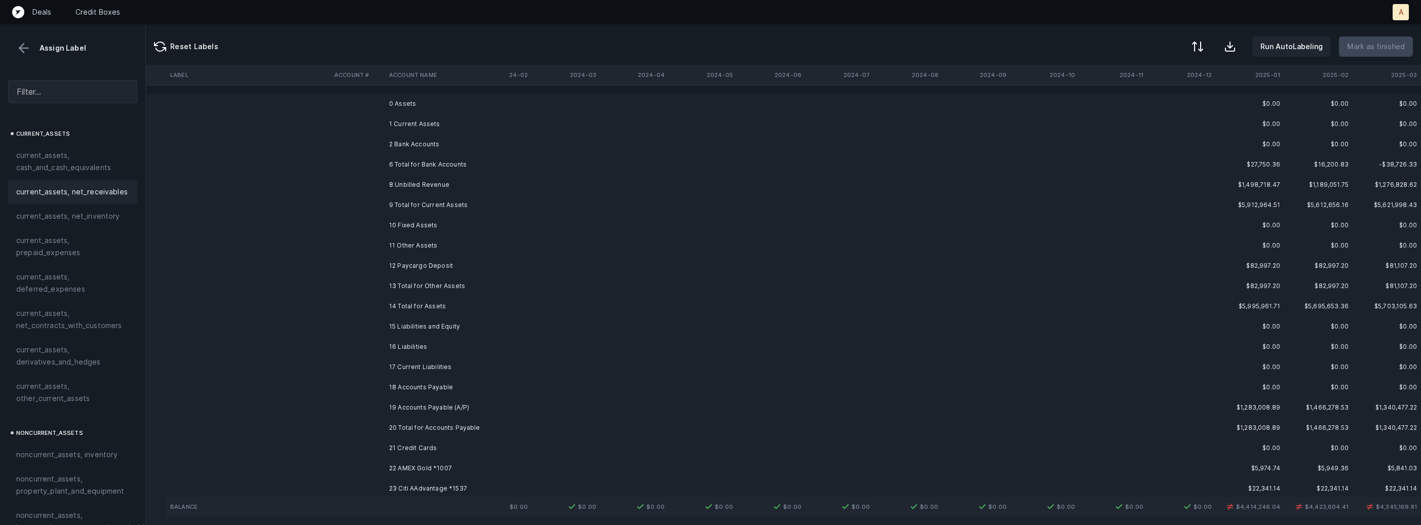
click at [384, 190] on td at bounding box center [357, 185] width 55 height 20
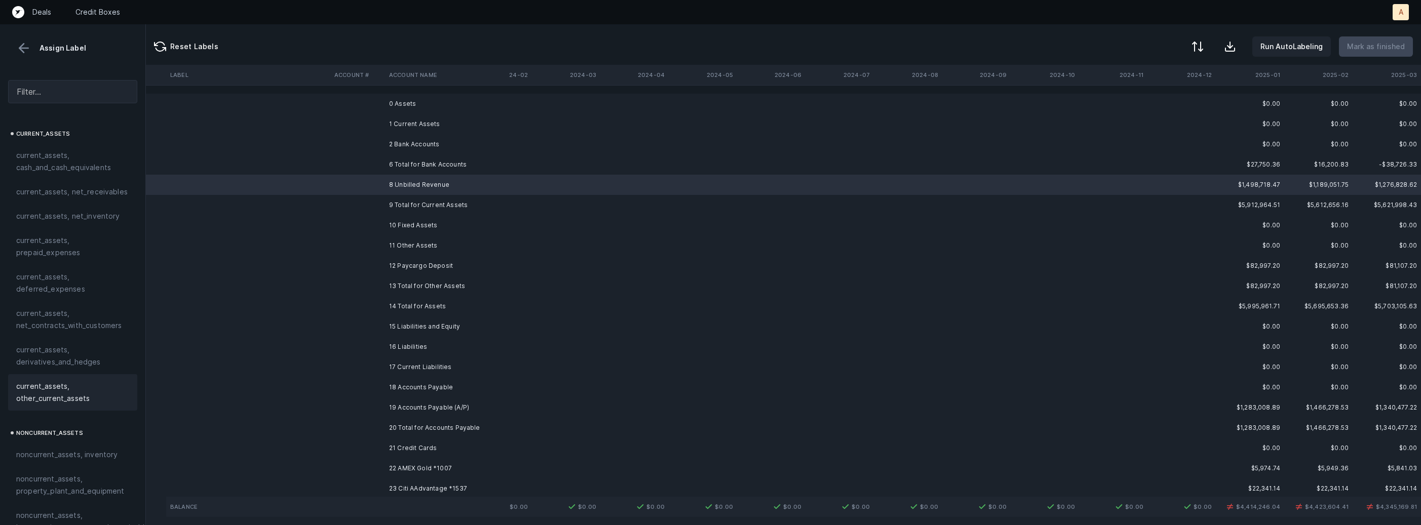
click at [72, 381] on span "current_assets, other_current_assets" at bounding box center [72, 392] width 113 height 24
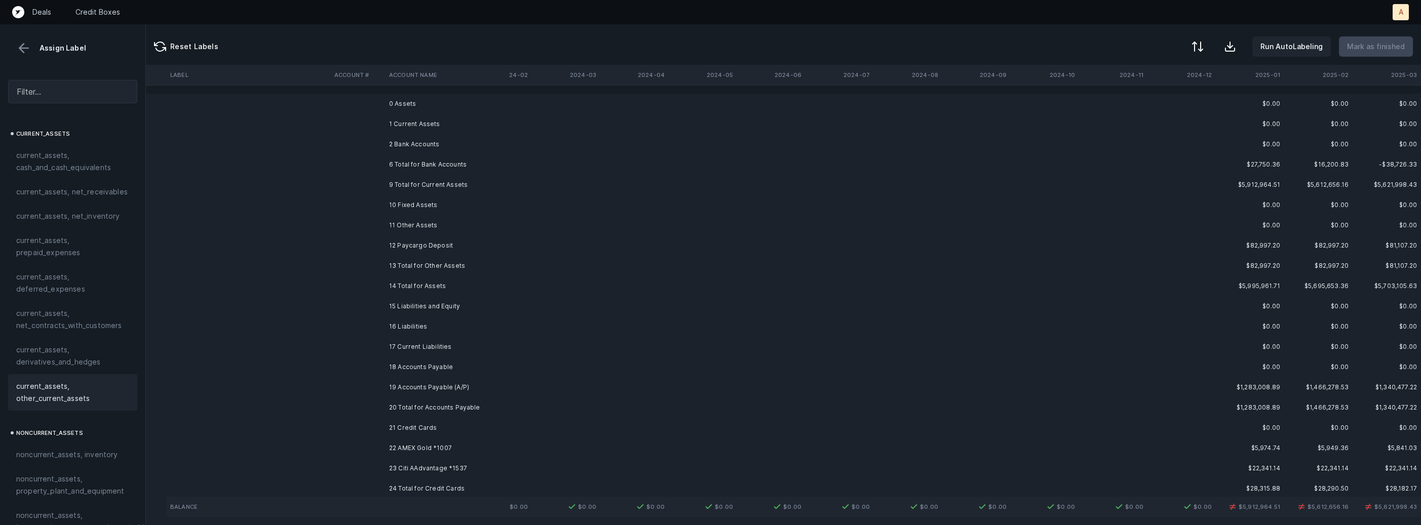
click at [425, 205] on td "10 Fixed Assets" at bounding box center [447, 205] width 124 height 20
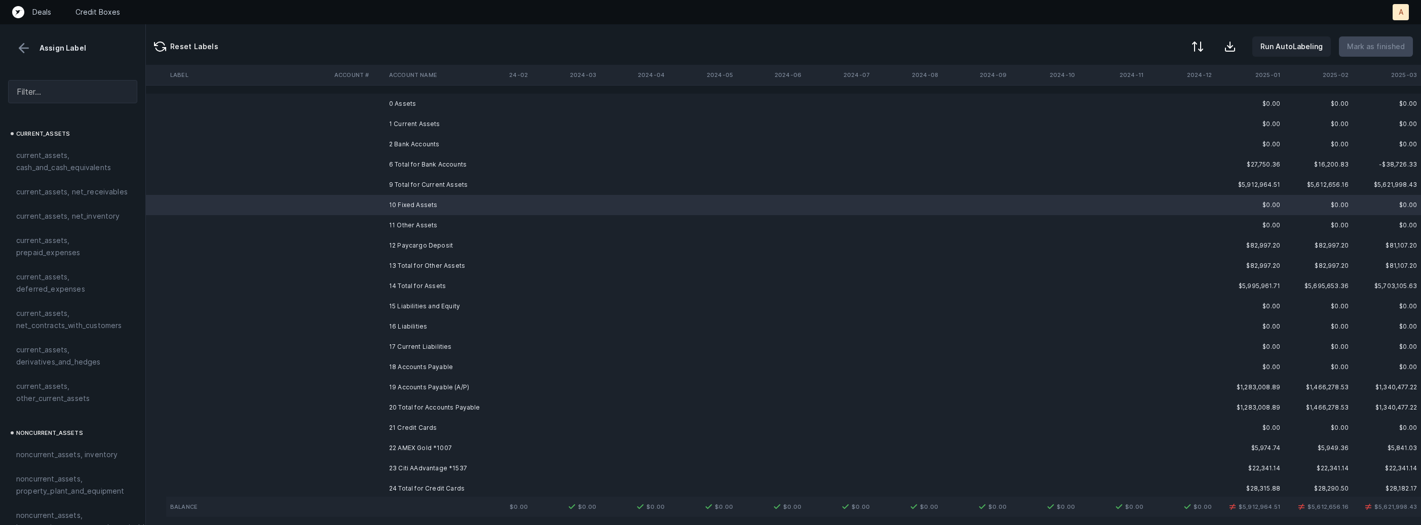
click at [418, 223] on td "11 Other Assets" at bounding box center [447, 225] width 124 height 20
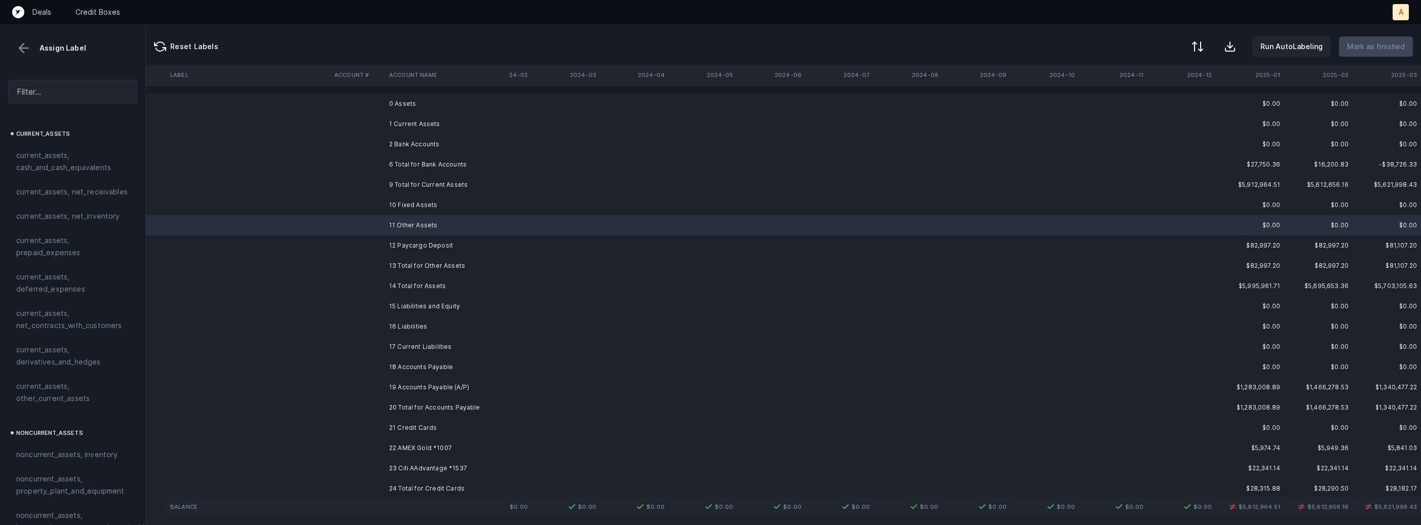
click at [416, 246] on td "12 Paycargo Deposit" at bounding box center [447, 246] width 124 height 20
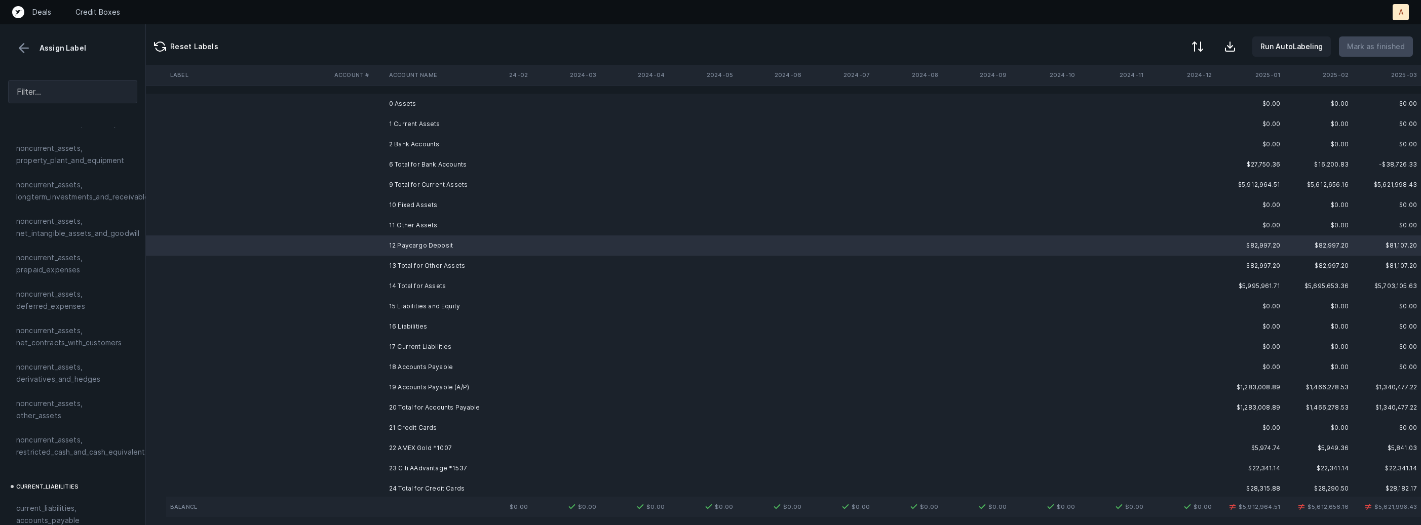
scroll to position [345, 0]
click at [90, 419] on span "noncurrent_assets, restricted_cash_and_cash_equivalents" at bounding box center [82, 431] width 133 height 24
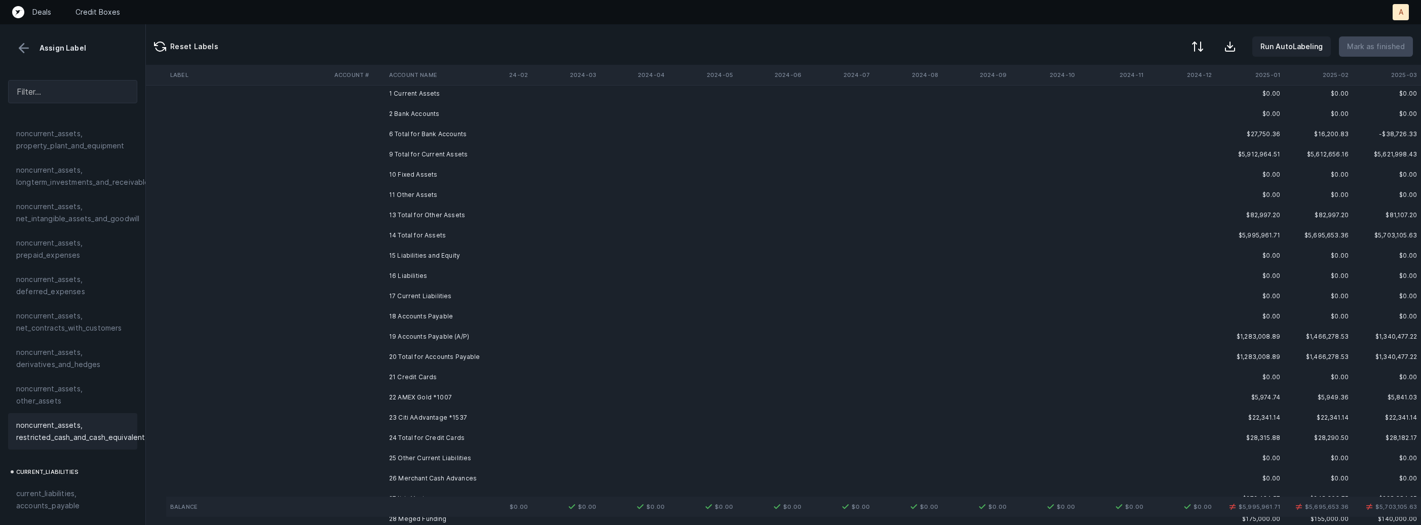
scroll to position [46, 116]
click at [385, 322] on td "19 Accounts Payable (A/P)" at bounding box center [447, 321] width 124 height 20
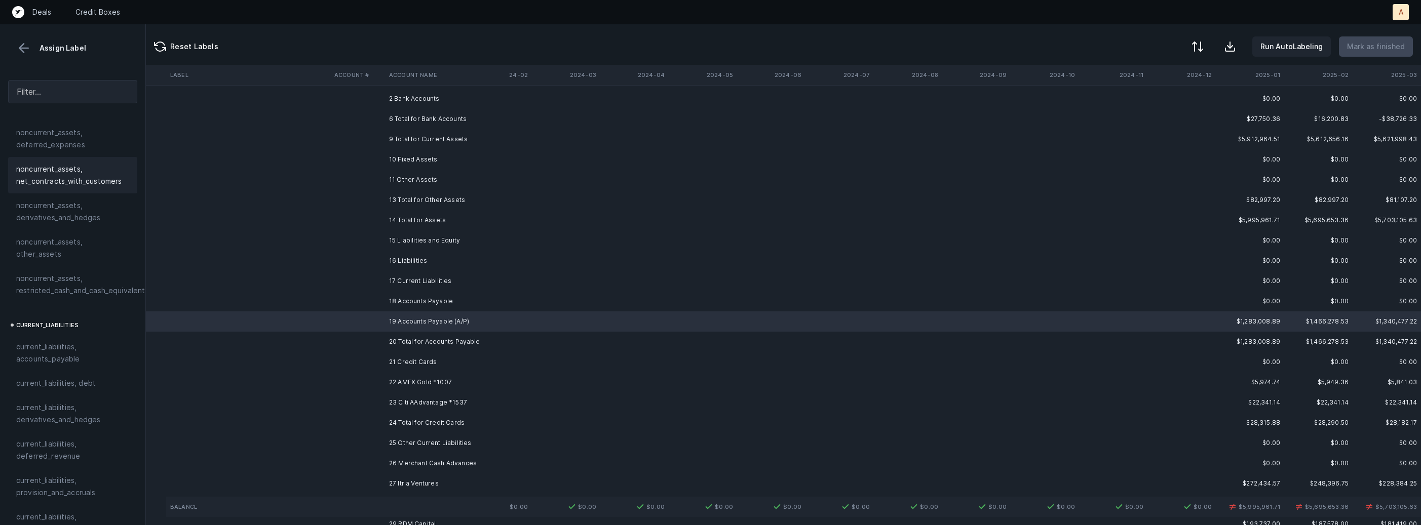
scroll to position [538, 0]
click at [68, 300] on span "current_liabilities, accounts_payable" at bounding box center [72, 307] width 113 height 24
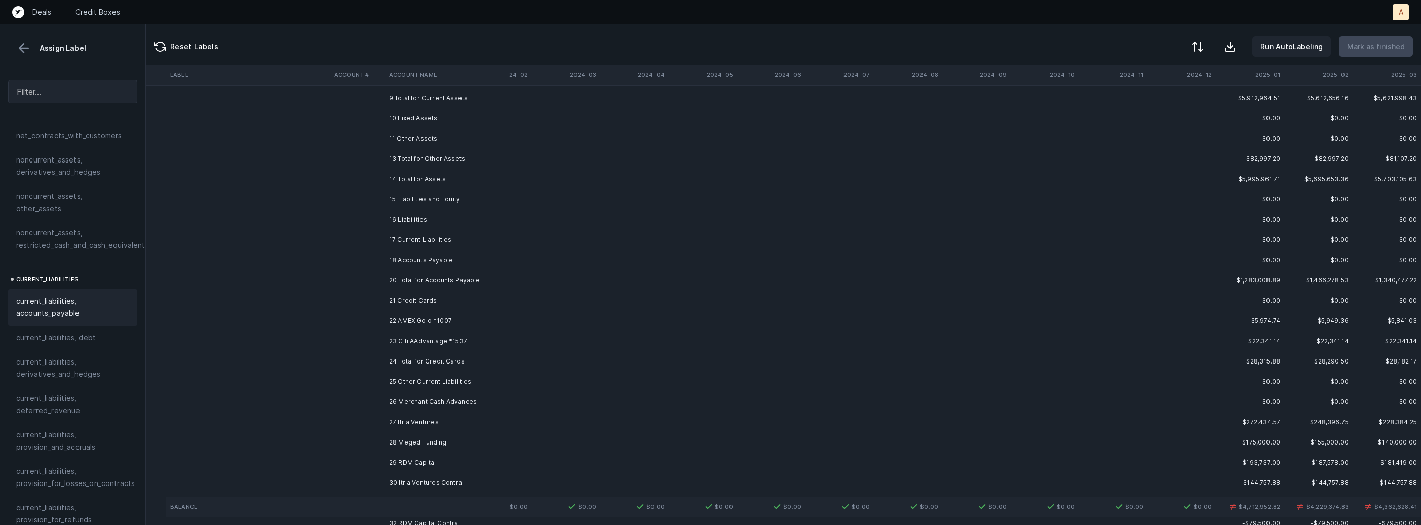
scroll to position [94, 116]
click at [397, 319] on td "22 AMEX Gold *1007" at bounding box center [447, 313] width 124 height 20
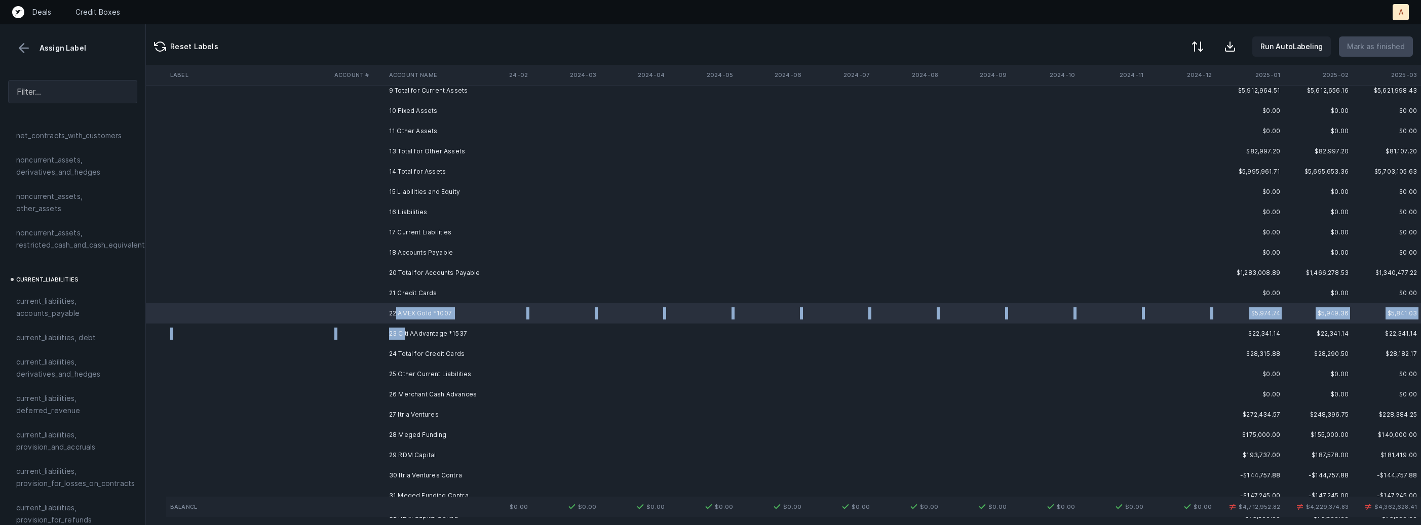
click at [404, 337] on td "23 Citi AAdvantage *1537" at bounding box center [447, 334] width 124 height 20
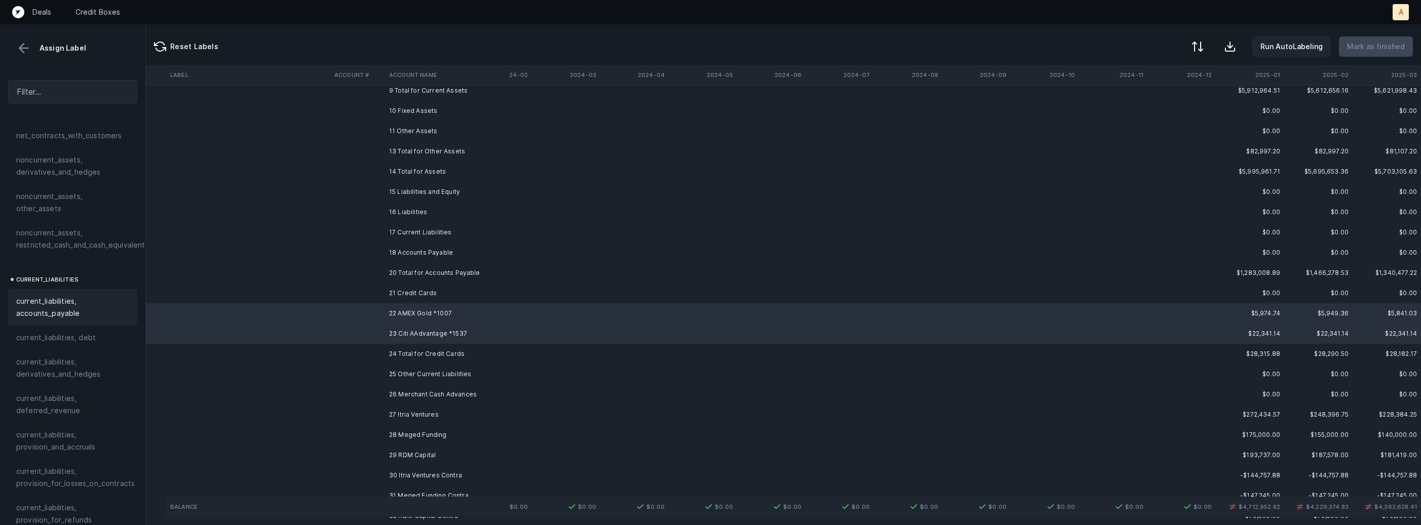
click at [83, 295] on span "current_liabilities, accounts_payable" at bounding box center [72, 307] width 113 height 24
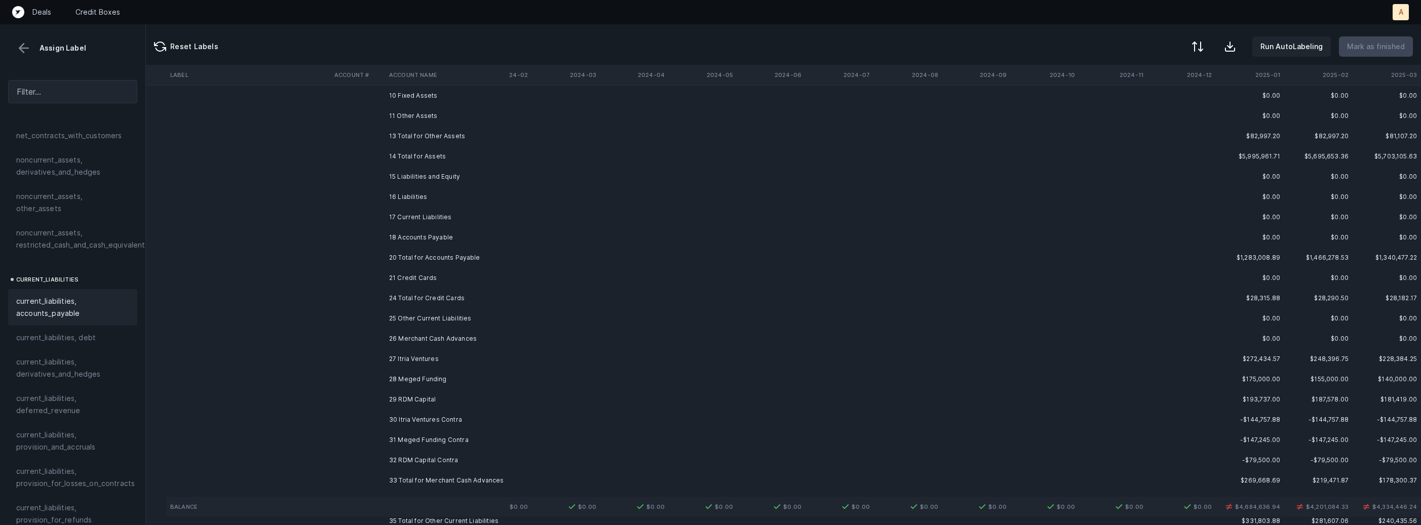
scroll to position [122, 116]
click at [421, 306] on td "25 Other Current Liabilities" at bounding box center [447, 306] width 124 height 20
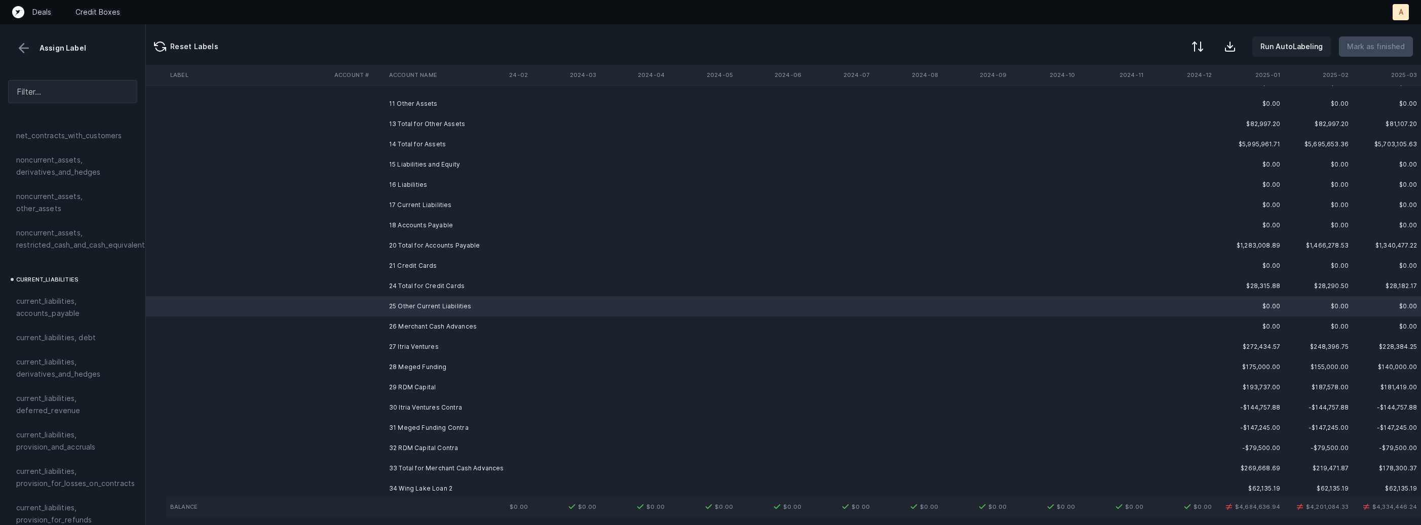
click at [420, 325] on td "26 Merchant Cash Advances" at bounding box center [447, 327] width 124 height 20
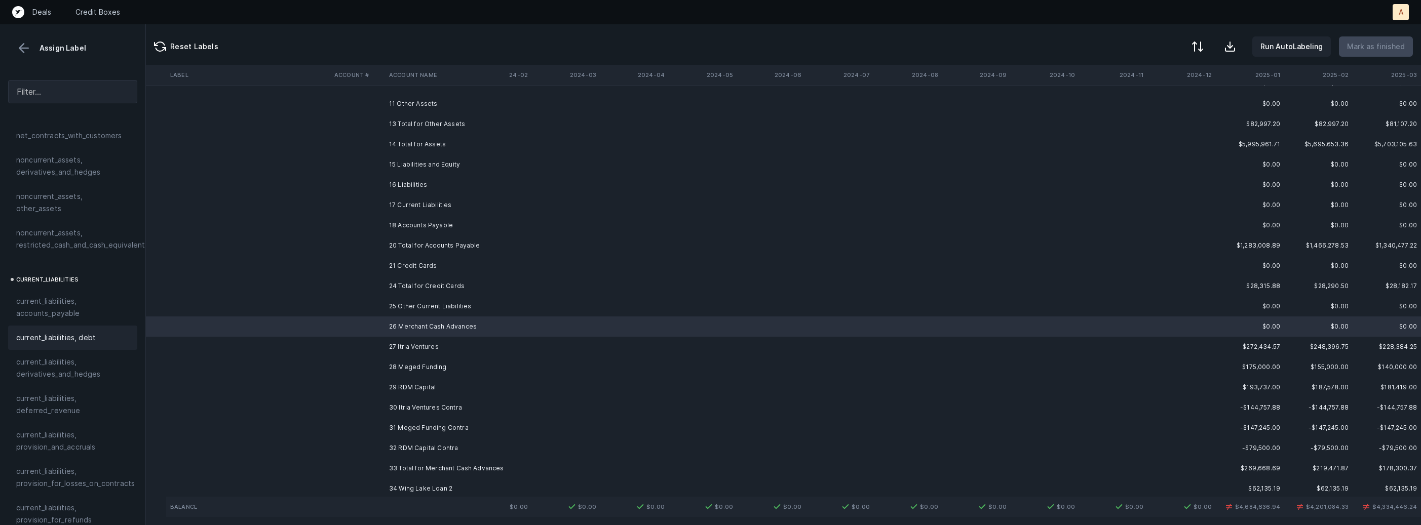
click at [101, 332] on div "current_liabilities, debt" at bounding box center [72, 338] width 113 height 12
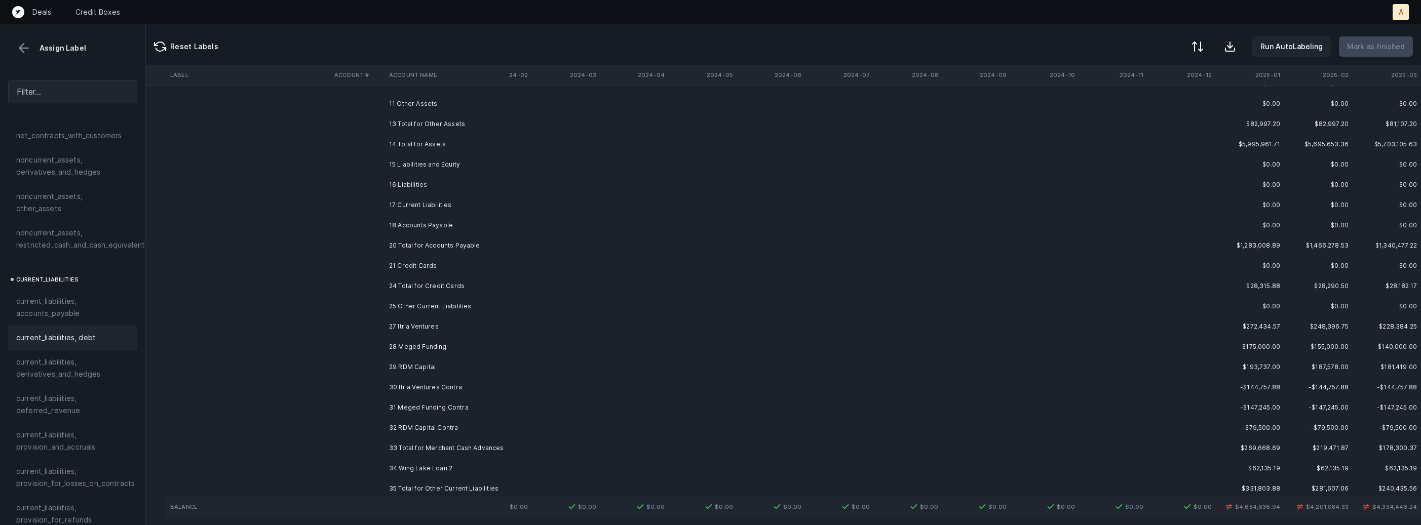
click at [442, 325] on td "27 Itria Ventures" at bounding box center [447, 327] width 124 height 20
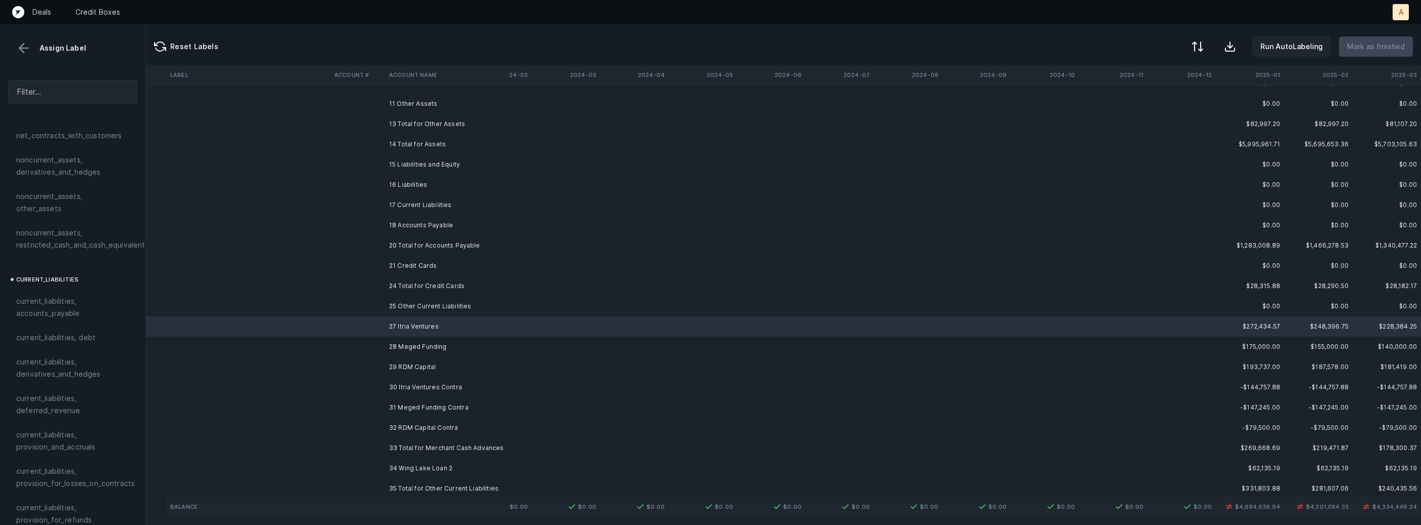
click at [430, 351] on td "28 Meged Funding" at bounding box center [447, 347] width 124 height 20
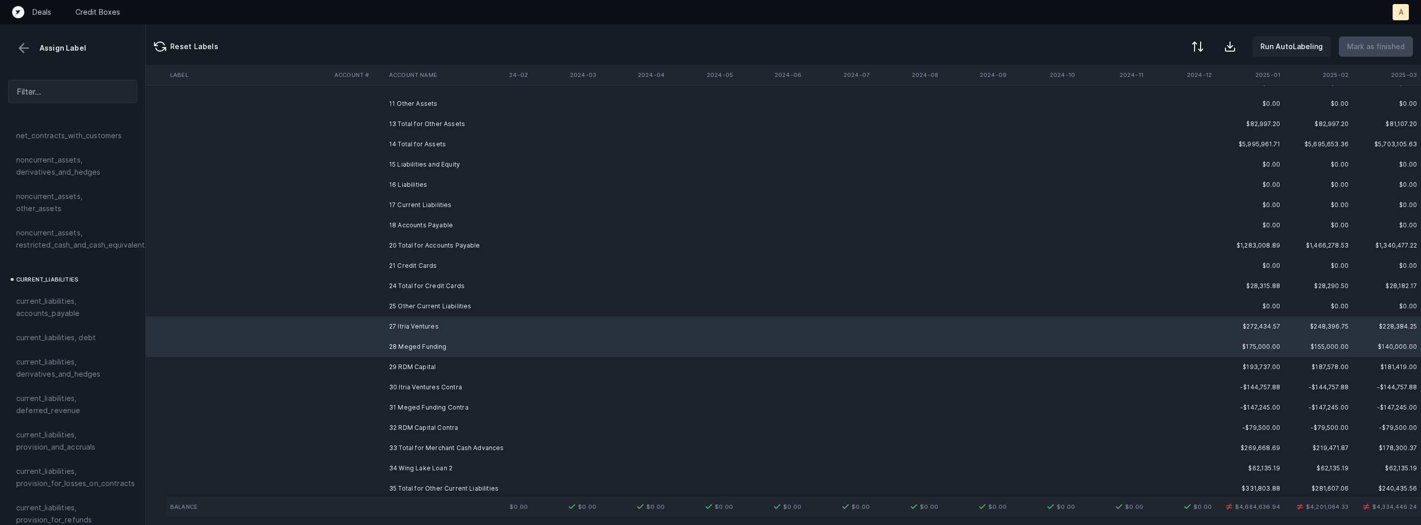
click at [424, 362] on td "29 RDM Capital" at bounding box center [447, 367] width 124 height 20
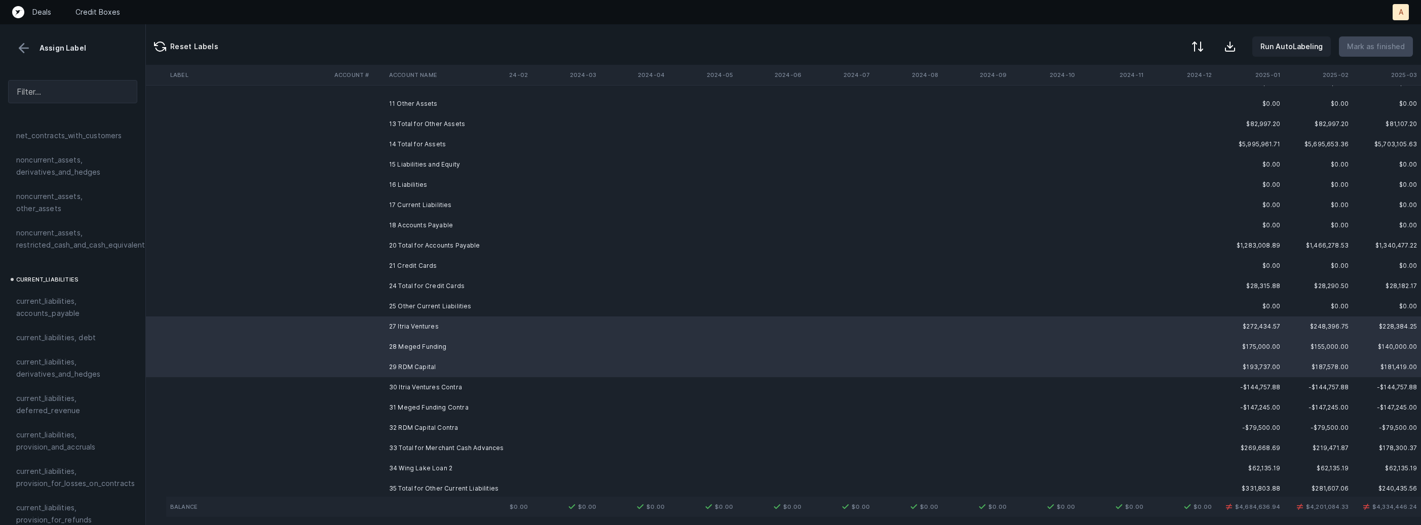
click at [431, 380] on td "30 Itria Ventures Contra" at bounding box center [447, 387] width 124 height 20
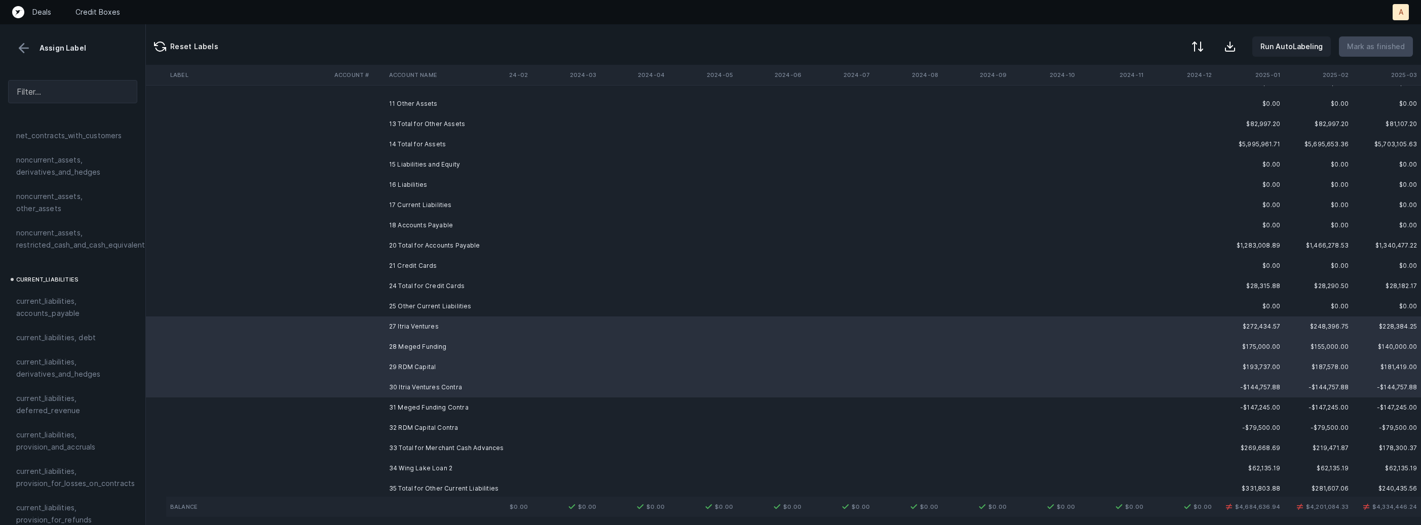
click at [434, 404] on td "31 Meged Funding Contra" at bounding box center [447, 408] width 124 height 20
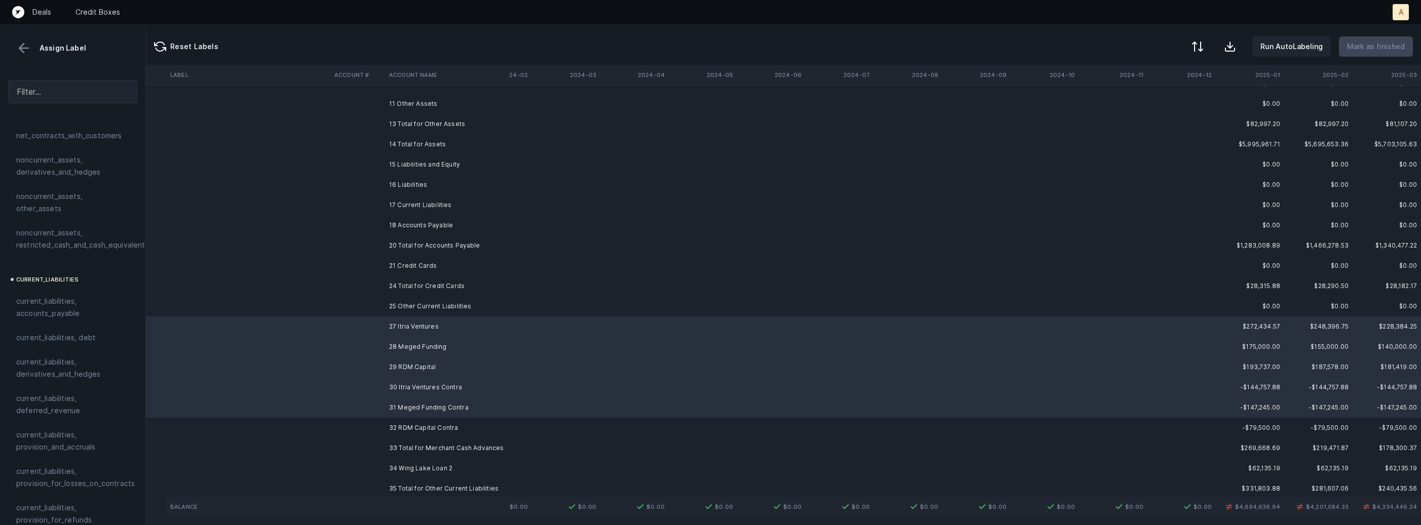
click at [425, 427] on td "32 RDM Capital Contra" at bounding box center [447, 428] width 124 height 20
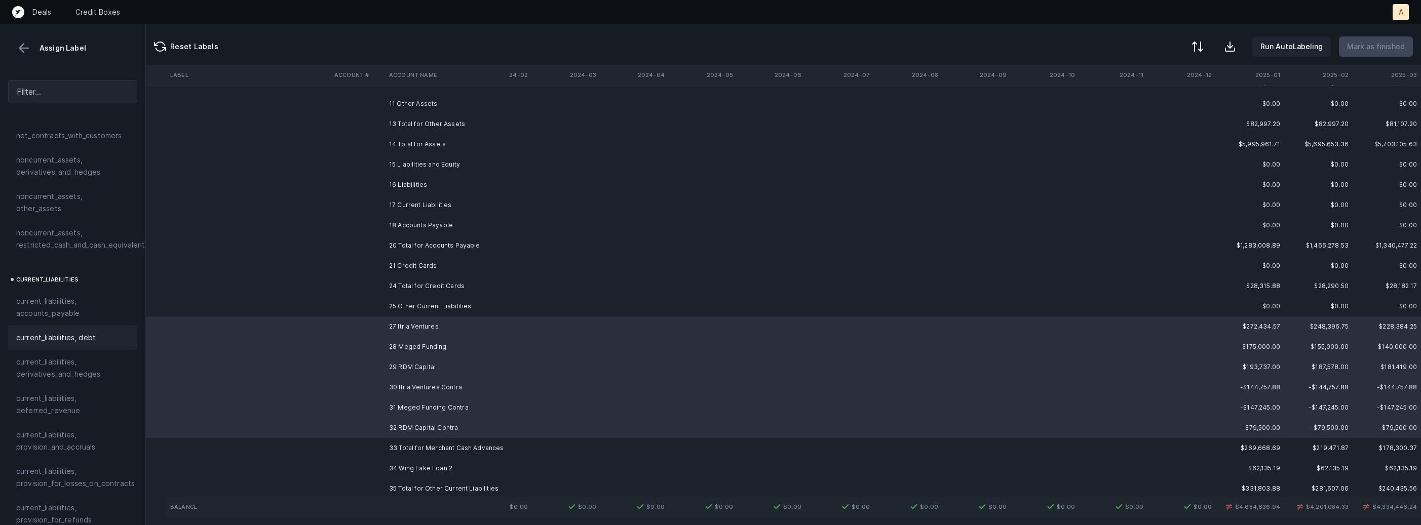
click at [84, 332] on span "current_liabilities, debt" at bounding box center [56, 338] width 80 height 12
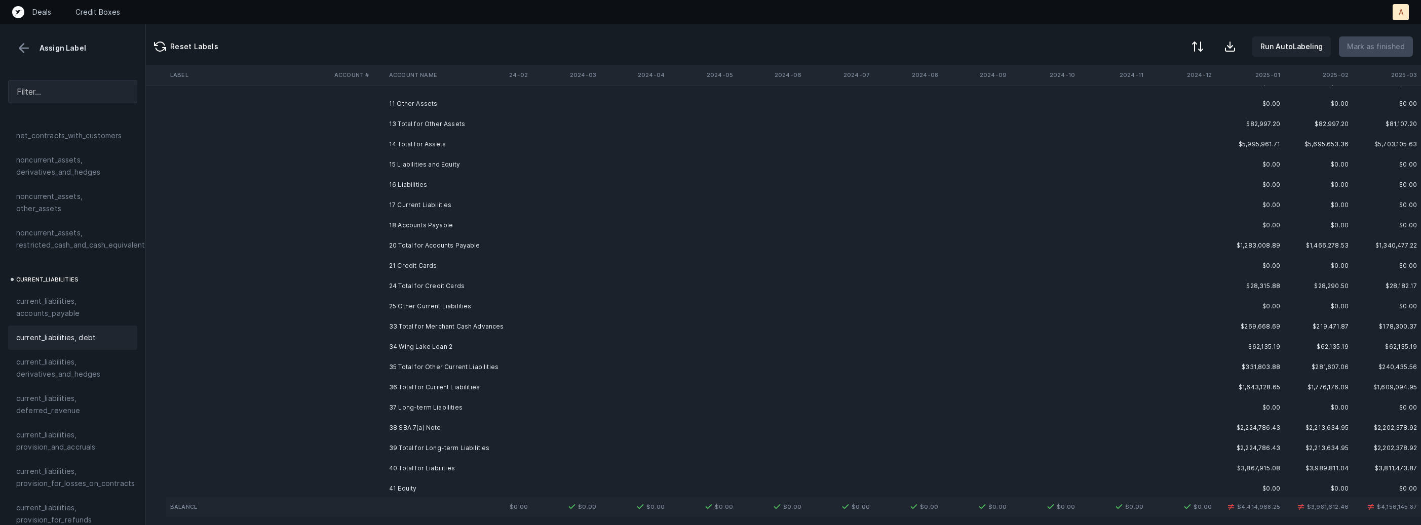
click at [439, 348] on td "34 Wing Lake Loan 2" at bounding box center [447, 347] width 124 height 20
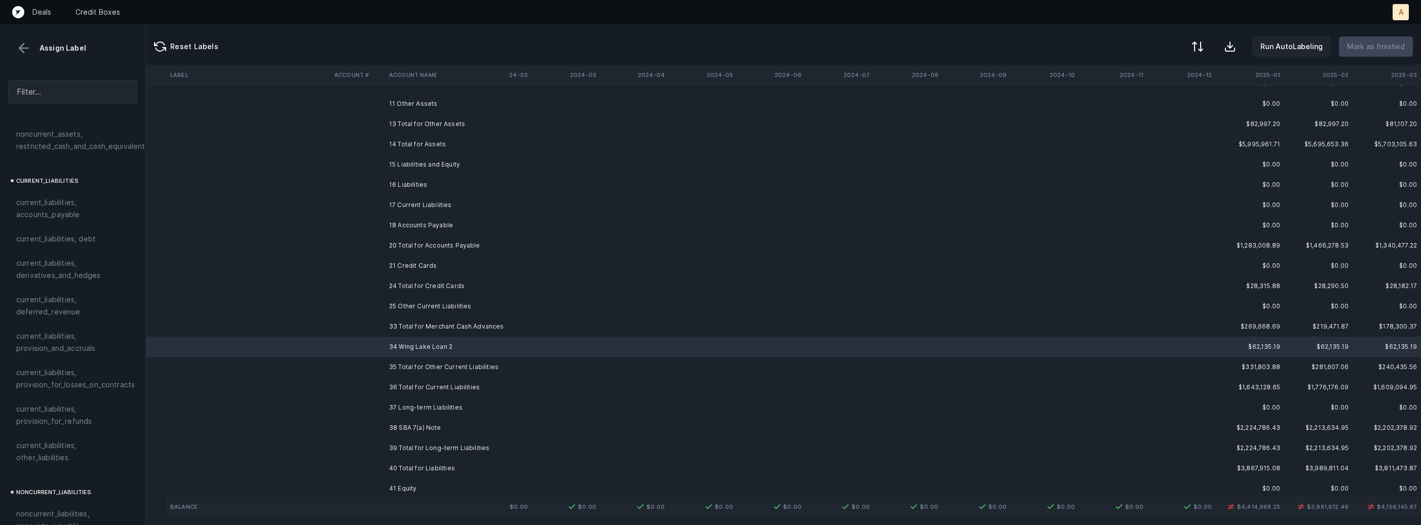
scroll to position [636, 0]
click at [84, 233] on span "current_liabilities, debt" at bounding box center [56, 239] width 80 height 12
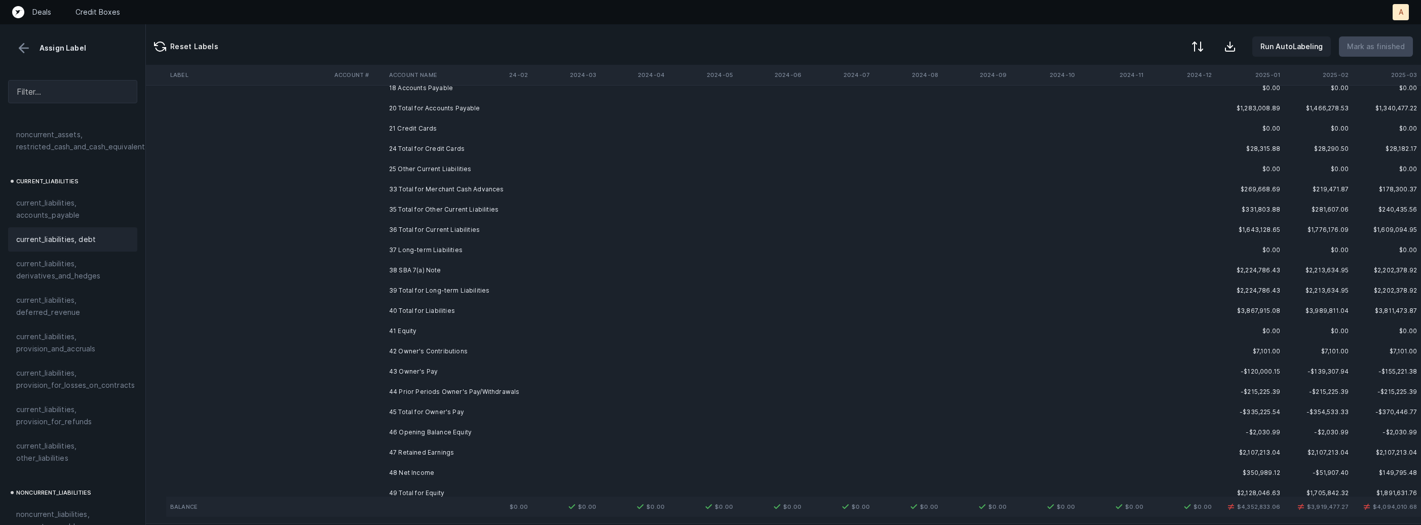
scroll to position [264, 116]
click at [459, 261] on td "38 SBA 7(a) Note" at bounding box center [447, 265] width 124 height 20
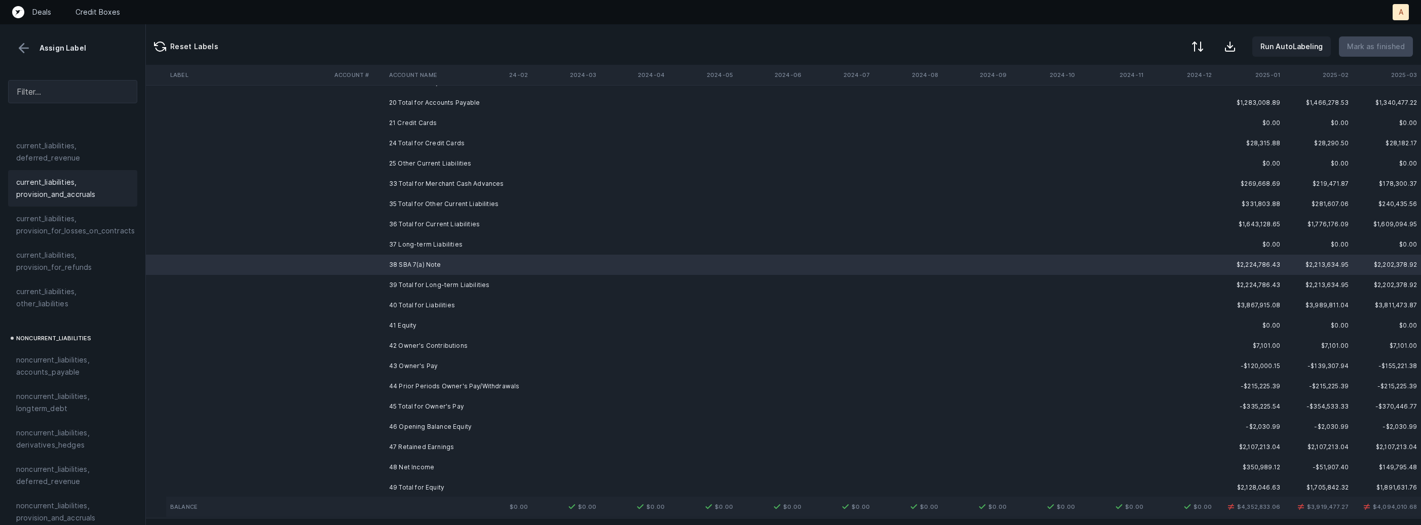
scroll to position [803, 0]
click at [71, 378] on span "noncurrent_liabilities, longterm_debt" at bounding box center [72, 390] width 113 height 24
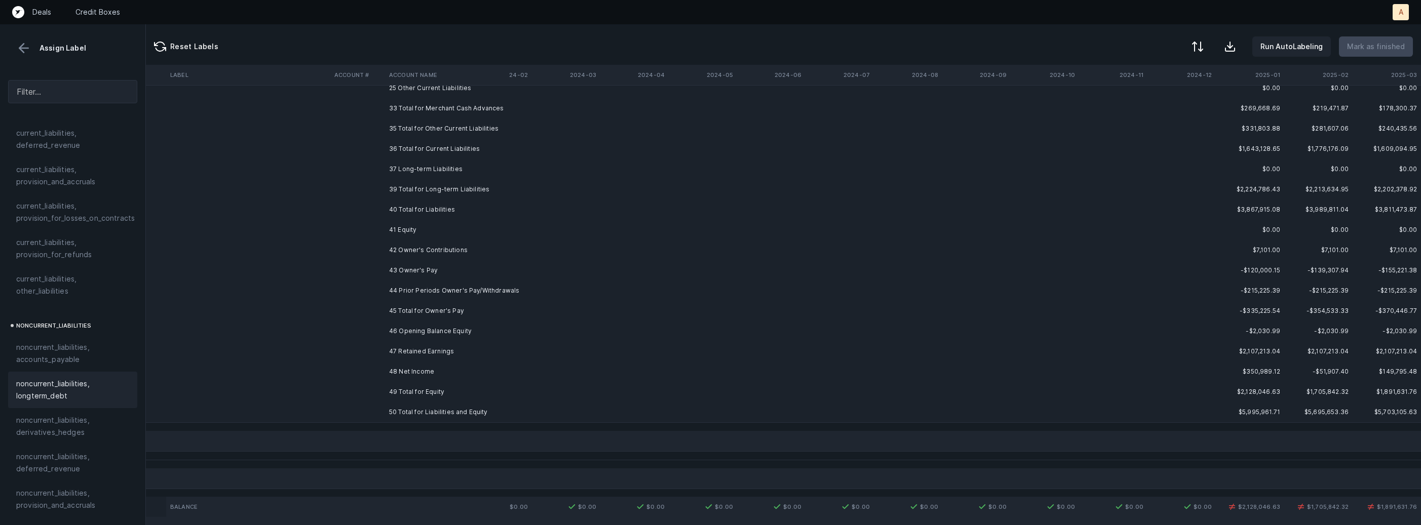
scroll to position [374, 116]
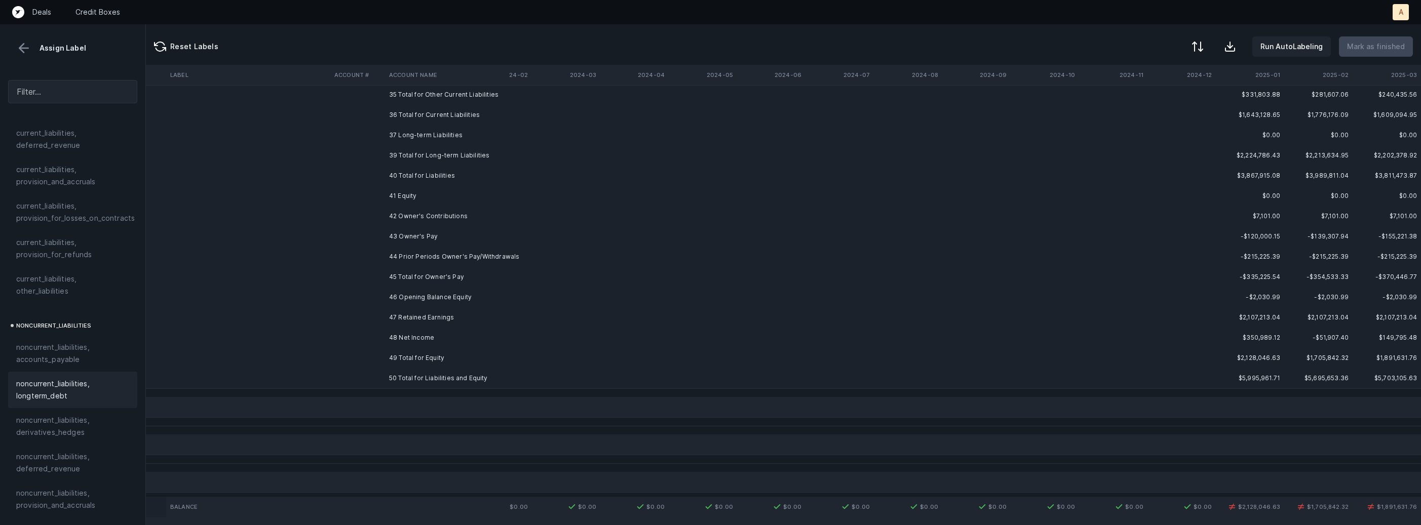
click at [452, 214] on td "42 Owner's Contributions" at bounding box center [447, 216] width 124 height 20
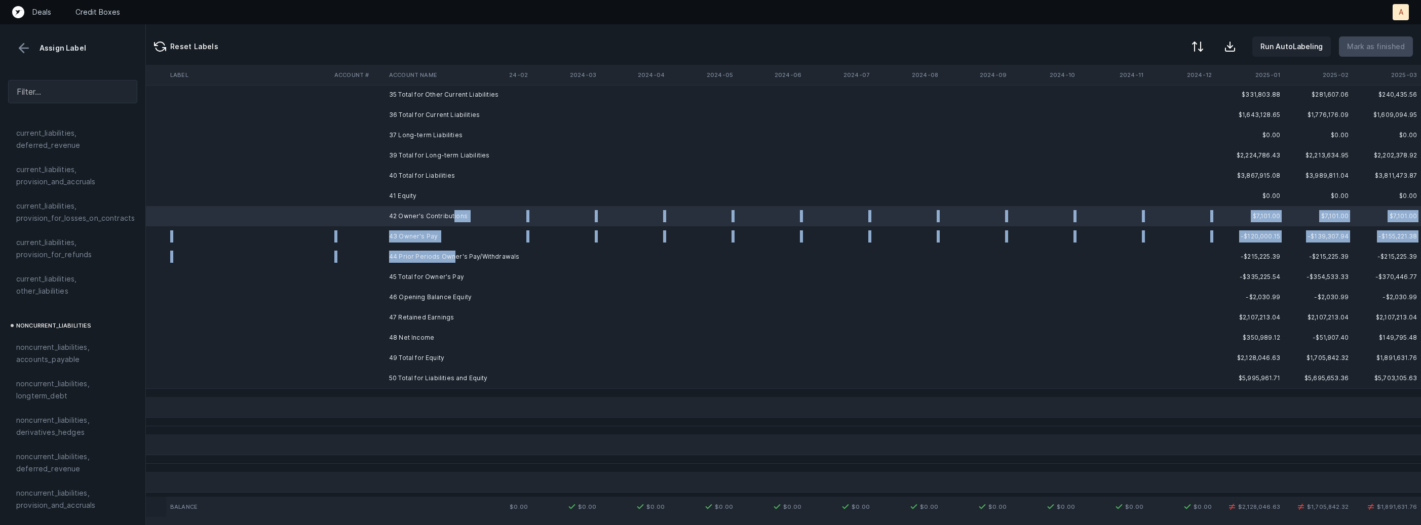
click at [450, 255] on td "44 Prior Periods Owner's Pay/Withdrawals" at bounding box center [447, 257] width 124 height 20
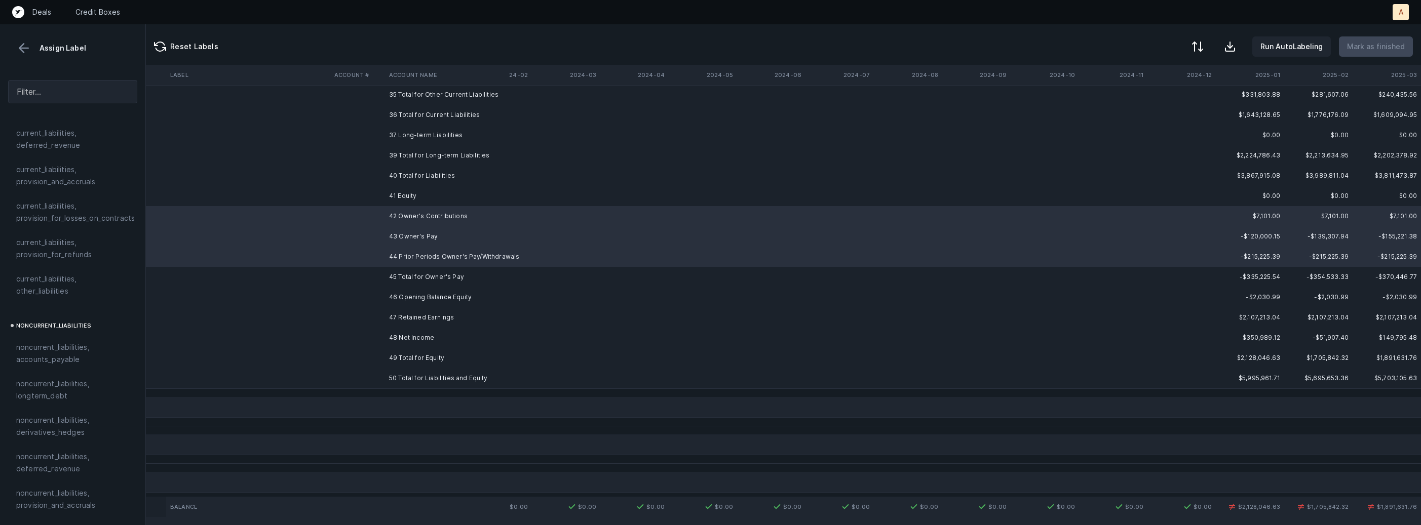
click at [438, 237] on td "43 Owner's Pay" at bounding box center [447, 236] width 124 height 20
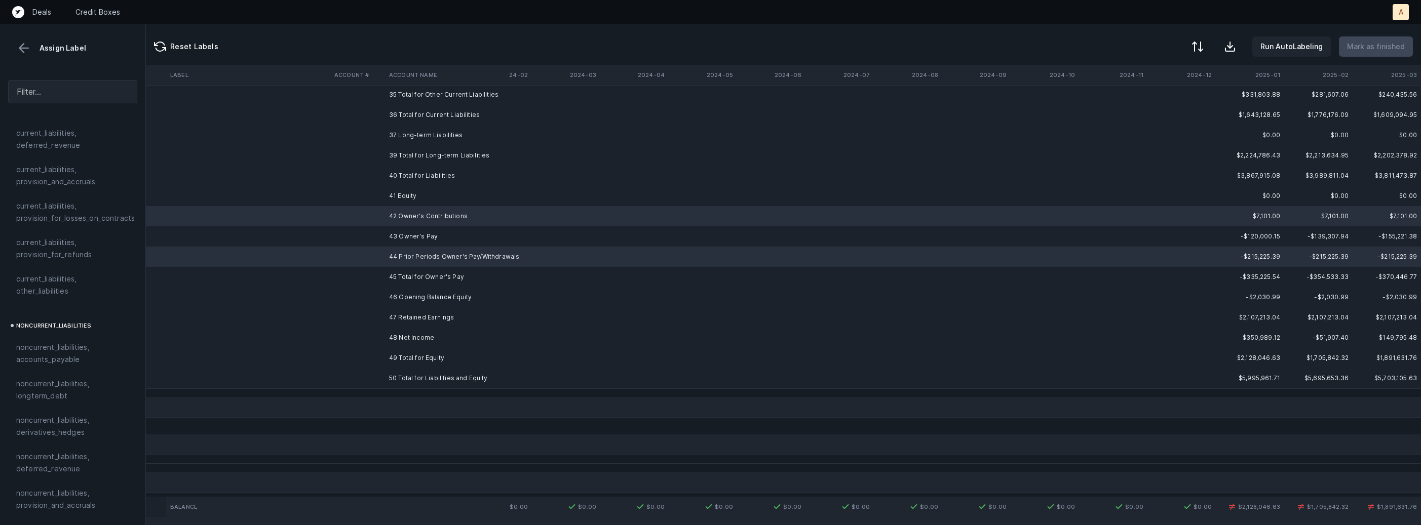
click at [435, 238] on td "43 Owner's Pay" at bounding box center [447, 236] width 124 height 20
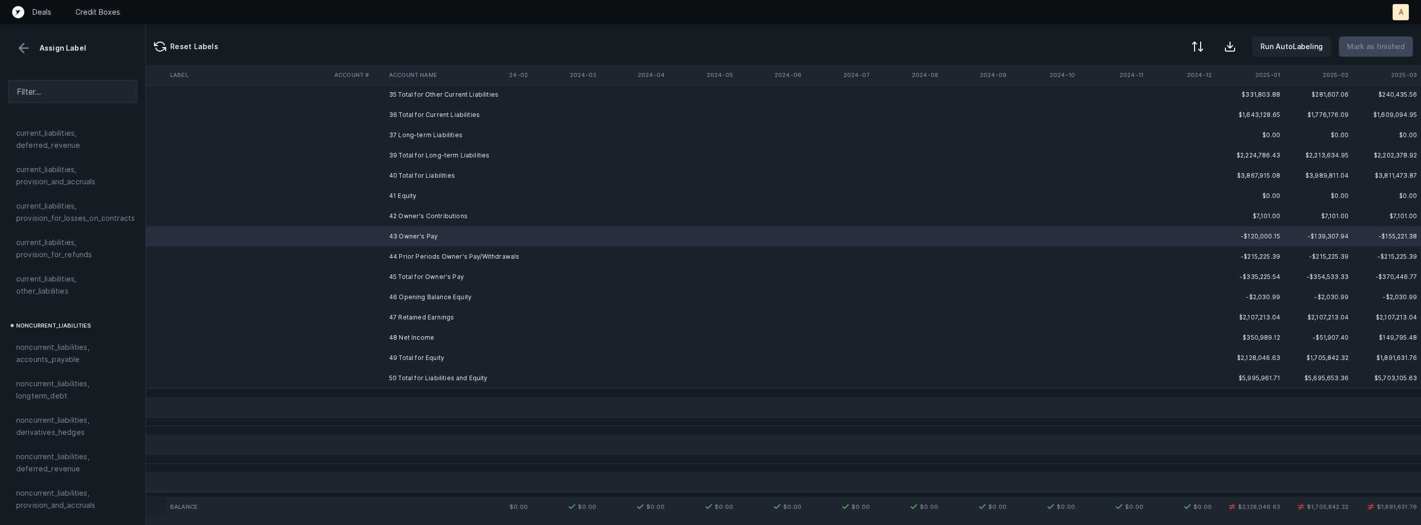
click at [445, 220] on td "42 Owner's Contributions" at bounding box center [447, 216] width 124 height 20
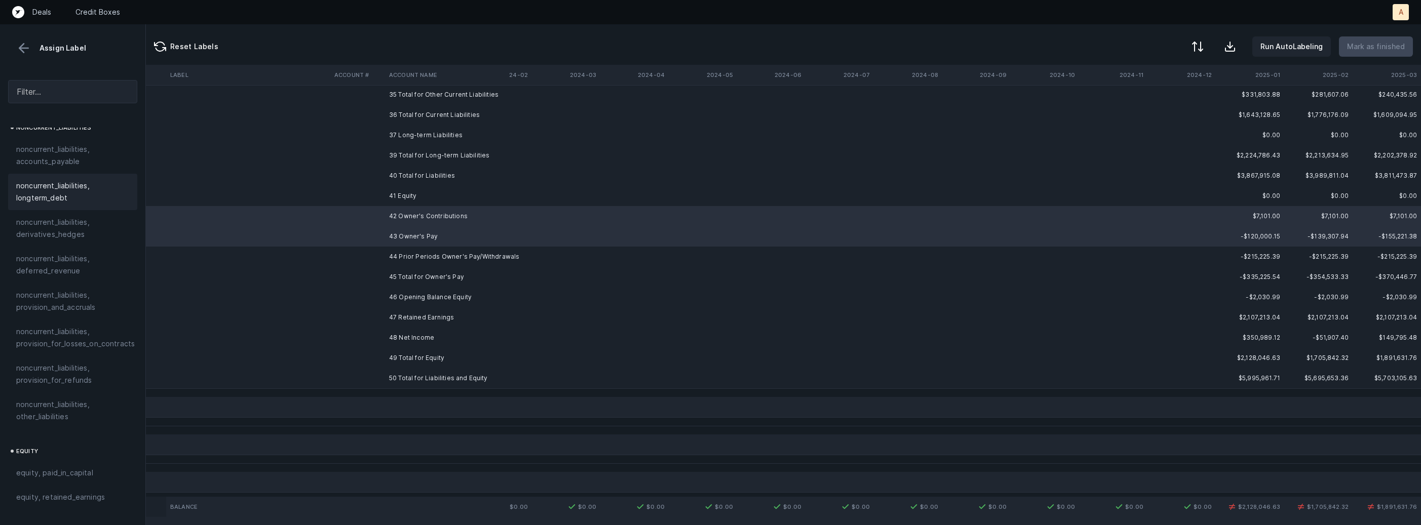
scroll to position [1112, 0]
click at [99, 356] on div "equity, paid_in_capital" at bounding box center [72, 362] width 113 height 12
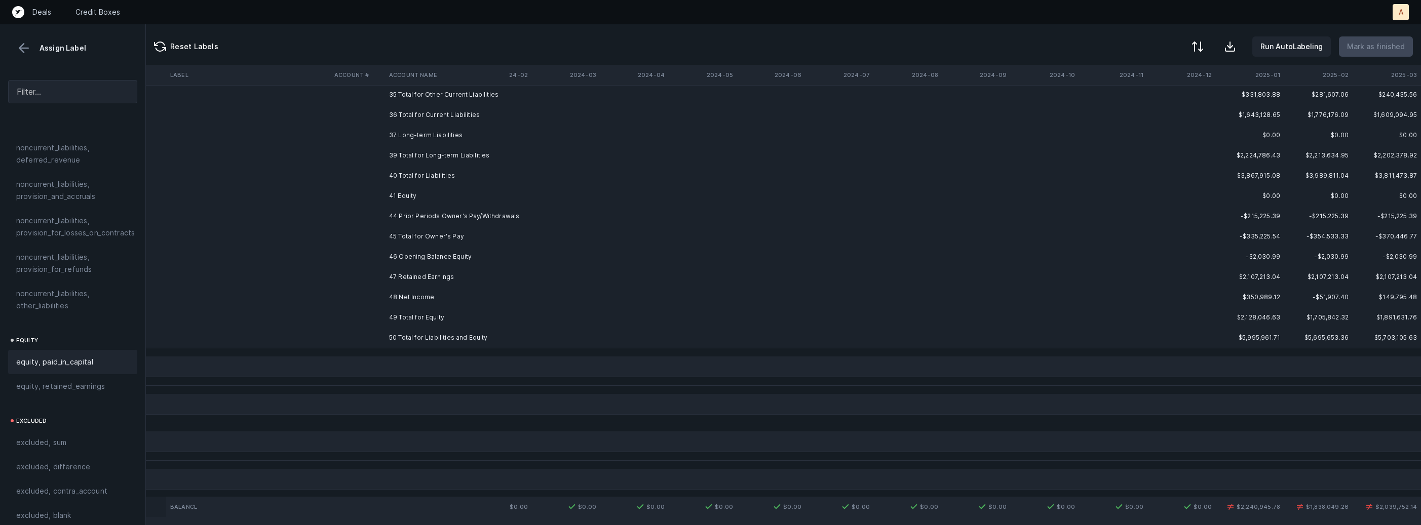
click at [433, 218] on td "44 Prior Periods Owner's Pay/Withdrawals" at bounding box center [447, 216] width 124 height 20
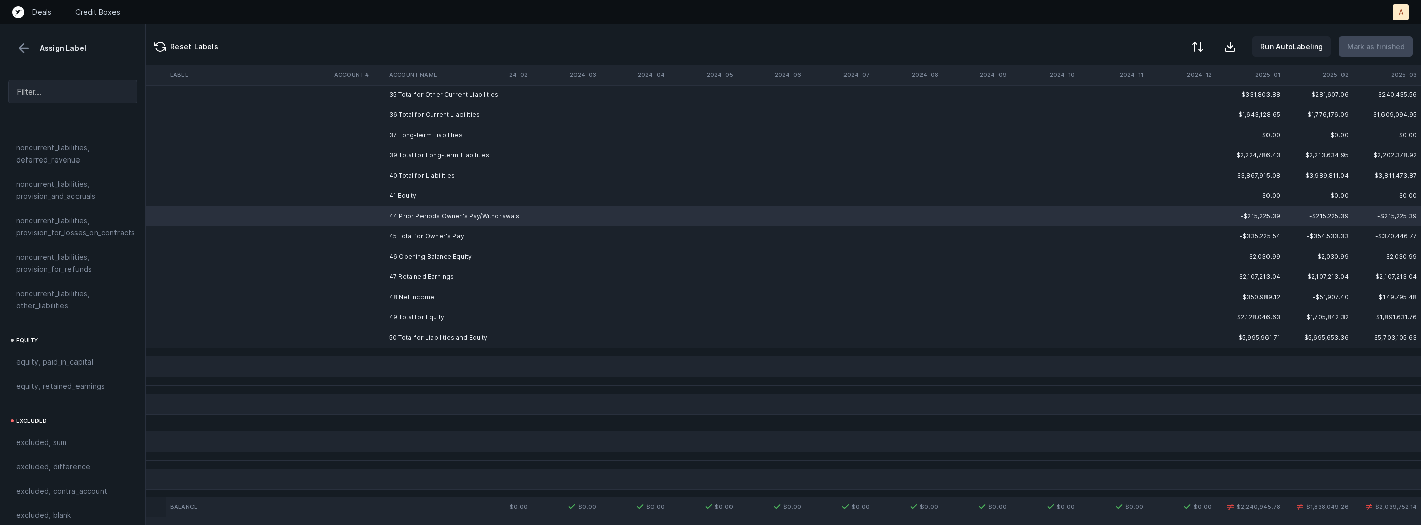
click at [417, 277] on td "47 Retained Earnings" at bounding box center [447, 277] width 124 height 20
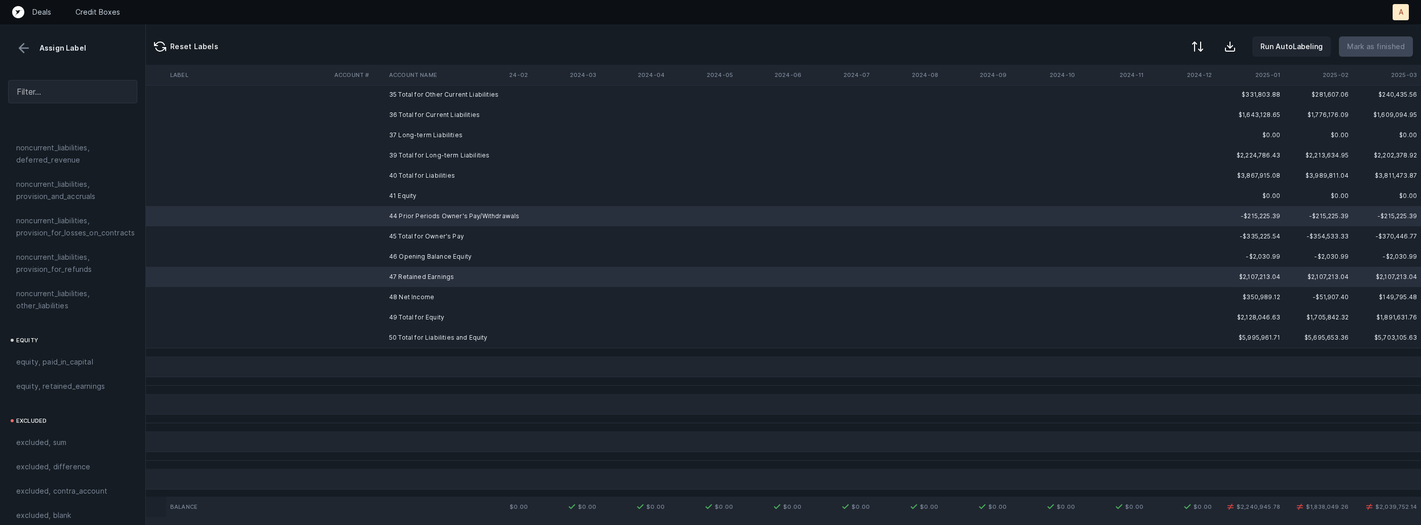
click at [410, 298] on td "48 Net Income" at bounding box center [447, 297] width 124 height 20
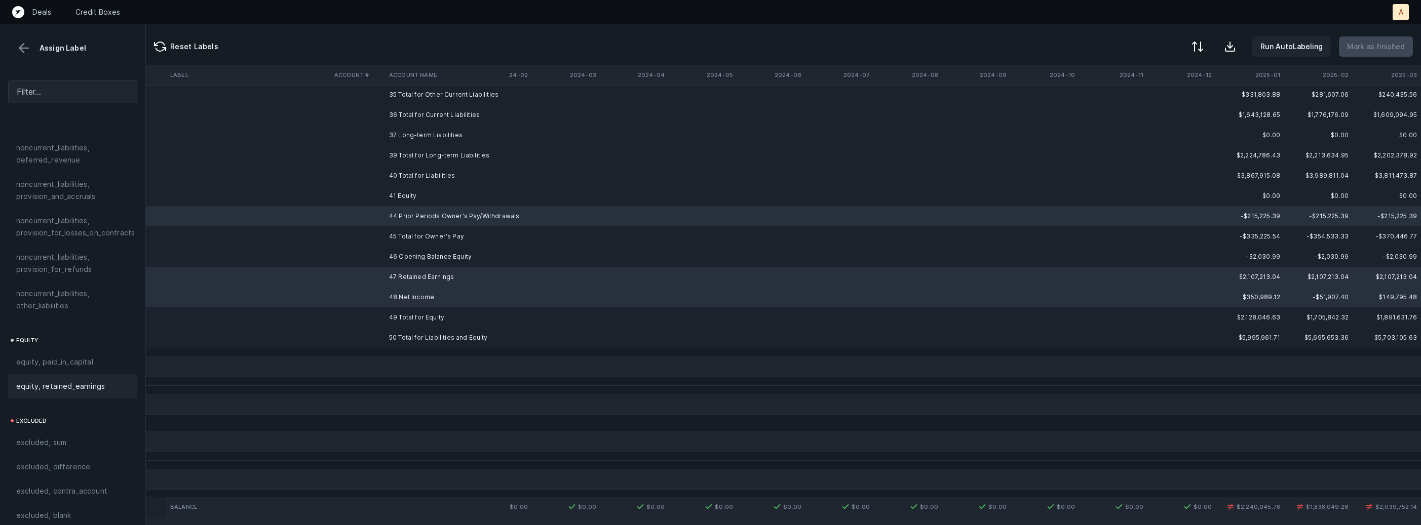
click at [89, 380] on span "equity, retained_earnings" at bounding box center [60, 386] width 89 height 12
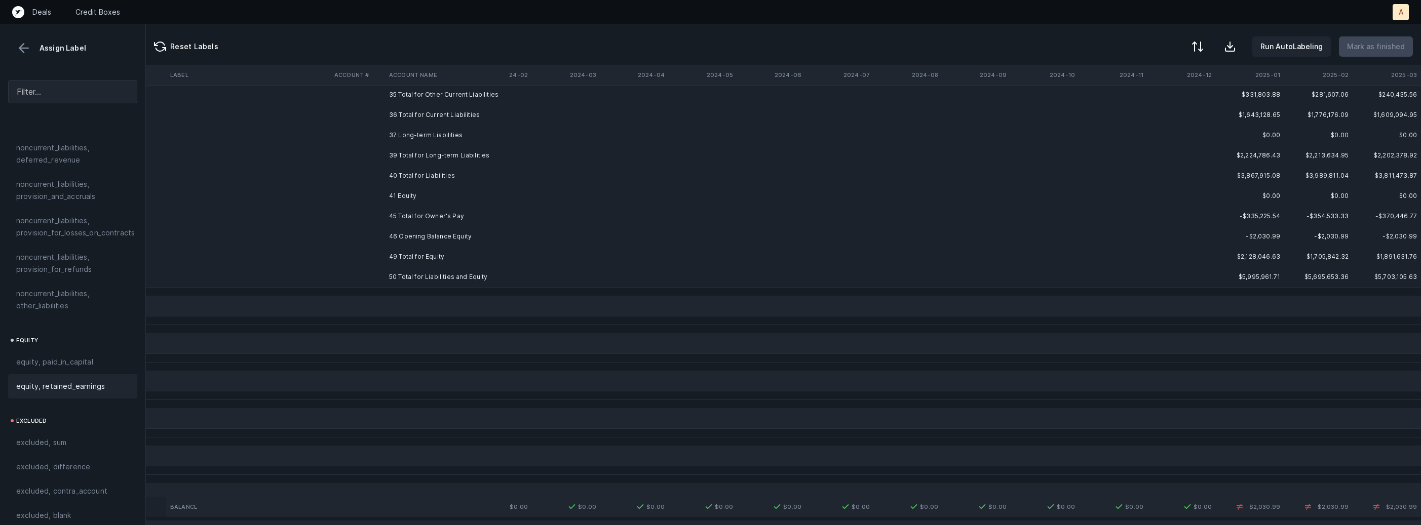
click at [426, 236] on td "46 Opening Balance Equity" at bounding box center [447, 236] width 124 height 20
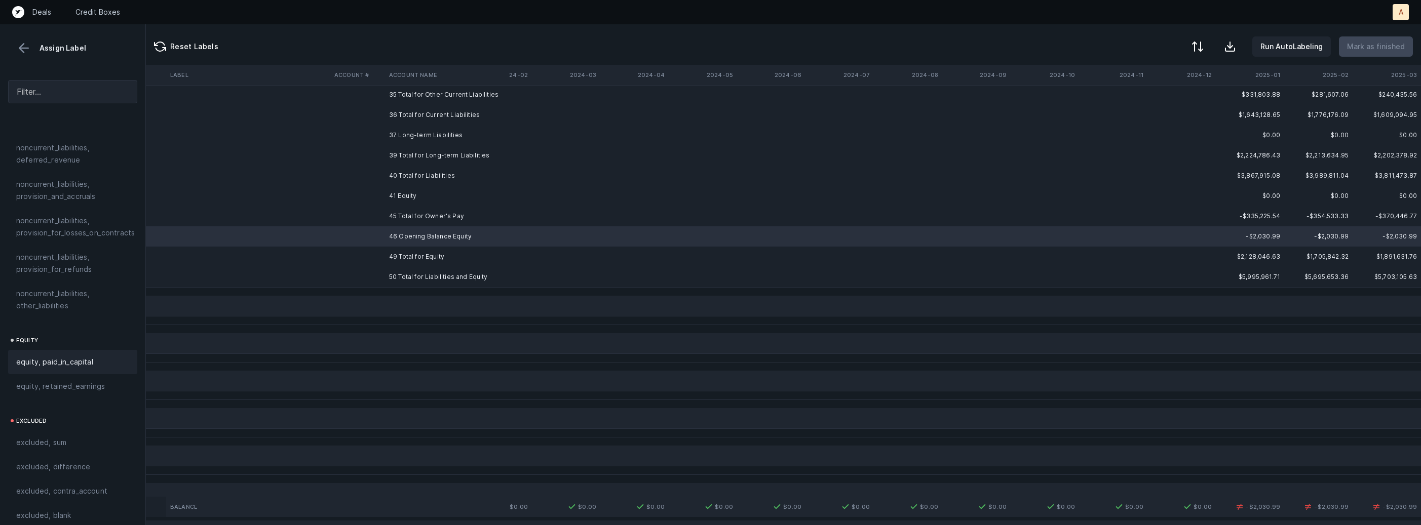
click at [85, 356] on span "equity, paid_in_capital" at bounding box center [54, 362] width 77 height 12
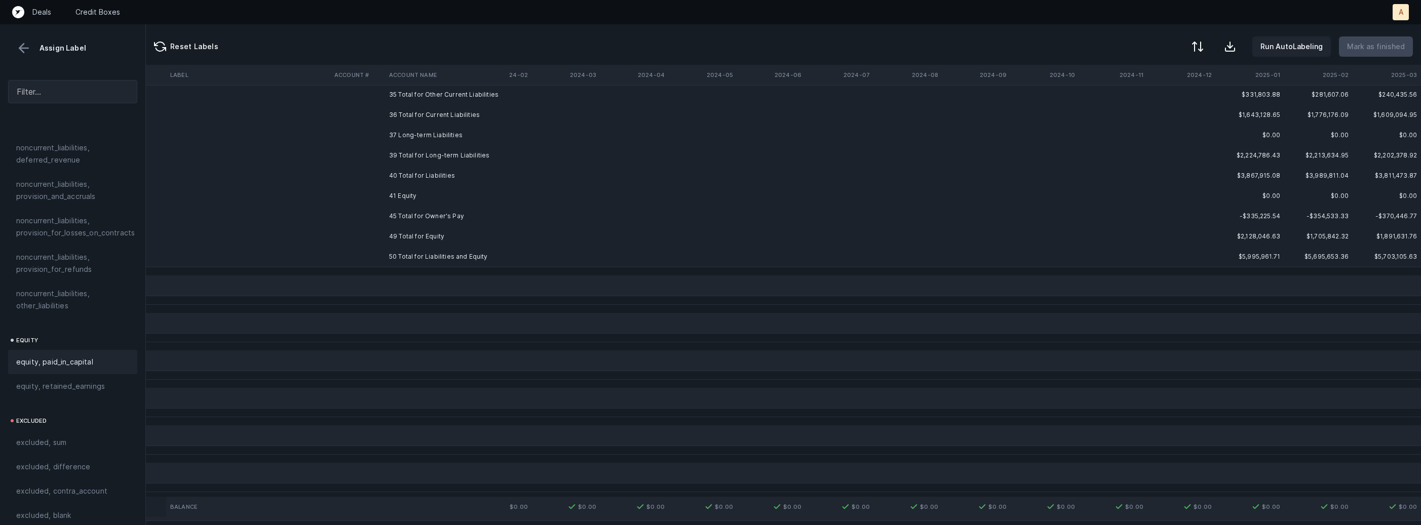
scroll to position [0, 116]
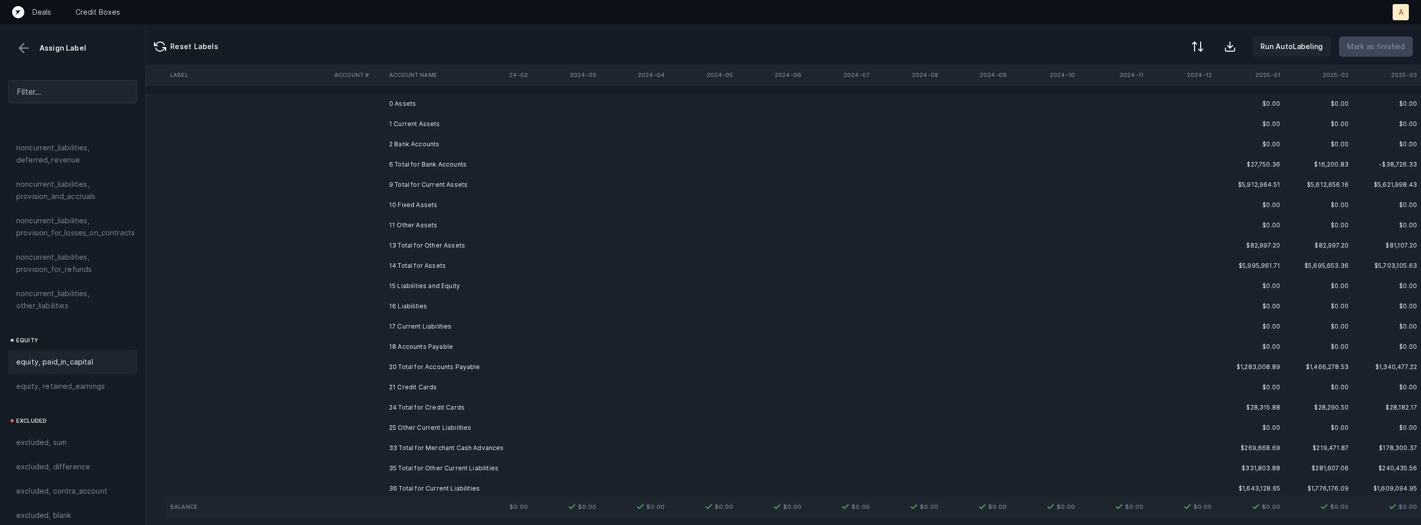
click at [405, 102] on td "0 Assets" at bounding box center [447, 104] width 124 height 20
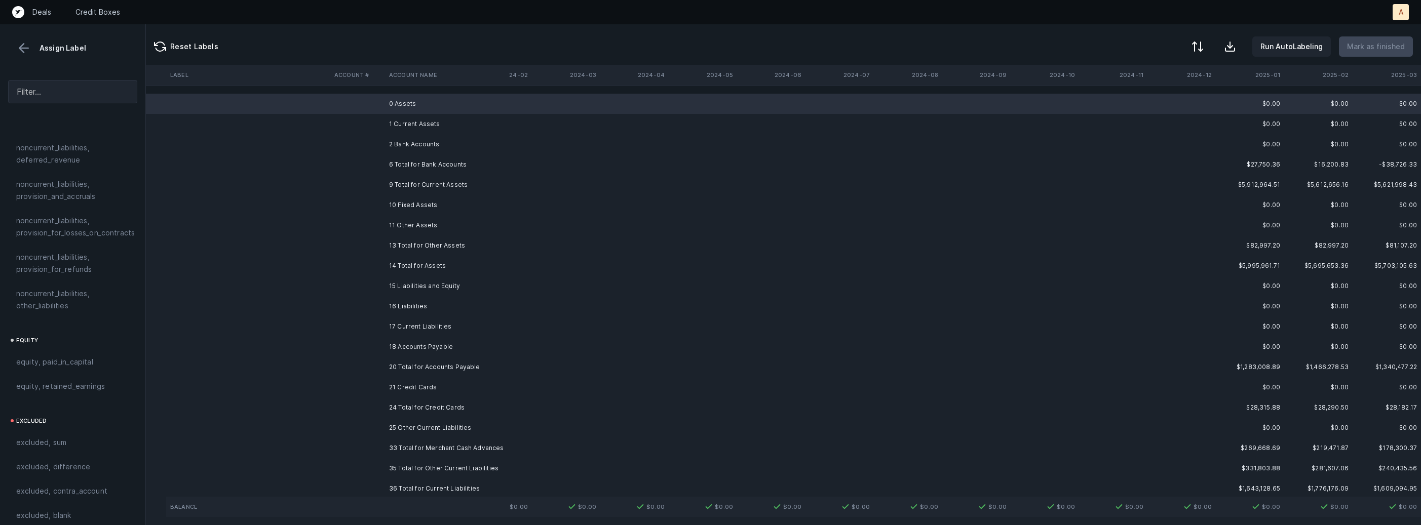
click at [405, 121] on td "1 Current Assets" at bounding box center [447, 124] width 124 height 20
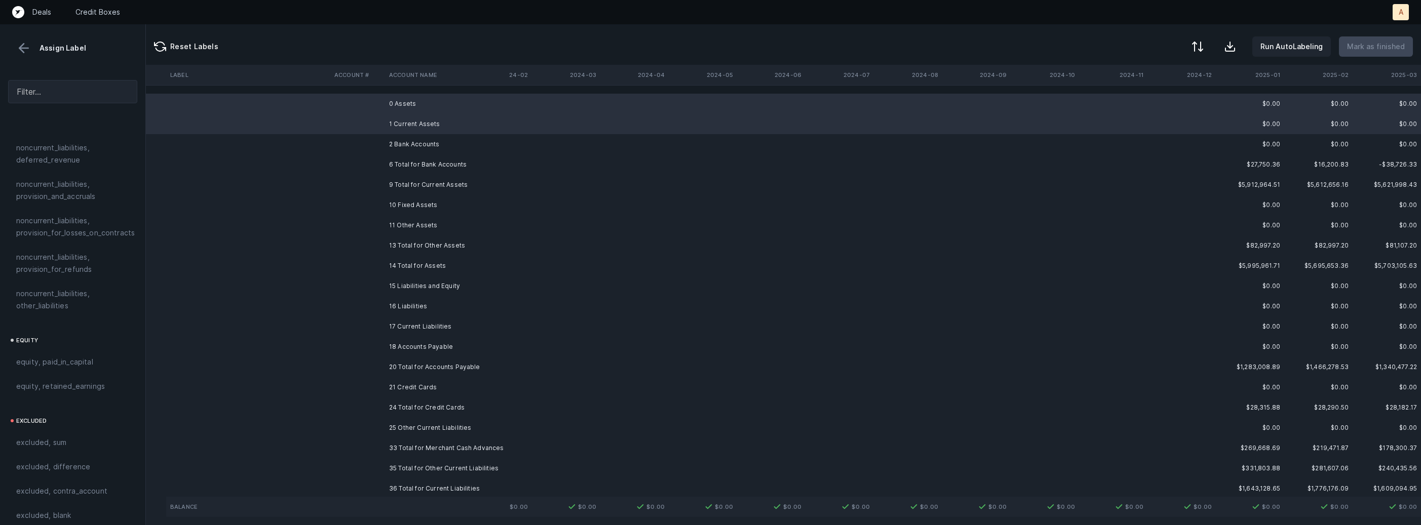
click at [398, 142] on td "2 Bank Accounts" at bounding box center [447, 144] width 124 height 20
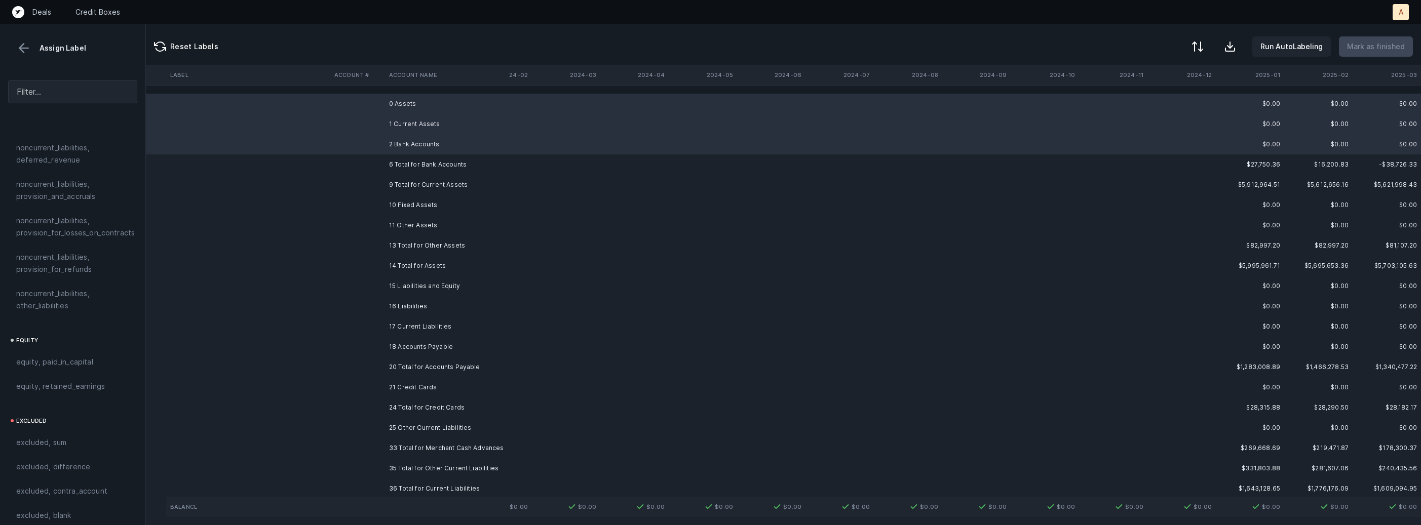
click at [403, 201] on td "10 Fixed Assets" at bounding box center [447, 205] width 124 height 20
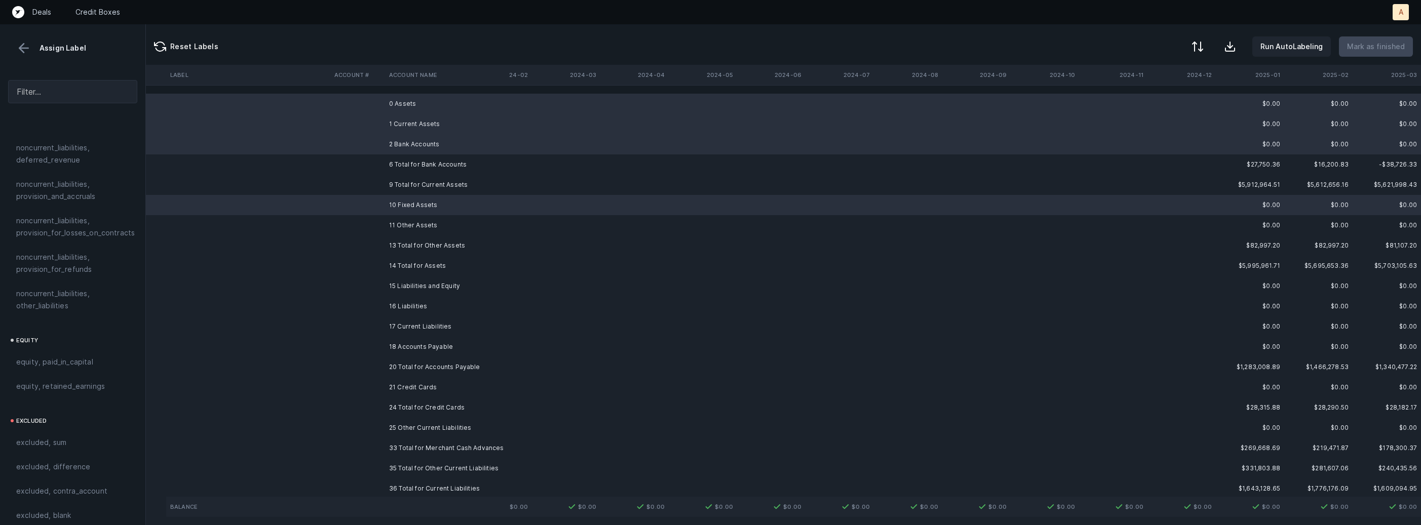
click at [403, 225] on td "11 Other Assets" at bounding box center [447, 225] width 124 height 20
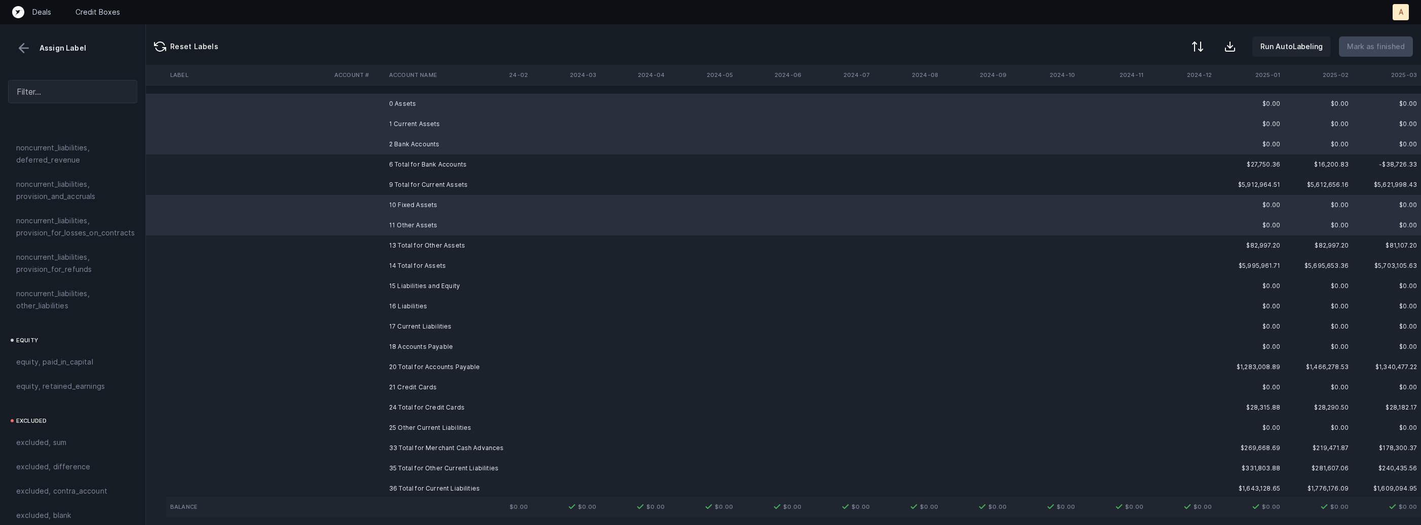
click at [403, 287] on td "15 Liabilities and Equity" at bounding box center [447, 286] width 124 height 20
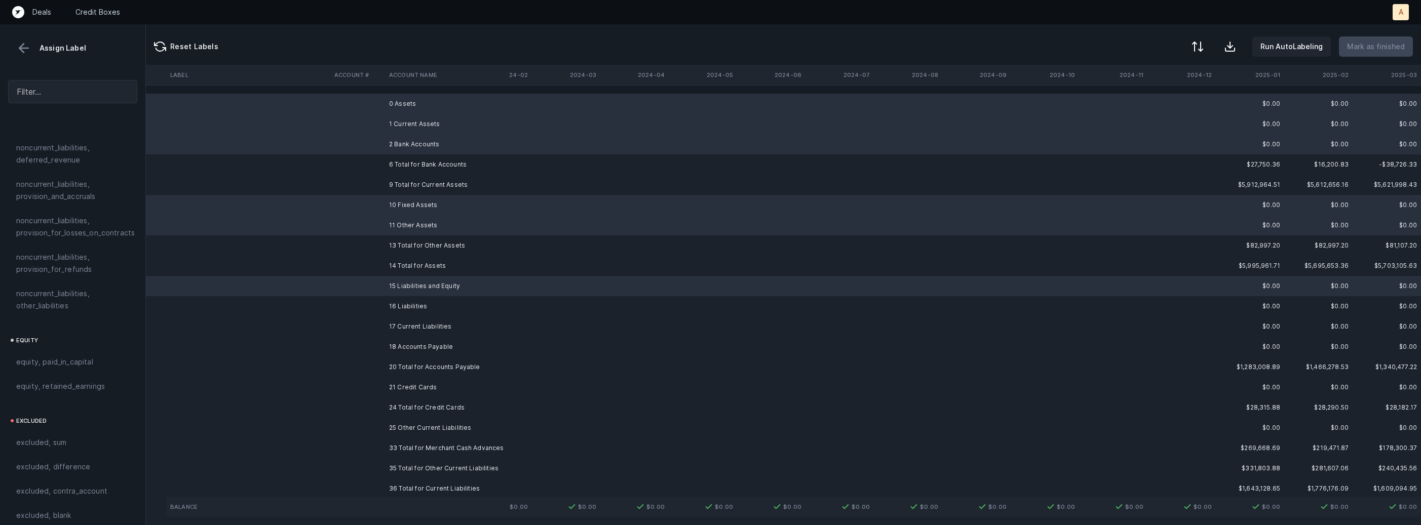
click at [395, 306] on td "16 Liabilities" at bounding box center [447, 306] width 124 height 20
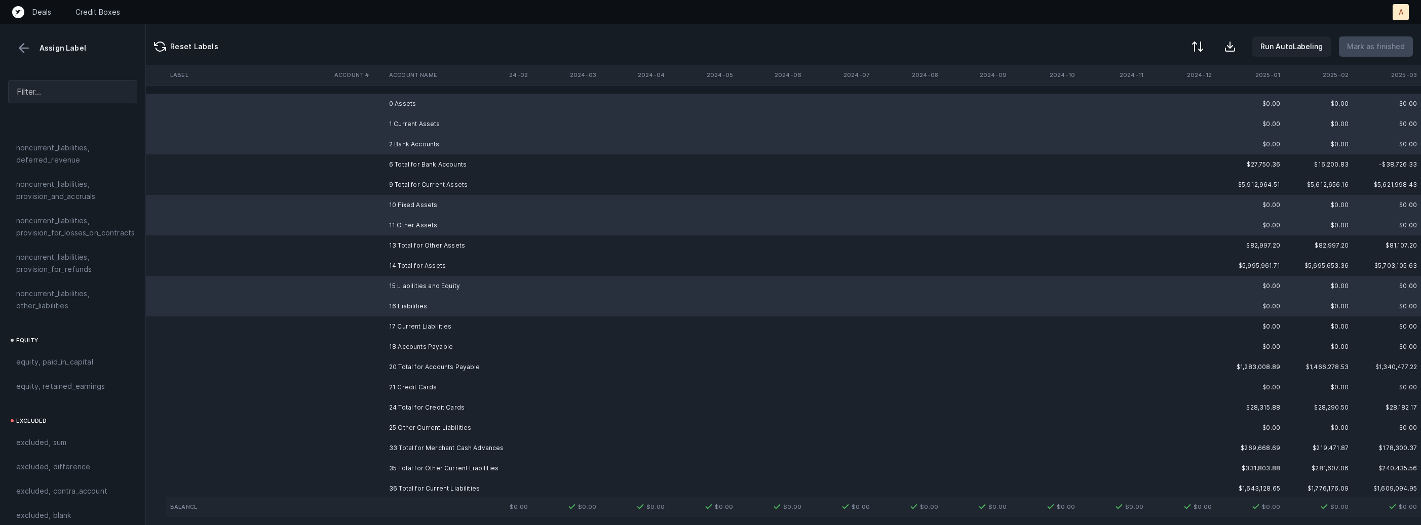
click at [394, 329] on td "17 Current Liabilities" at bounding box center [447, 327] width 124 height 20
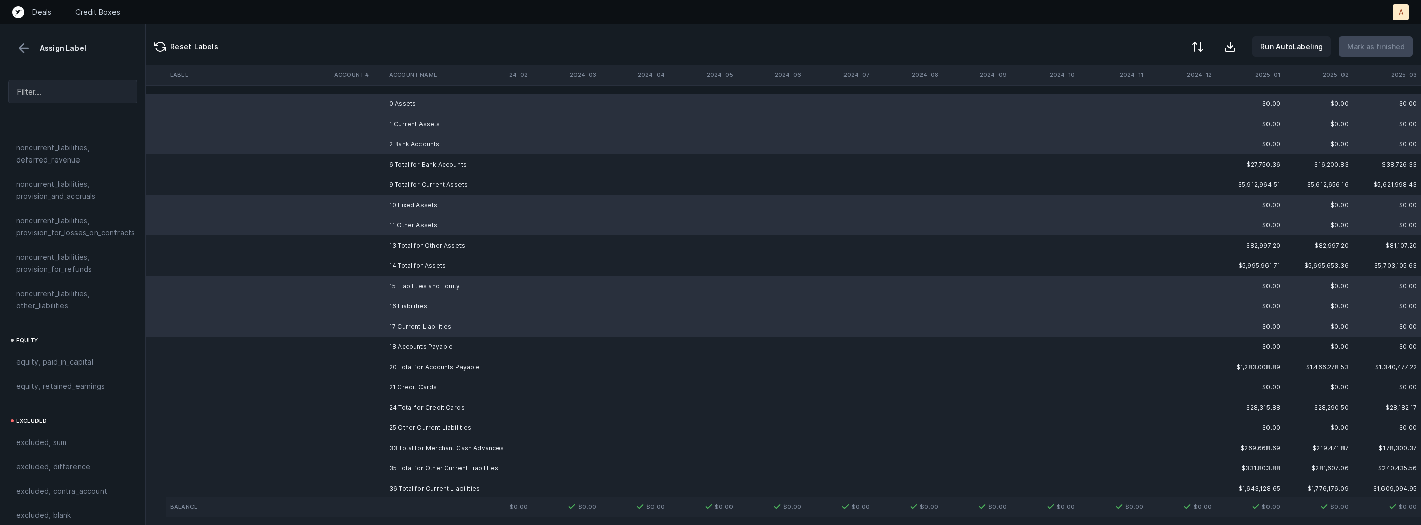
click at [390, 345] on td "18 Accounts Payable" at bounding box center [447, 347] width 124 height 20
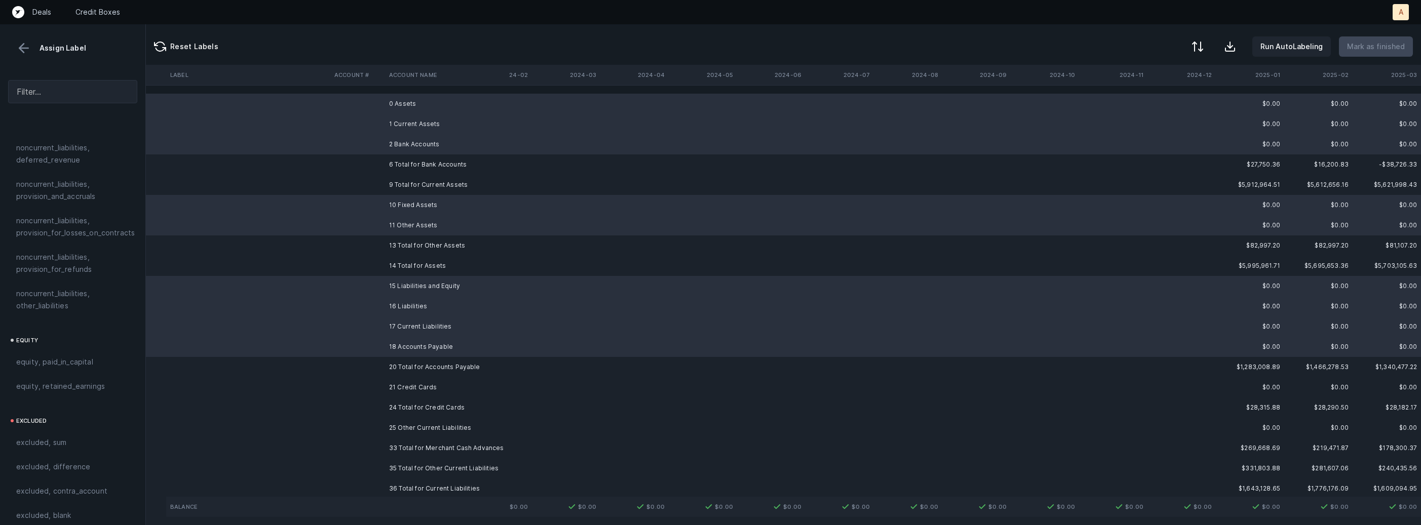
click at [395, 383] on td "21 Credit Cards" at bounding box center [447, 387] width 124 height 20
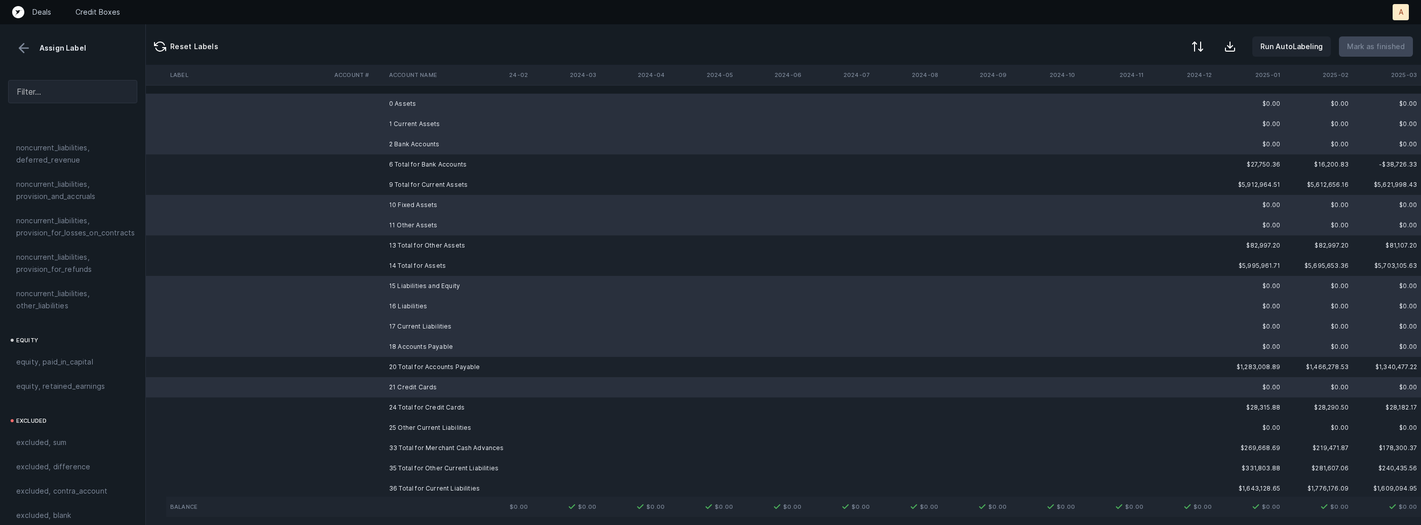
click at [389, 428] on td "25 Other Current Liabilities" at bounding box center [447, 428] width 124 height 20
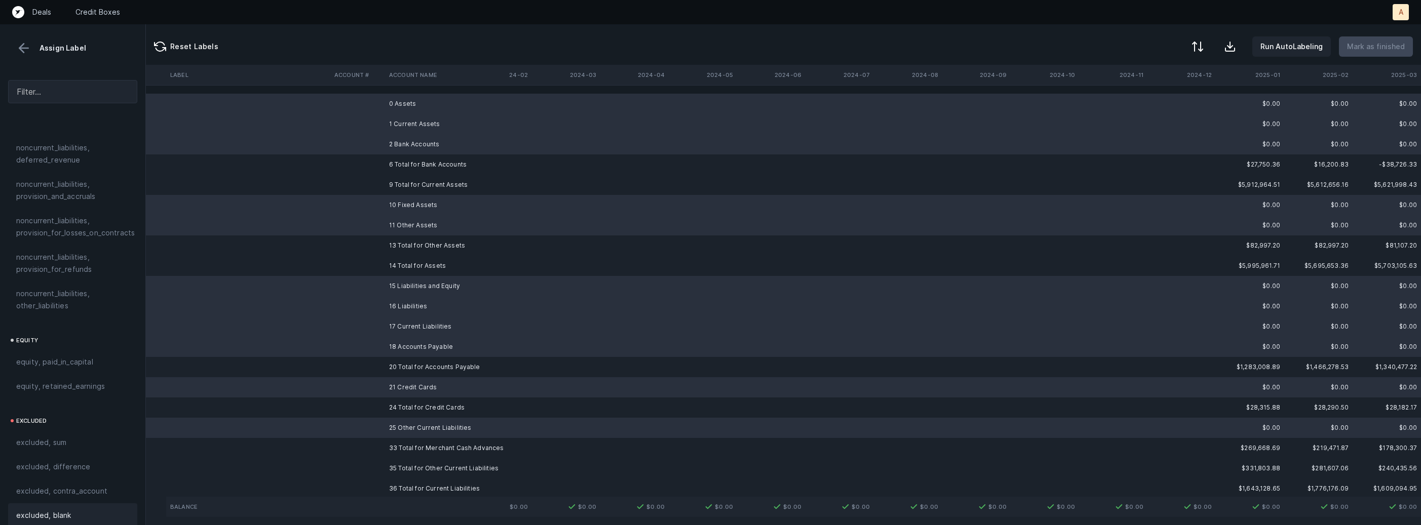
click at [31, 510] on span "excluded, blank" at bounding box center [43, 516] width 55 height 12
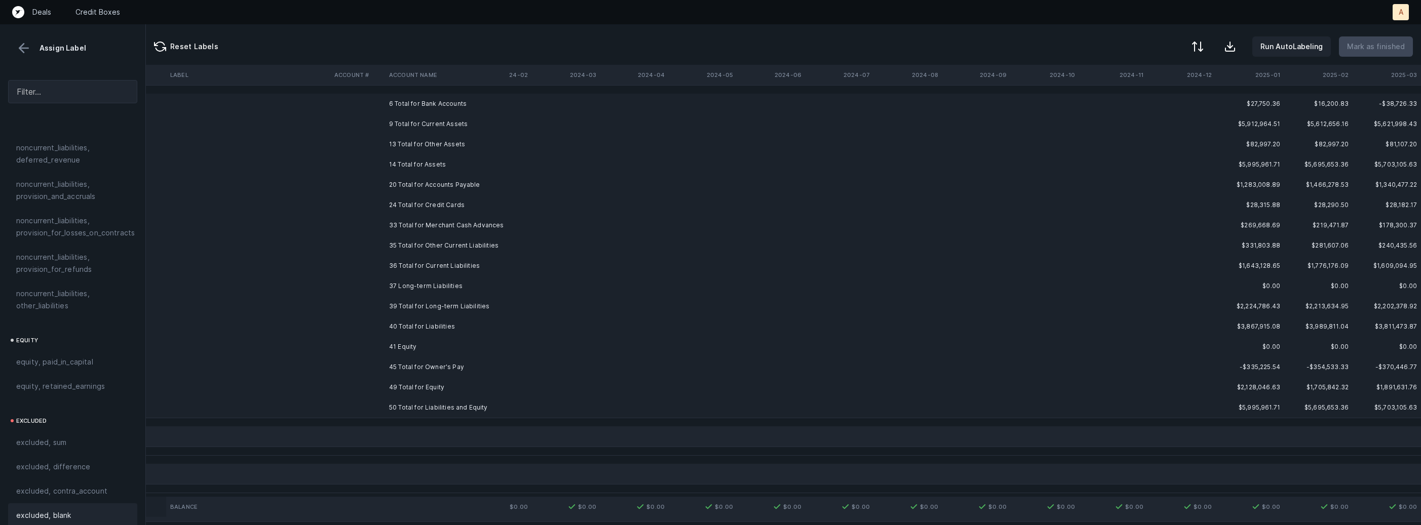
click at [429, 343] on td "41 Equity" at bounding box center [447, 347] width 124 height 20
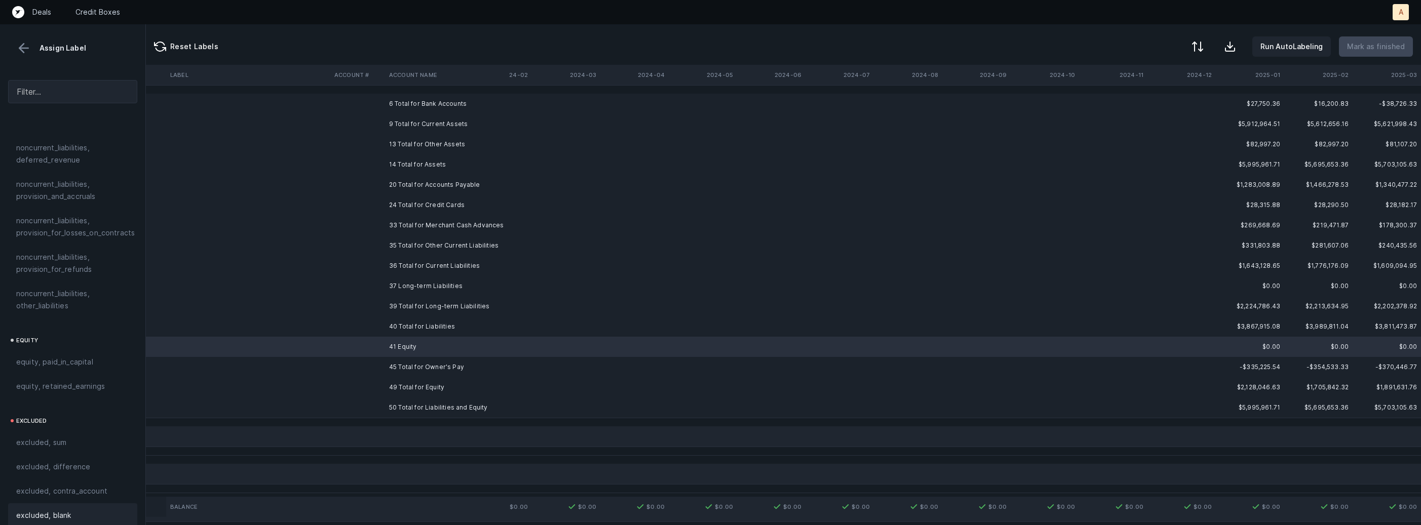
click at [61, 510] on span "excluded, blank" at bounding box center [43, 516] width 55 height 12
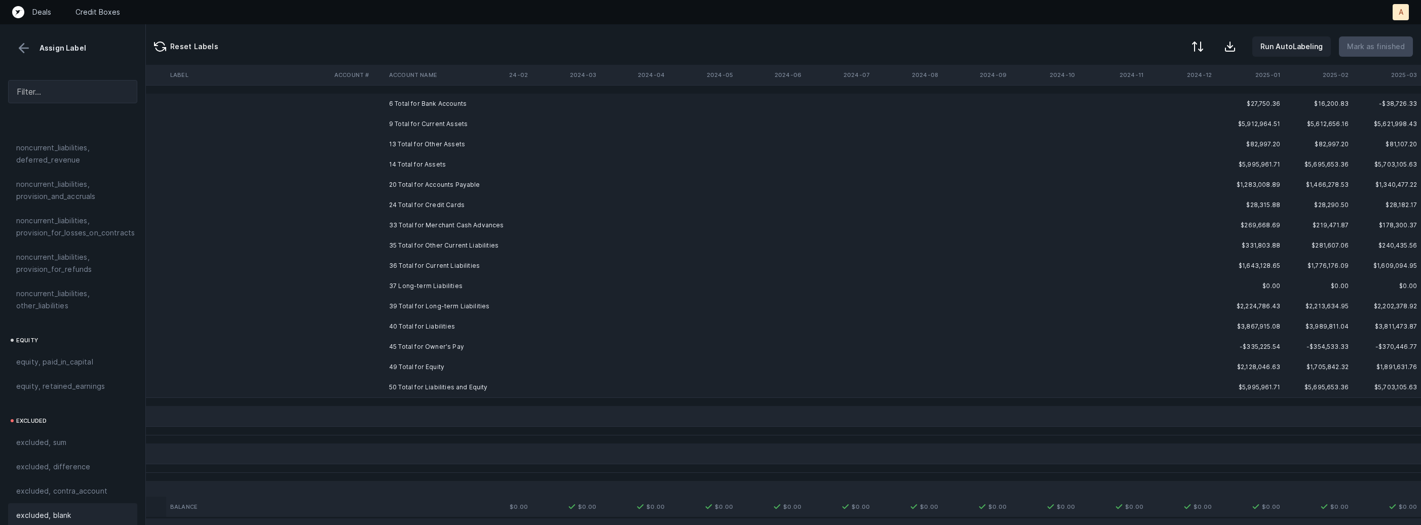
click at [440, 105] on td "6 Total for Bank Accounts" at bounding box center [447, 104] width 124 height 20
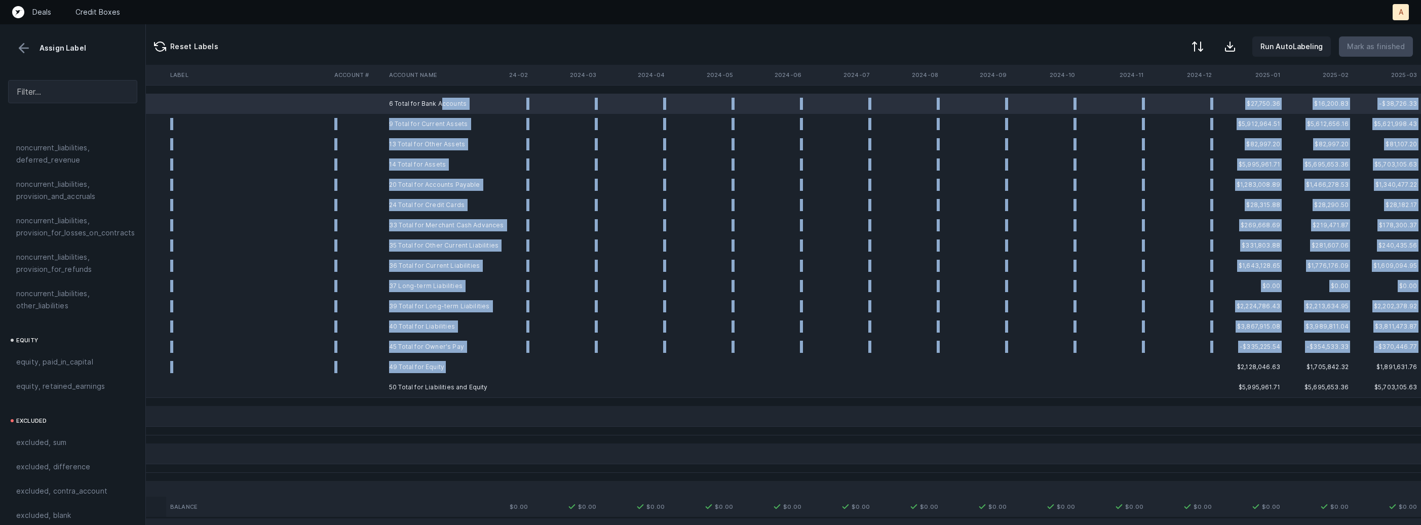
click at [444, 376] on td "49 Total for Equity" at bounding box center [447, 367] width 124 height 20
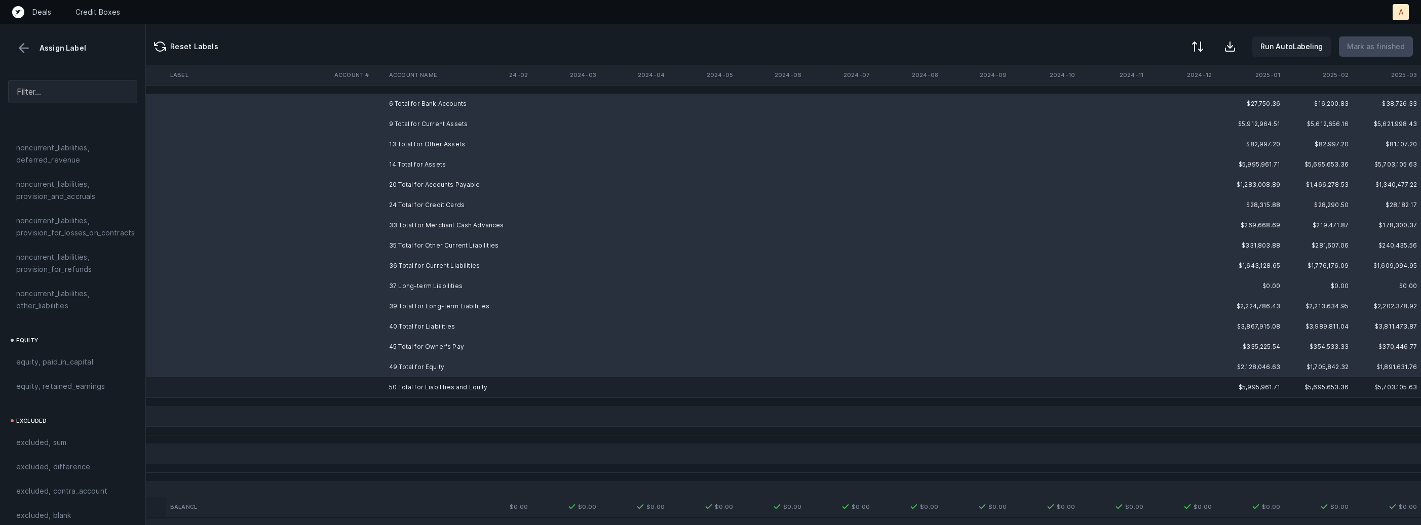
click at [444, 381] on td "50 Total for Liabilities and Equity" at bounding box center [447, 387] width 124 height 20
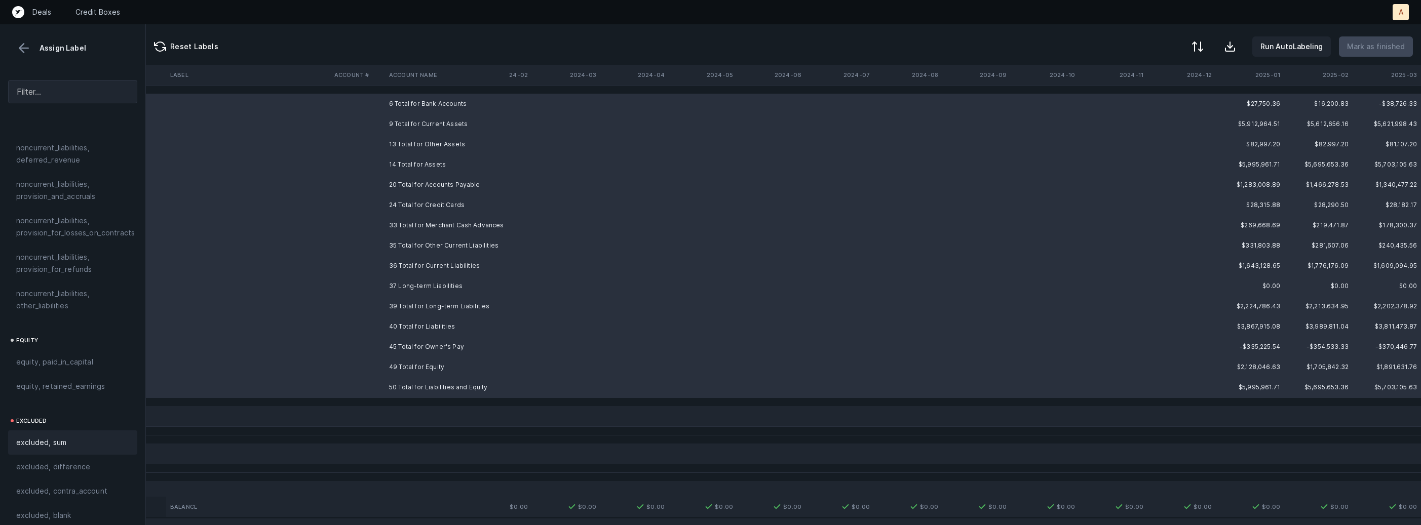
click at [62, 437] on span "excluded, sum" at bounding box center [41, 443] width 50 height 12
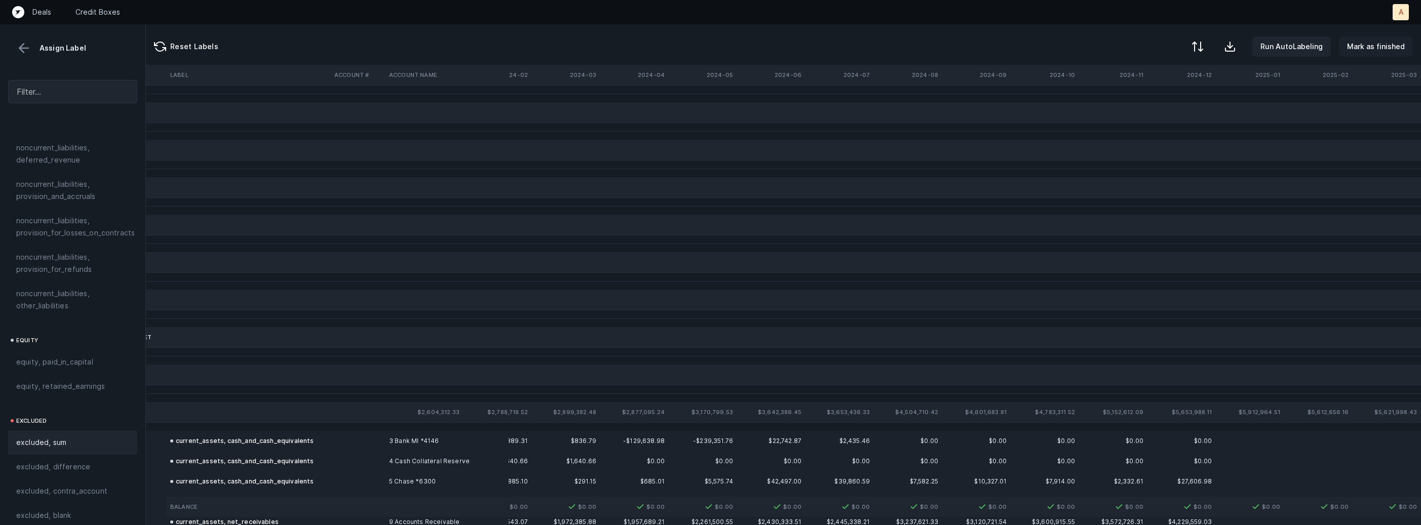
click at [1375, 47] on p "Mark as finished" at bounding box center [1376, 47] width 58 height 12
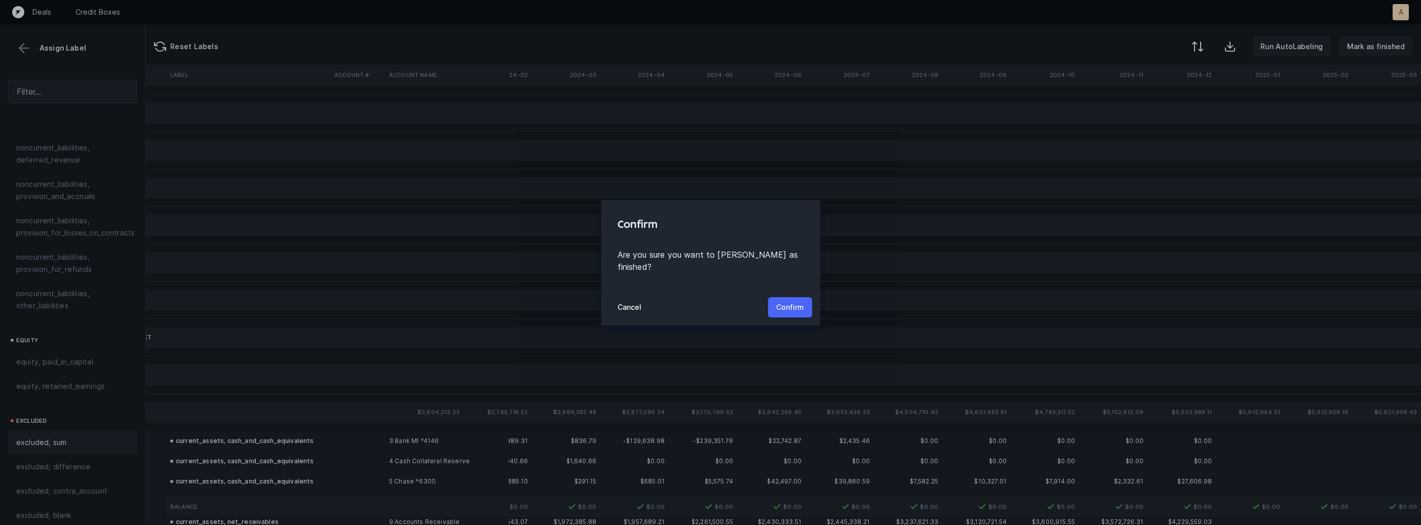
click at [791, 301] on p "Confirm" at bounding box center [790, 307] width 28 height 12
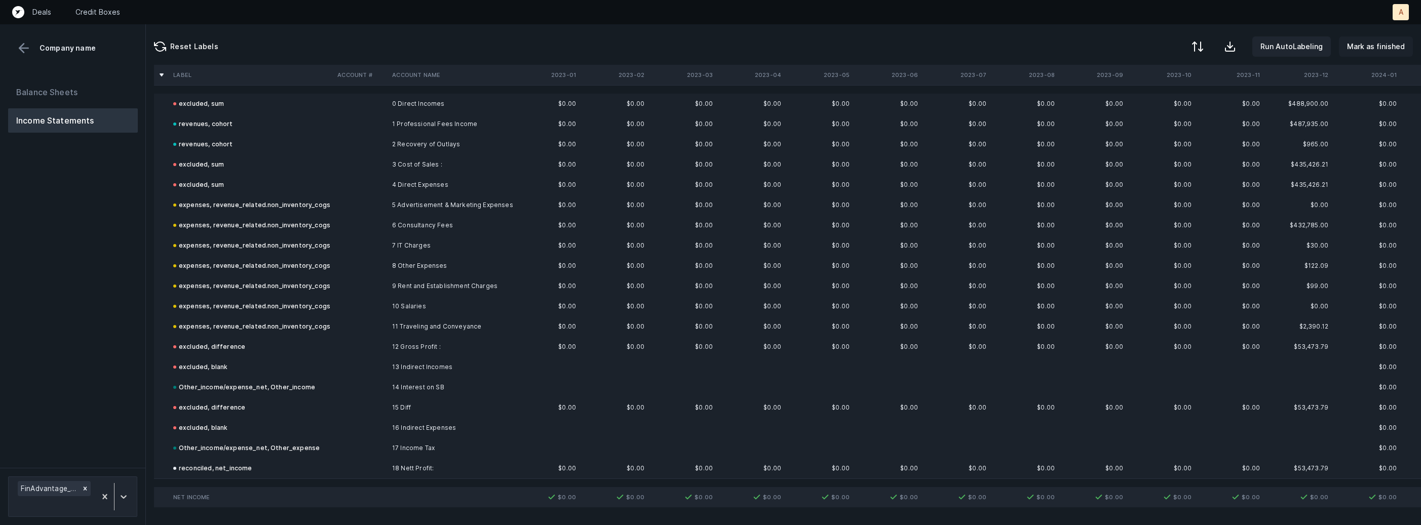
click at [1403, 51] on p "Mark as finished" at bounding box center [1376, 47] width 58 height 12
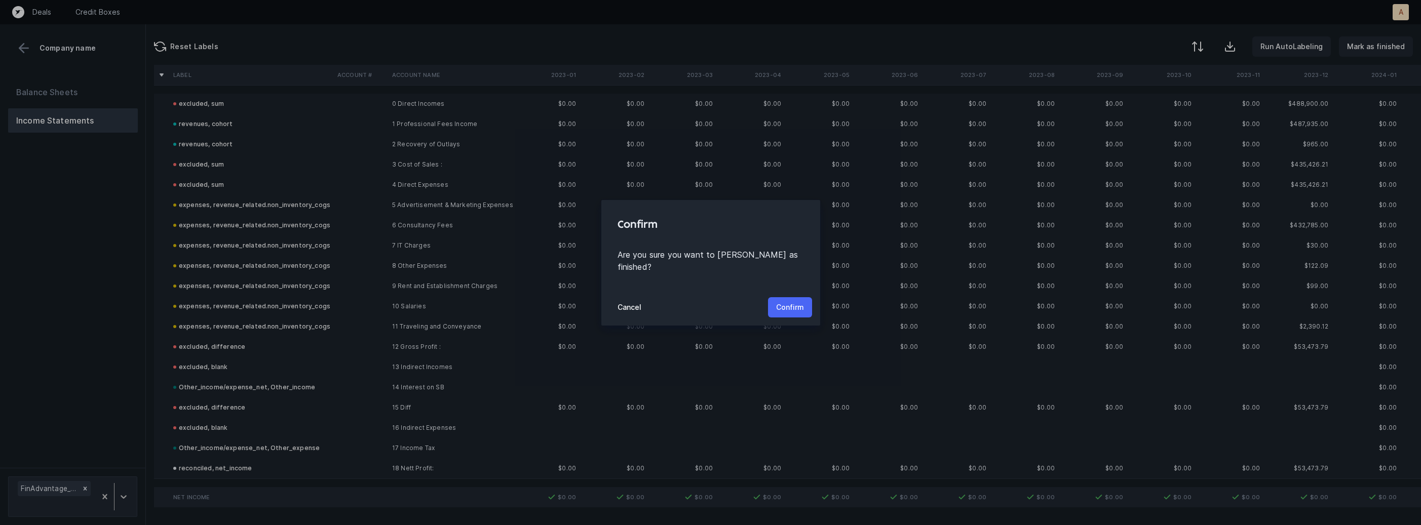
click at [780, 301] on p "Confirm" at bounding box center [790, 307] width 28 height 12
